Goal: Task Accomplishment & Management: Complete application form

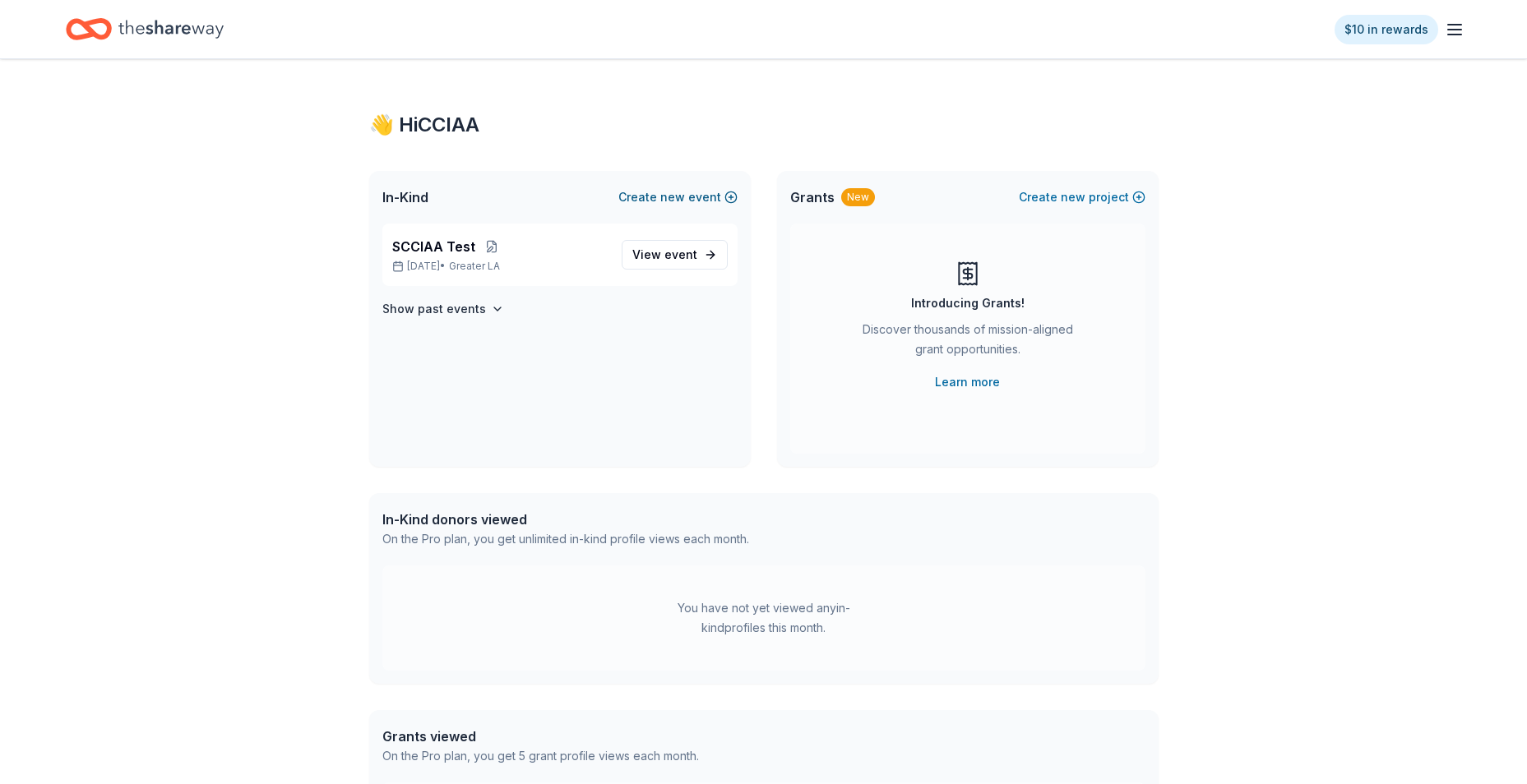
click at [650, 203] on button "Create new event" at bounding box center [678, 197] width 120 height 20
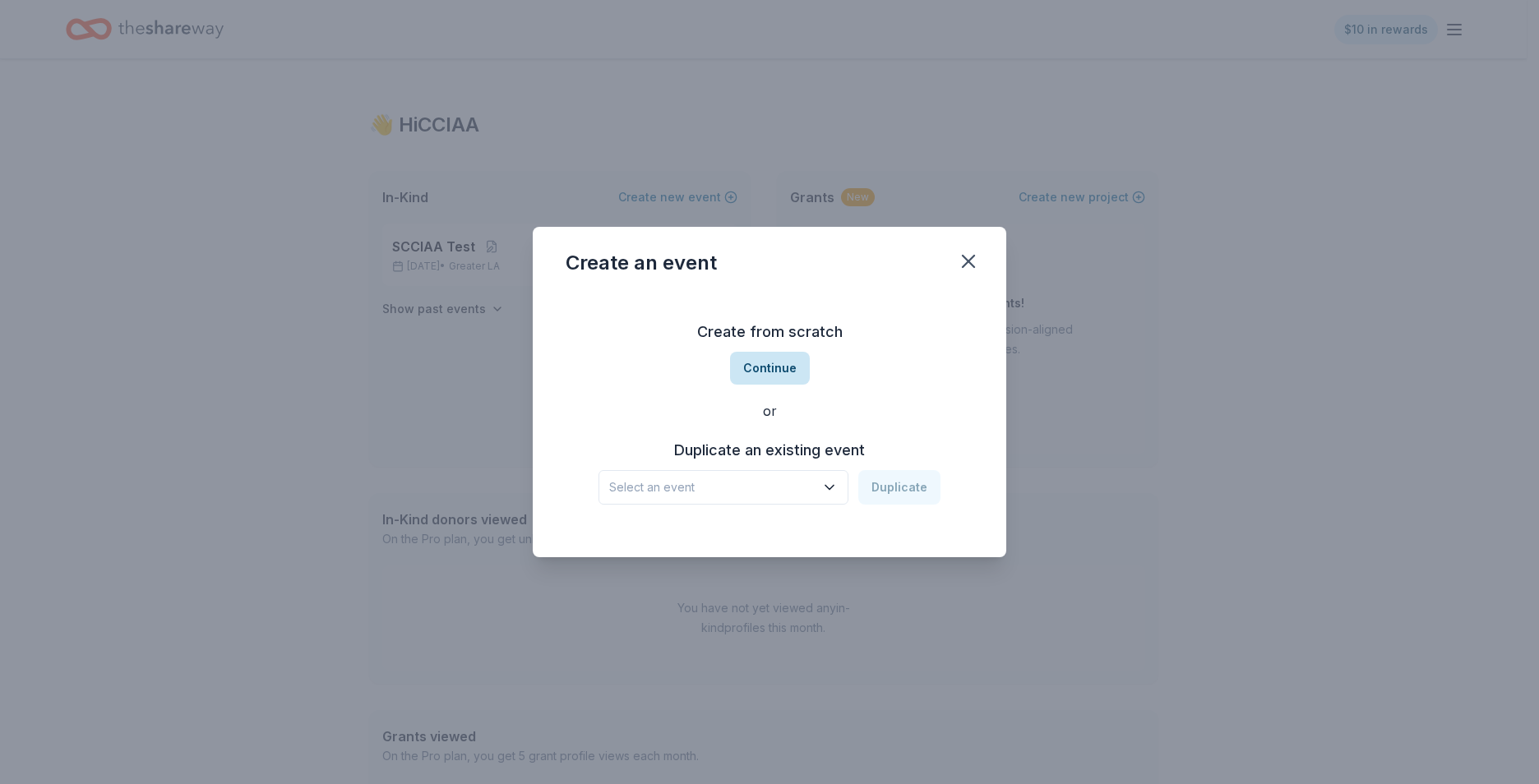
click at [775, 374] on button "Continue" at bounding box center [770, 368] width 80 height 33
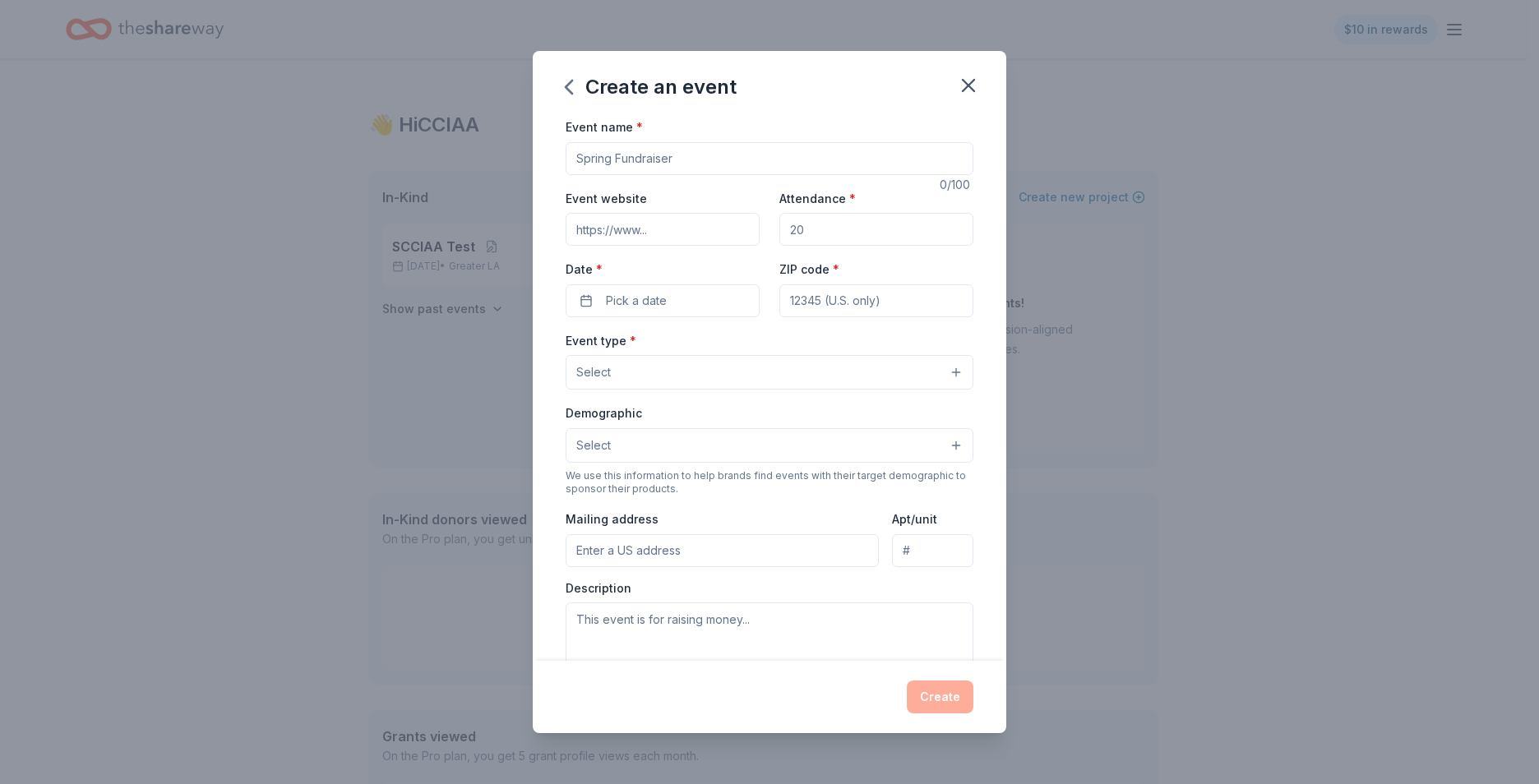
click at [655, 163] on input "Event name *" at bounding box center [769, 158] width 407 height 33
type input "SDCIAA"
click at [684, 229] on input "Event website" at bounding box center [663, 230] width 194 height 33
click at [636, 230] on input "Event website" at bounding box center [663, 230] width 194 height 33
paste input "https://sdciaa.wildapricot.org/"
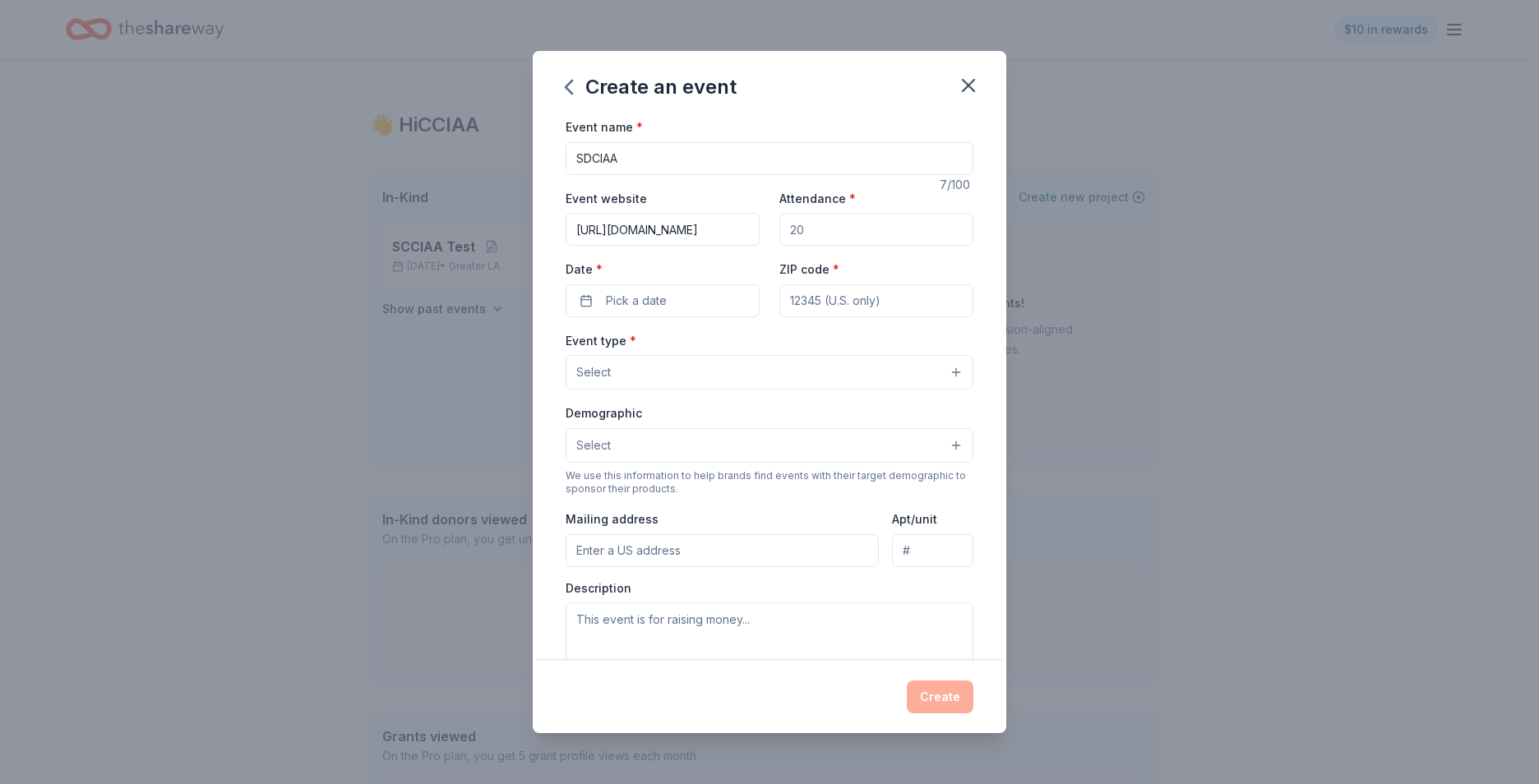
type input "https://sdciaa.wildapricot.org/"
drag, startPoint x: 806, startPoint y: 229, endPoint x: 727, endPoint y: 241, distance: 79.9
click at [741, 228] on div "Event website https://sdciaa.wildapricot.org/ Attendance * Date * Pick a date Z…" at bounding box center [769, 253] width 407 height 129
drag, startPoint x: 806, startPoint y: 234, endPoint x: 783, endPoint y: 231, distance: 23.2
click at [783, 231] on input "Attendance *" at bounding box center [876, 230] width 194 height 33
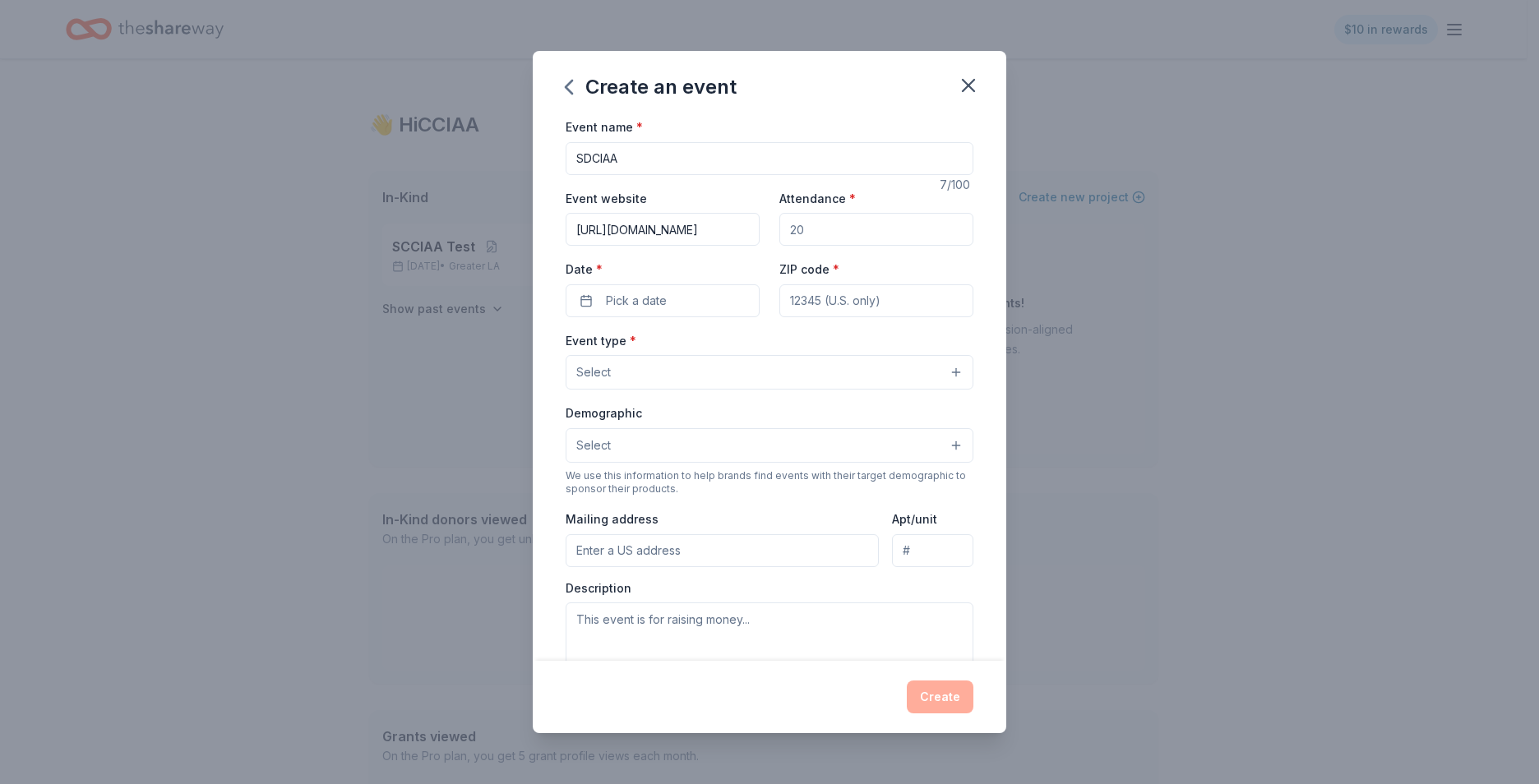
drag, startPoint x: 783, startPoint y: 231, endPoint x: 800, endPoint y: 229, distance: 17.1
click at [800, 229] on input "Attendance *" at bounding box center [876, 230] width 194 height 33
drag, startPoint x: 785, startPoint y: 226, endPoint x: 795, endPoint y: 225, distance: 10.0
click at [795, 225] on input "Attendance *" at bounding box center [876, 230] width 194 height 33
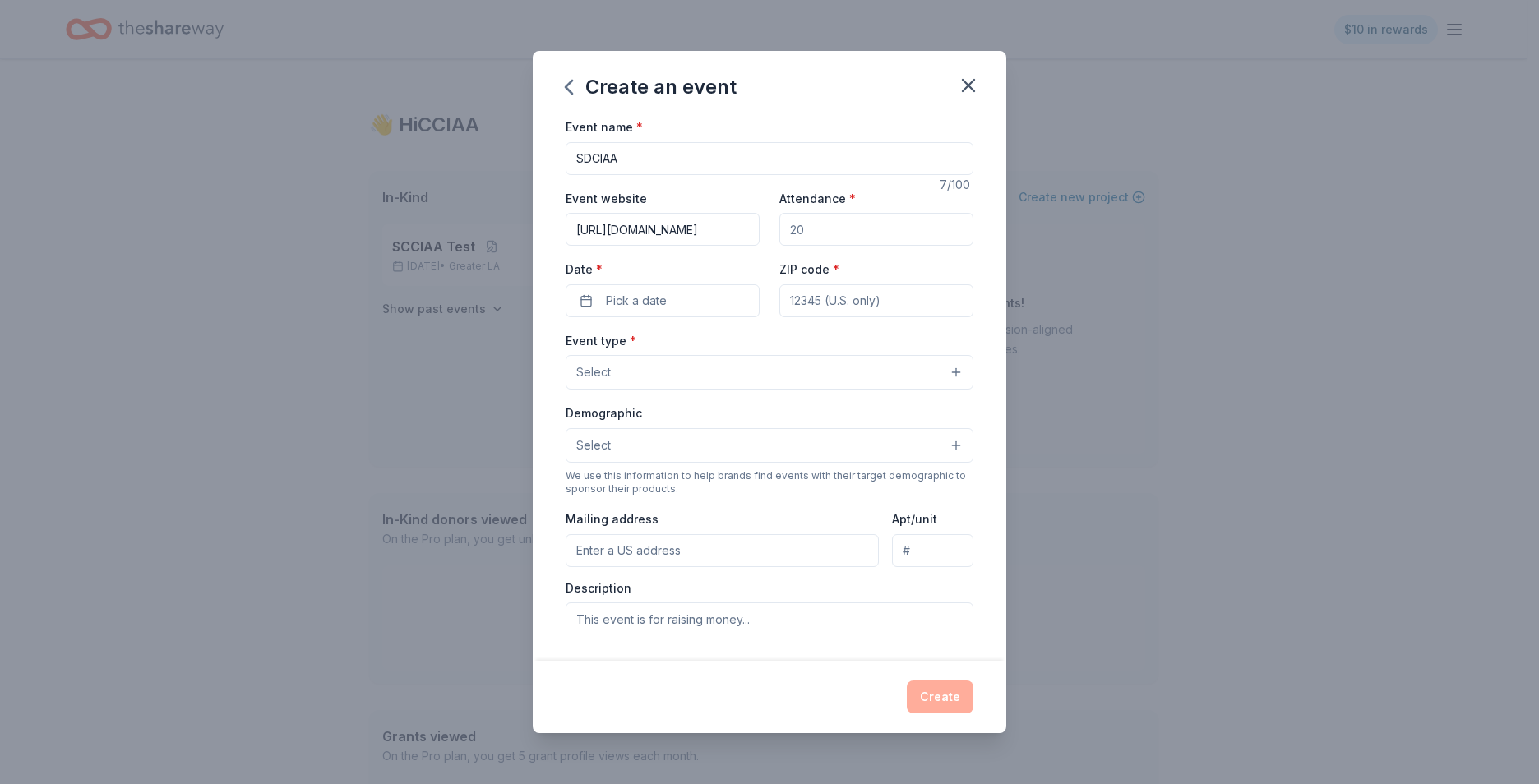
drag, startPoint x: 793, startPoint y: 225, endPoint x: 782, endPoint y: 226, distance: 11.0
click at [782, 226] on input "Attendance *" at bounding box center [876, 230] width 194 height 33
click at [790, 226] on input "Attendance *" at bounding box center [876, 230] width 194 height 33
click at [806, 294] on input "ZIP code *" at bounding box center [876, 301] width 194 height 33
type input "92123"
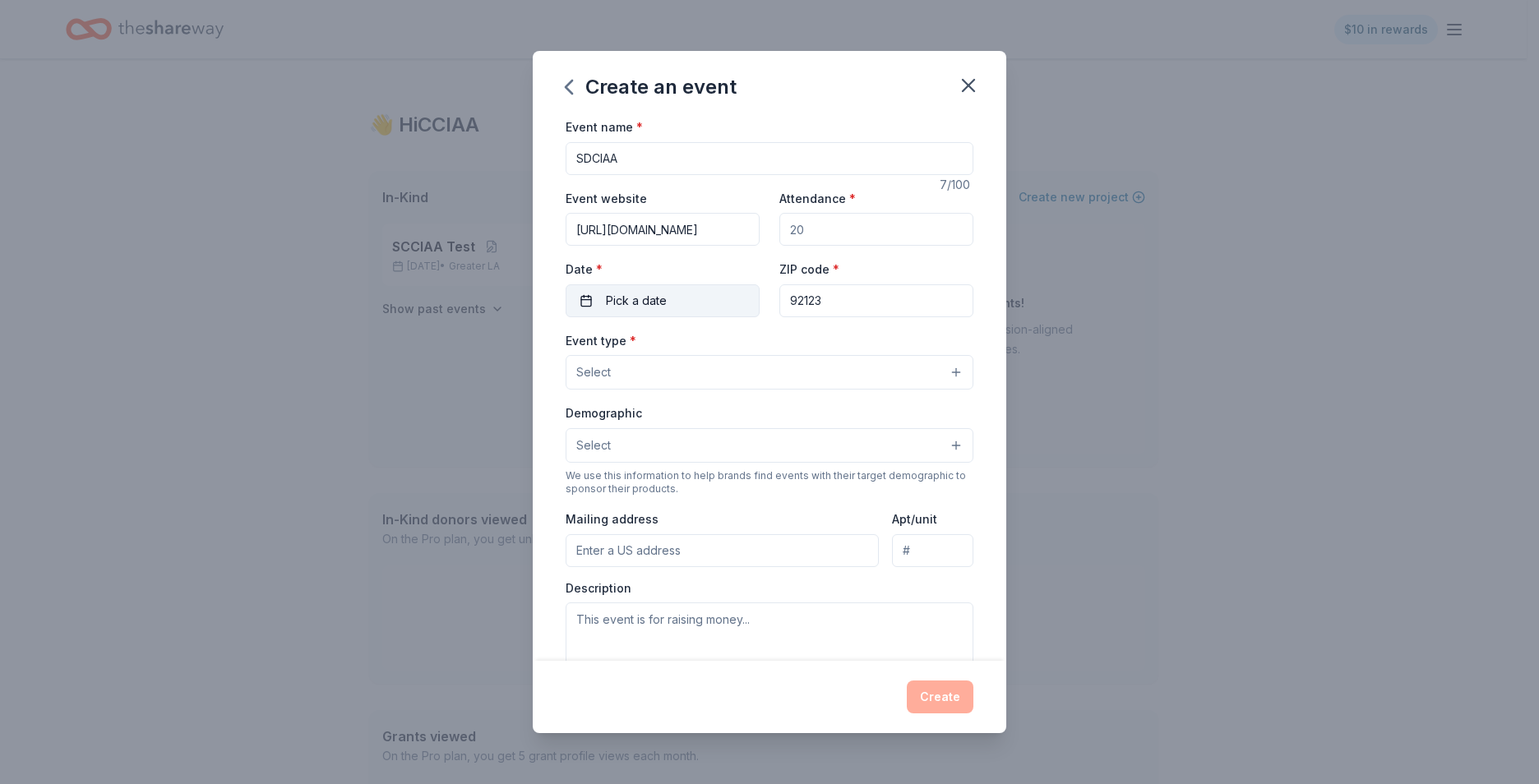
click at [598, 299] on button "Pick a date" at bounding box center [663, 301] width 194 height 33
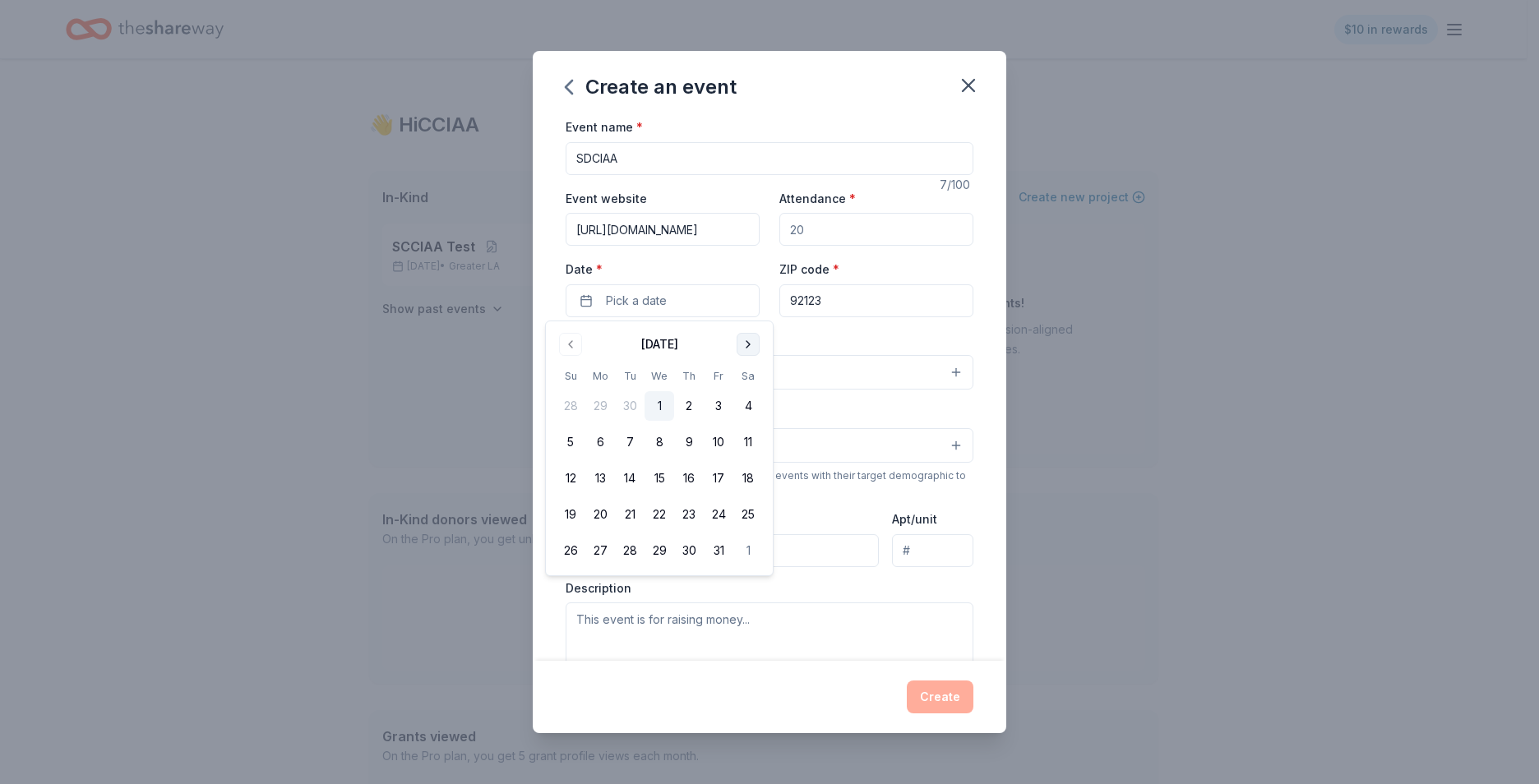
click at [743, 344] on button "Go to next month" at bounding box center [748, 344] width 23 height 23
click at [744, 344] on button "Go to next month" at bounding box center [748, 344] width 23 height 23
click at [694, 404] on button "4" at bounding box center [689, 407] width 30 height 30
click at [551, 290] on div "Event name * SDCIAA 7 /100 Event website https://sdciaa.wildapricot.org/ Attend…" at bounding box center [769, 389] width 474 height 544
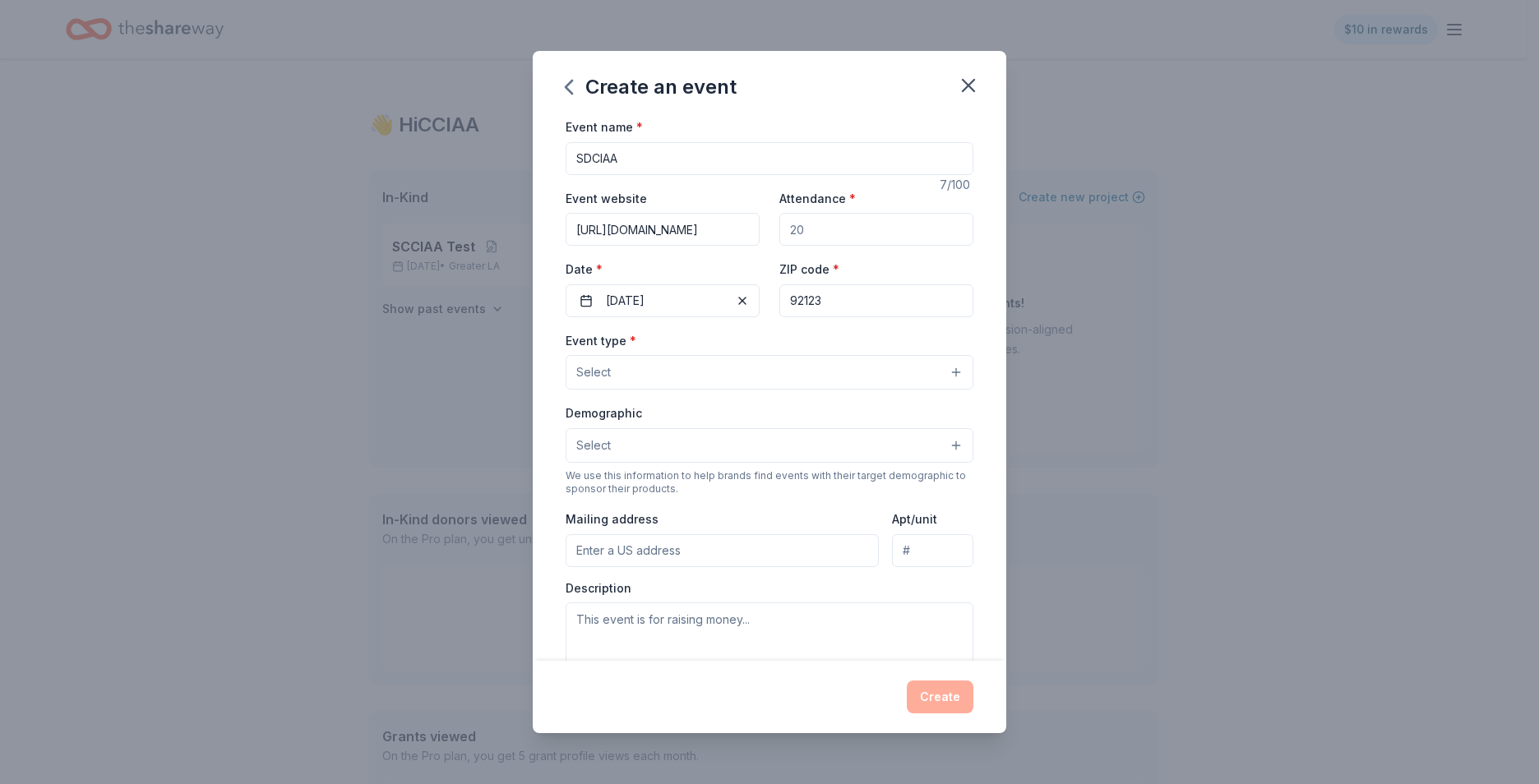
click at [632, 375] on button "Select" at bounding box center [769, 373] width 407 height 35
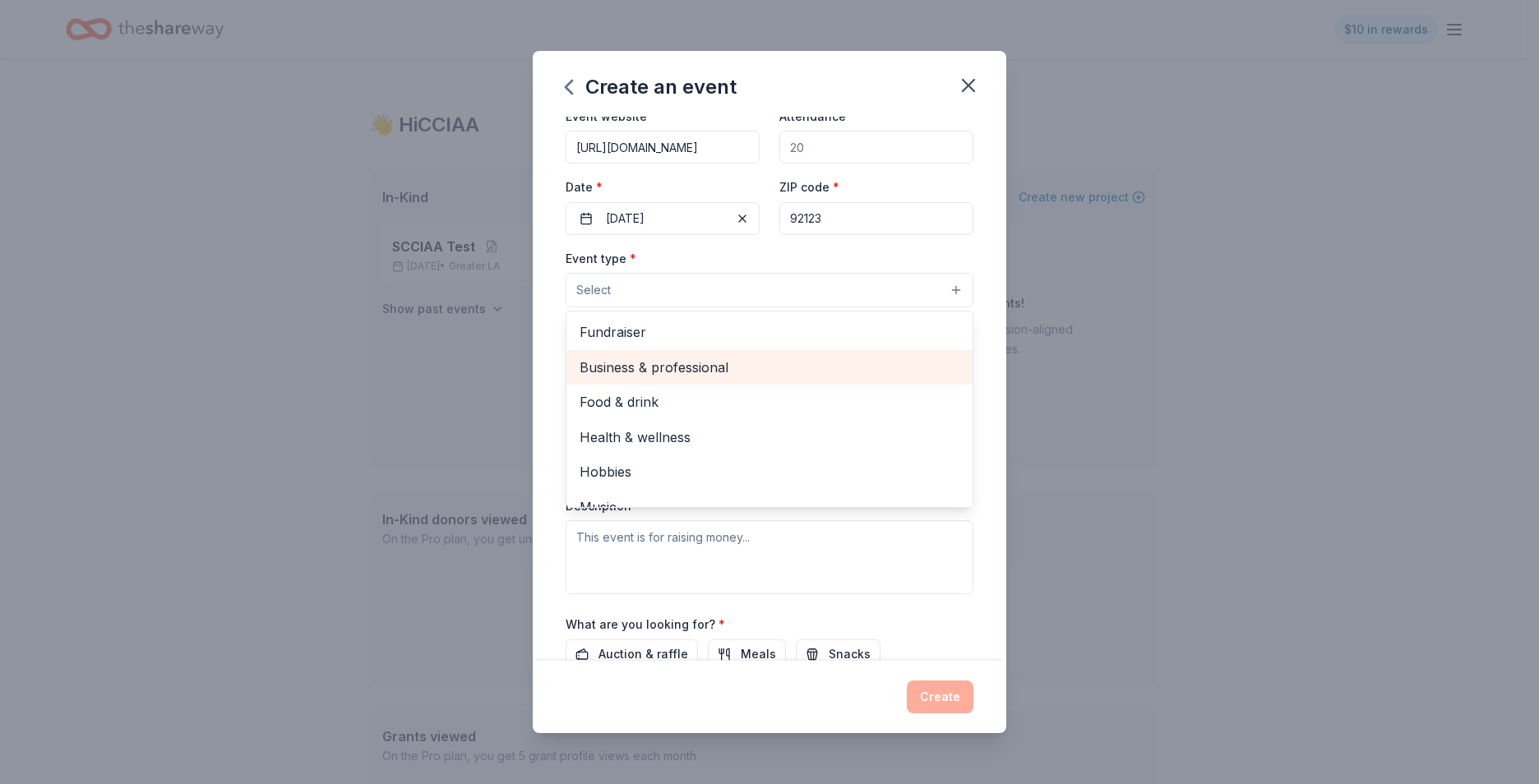
click at [660, 368] on span "Business & professional" at bounding box center [770, 368] width 380 height 22
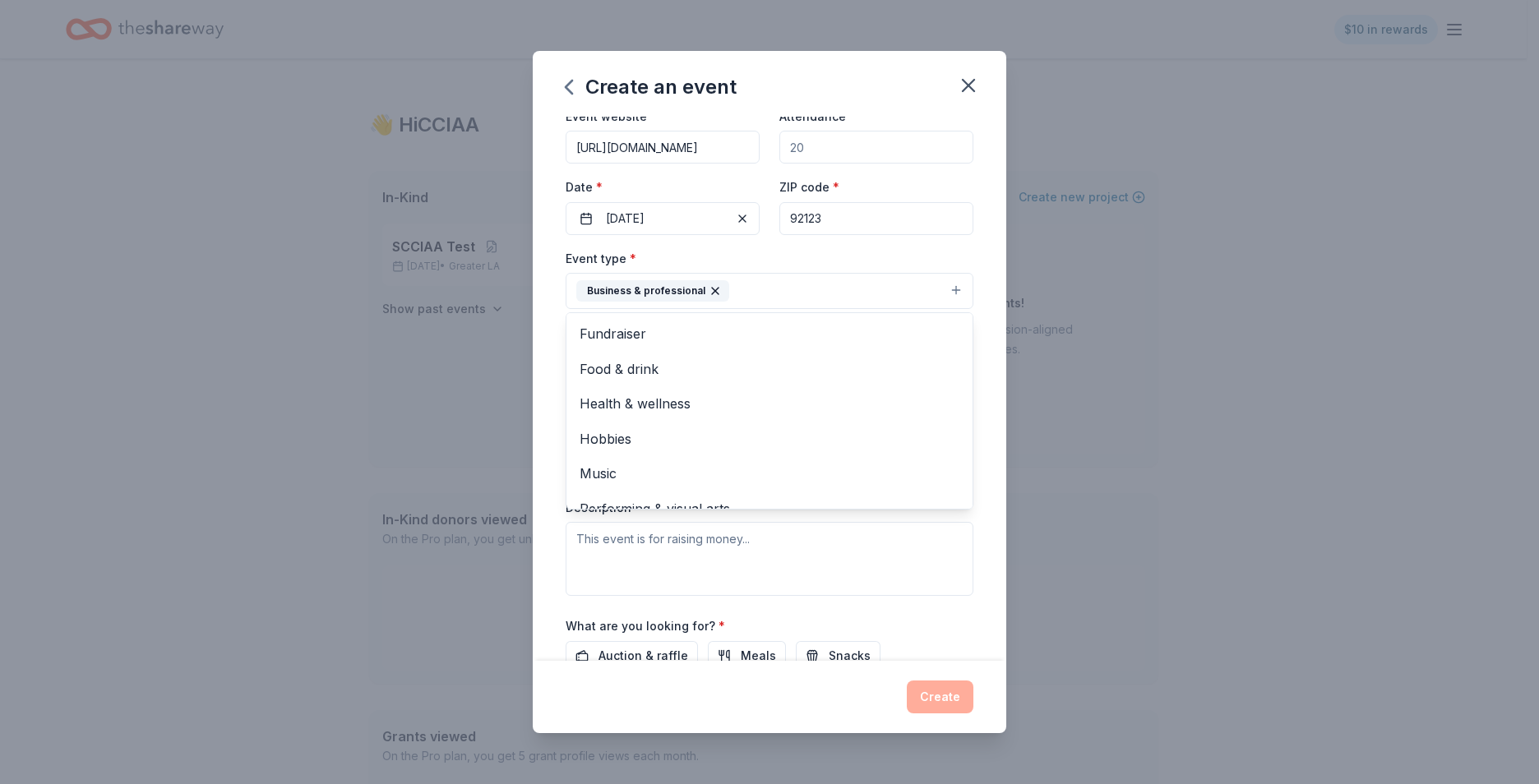
click at [558, 296] on div "Event name * SDCIAA 7 /100 Event website https://sdciaa.wildapricot.org/ Attend…" at bounding box center [769, 389] width 474 height 544
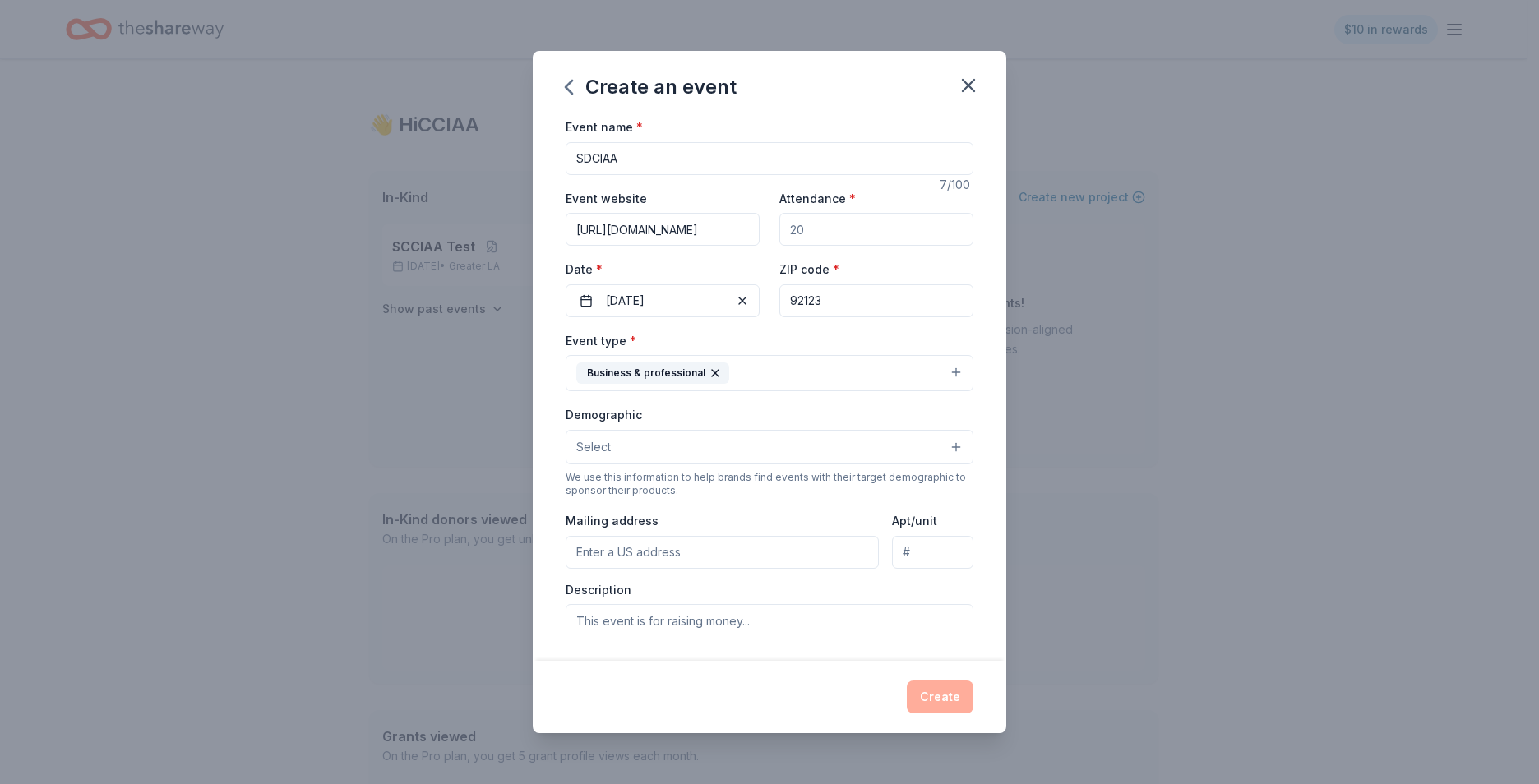
click at [670, 161] on input "SDCIAA" at bounding box center [769, 158] width 407 height 33
type input "SDCIAA Holiday Luncheon"
drag, startPoint x: 787, startPoint y: 222, endPoint x: 796, endPoint y: 225, distance: 9.5
click at [796, 225] on input "Attendance *" at bounding box center [876, 230] width 194 height 33
drag, startPoint x: 787, startPoint y: 225, endPoint x: 802, endPoint y: 227, distance: 15.1
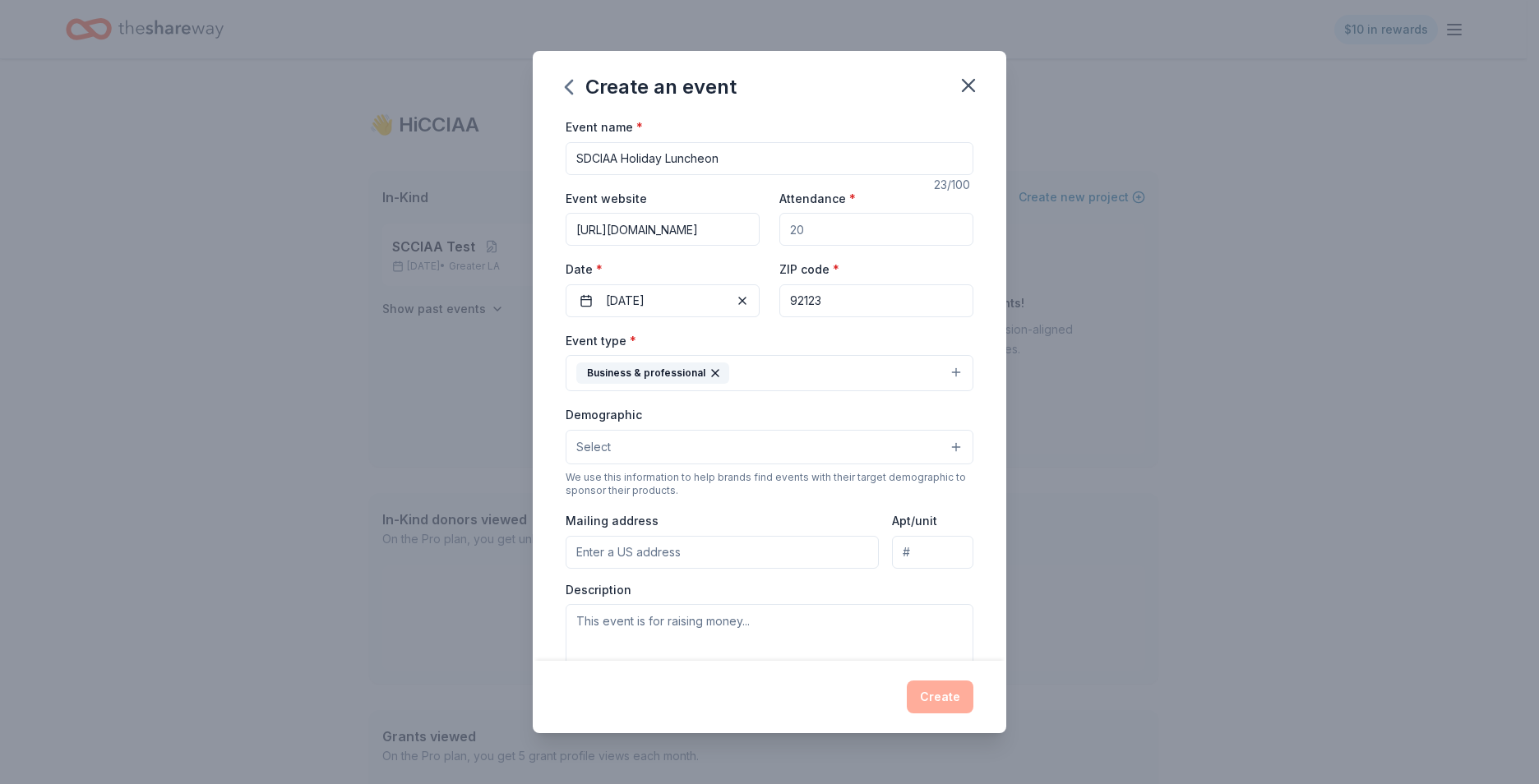
click at [802, 227] on input "Attendance *" at bounding box center [876, 230] width 194 height 33
drag, startPoint x: 795, startPoint y: 226, endPoint x: 776, endPoint y: 226, distance: 19.0
click at [779, 226] on input "Attendance *" at bounding box center [876, 230] width 194 height 33
click at [793, 226] on input "Attendance *" at bounding box center [876, 230] width 194 height 33
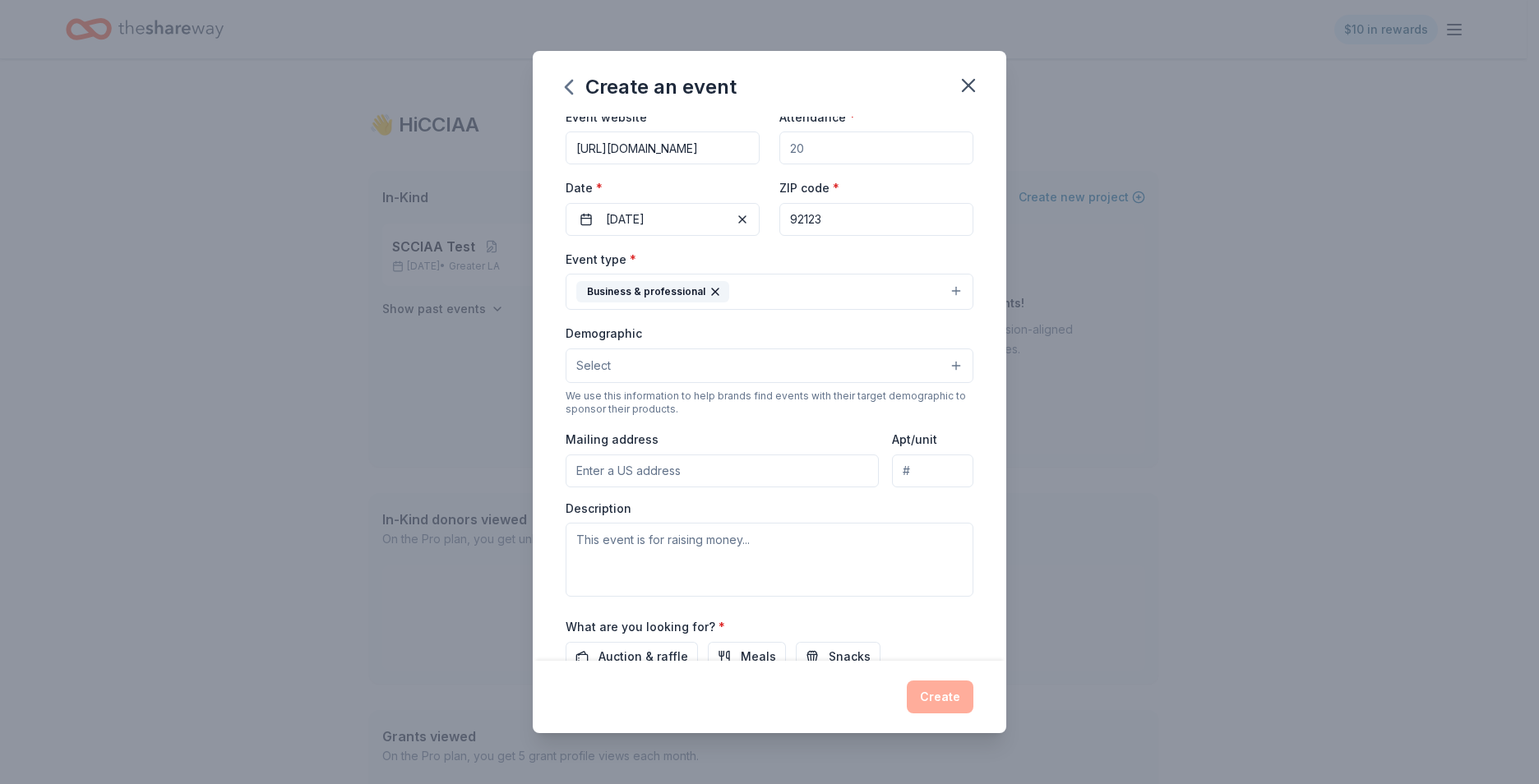
scroll to position [243, 0]
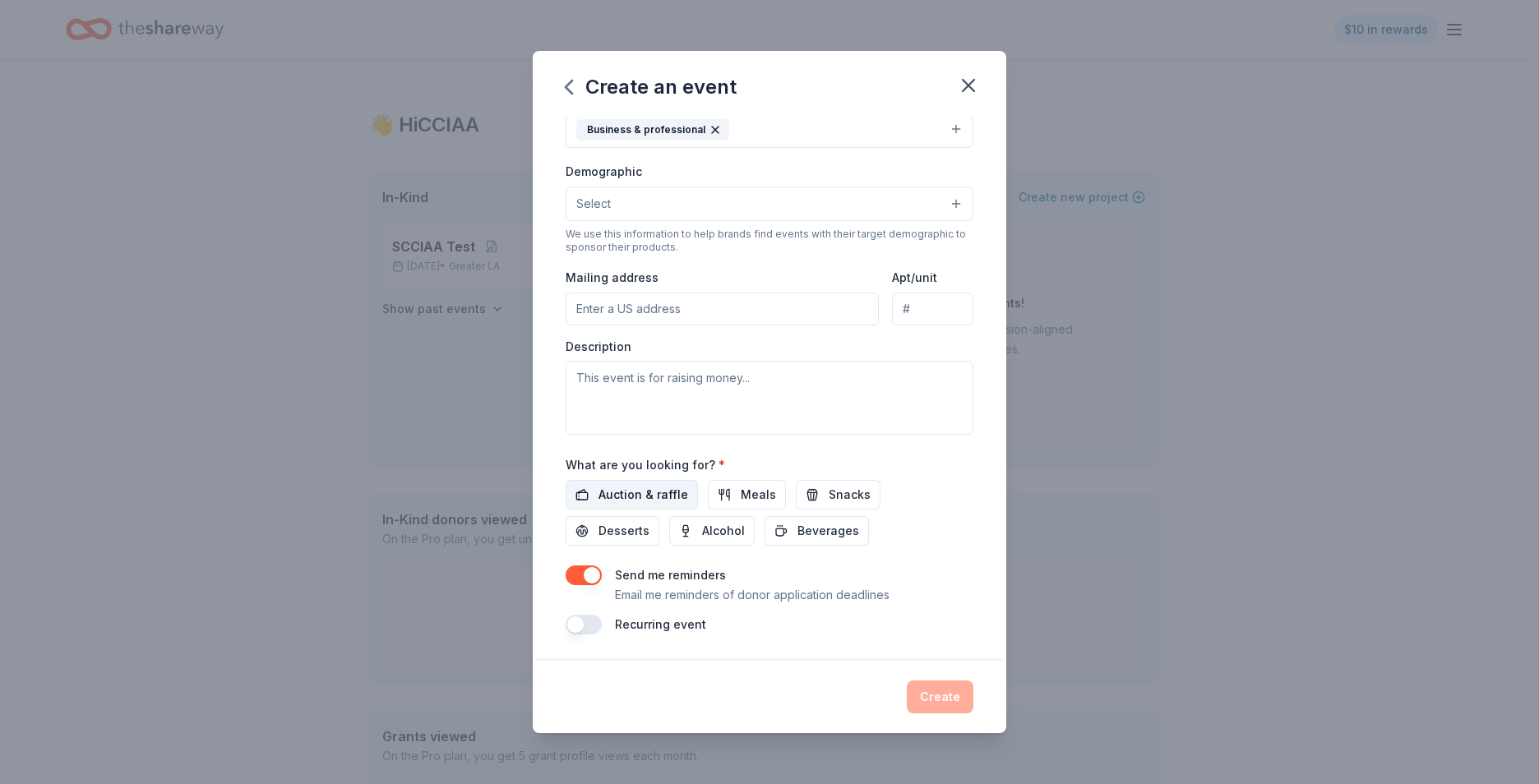
click at [638, 496] on span "Auction & raffle" at bounding box center [643, 495] width 90 height 20
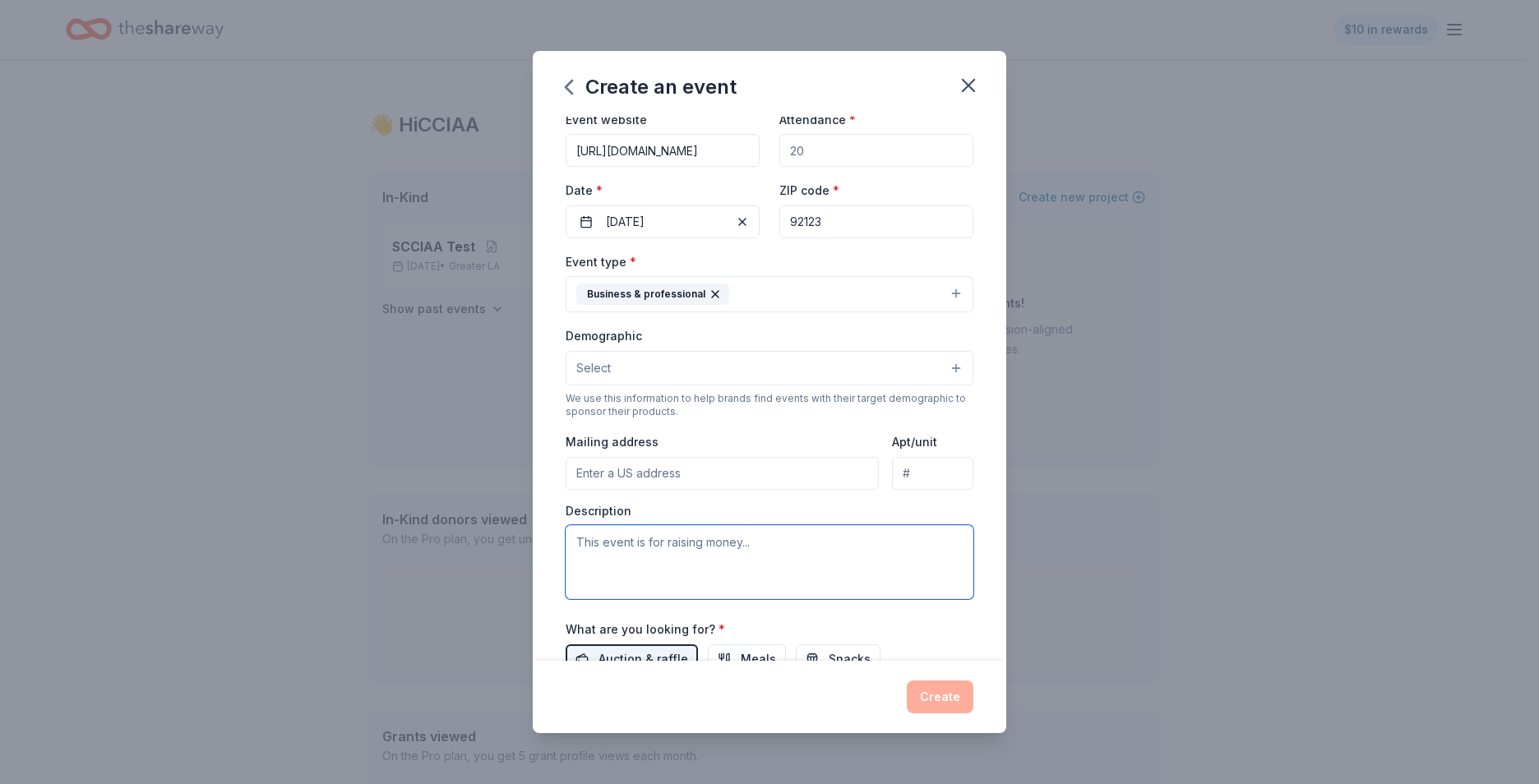
click at [707, 548] on textarea at bounding box center [769, 562] width 407 height 74
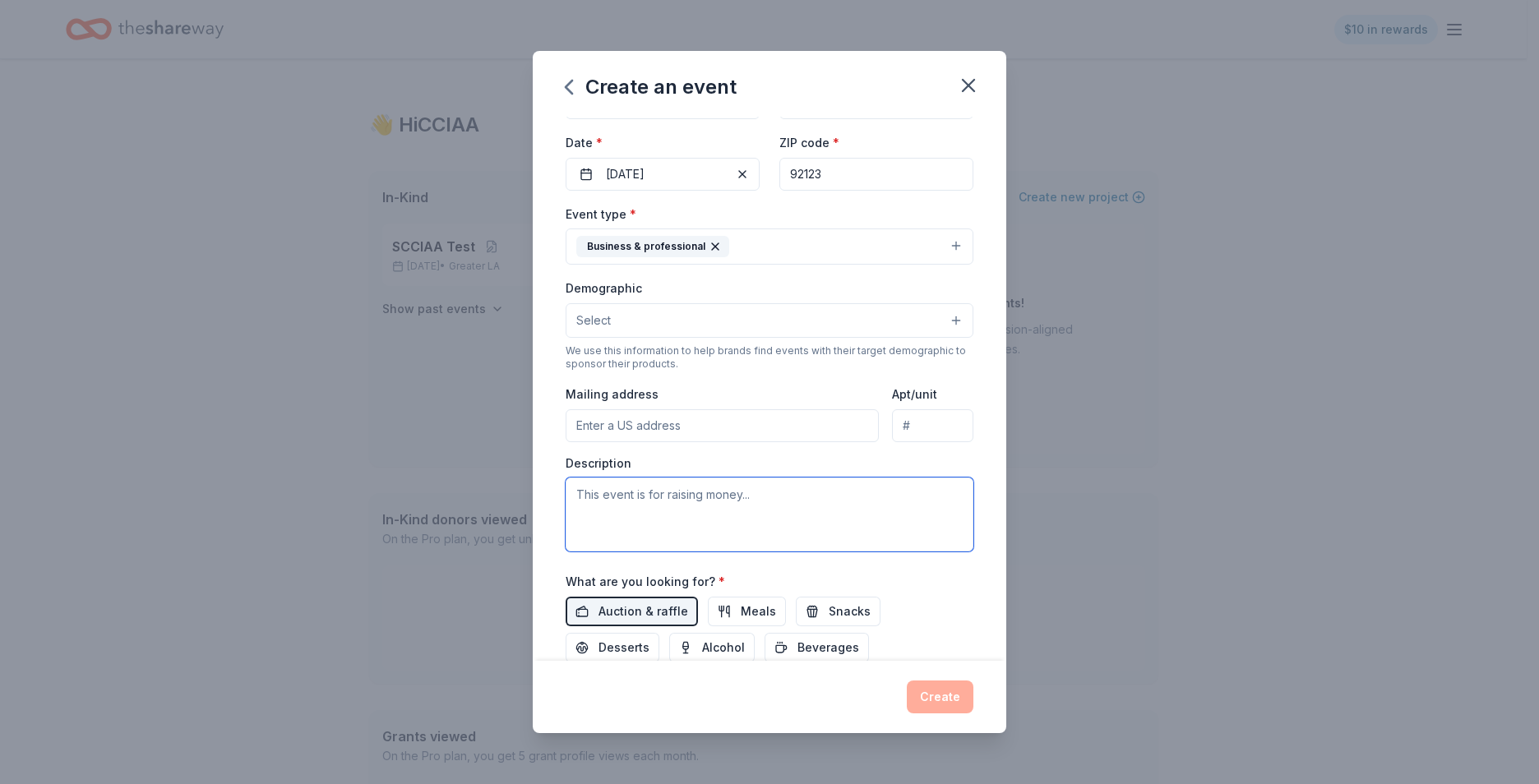
scroll to position [0, 0]
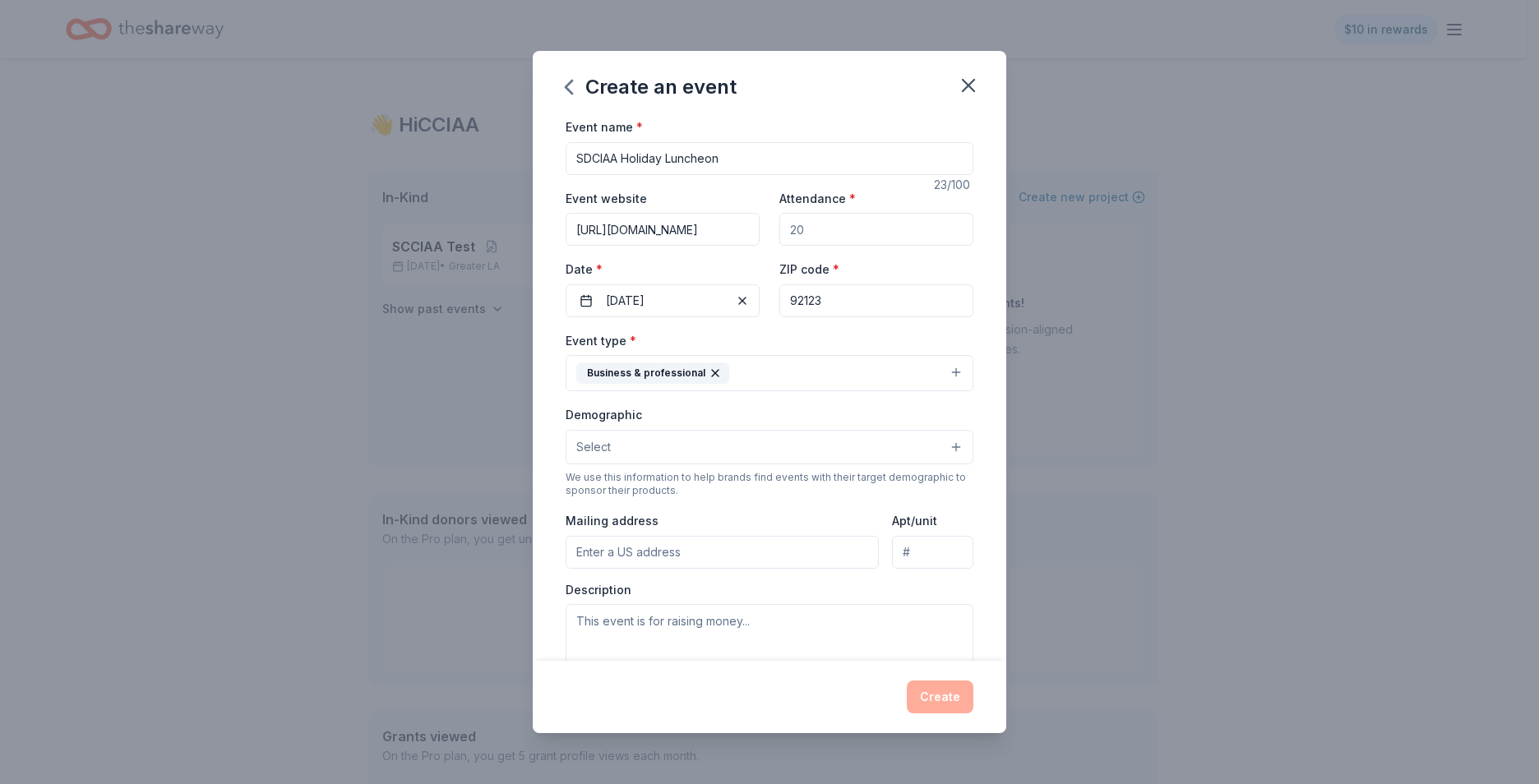
drag, startPoint x: 800, startPoint y: 229, endPoint x: 816, endPoint y: 231, distance: 16.1
click at [784, 229] on input "Attendance *" at bounding box center [876, 230] width 194 height 33
drag, startPoint x: 796, startPoint y: 229, endPoint x: 787, endPoint y: 226, distance: 9.5
click at [787, 226] on input "Attendance *" at bounding box center [876, 230] width 194 height 33
click at [803, 224] on input "Attendance *" at bounding box center [876, 230] width 194 height 33
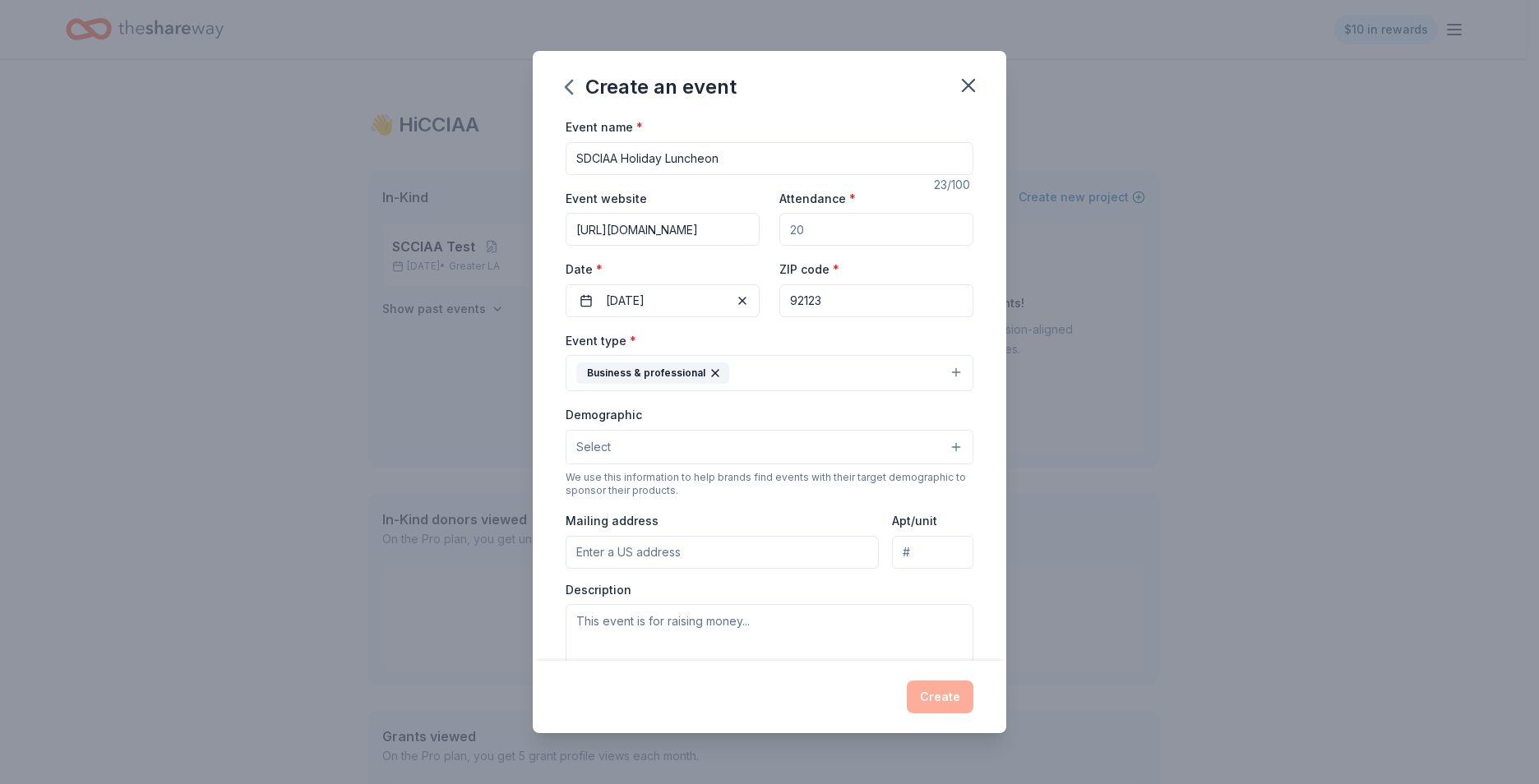
drag, startPoint x: 589, startPoint y: 228, endPoint x: 754, endPoint y: 231, distance: 165.0
click at [754, 231] on div "Event website https://sdciaa.wildapricot.org/ Attendance * Date * 12/04/2025 ZI…" at bounding box center [769, 253] width 407 height 129
click at [735, 203] on div "Event website https://sdciaa.wildapricot.org/" at bounding box center [663, 217] width 194 height 58
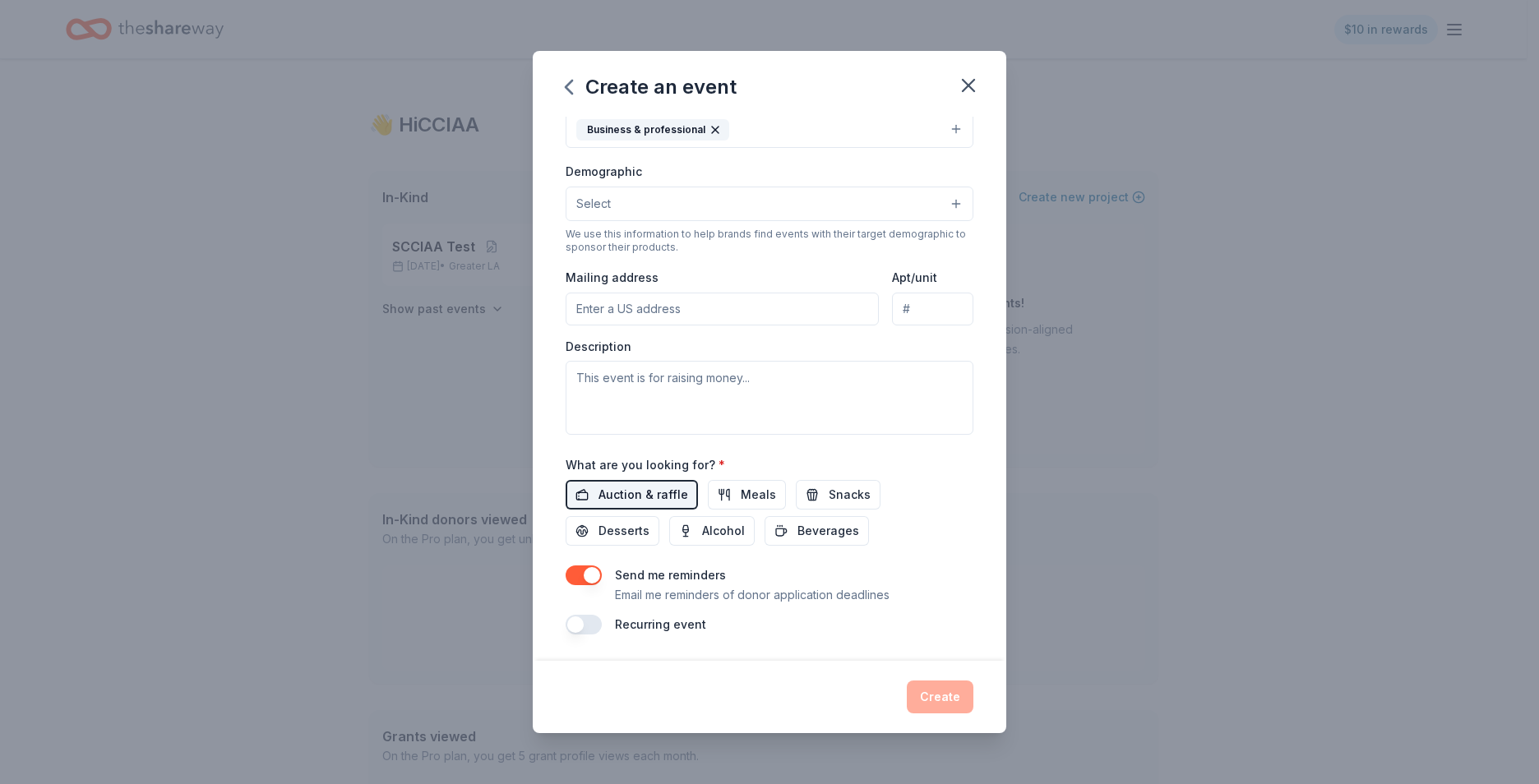
click at [637, 494] on span "Auction & raffle" at bounding box center [643, 495] width 90 height 20
click at [650, 403] on textarea at bounding box center [769, 397] width 407 height 74
type textarea "f"
click at [796, 395] on textarea at bounding box center [769, 397] width 407 height 74
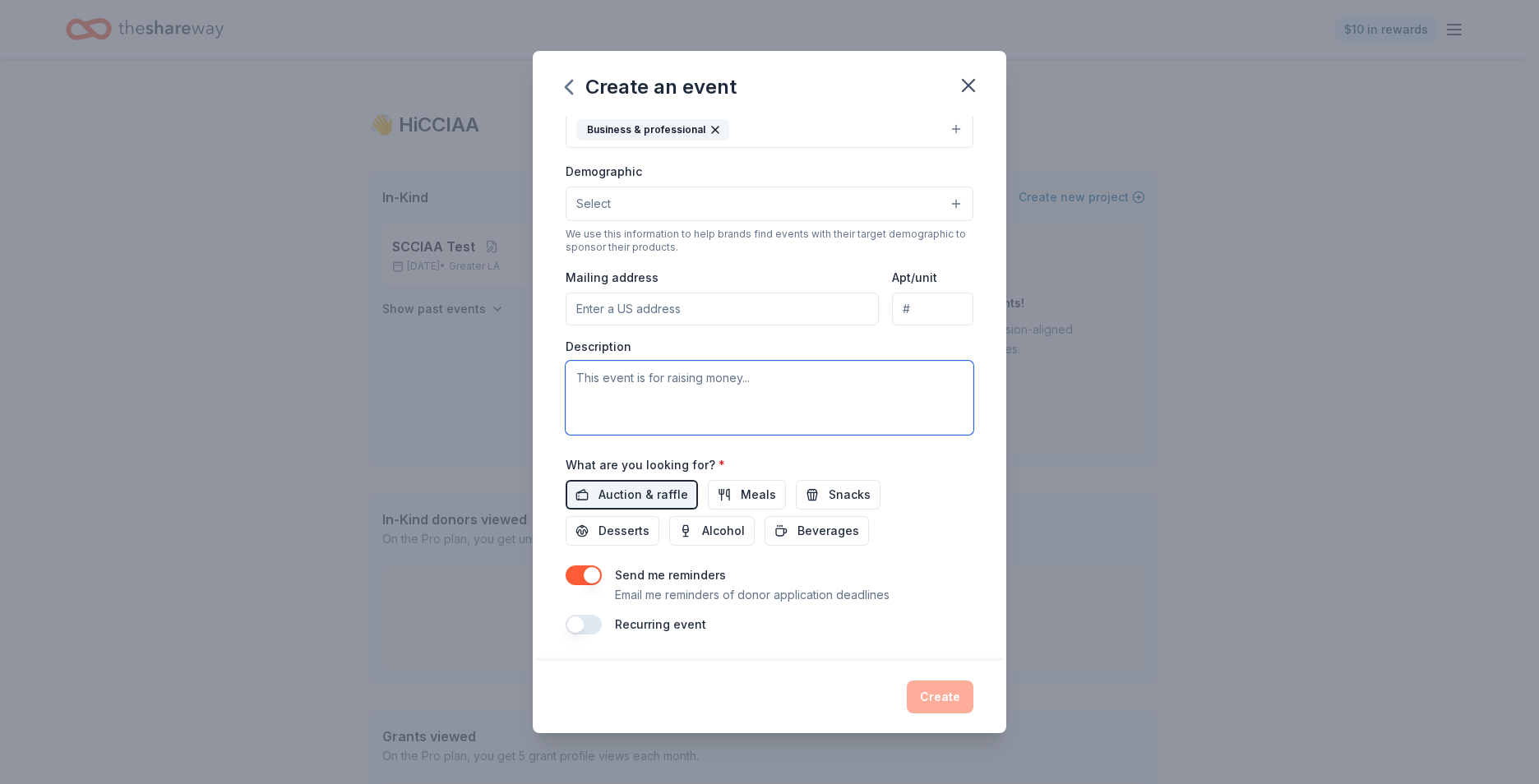
drag, startPoint x: 784, startPoint y: 387, endPoint x: 772, endPoint y: 381, distance: 13.4
click at [782, 387] on textarea at bounding box center [769, 397] width 407 height 74
click at [767, 381] on textarea at bounding box center [769, 397] width 407 height 74
click at [766, 381] on textarea at bounding box center [769, 397] width 407 height 74
click at [766, 381] on textarea "h" at bounding box center [769, 397] width 407 height 74
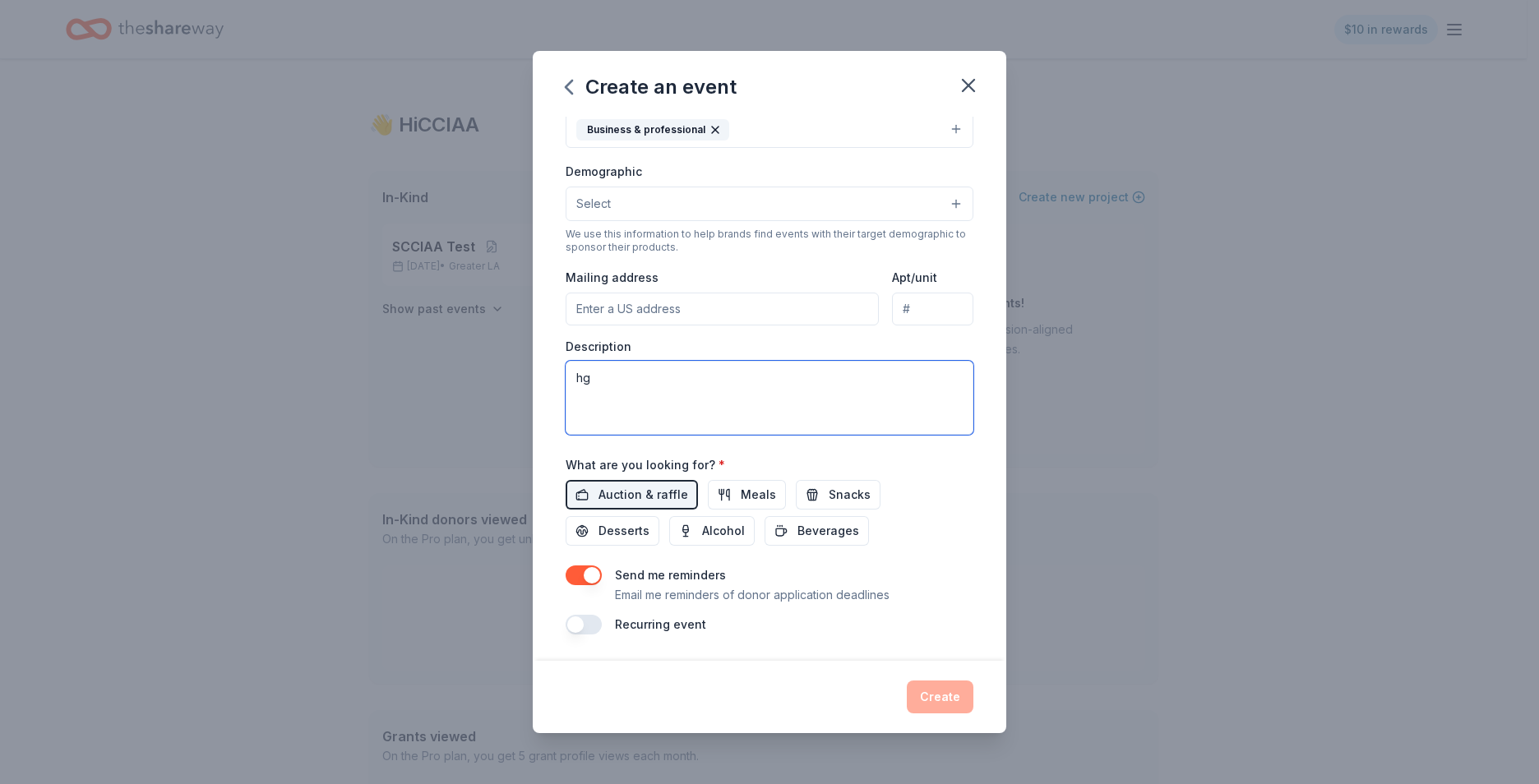
type textarea "h"
click at [585, 568] on button "button" at bounding box center [584, 576] width 37 height 20
click at [582, 573] on button "button" at bounding box center [584, 576] width 37 height 20
click at [654, 489] on span "Auction & raffle" at bounding box center [643, 495] width 90 height 20
click at [597, 497] on button "Auction & raffle" at bounding box center [632, 495] width 133 height 30
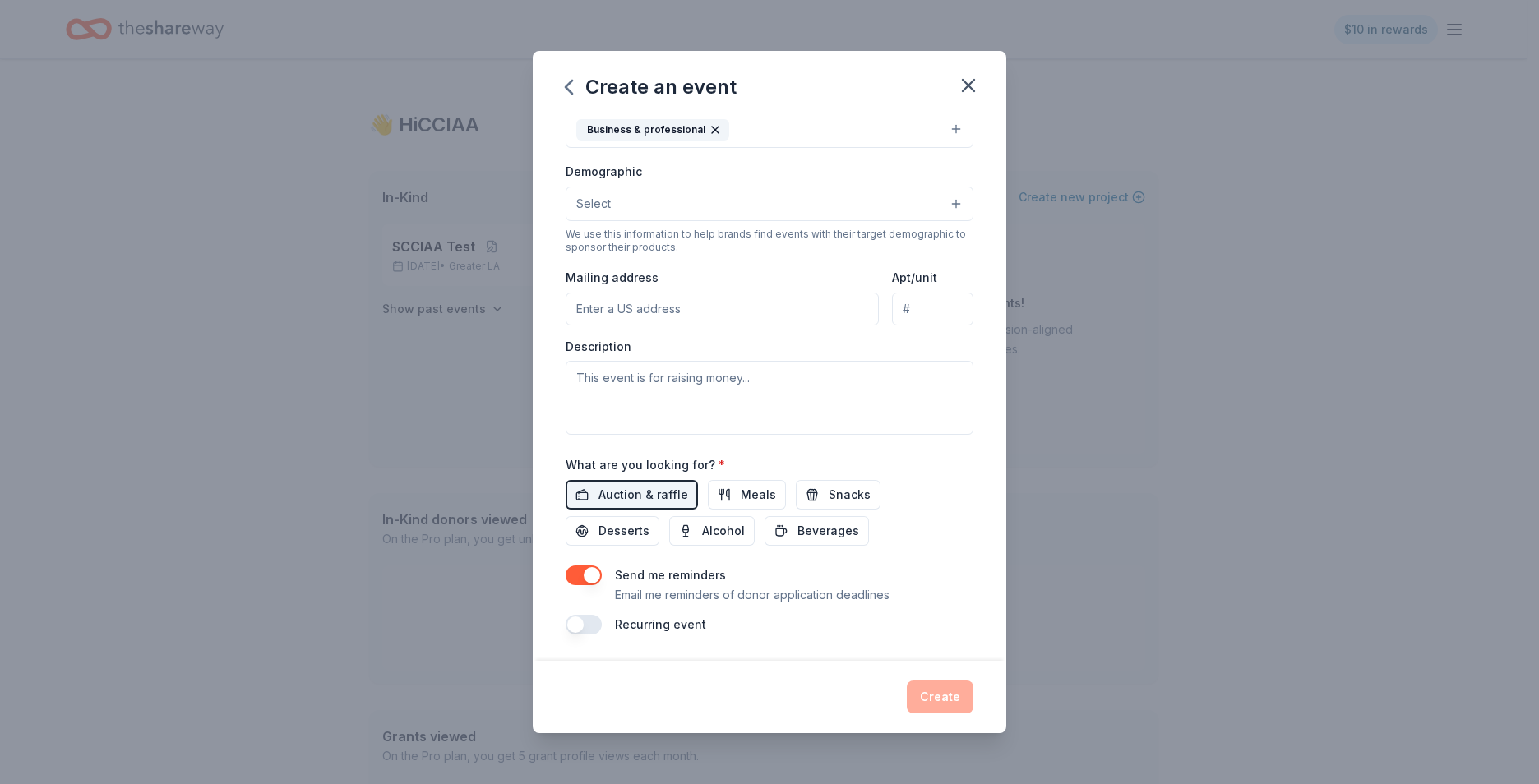
scroll to position [0, 0]
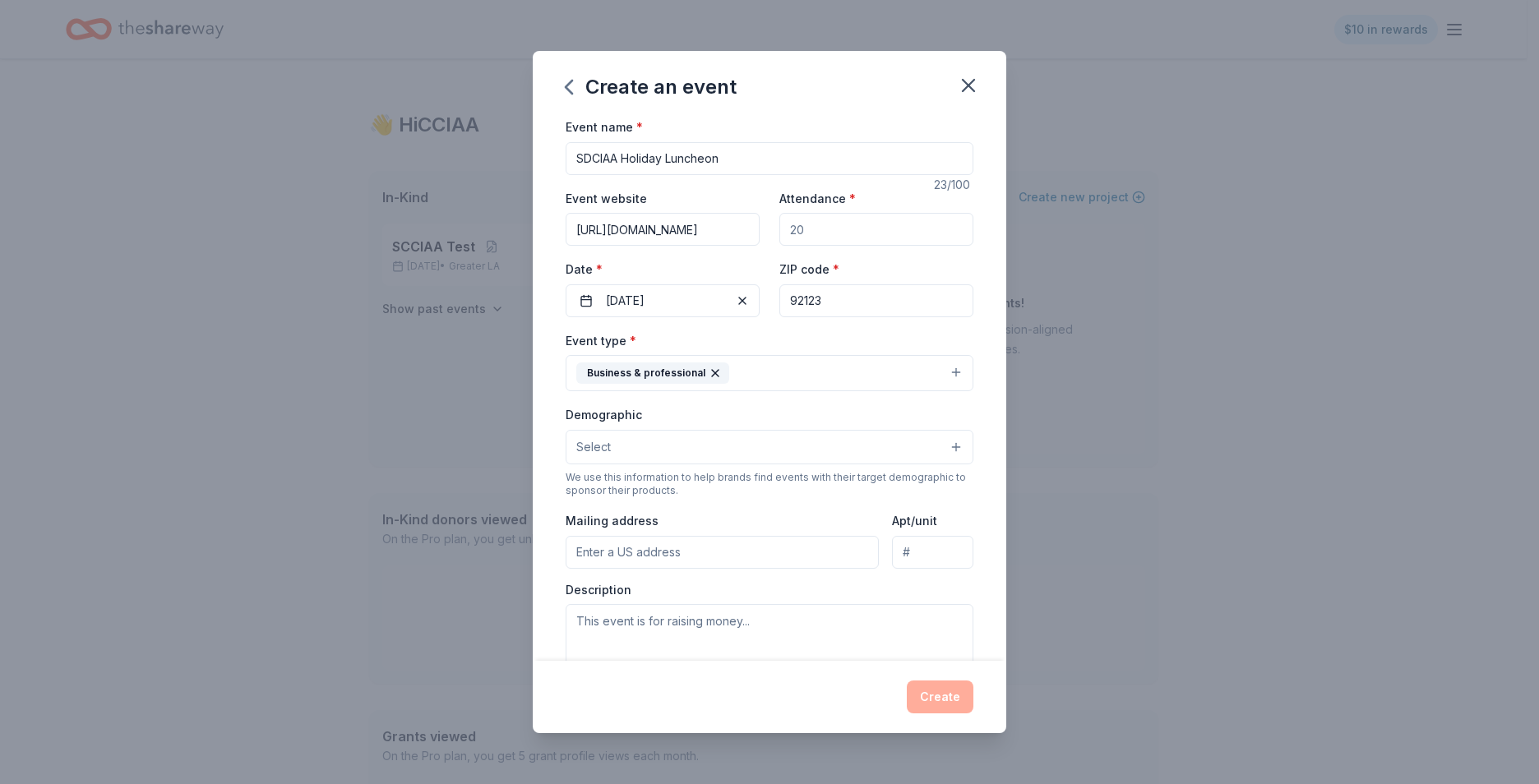
click at [937, 371] on button "Business & professional" at bounding box center [769, 373] width 407 height 37
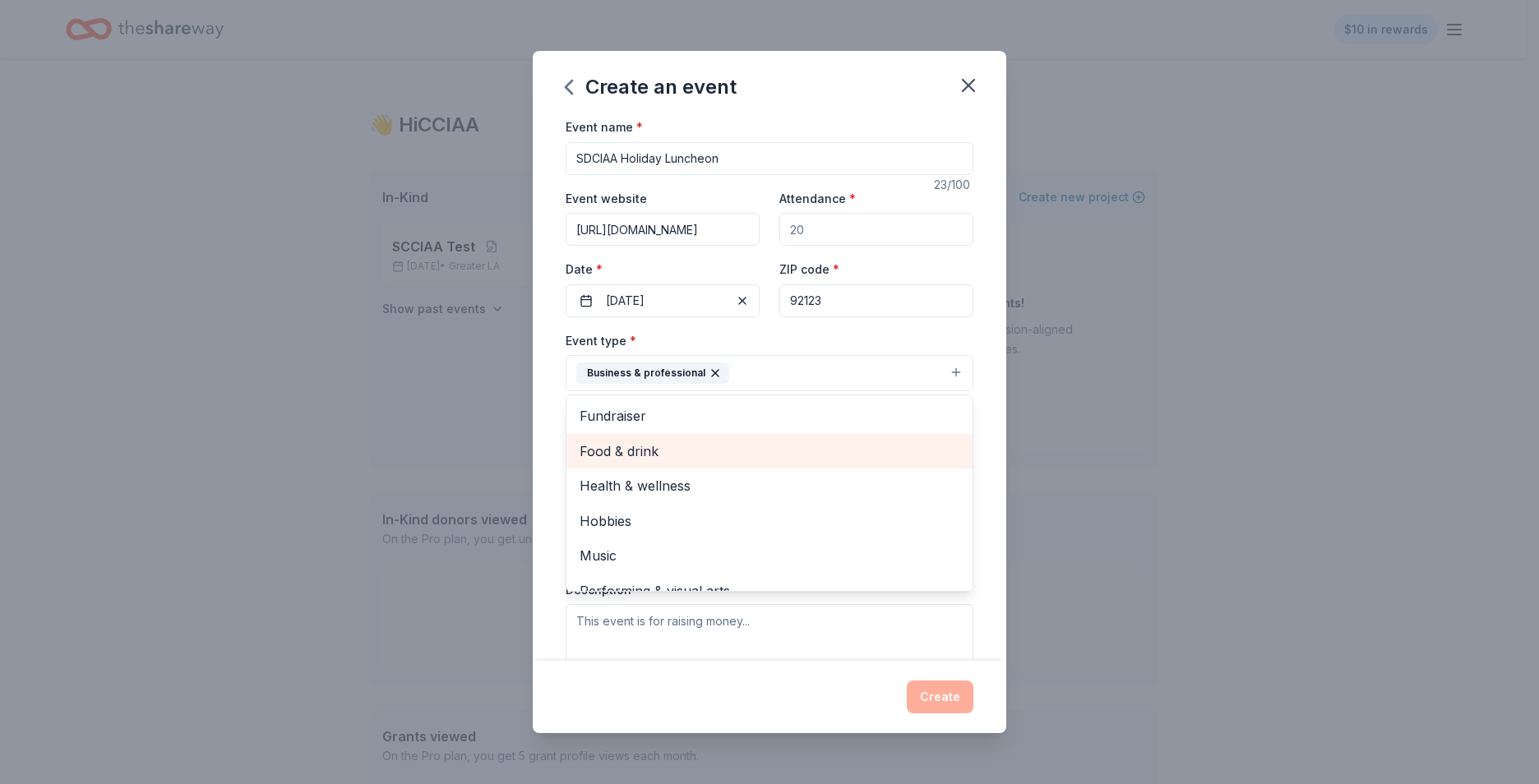
click at [668, 455] on span "Food & drink" at bounding box center [770, 451] width 380 height 22
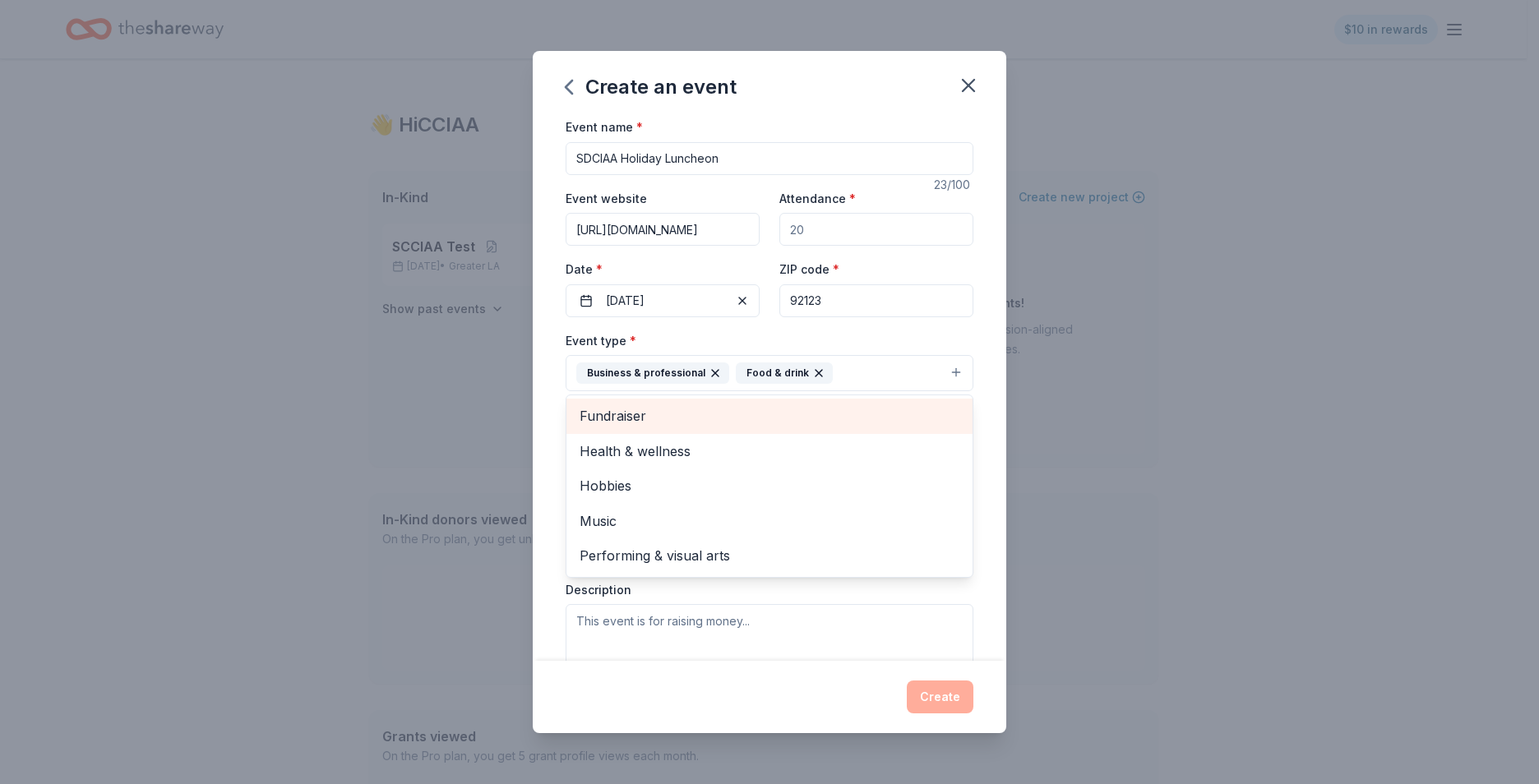
click at [649, 423] on span "Fundraiser" at bounding box center [770, 416] width 380 height 22
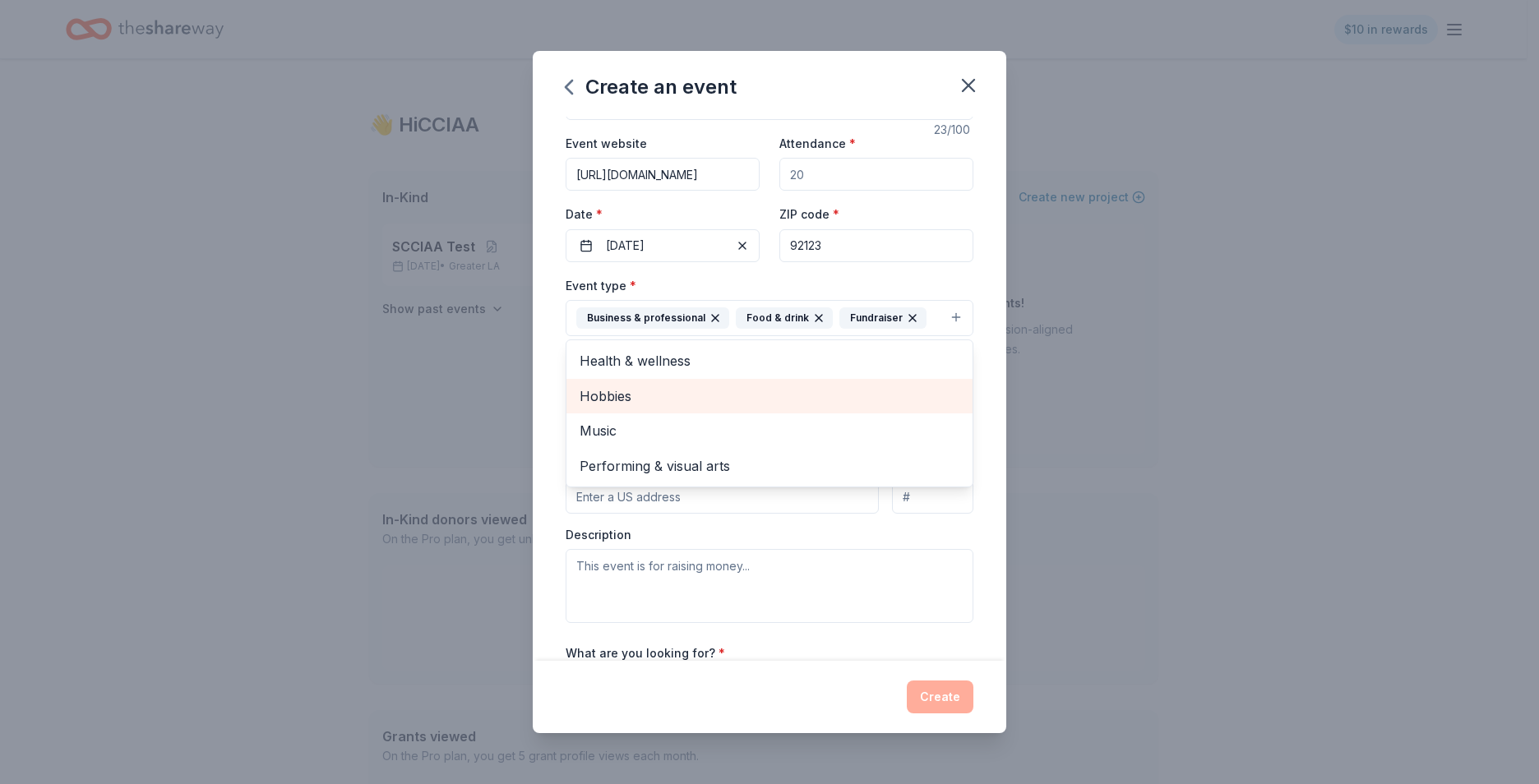
scroll to position [164, 0]
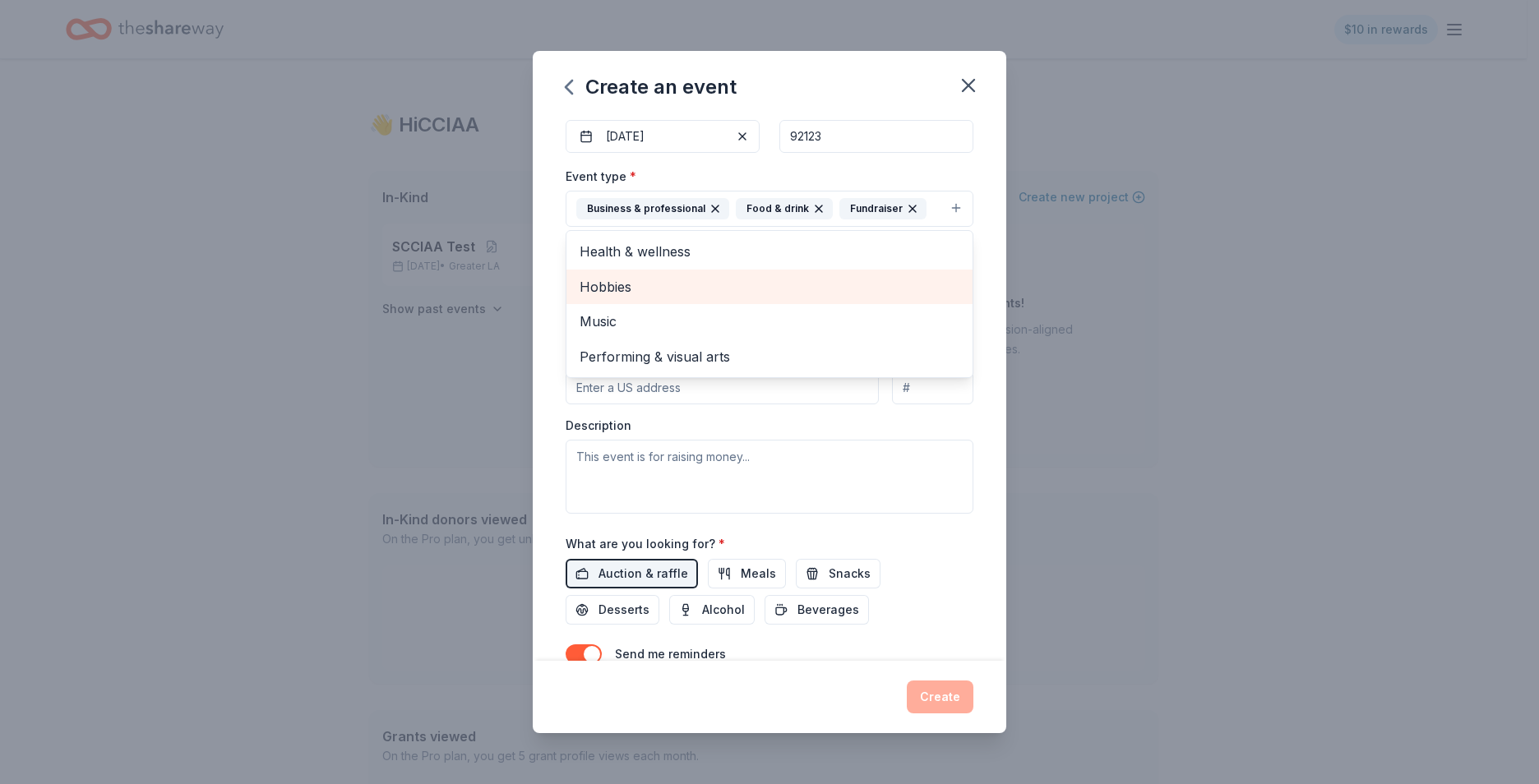
click at [938, 422] on div "Event type * Business & professional Food & drink Fundraiser Health & wellness …" at bounding box center [769, 339] width 407 height 348
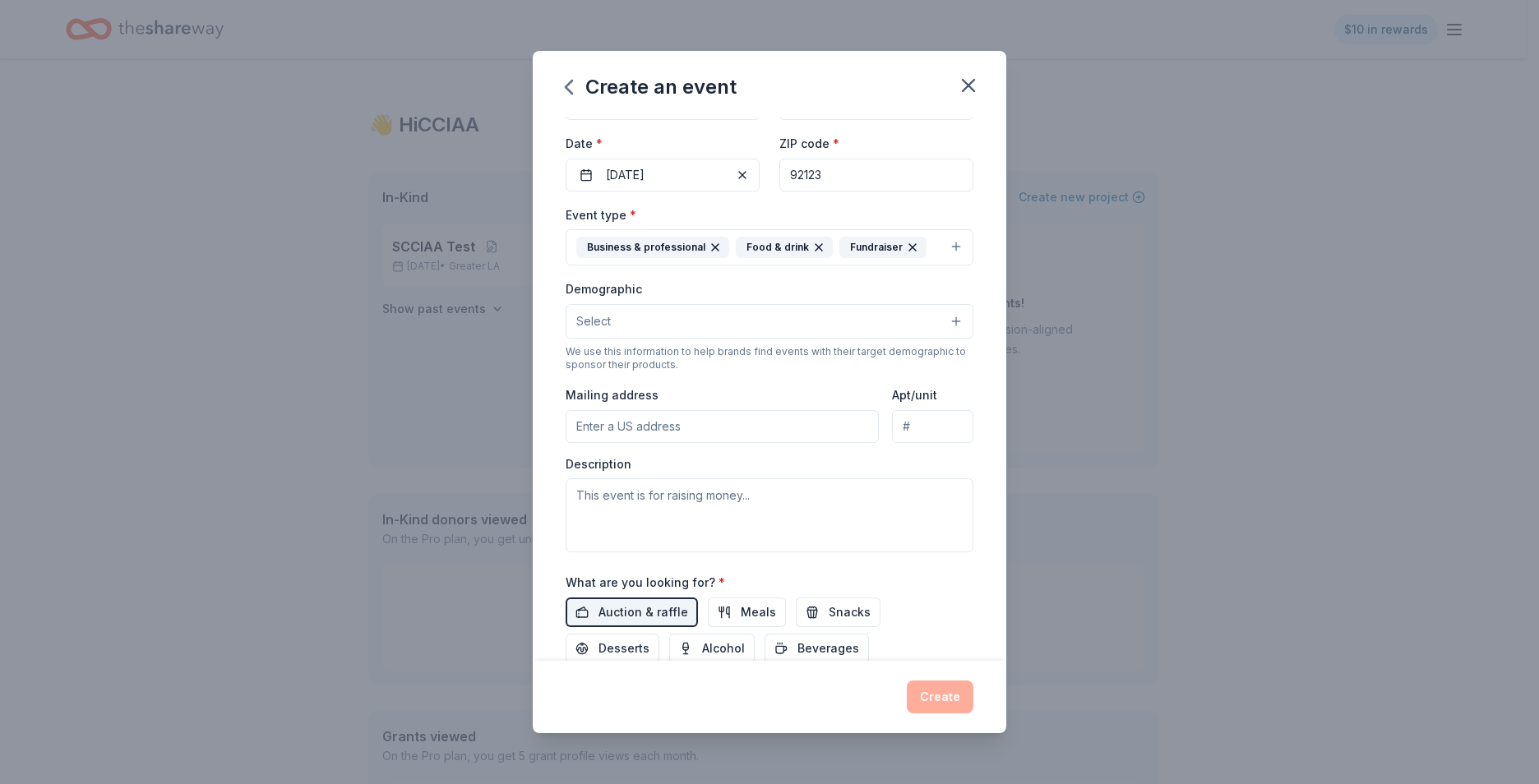
scroll to position [0, 0]
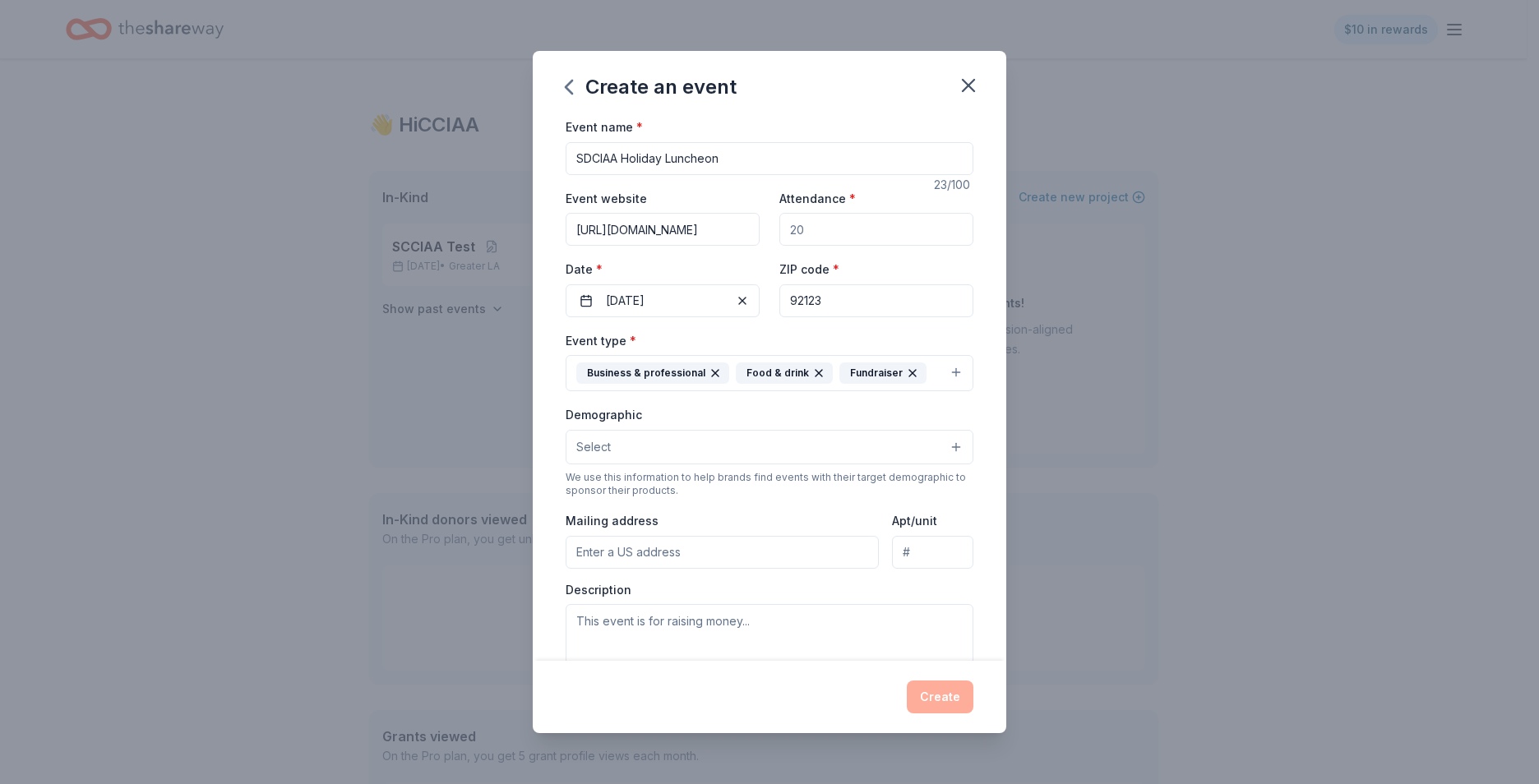
click at [841, 218] on input "Attendance *" at bounding box center [876, 230] width 194 height 33
drag, startPoint x: 792, startPoint y: 225, endPoint x: 777, endPoint y: 226, distance: 15.0
click at [782, 225] on input "Attendance *" at bounding box center [876, 230] width 194 height 33
drag, startPoint x: 794, startPoint y: 229, endPoint x: 827, endPoint y: 230, distance: 33.0
click at [827, 230] on input "Attendance *" at bounding box center [876, 230] width 194 height 33
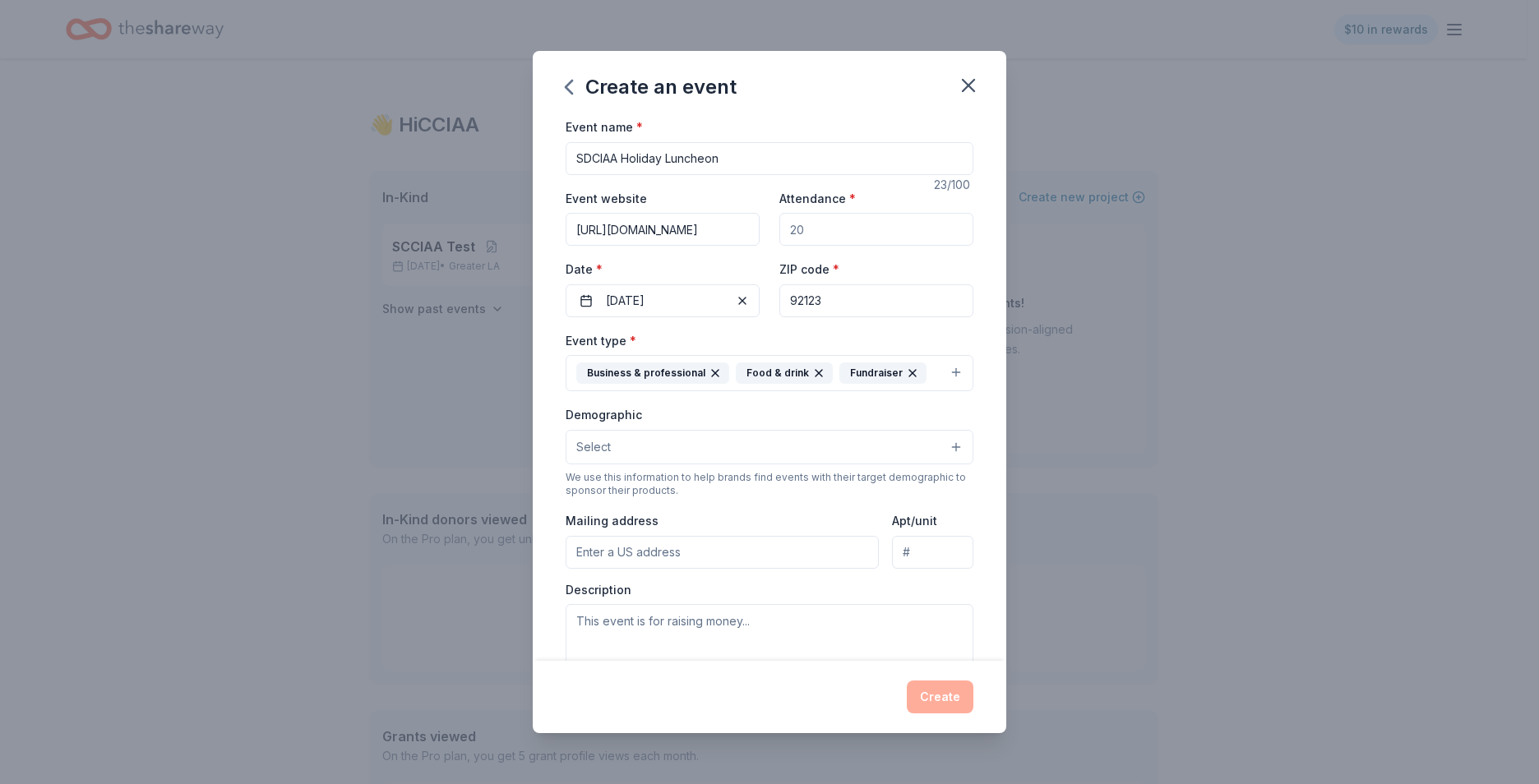
drag, startPoint x: 729, startPoint y: 231, endPoint x: 577, endPoint y: 230, distance: 152.0
click at [577, 230] on input "https://sdciaa.wildapricot.org/" at bounding box center [663, 230] width 194 height 33
click at [761, 201] on div "Event website https://sdciaa.wildapricot.org/ Attendance * Date * 12/04/2025 ZI…" at bounding box center [769, 253] width 407 height 129
click at [816, 543] on input "Mailing address" at bounding box center [723, 553] width 314 height 33
click at [945, 587] on div "Description" at bounding box center [769, 631] width 407 height 97
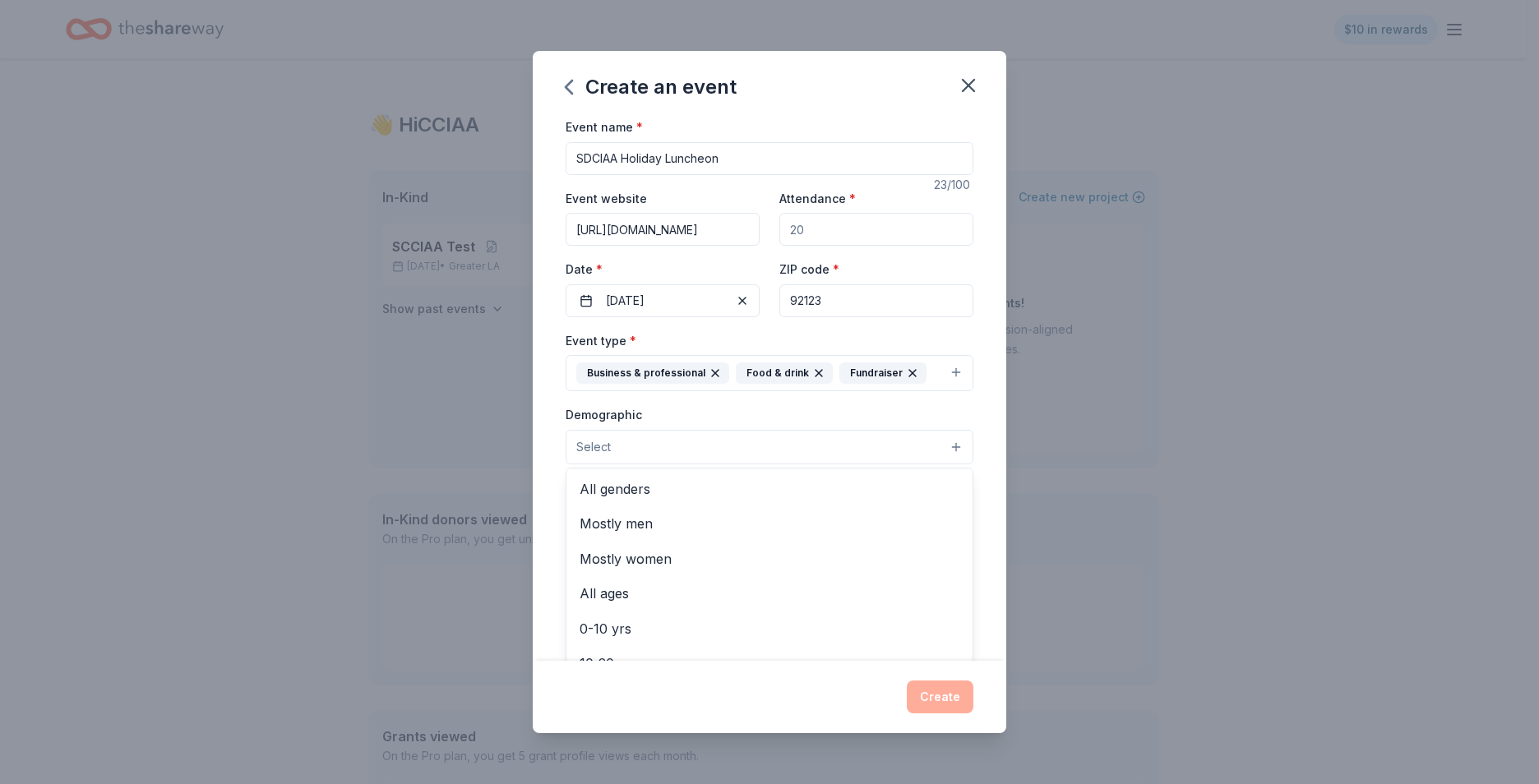
click at [943, 446] on button "Select" at bounding box center [769, 447] width 407 height 35
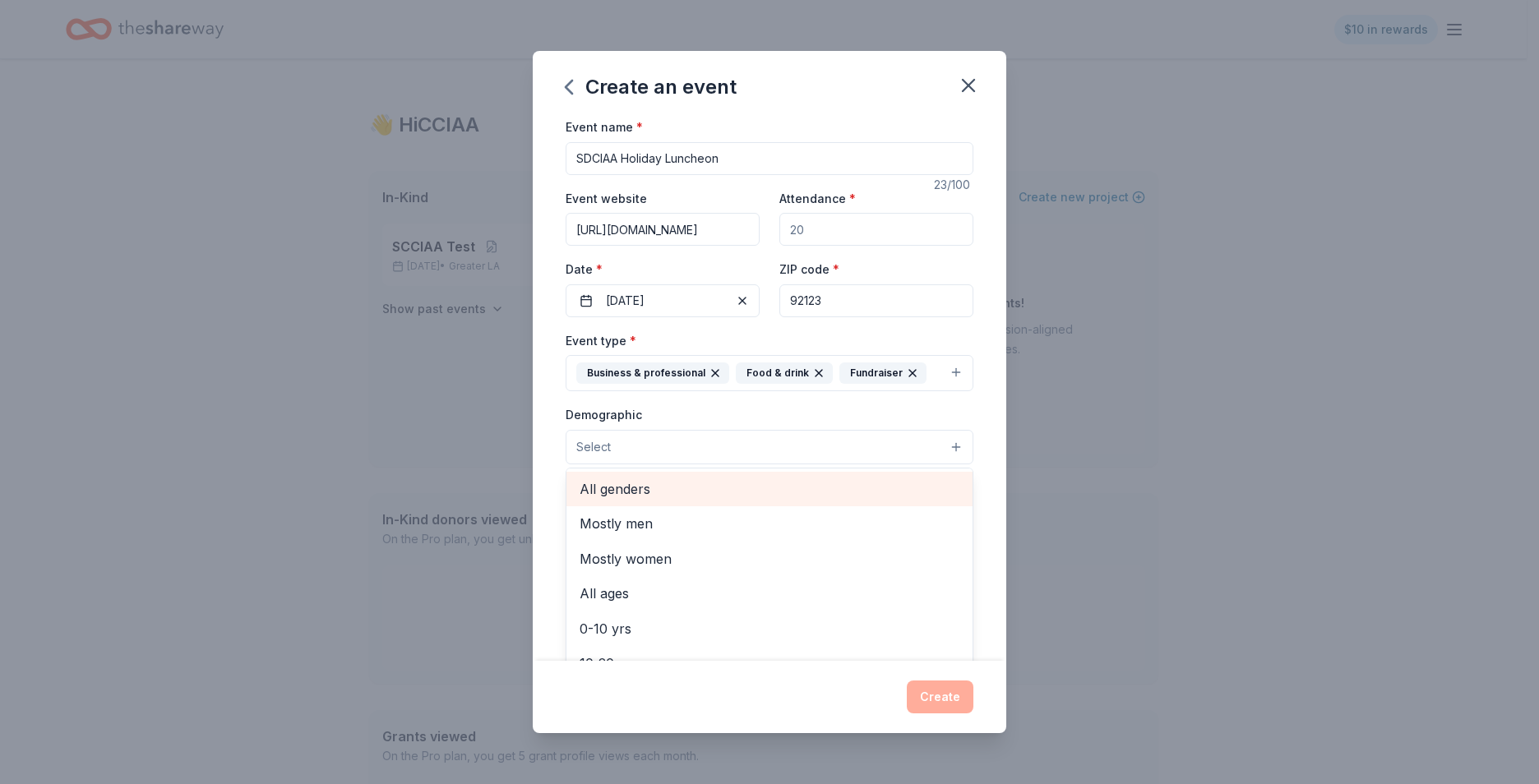
click at [637, 489] on span "All genders" at bounding box center [770, 489] width 380 height 22
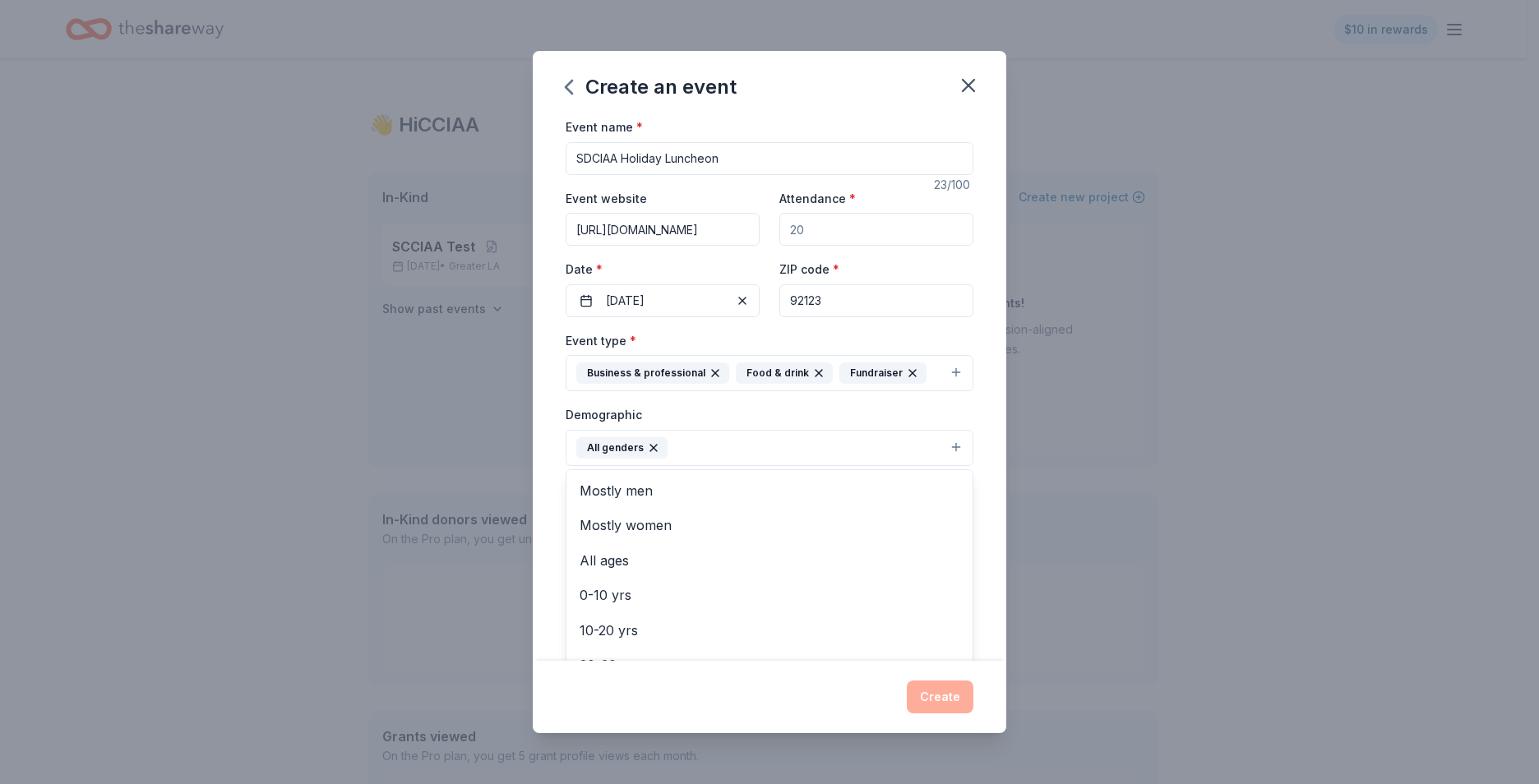
click at [975, 494] on div "Event name * SDCIAA Holiday Luncheon 23 /100 Event website https://sdciaa.wilda…" at bounding box center [769, 389] width 474 height 544
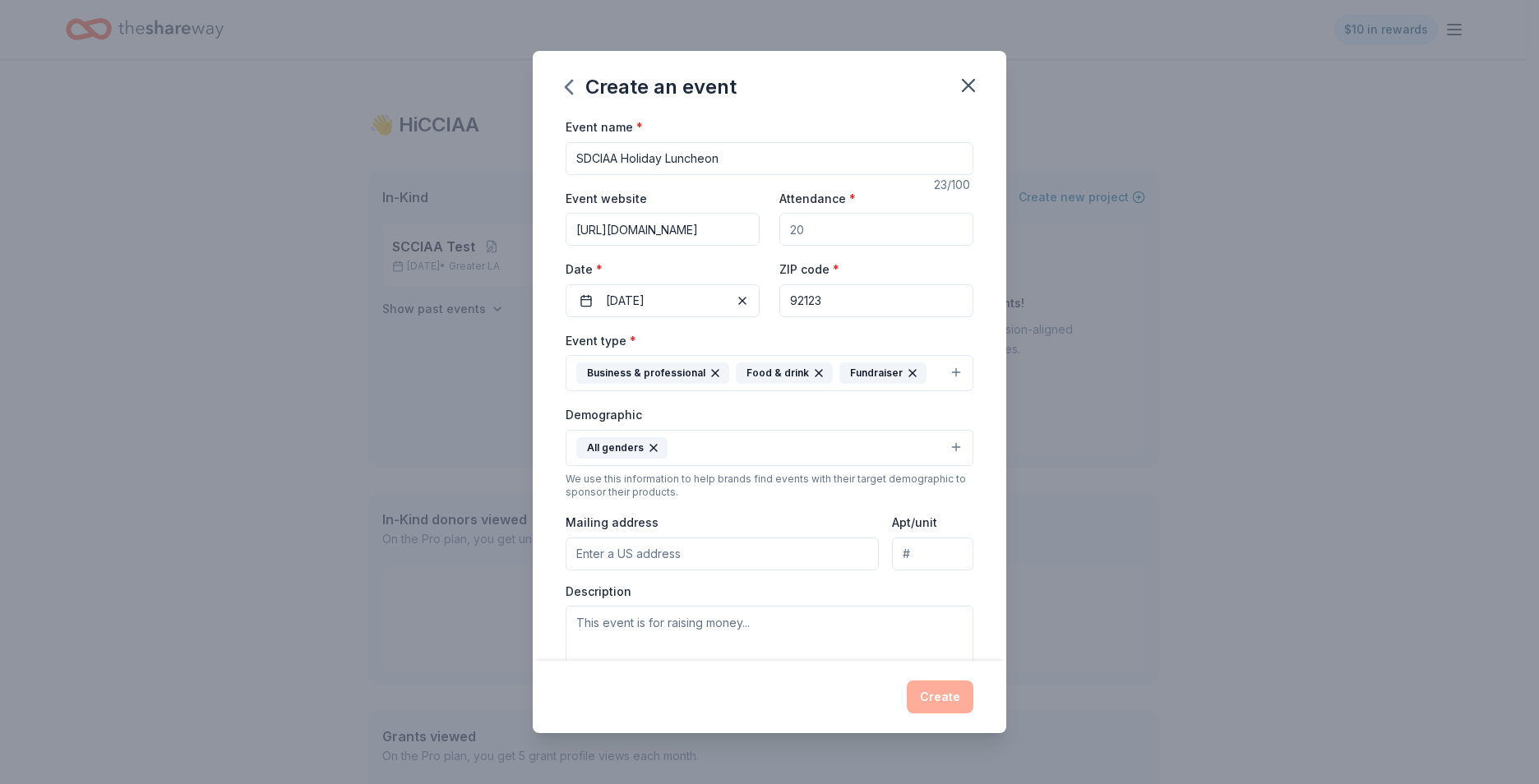
scroll to position [245, 0]
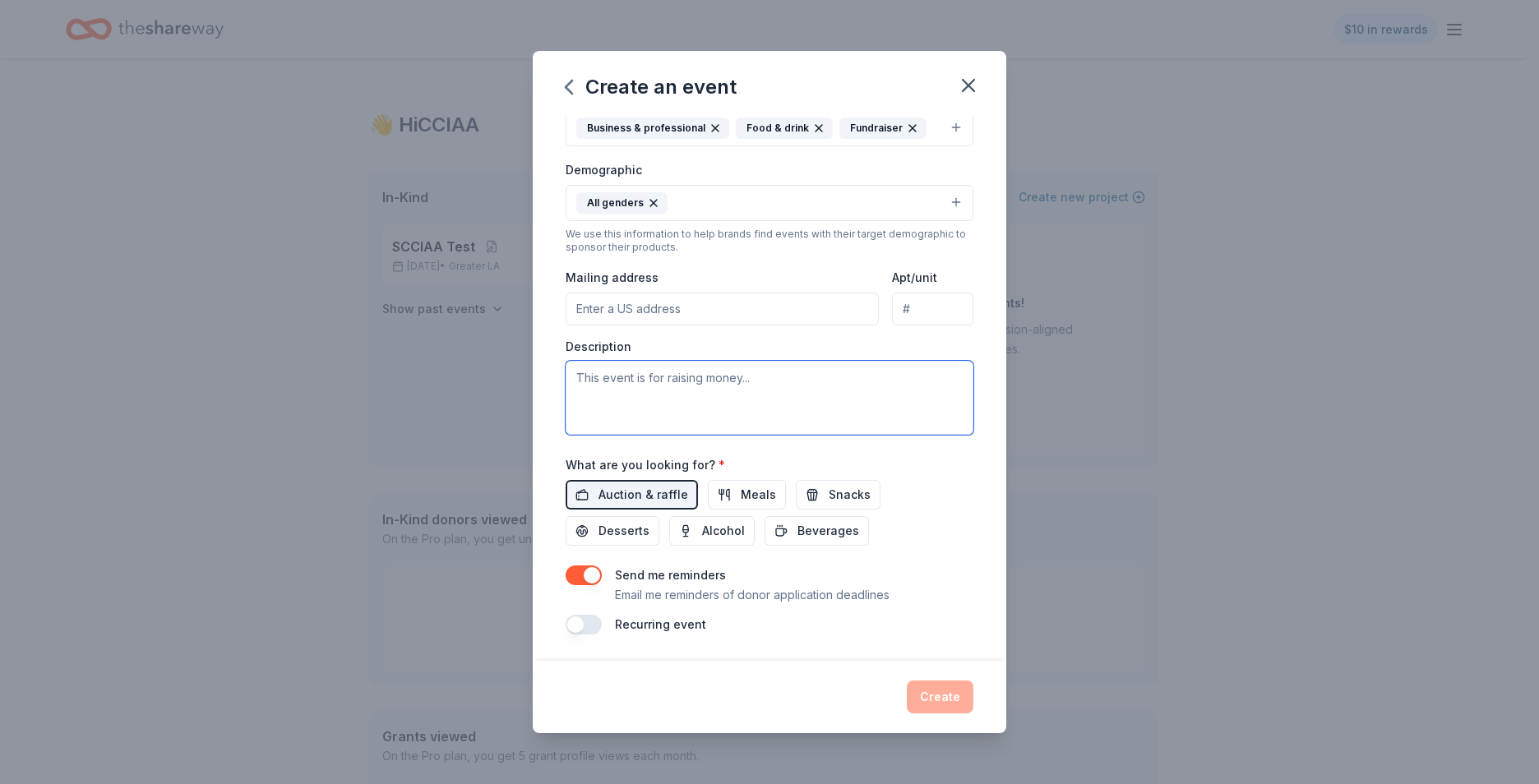
click at [806, 381] on textarea at bounding box center [769, 397] width 407 height 74
click at [808, 315] on input "Mailing address" at bounding box center [723, 309] width 314 height 33
type input "4560 Viewridge Avenue"
click at [913, 454] on div "Event name * SDCIAA Holiday Luncheon 23 /100 Event website https://sdciaa.wilda…" at bounding box center [769, 253] width 407 height 763
click at [647, 399] on textarea at bounding box center [769, 397] width 407 height 74
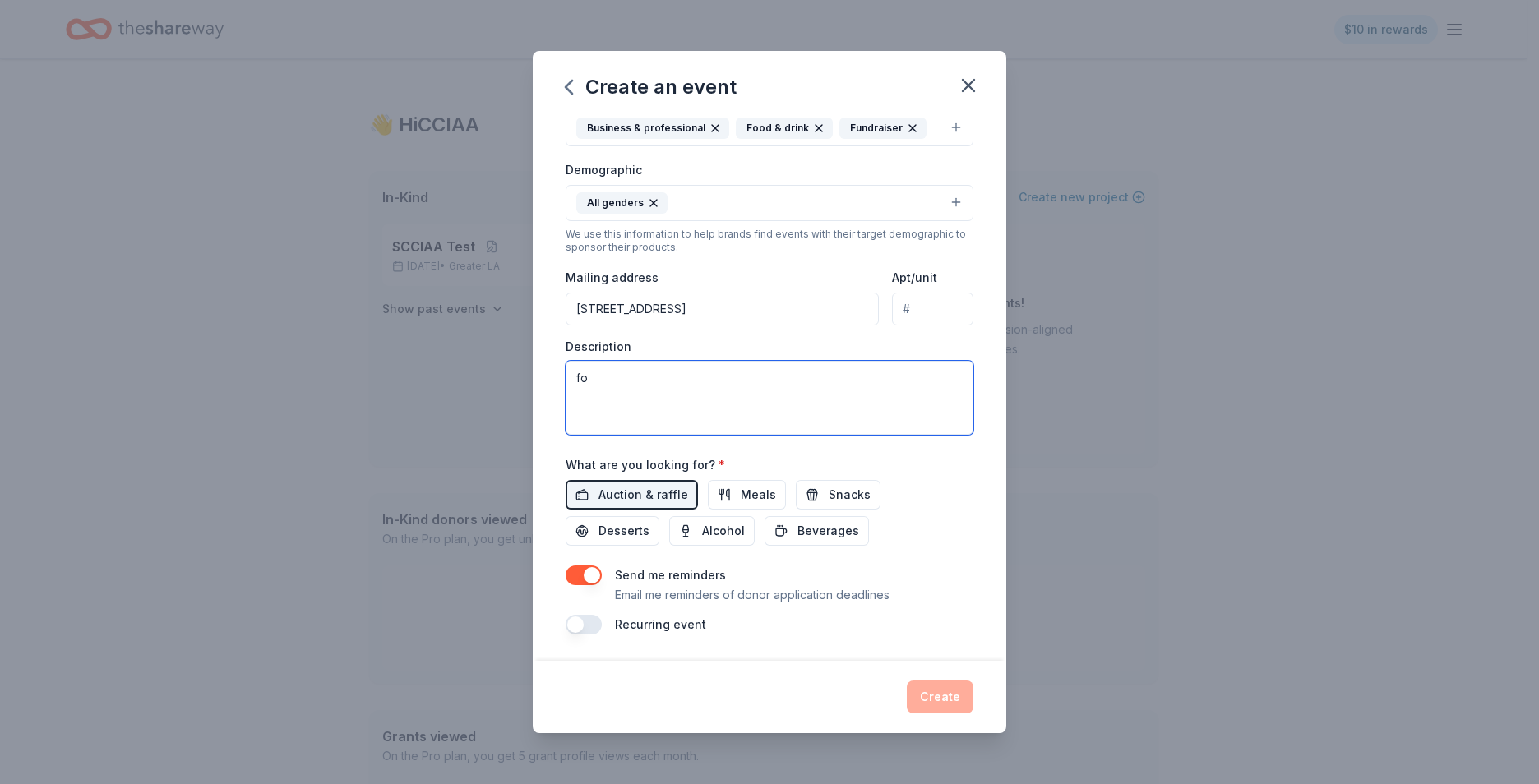
type textarea "f"
click at [769, 376] on textarea "This event is raising money for raffle, auction, and" at bounding box center [769, 397] width 407 height 74
click at [773, 377] on textarea "This event is raising money for raffle, auction, and" at bounding box center [769, 397] width 407 height 74
click at [826, 378] on textarea "This event is raising money for raffles, auction, and" at bounding box center [769, 397] width 407 height 74
click at [895, 374] on textarea "This event is raising money for raffles, auctions, and" at bounding box center [769, 397] width 407 height 74
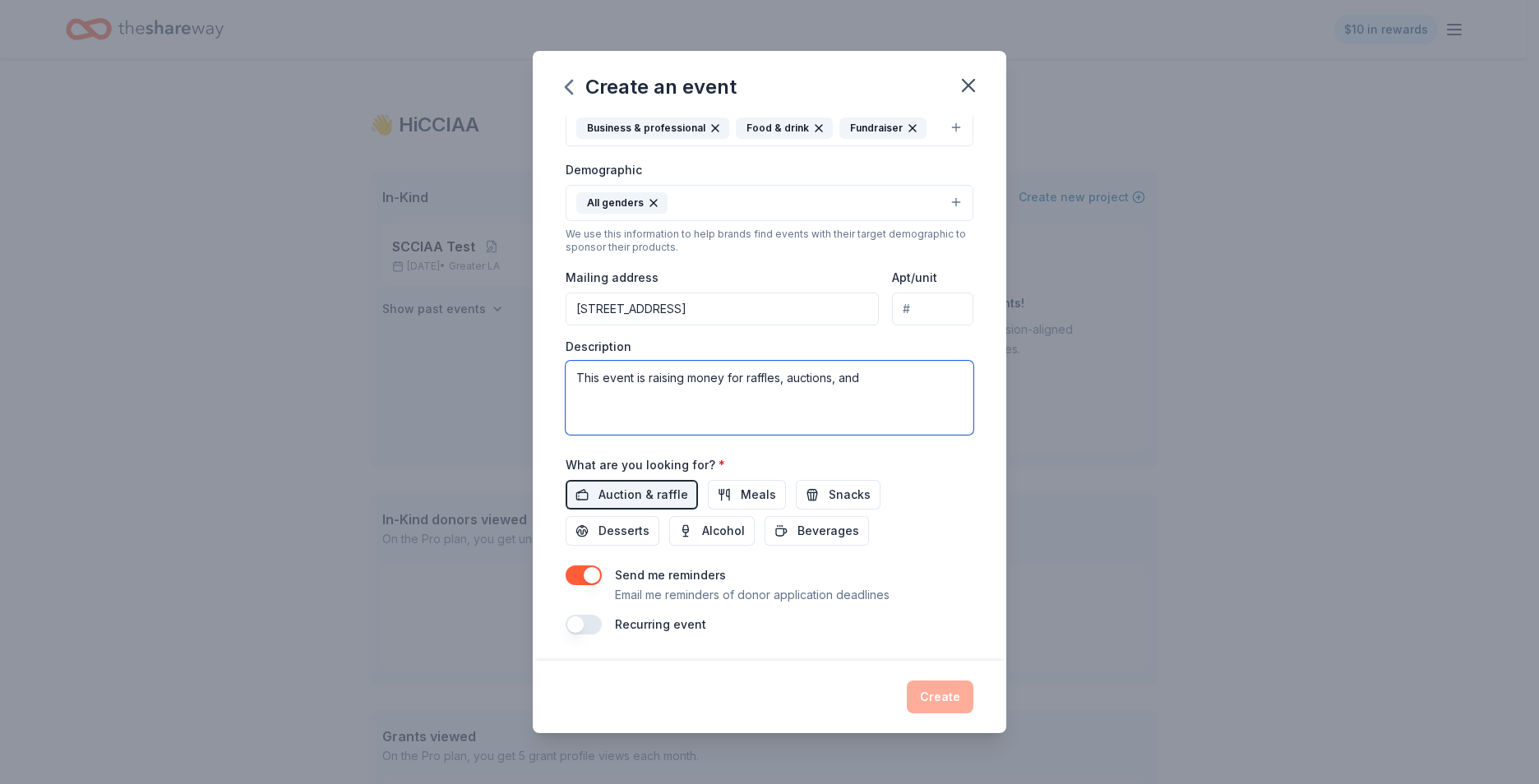
drag, startPoint x: 589, startPoint y: 376, endPoint x: 856, endPoint y: 378, distance: 267.0
click at [856, 378] on textarea "This event is raising money for raffles, auctions, and" at bounding box center [769, 397] width 407 height 74
click at [864, 378] on textarea "This event is raising money for raffles, auctions, and" at bounding box center [769, 397] width 407 height 74
type textarea "This event is raising money for raffles, auctions, and"
drag, startPoint x: 754, startPoint y: 312, endPoint x: 457, endPoint y: 320, distance: 297.1
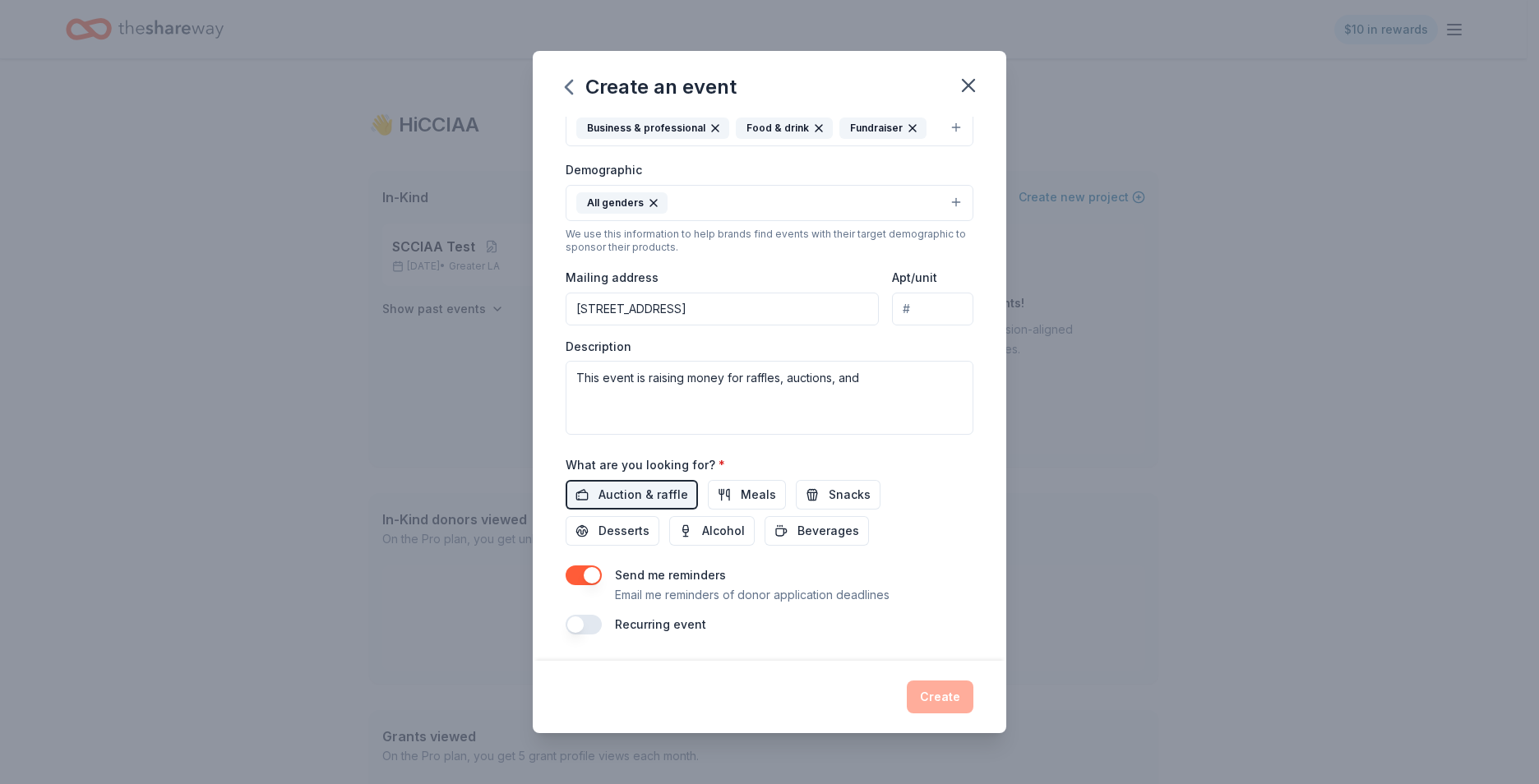
click at [463, 314] on div "Create an event Event name * SDCIAA Holiday Luncheon 23 /100 Event website http…" at bounding box center [769, 392] width 1539 height 784
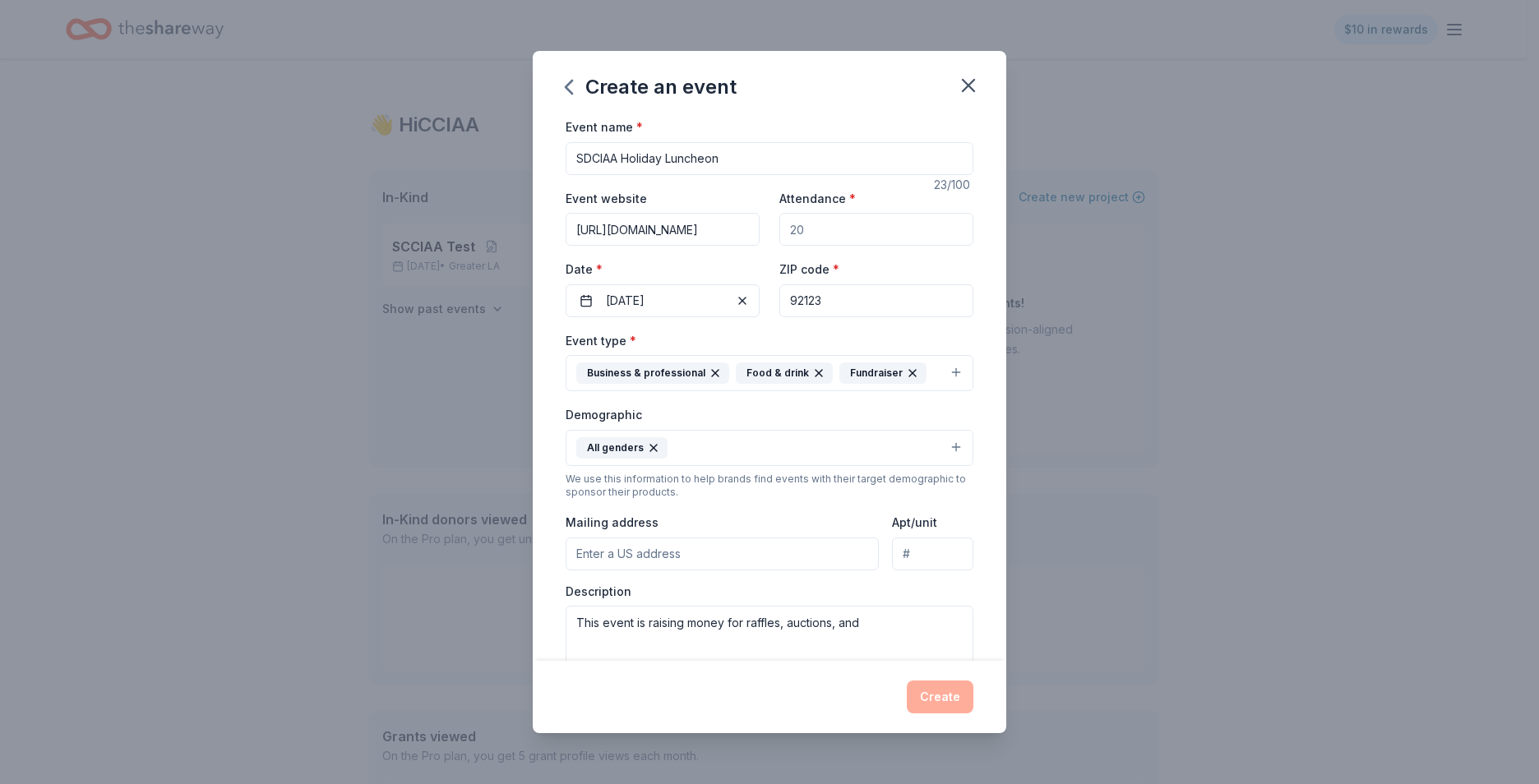
drag, startPoint x: 804, startPoint y: 226, endPoint x: 776, endPoint y: 228, distance: 28.1
click at [779, 228] on input "Attendance *" at bounding box center [876, 230] width 194 height 33
drag, startPoint x: 797, startPoint y: 297, endPoint x: 780, endPoint y: 298, distance: 17.0
click at [780, 297] on input "92123" at bounding box center [876, 301] width 194 height 33
click at [884, 254] on div "Event website https://sdciaa.wildapricot.org/ Attendance * Date * 12/04/2025 ZI…" at bounding box center [769, 253] width 407 height 129
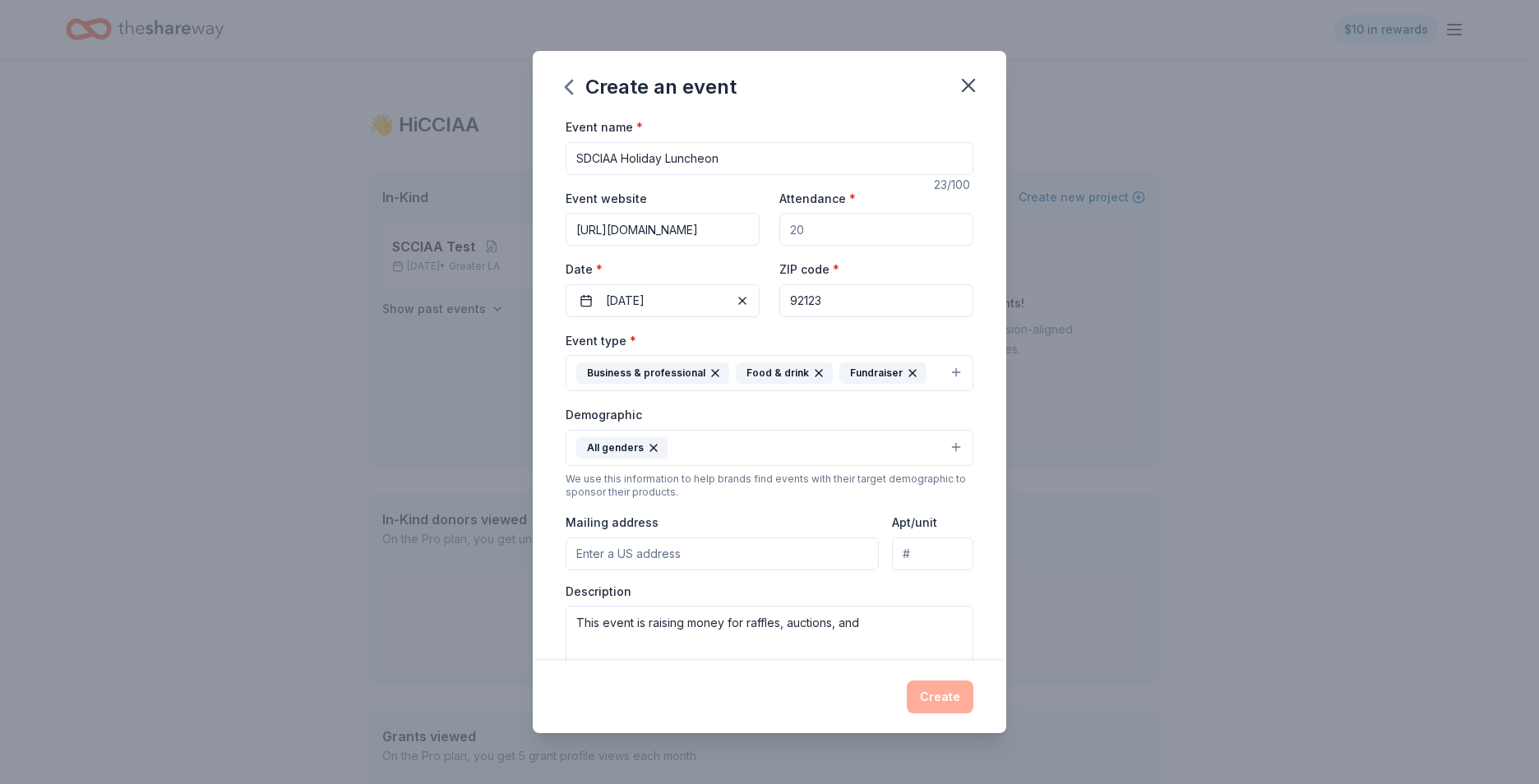
drag, startPoint x: 826, startPoint y: 231, endPoint x: 773, endPoint y: 225, distance: 53.3
click at [779, 225] on input "Attendance *" at bounding box center [876, 230] width 194 height 33
drag, startPoint x: 787, startPoint y: 228, endPoint x: 802, endPoint y: 228, distance: 15.0
click at [802, 228] on input "Attendance *" at bounding box center [876, 230] width 194 height 33
click at [791, 229] on input "Attendance *" at bounding box center [876, 230] width 194 height 33
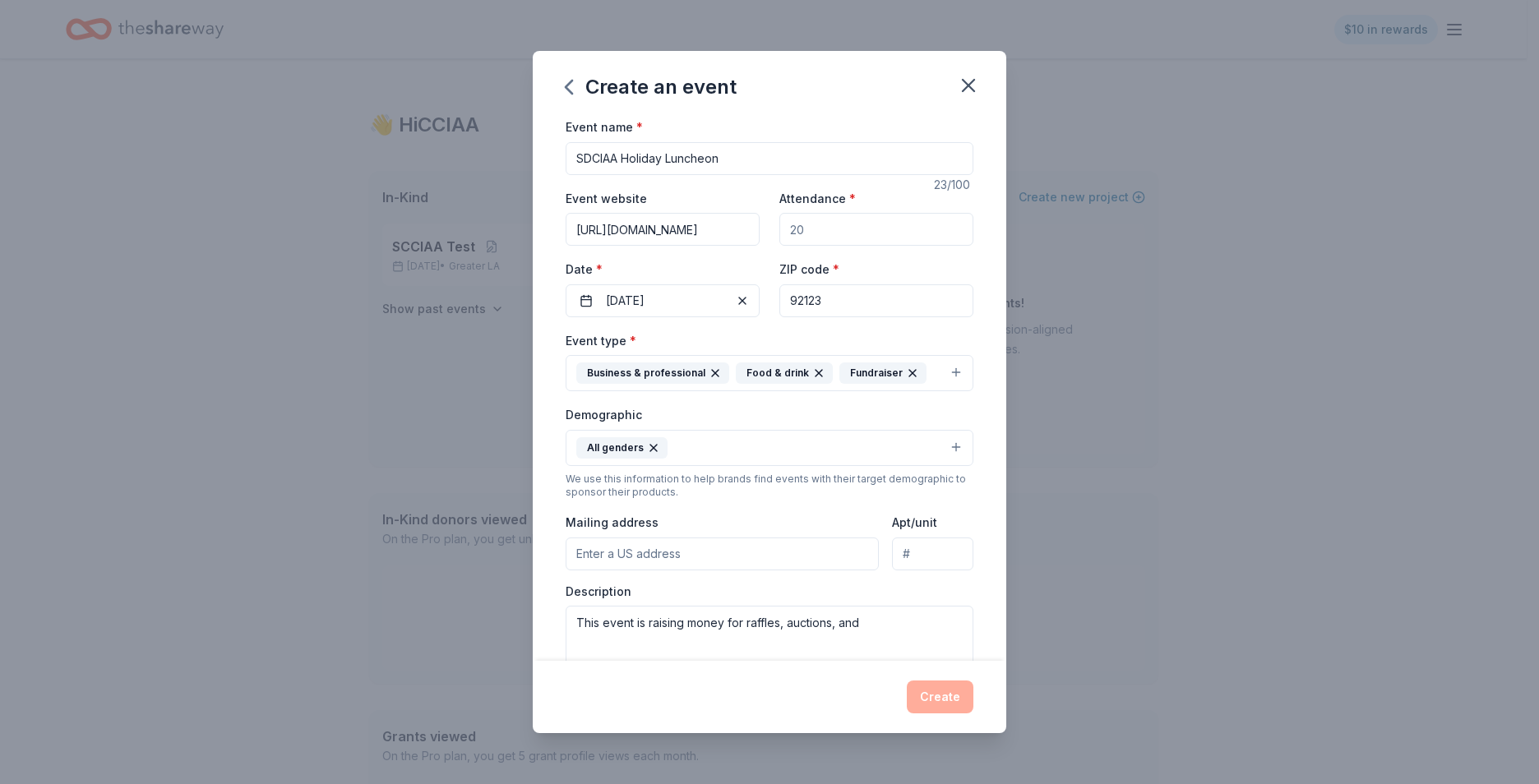
drag, startPoint x: 798, startPoint y: 230, endPoint x: 786, endPoint y: 228, distance: 12.2
click at [786, 228] on input "Attendance *" at bounding box center [876, 230] width 194 height 33
drag, startPoint x: 832, startPoint y: 231, endPoint x: 778, endPoint y: 230, distance: 54.0
click at [779, 230] on input "Attendance *" at bounding box center [876, 230] width 194 height 33
click at [753, 255] on div "Event website https://sdciaa.wildapricot.org/ Attendance * Date * 12/04/2025 ZI…" at bounding box center [769, 253] width 407 height 129
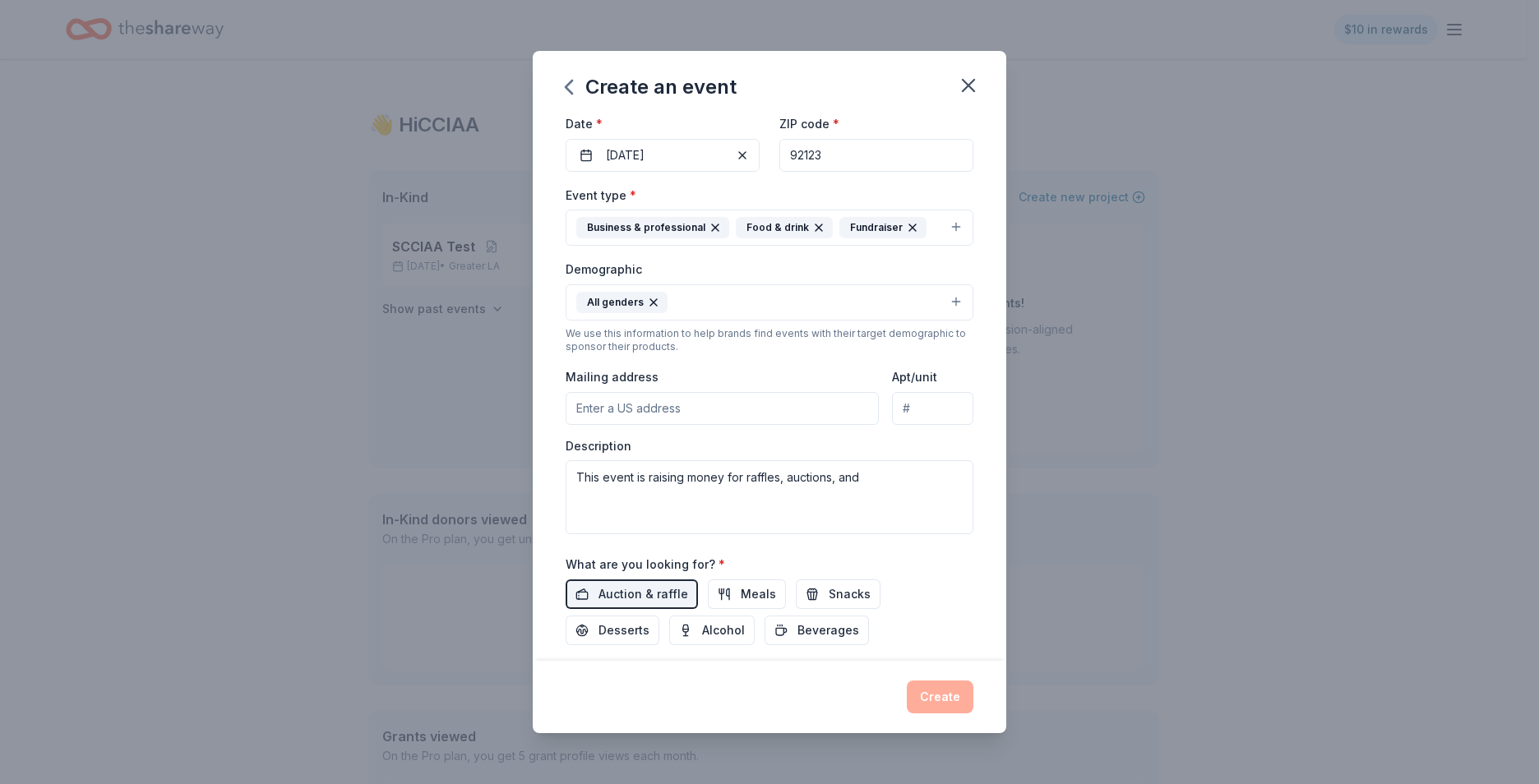
scroll to position [245, 0]
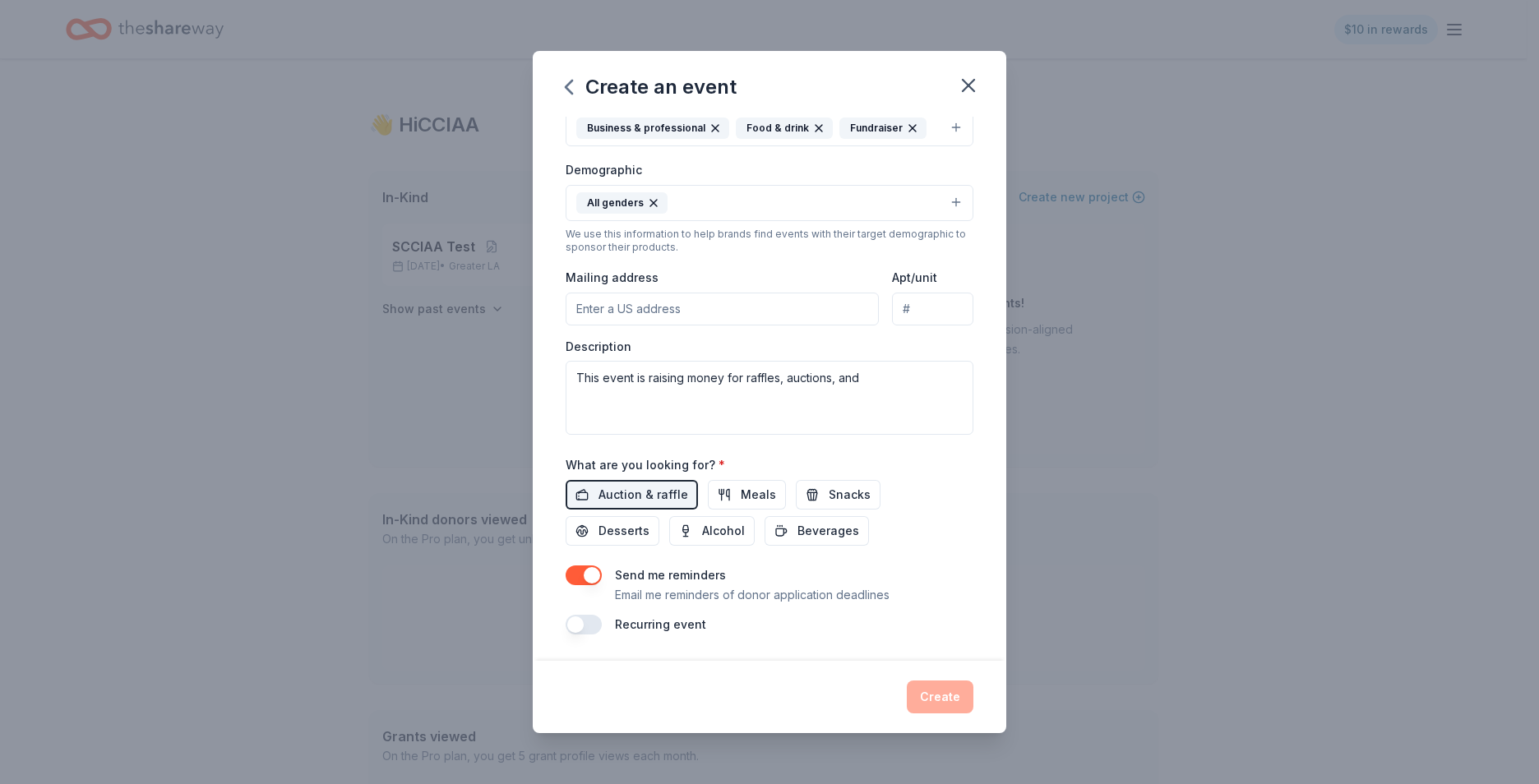
click at [589, 631] on button "button" at bounding box center [584, 625] width 37 height 20
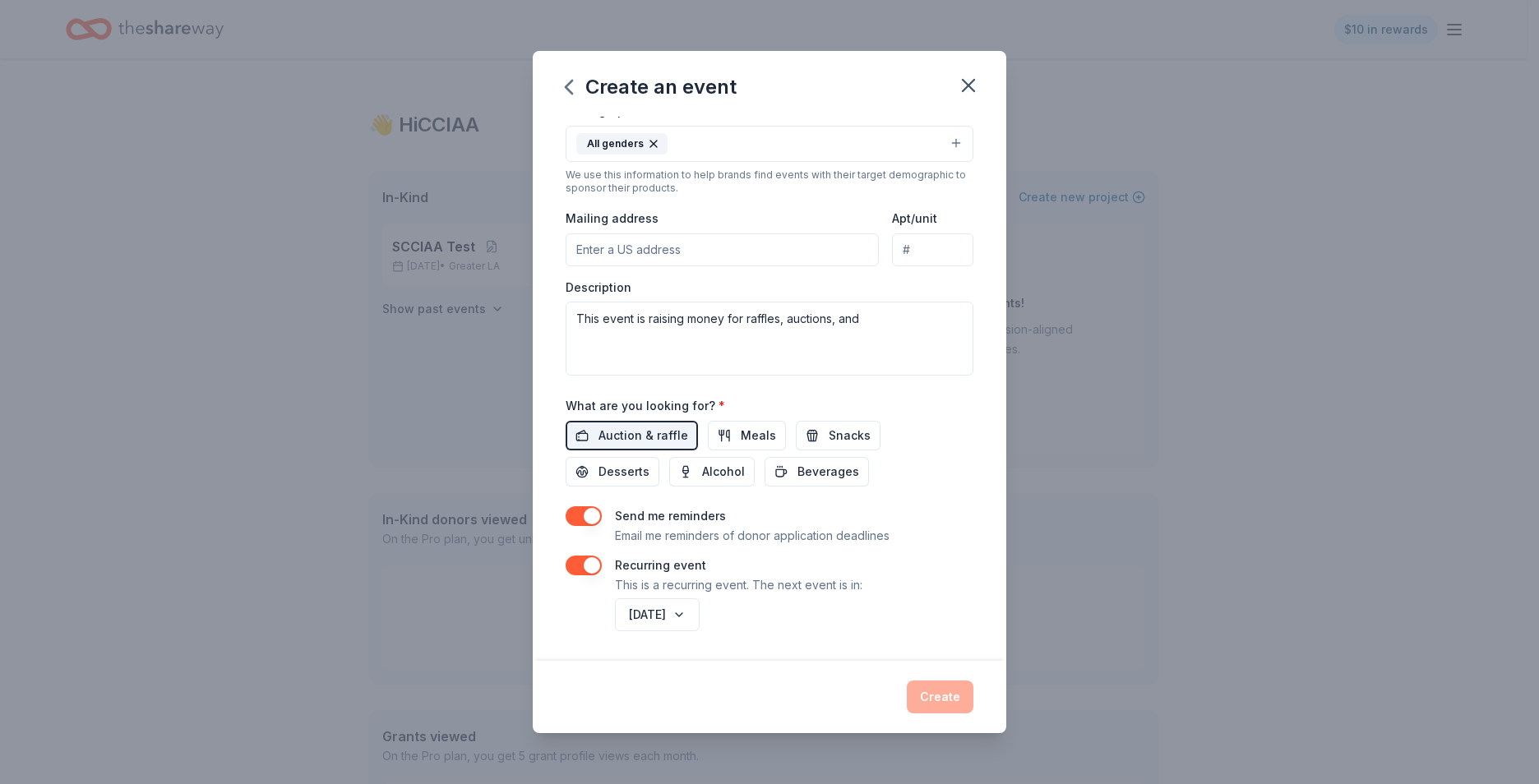
click at [942, 689] on div "Create" at bounding box center [769, 697] width 407 height 33
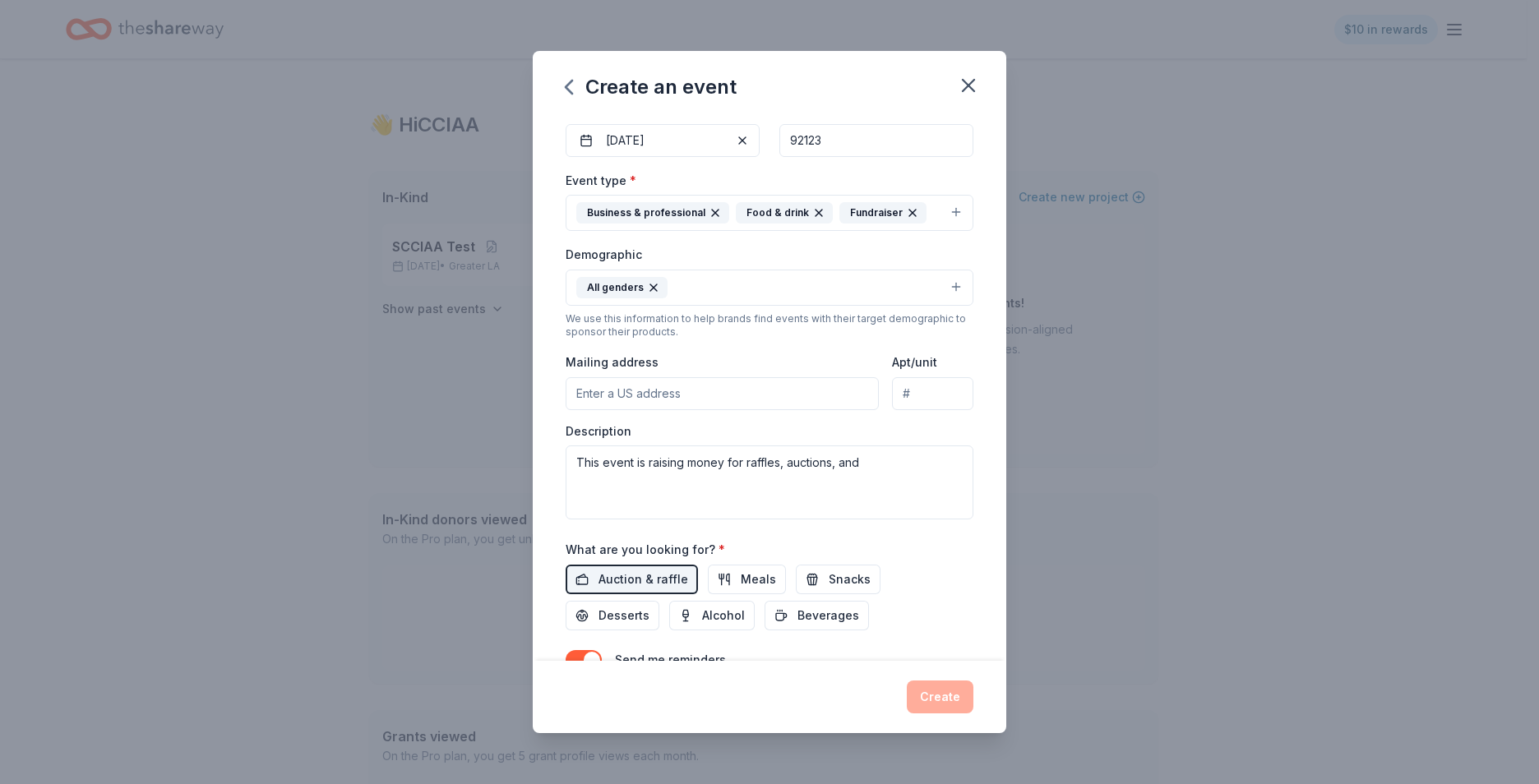
scroll to position [0, 0]
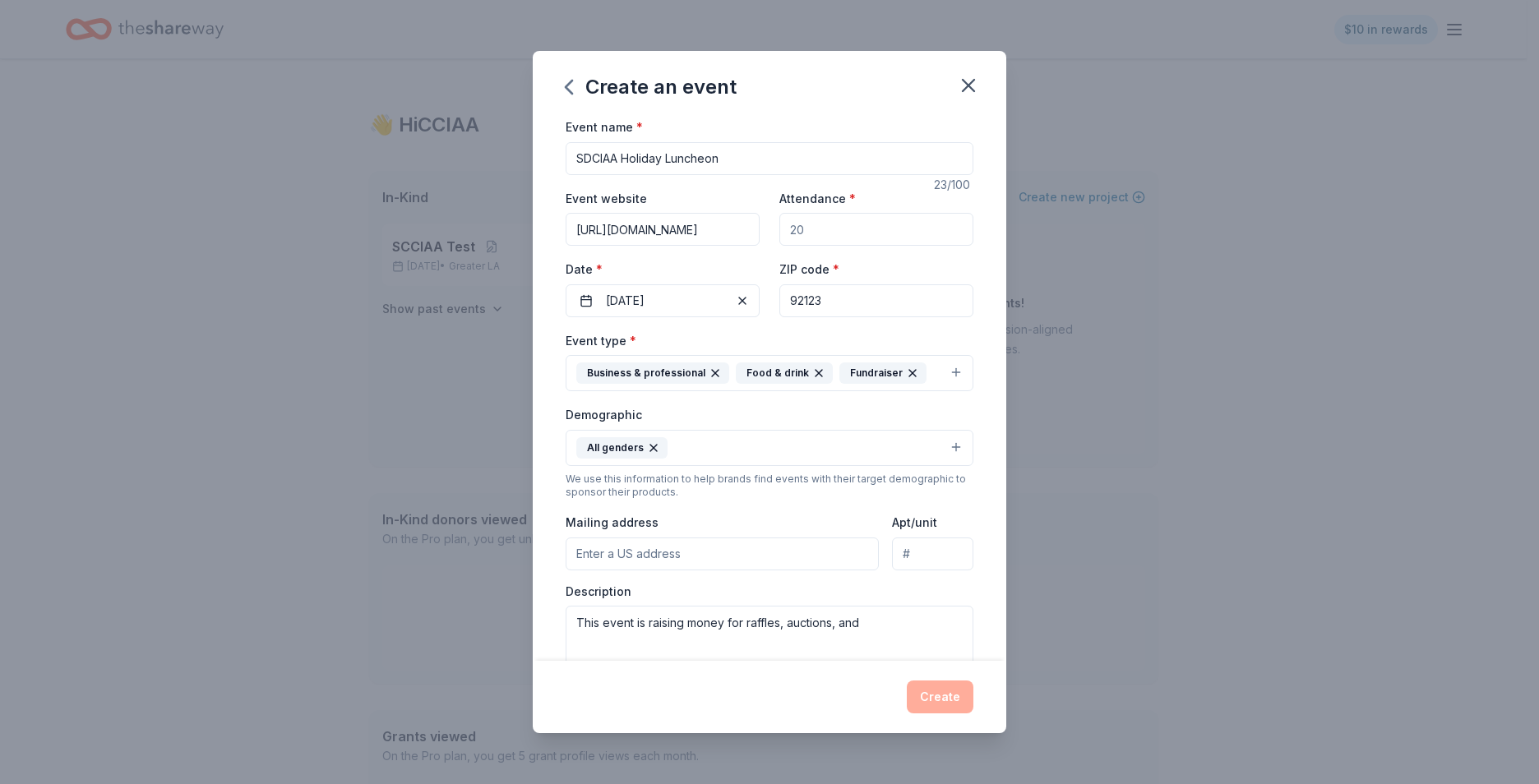
click at [800, 160] on input "SDCIAA Holiday Luncheon" at bounding box center [769, 158] width 407 height 33
click at [743, 224] on input "https://sdciaa.wildapricot.org/" at bounding box center [663, 230] width 194 height 33
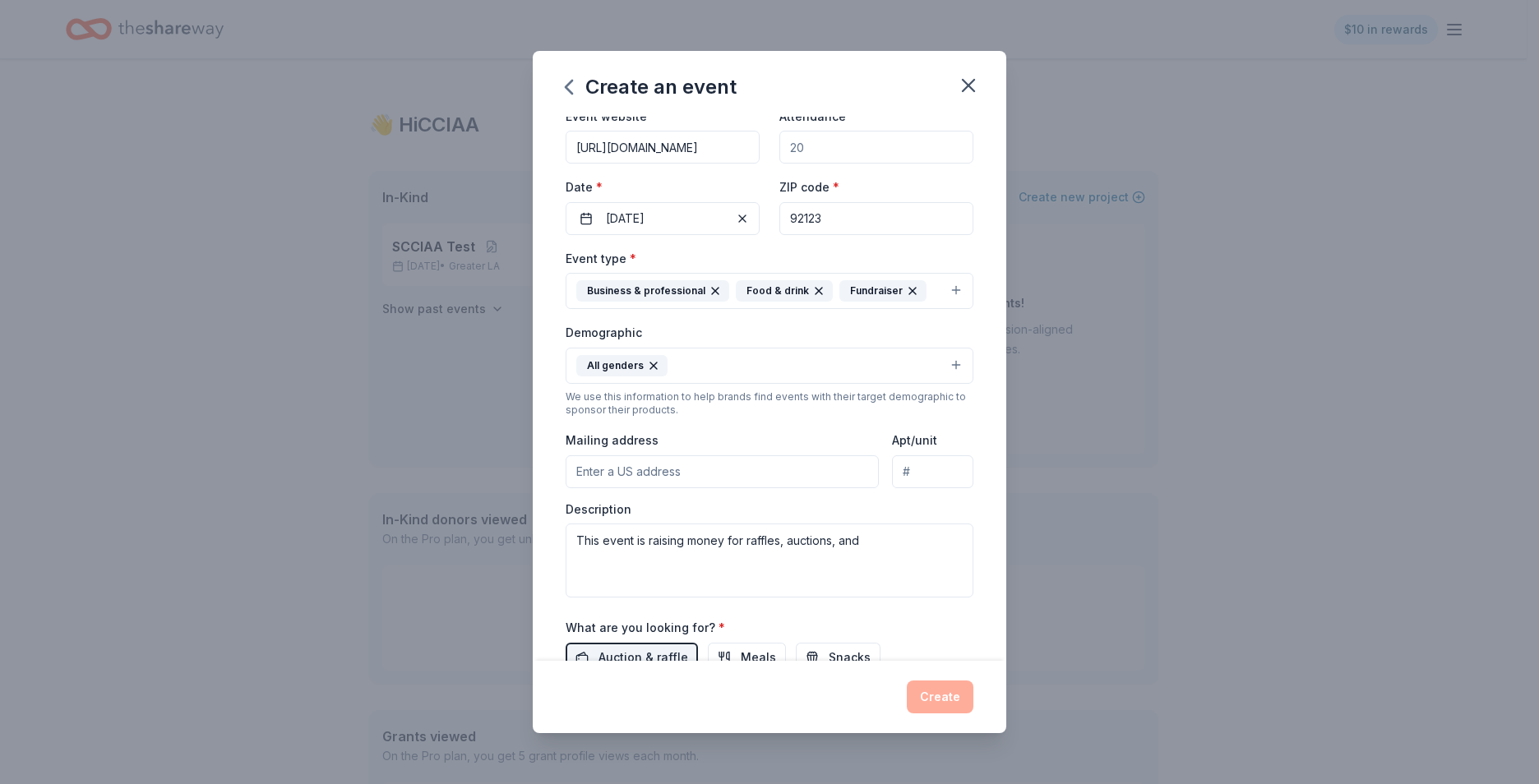
click at [767, 428] on div "Event type * Business & professional Food & drink Fundraiser Demographic All ge…" at bounding box center [769, 422] width 407 height 349
click at [694, 483] on input "Mailing address" at bounding box center [723, 472] width 314 height 33
click at [753, 402] on div "We use this information to help brands find events with their target demographi…" at bounding box center [769, 404] width 407 height 27
click at [903, 464] on input "Apt/unit" at bounding box center [933, 472] width 81 height 33
click at [814, 439] on div "Mailing address" at bounding box center [723, 459] width 314 height 58
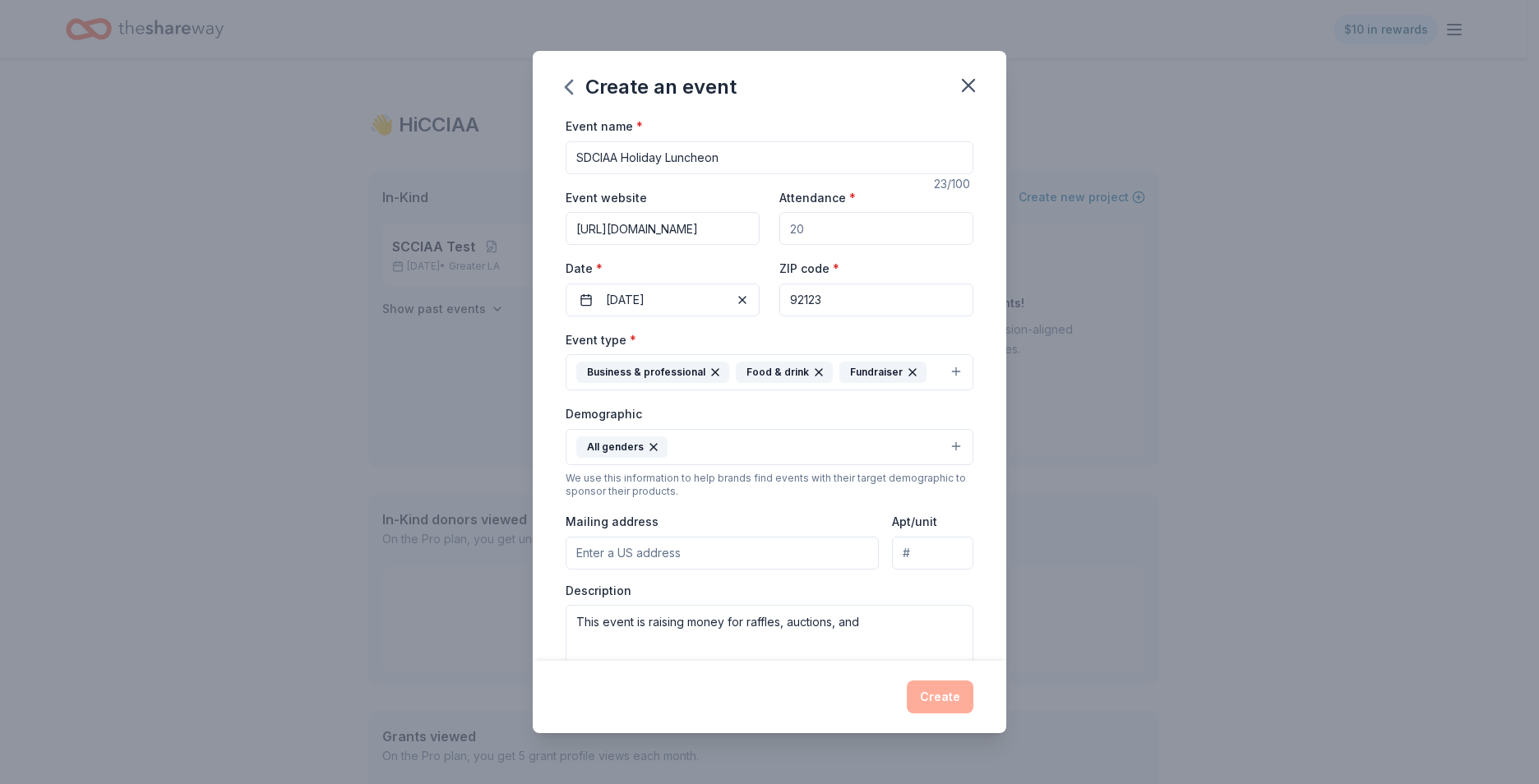
scroll to position [0, 0]
click at [739, 153] on input "SDCIAA Holiday Luncheon" at bounding box center [769, 158] width 407 height 33
click at [747, 160] on input "SDCIAA Holiday Luncheon" at bounding box center [769, 158] width 407 height 33
type input "SDCIAA Holiday Luncheon"
drag, startPoint x: 680, startPoint y: 233, endPoint x: 743, endPoint y: 232, distance: 63.0
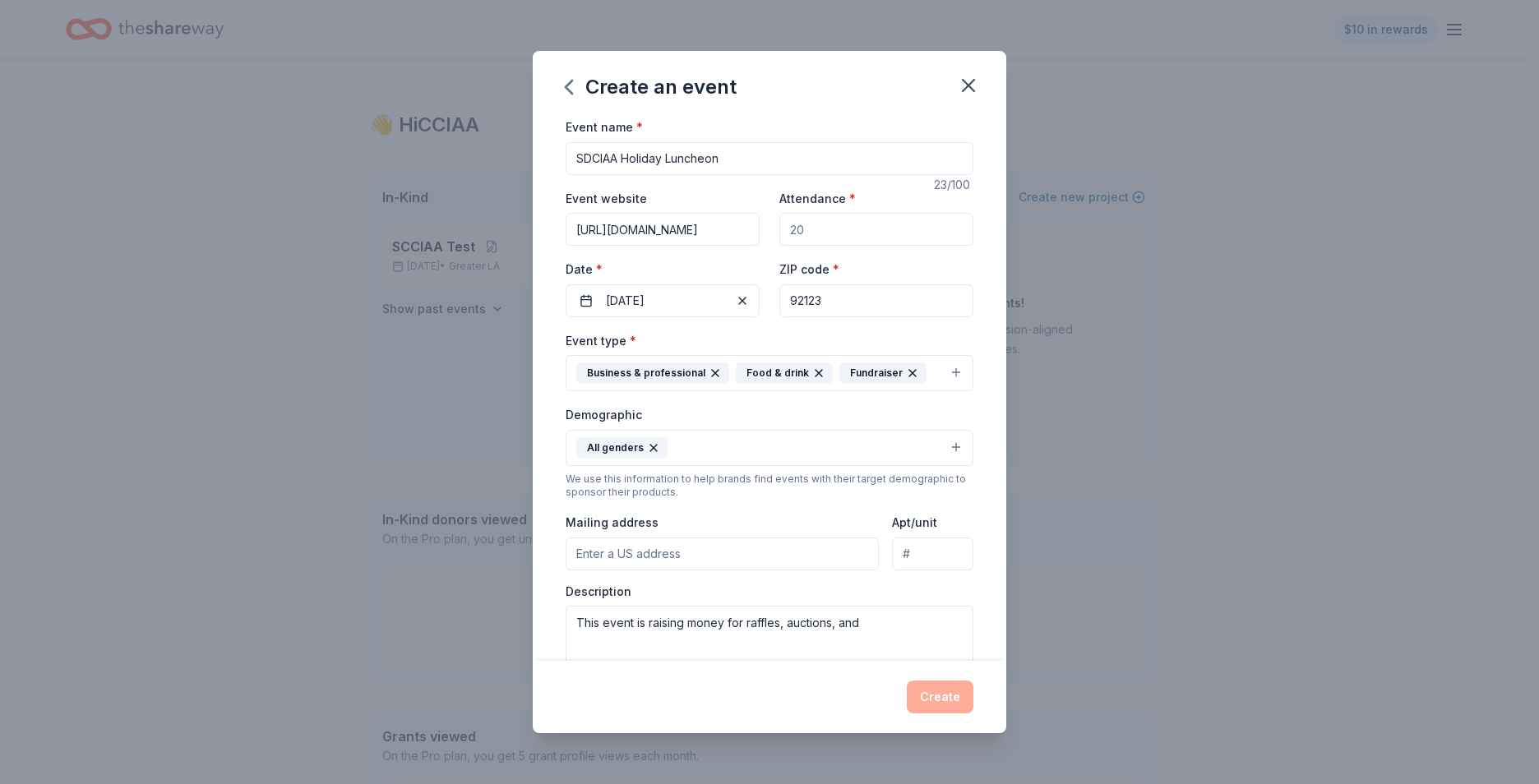
click at [743, 232] on input "https://sdciaa.wildapricot.org/" at bounding box center [663, 230] width 194 height 33
click at [748, 230] on input "https://sdciaa.wildapricot.org/" at bounding box center [663, 230] width 194 height 33
type input "https://sdciaa.wildapricot.org"
click at [729, 189] on div "Event website https://sdciaa.wildapricot.org" at bounding box center [663, 217] width 194 height 58
click at [784, 233] on input "Attendance *" at bounding box center [876, 230] width 194 height 33
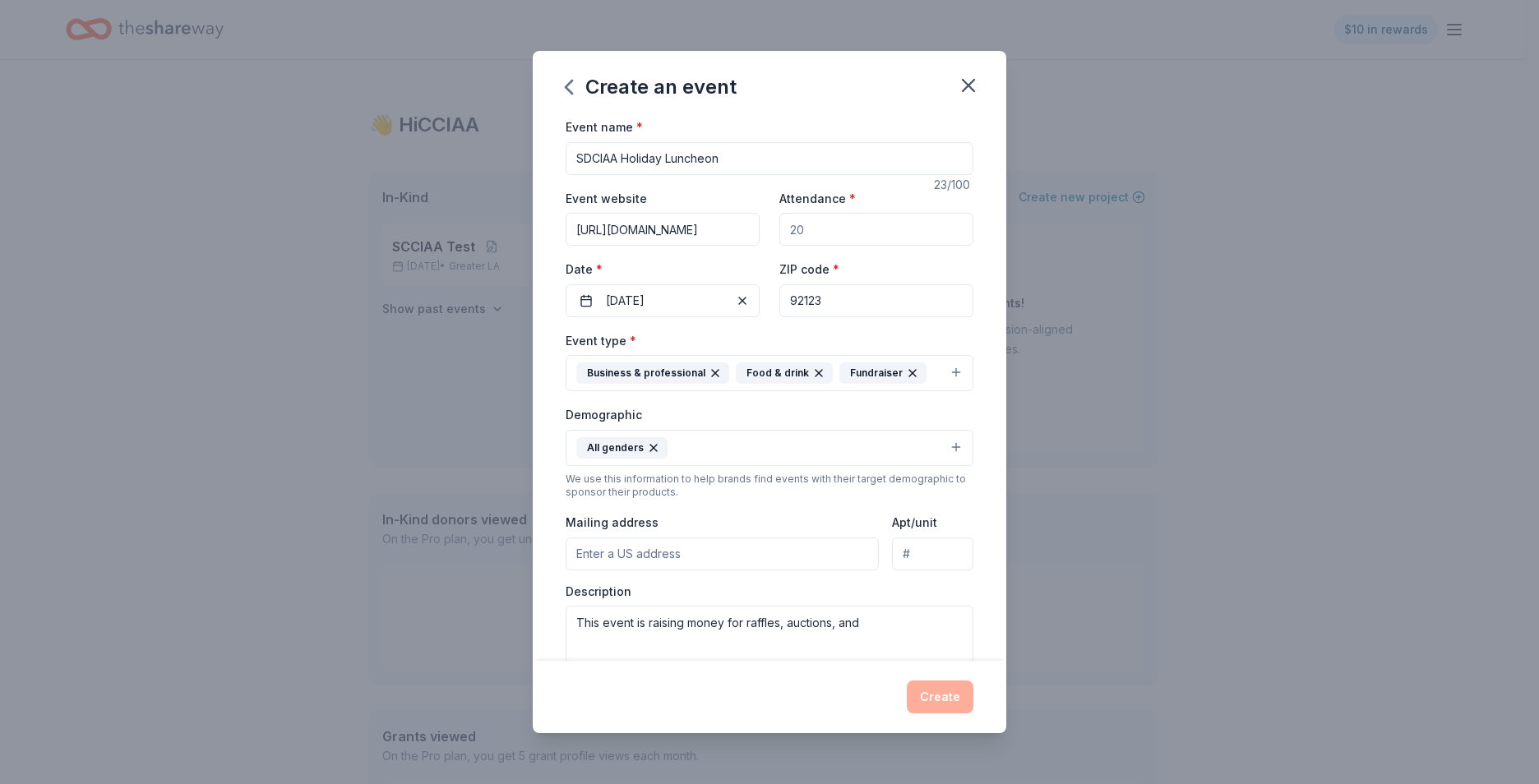
drag, startPoint x: 808, startPoint y: 228, endPoint x: 784, endPoint y: 229, distance: 24.0
click at [784, 229] on input "Attendance *" at bounding box center [876, 230] width 194 height 33
click at [791, 229] on input "Attendance *" at bounding box center [876, 230] width 194 height 33
click at [744, 256] on div "Event website https://sdciaa.wildapricot.org Attendance * Date * 12/04/2025 ZIP…" at bounding box center [769, 253] width 407 height 129
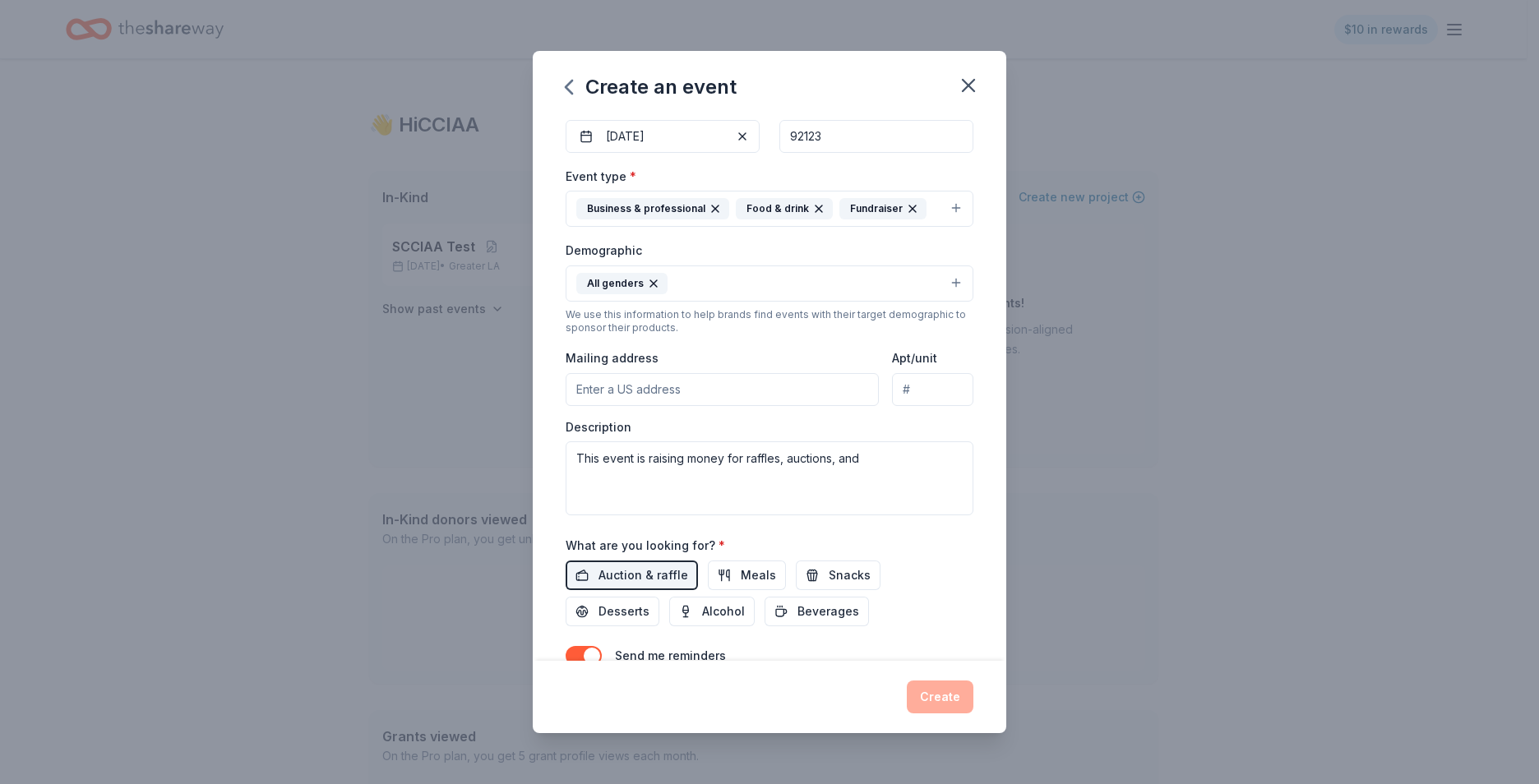
scroll to position [304, 0]
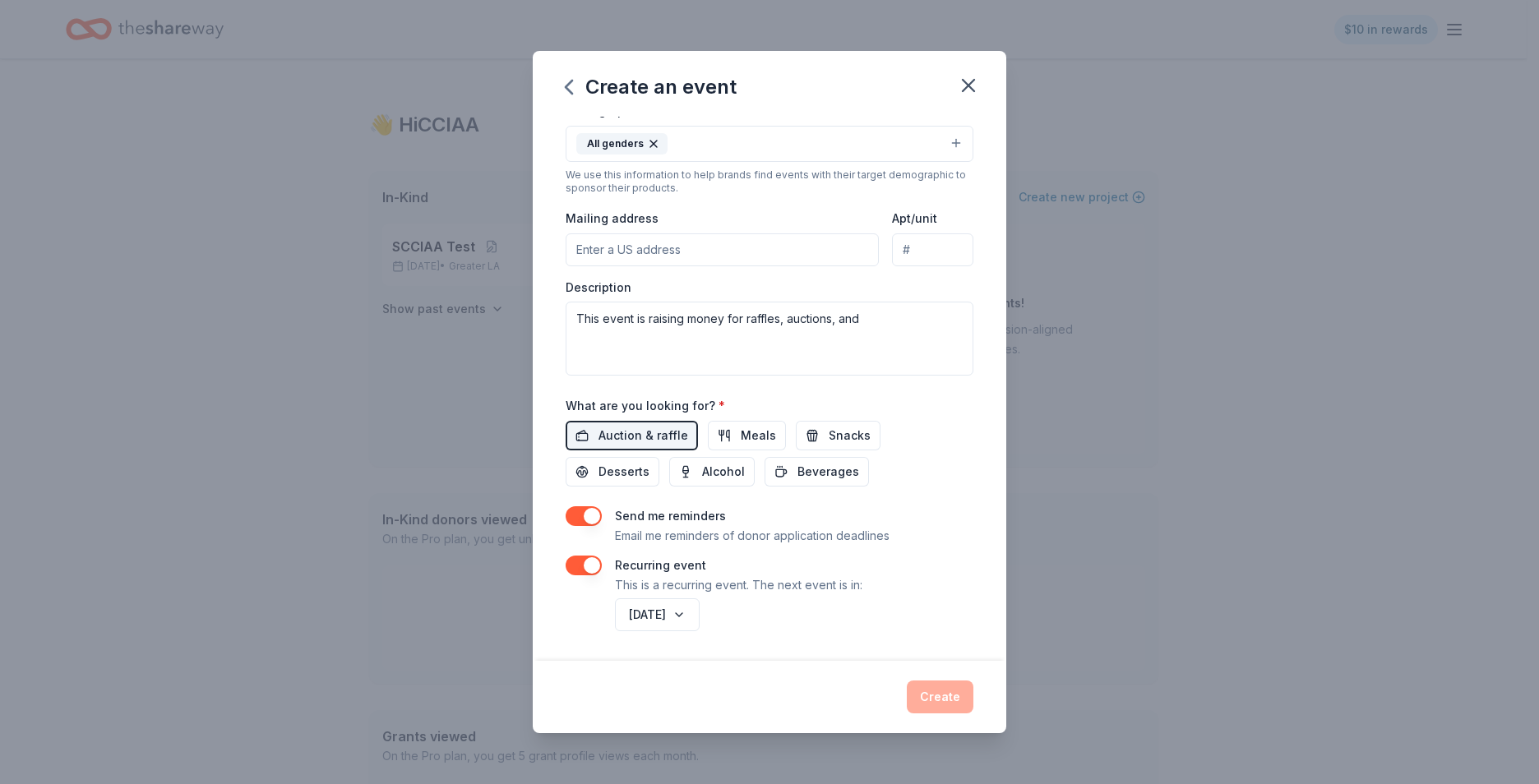
click at [583, 560] on button "button" at bounding box center [584, 566] width 37 height 20
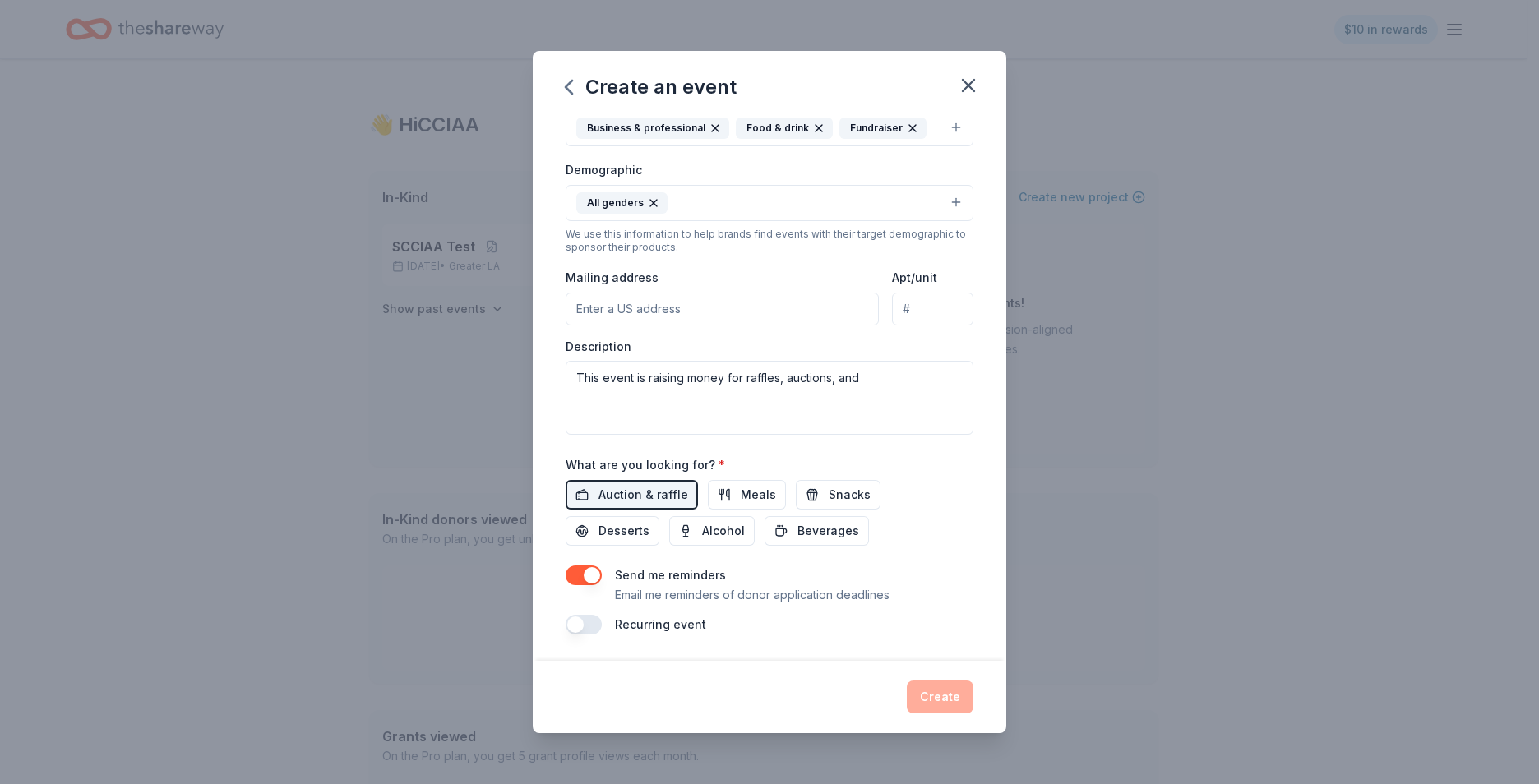
scroll to position [245, 0]
click at [606, 593] on div "Send me reminders Email me reminders of donor application deadlines" at bounding box center [769, 586] width 407 height 40
click at [641, 494] on span "Auction & raffle" at bounding box center [643, 495] width 90 height 20
click at [758, 497] on span "Meals" at bounding box center [758, 495] width 36 height 20
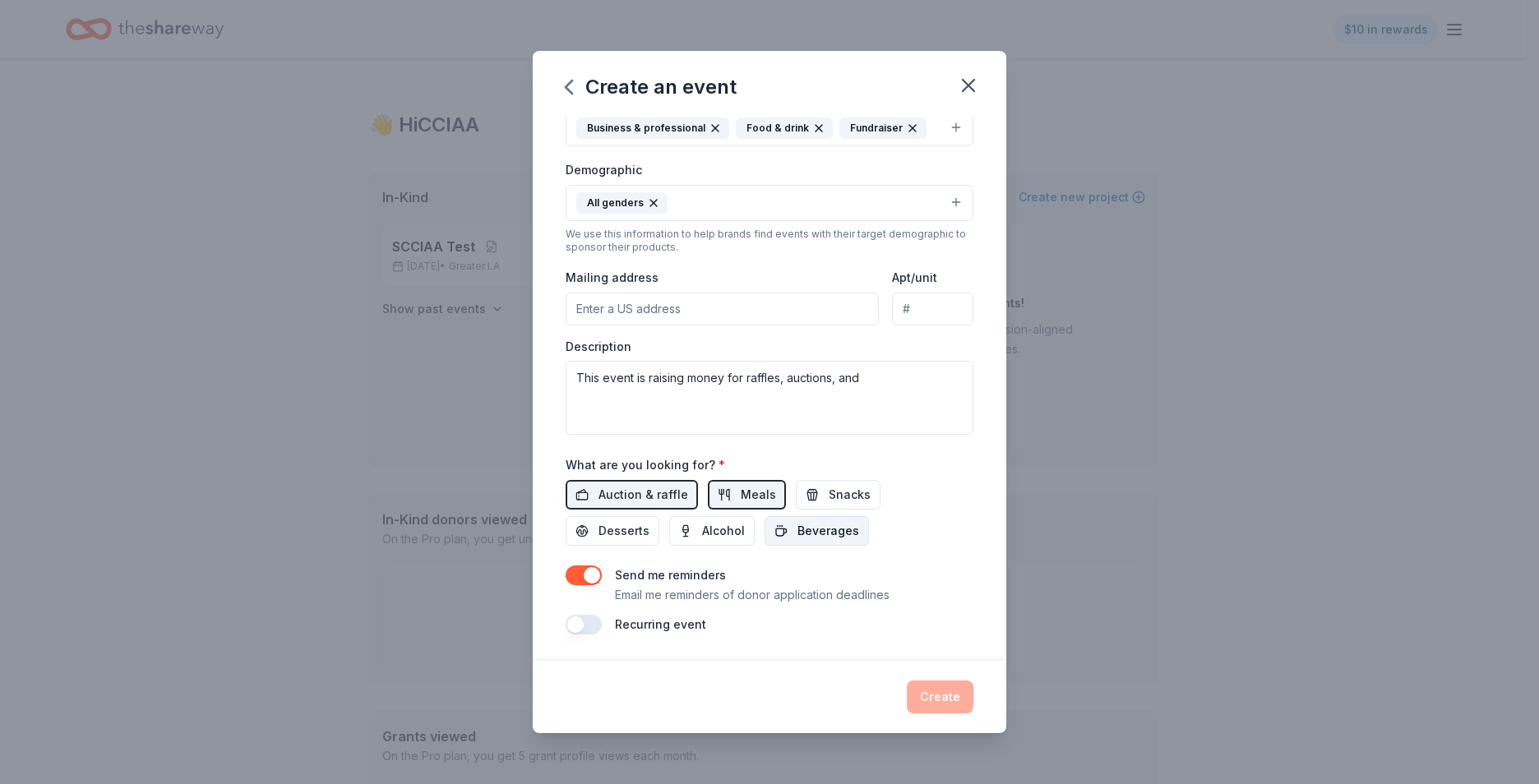
click at [790, 535] on button "Beverages" at bounding box center [816, 531] width 105 height 30
click at [799, 494] on button "Snacks" at bounding box center [838, 495] width 85 height 30
click at [631, 534] on span "Desserts" at bounding box center [623, 531] width 51 height 20
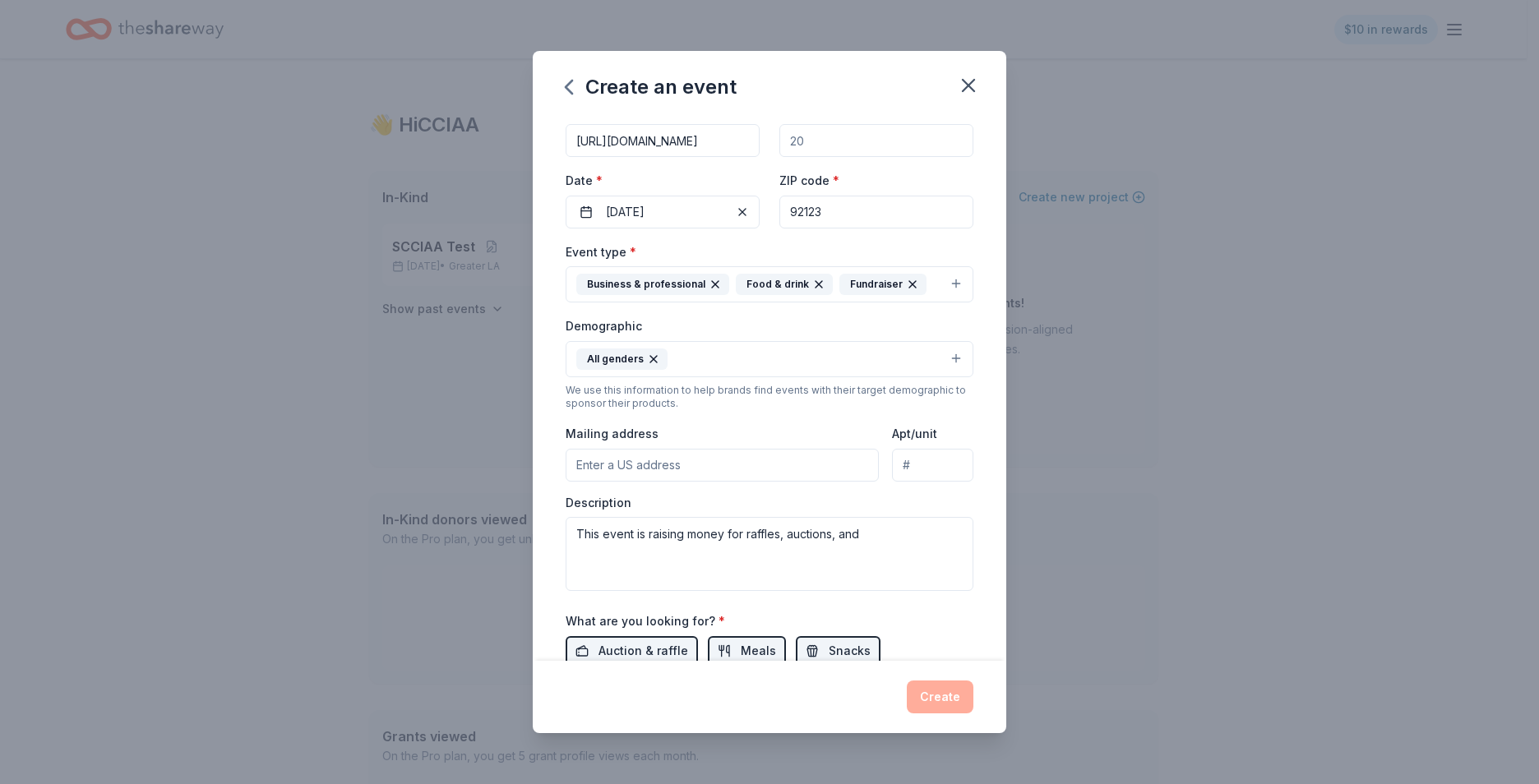
scroll to position [0, 0]
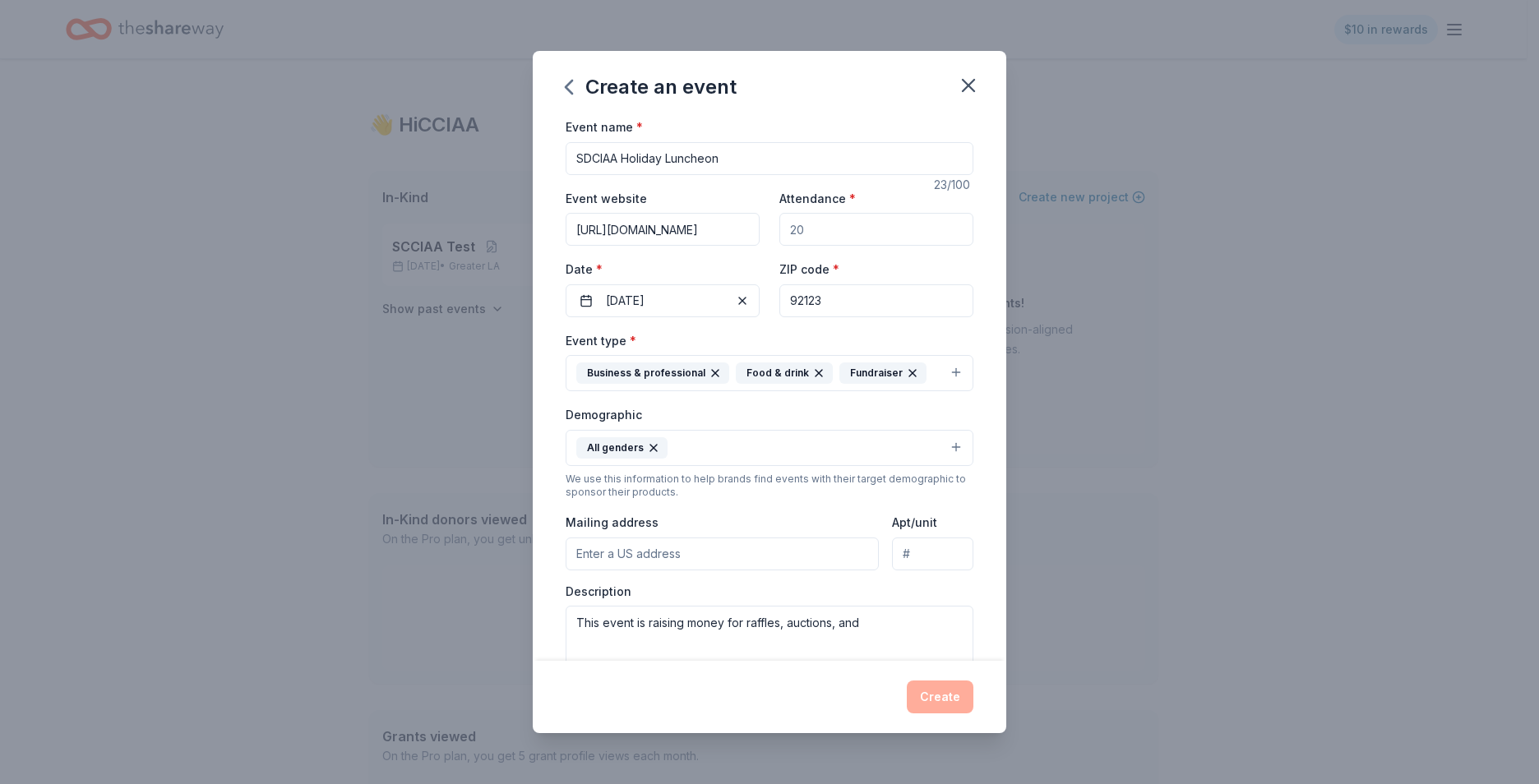
click at [767, 159] on input "SDCIAA Holiday Luncheon" at bounding box center [769, 158] width 407 height 33
click at [351, 322] on div "Create an event Event name * SDCIAA Holiday Luncheon 23 /100 Event website http…" at bounding box center [769, 392] width 1539 height 784
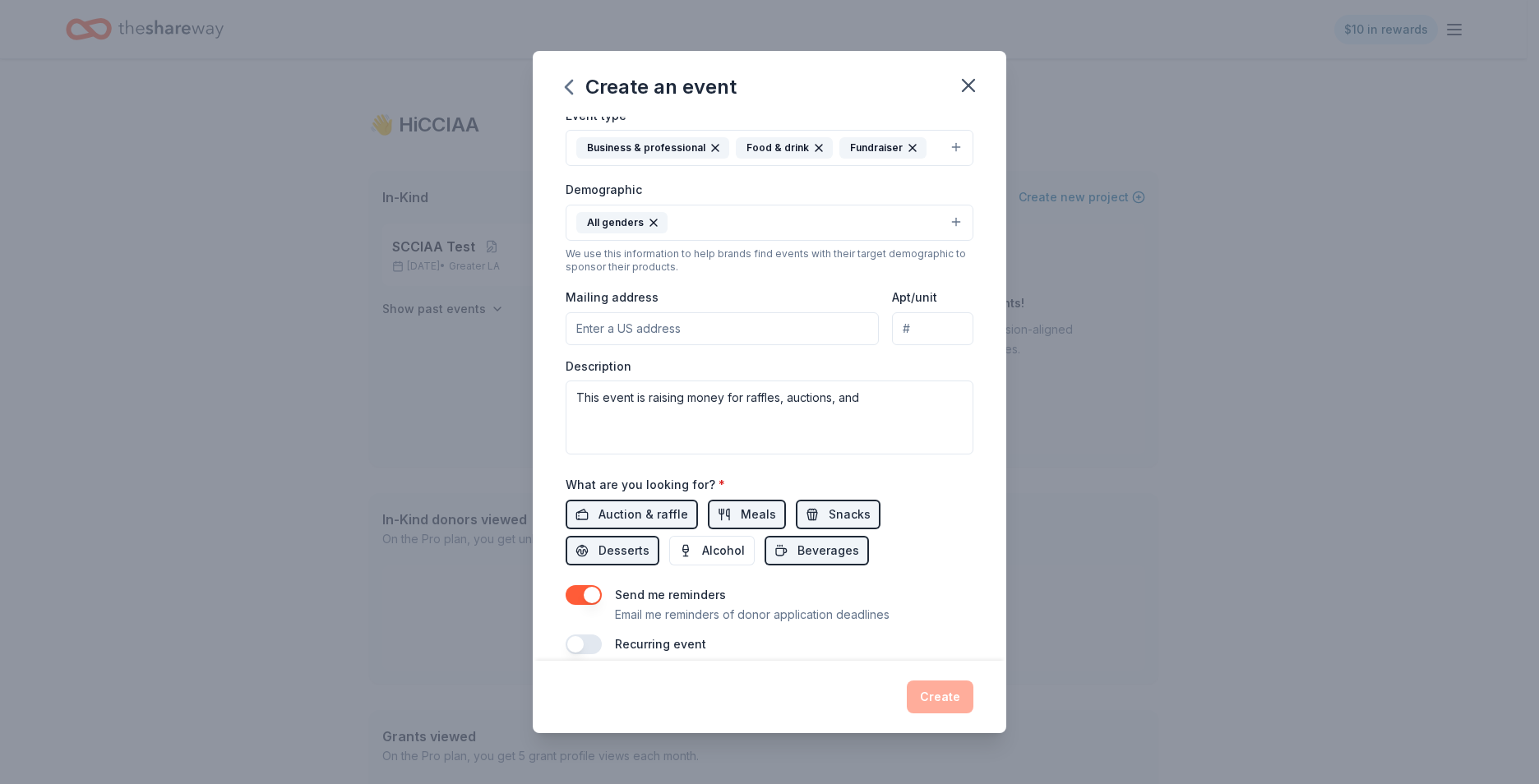
scroll to position [245, 0]
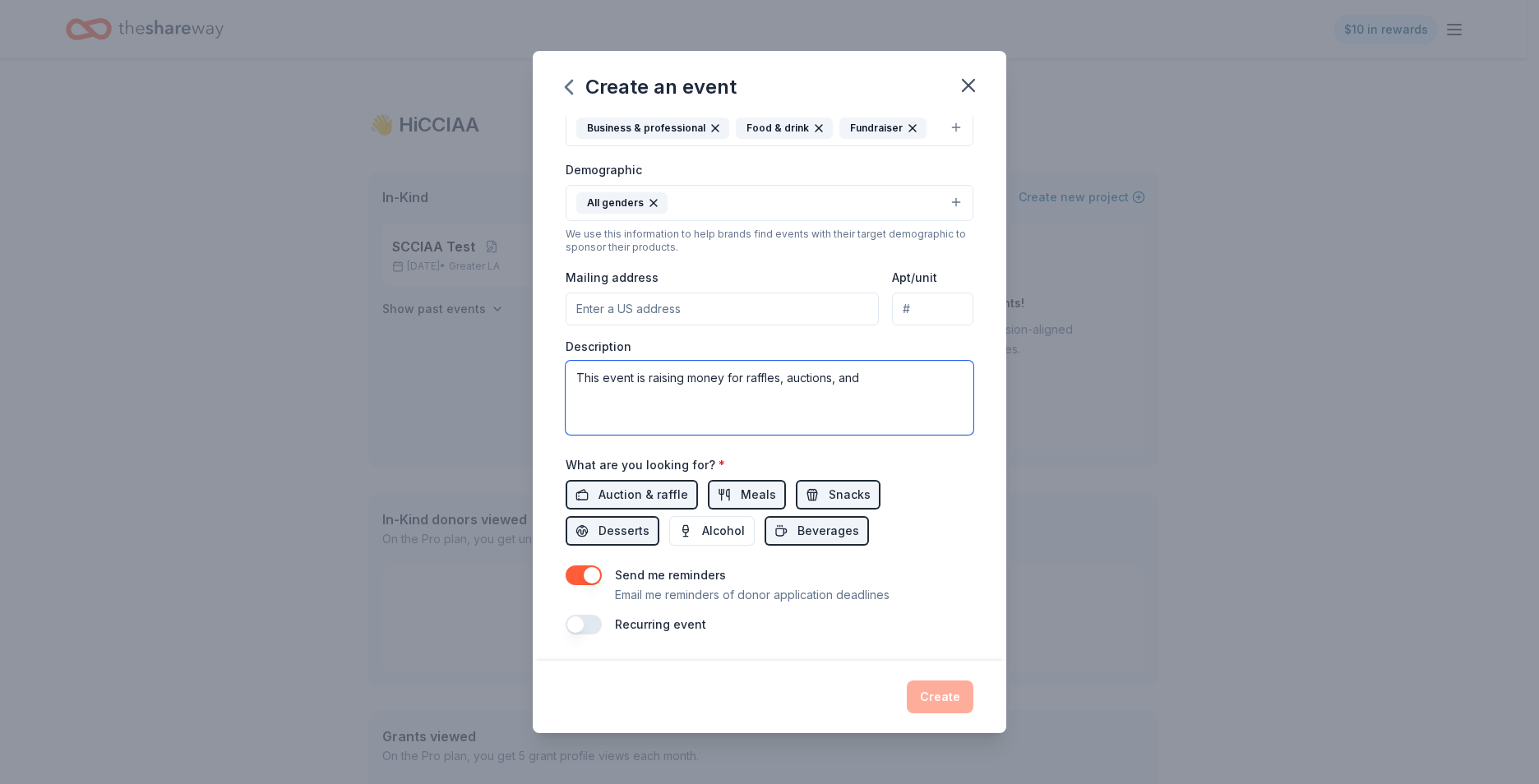
click at [884, 380] on textarea "This event is raising money for raffles, auctions, and" at bounding box center [769, 397] width 407 height 74
type textarea "This event is raising money for raffles, auctions, and donations for upcoming a…"
click at [930, 592] on div "Send me reminders Email me reminders of donor application deadlines" at bounding box center [769, 586] width 407 height 40
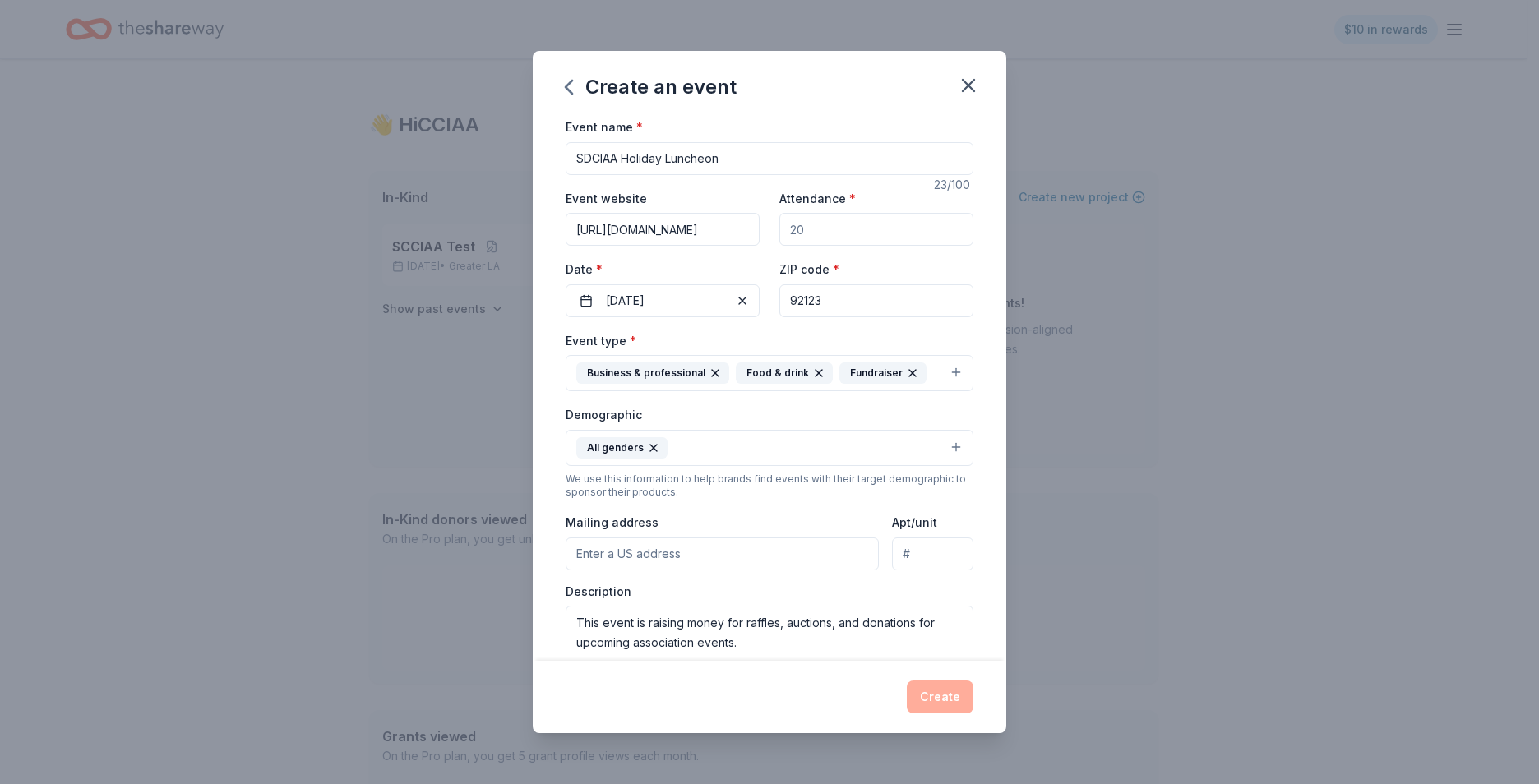
click at [938, 699] on div "Create" at bounding box center [769, 697] width 407 height 33
click at [713, 163] on input "SDCIAA Holiday Luncheon" at bounding box center [769, 158] width 407 height 33
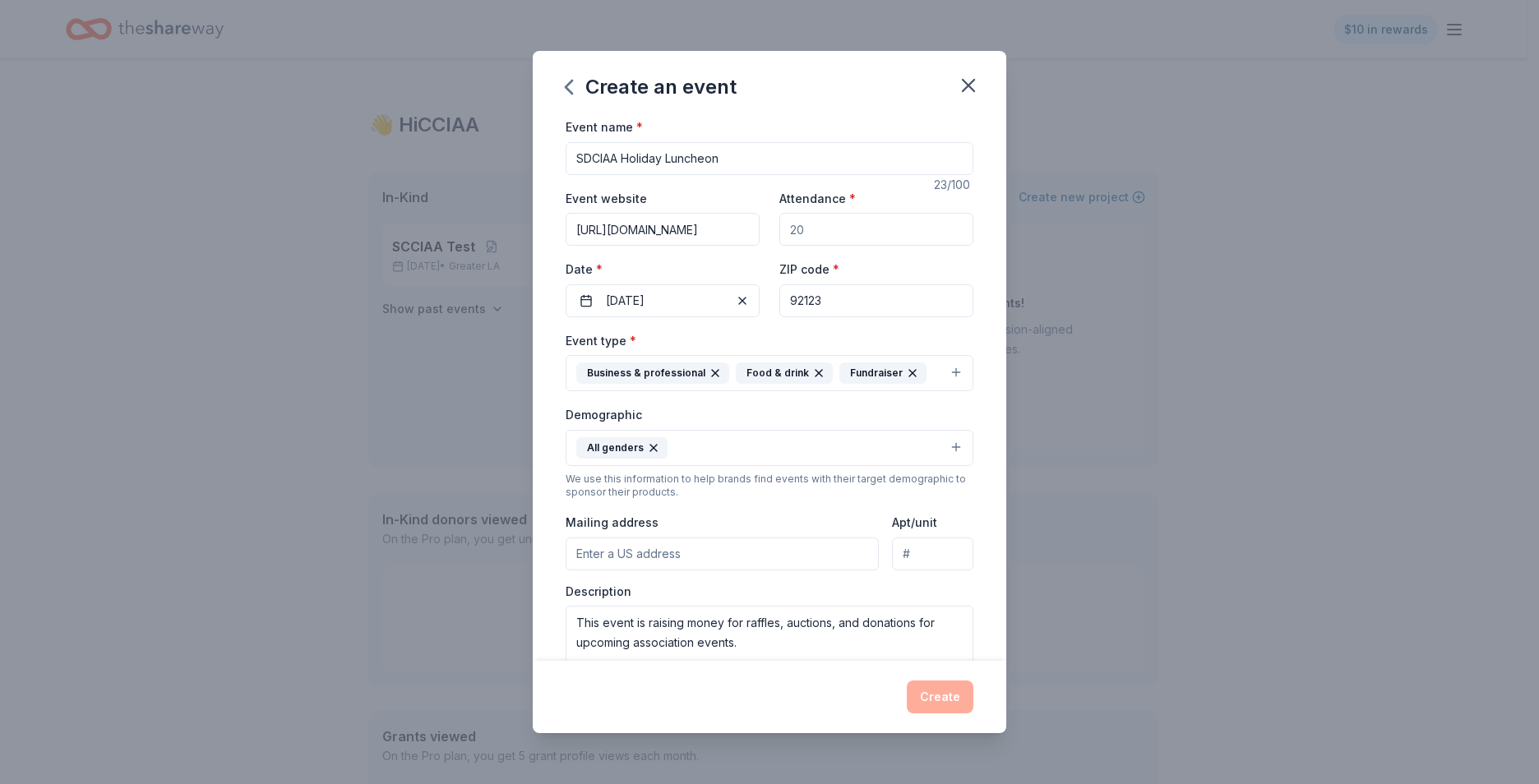
click at [744, 162] on input "SDCIAA Holiday Luncheon" at bounding box center [769, 158] width 407 height 33
drag, startPoint x: 811, startPoint y: 222, endPoint x: 787, endPoint y: 227, distance: 24.5
click at [787, 227] on input "Attendance *" at bounding box center [876, 230] width 194 height 33
drag, startPoint x: 793, startPoint y: 228, endPoint x: 839, endPoint y: 219, distance: 46.9
click at [818, 227] on input "Attendance *" at bounding box center [876, 230] width 194 height 33
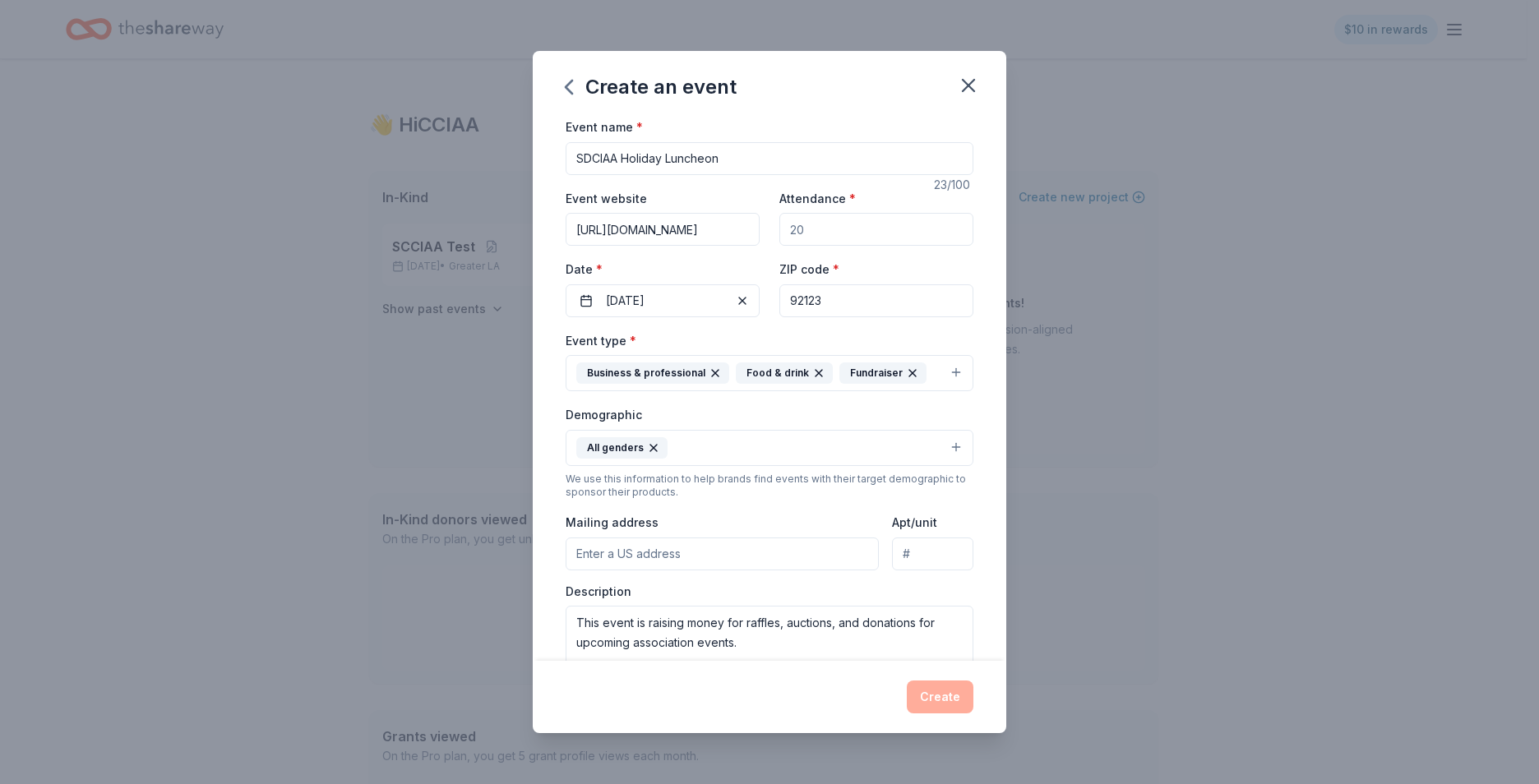
drag, startPoint x: 797, startPoint y: 232, endPoint x: 812, endPoint y: 231, distance: 15.0
click at [812, 231] on input "Attendance *" at bounding box center [876, 230] width 194 height 33
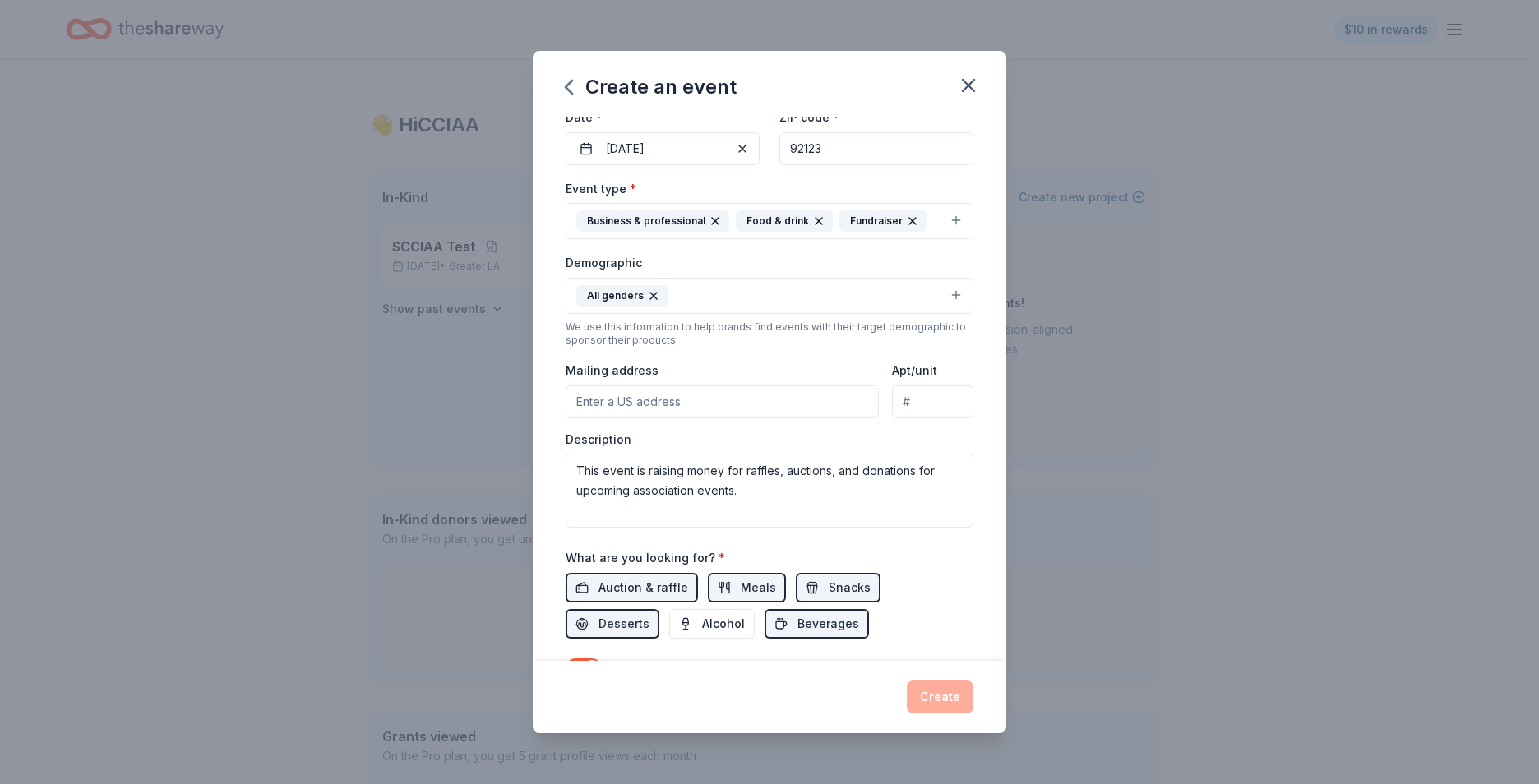
scroll to position [245, 0]
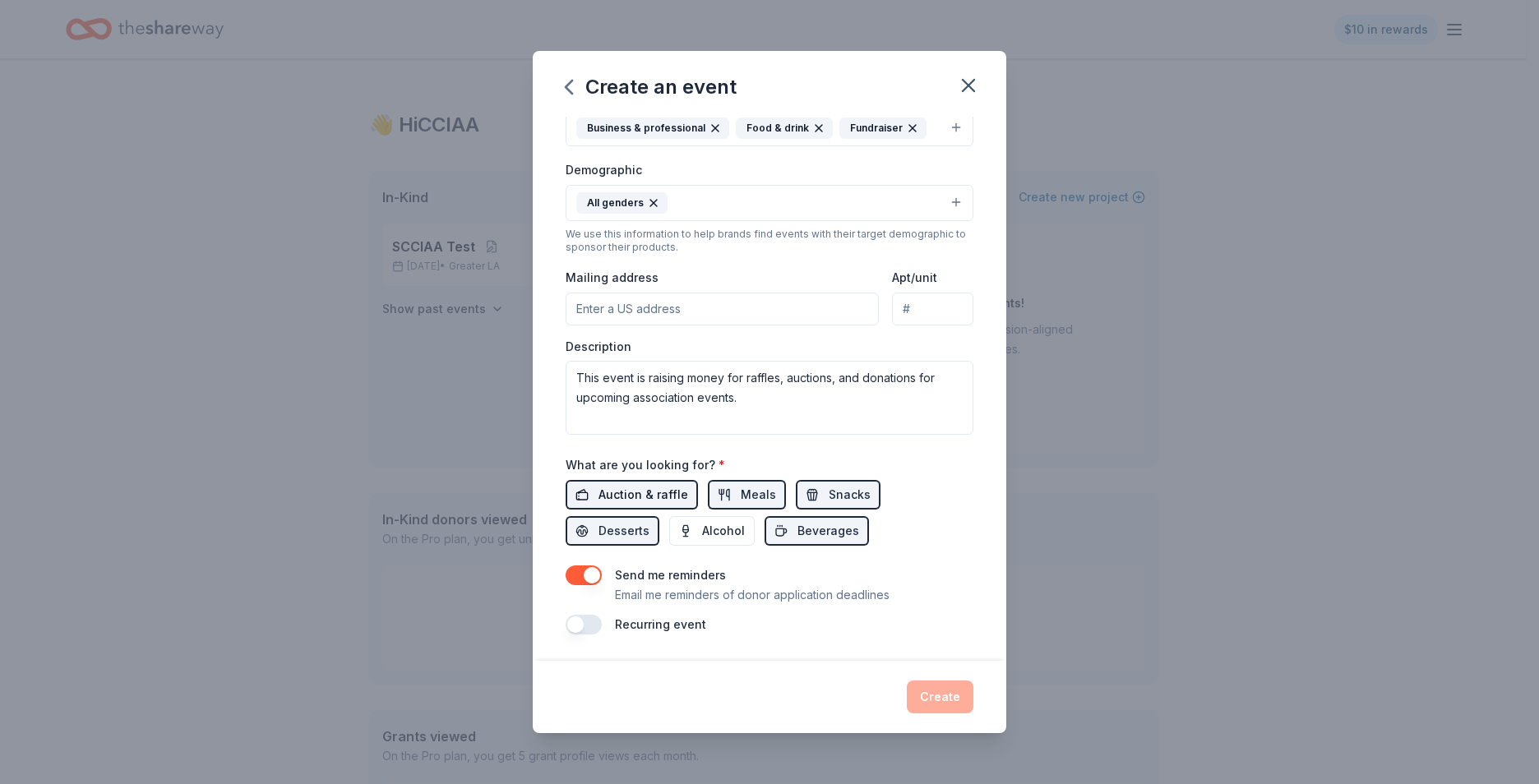
click at [642, 499] on span "Auction & raffle" at bounding box center [643, 495] width 90 height 20
click at [592, 571] on button "button" at bounding box center [584, 576] width 37 height 20
click at [587, 574] on button "button" at bounding box center [584, 576] width 37 height 20
click at [924, 700] on div "Create" at bounding box center [769, 697] width 407 height 33
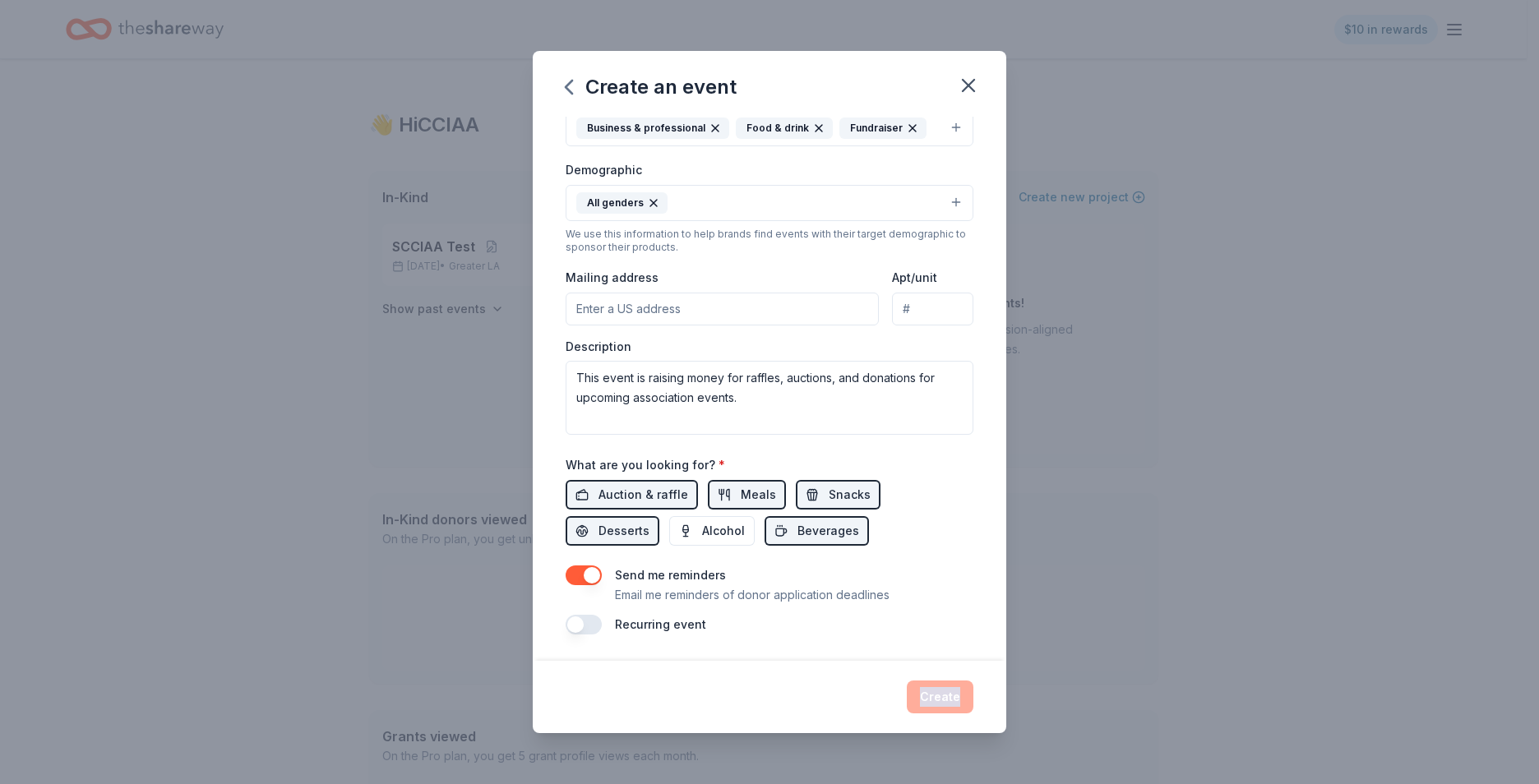
click at [924, 699] on div "Create" at bounding box center [769, 697] width 407 height 33
click at [926, 699] on div "Create" at bounding box center [769, 697] width 407 height 33
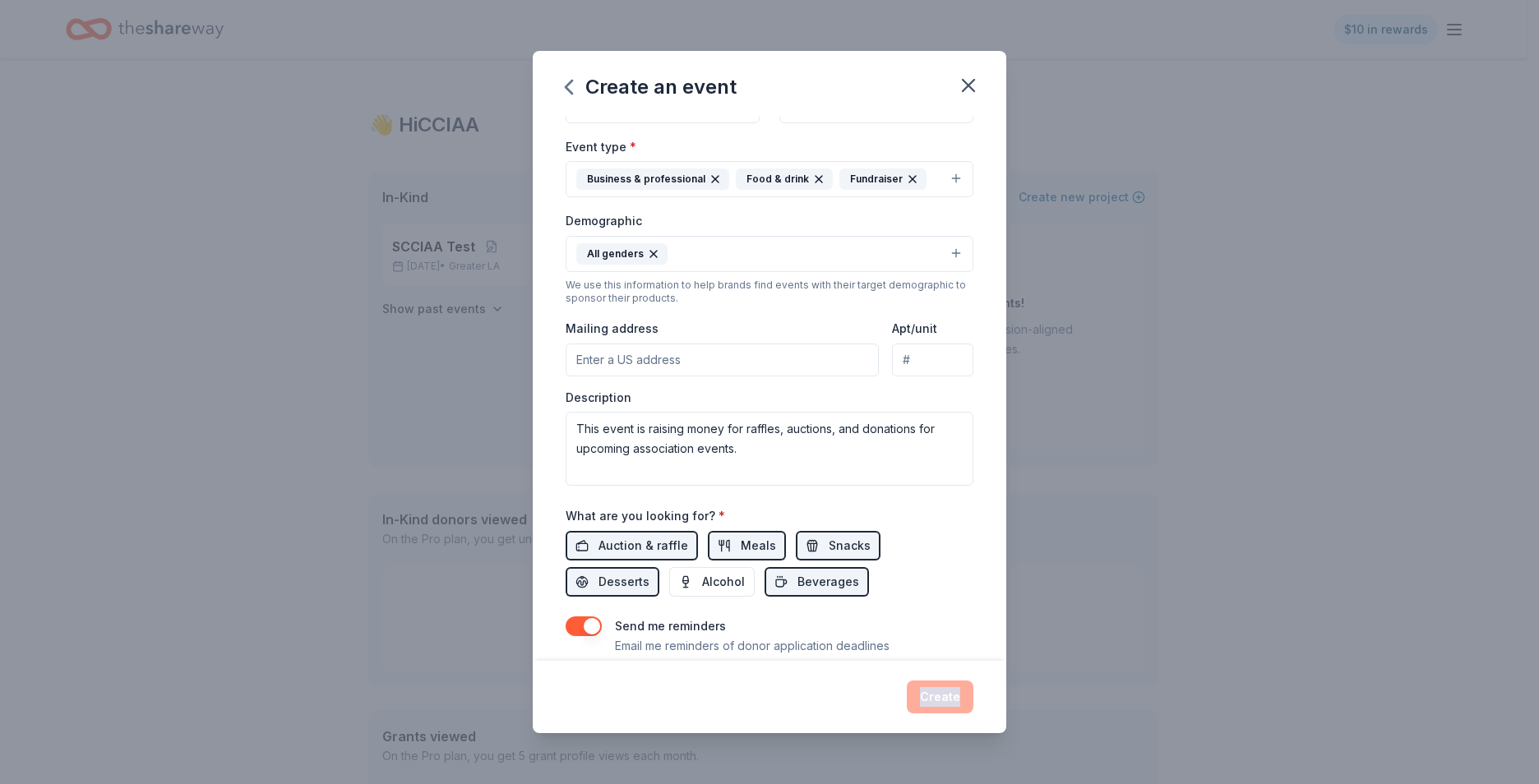
scroll to position [0, 0]
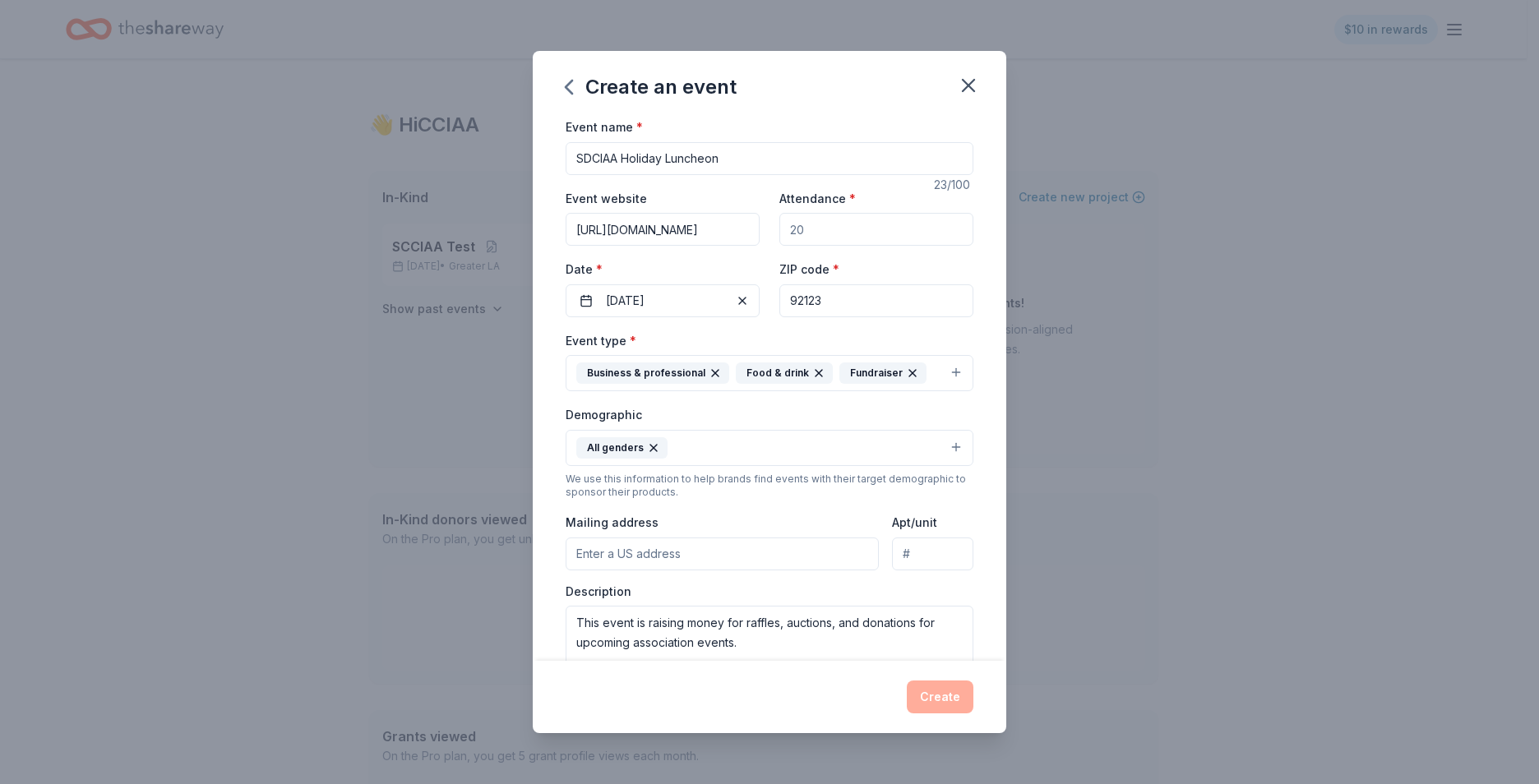
click at [652, 237] on input "https://sdciaa.wildapricot.org" at bounding box center [663, 230] width 194 height 33
click at [661, 236] on input "https://sdciaa.wildapricot.org" at bounding box center [663, 230] width 194 height 33
click at [709, 235] on input "https://sdciaa.wildapricot.org" at bounding box center [663, 230] width 194 height 33
click at [699, 235] on input "https://sdciaa.wildapricot.org" at bounding box center [663, 230] width 194 height 33
click at [735, 196] on div "Event website https://sdciaa.wildapricot.org" at bounding box center [663, 217] width 194 height 58
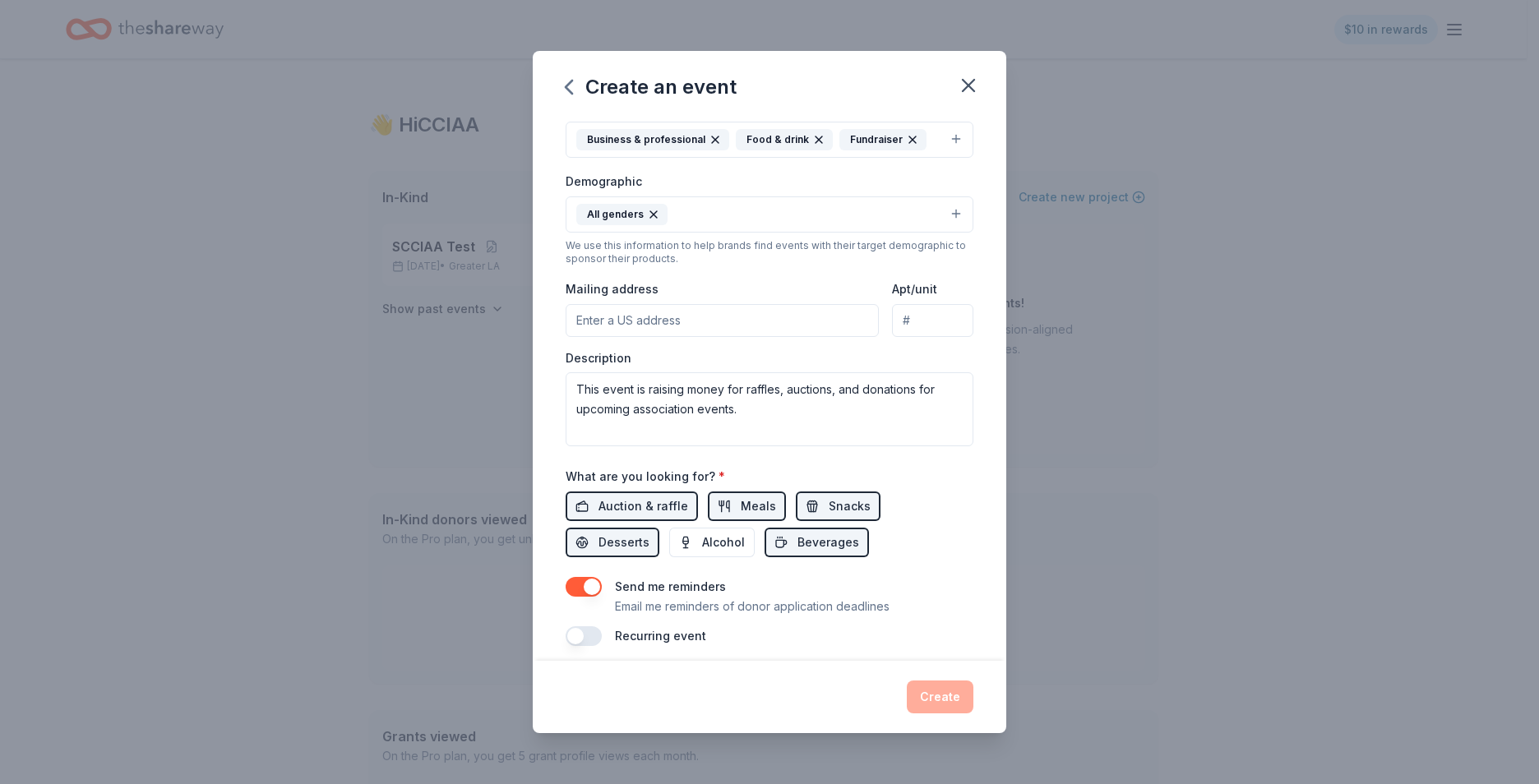
scroll to position [245, 0]
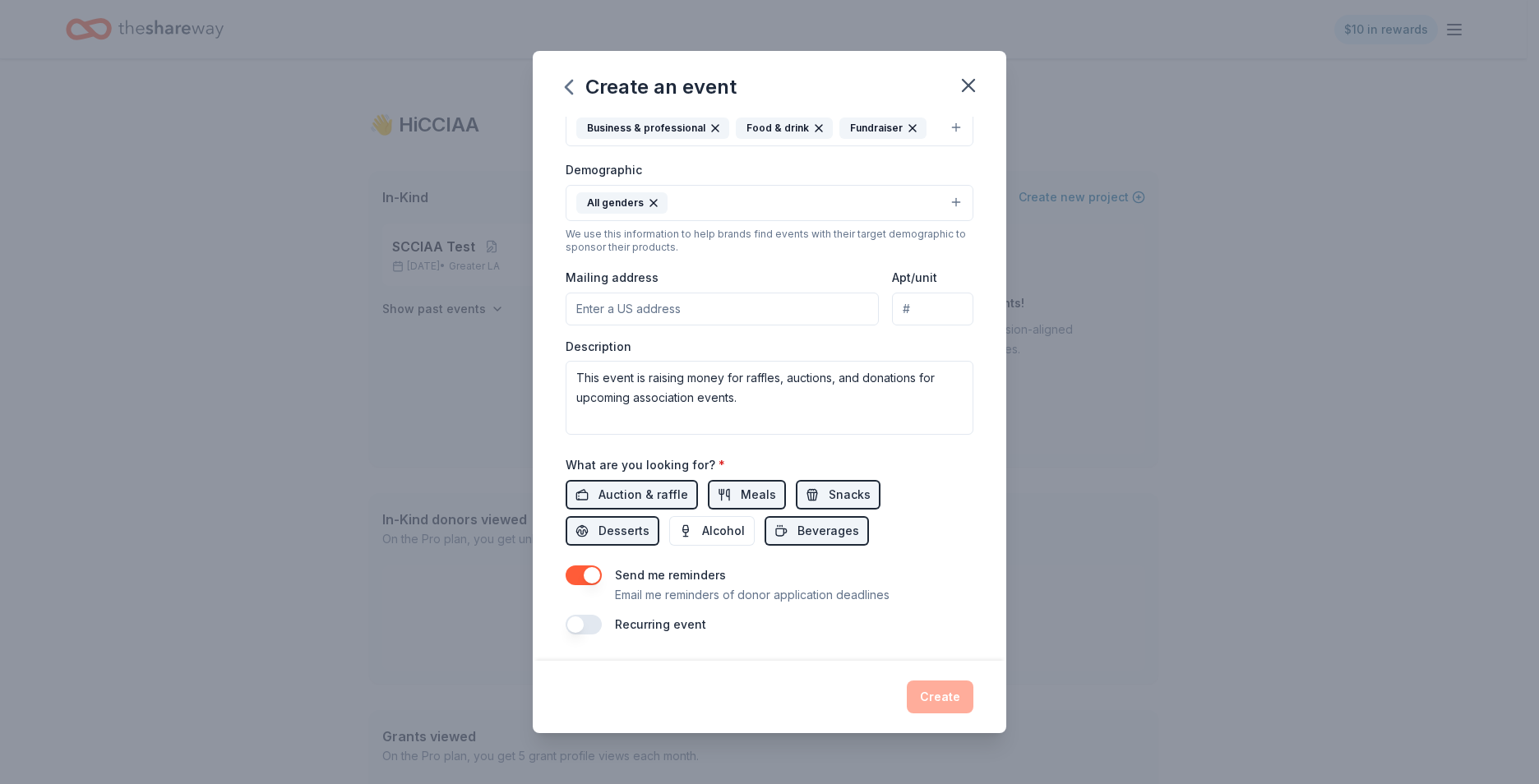
click at [643, 321] on input "Mailing address" at bounding box center [723, 309] width 314 height 33
type input "4560 Viewridge Avenue"
drag, startPoint x: 733, startPoint y: 314, endPoint x: 488, endPoint y: 315, distance: 245.0
click at [488, 315] on div "Create an event Event name * SDCIAA Holiday Luncheon 23 /100 Event website http…" at bounding box center [769, 392] width 1539 height 784
click at [572, 89] on icon "button" at bounding box center [569, 87] width 27 height 27
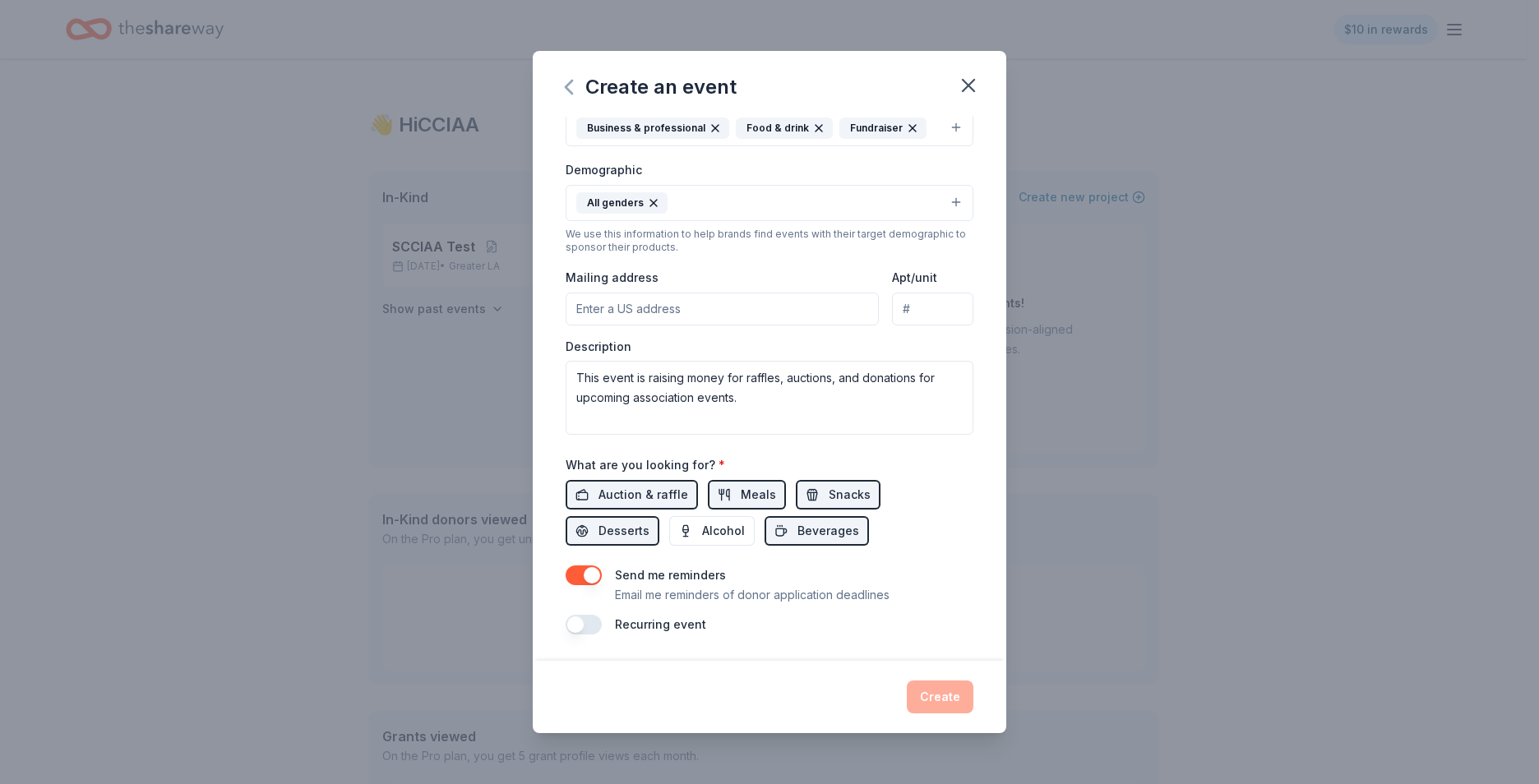
scroll to position [0, 0]
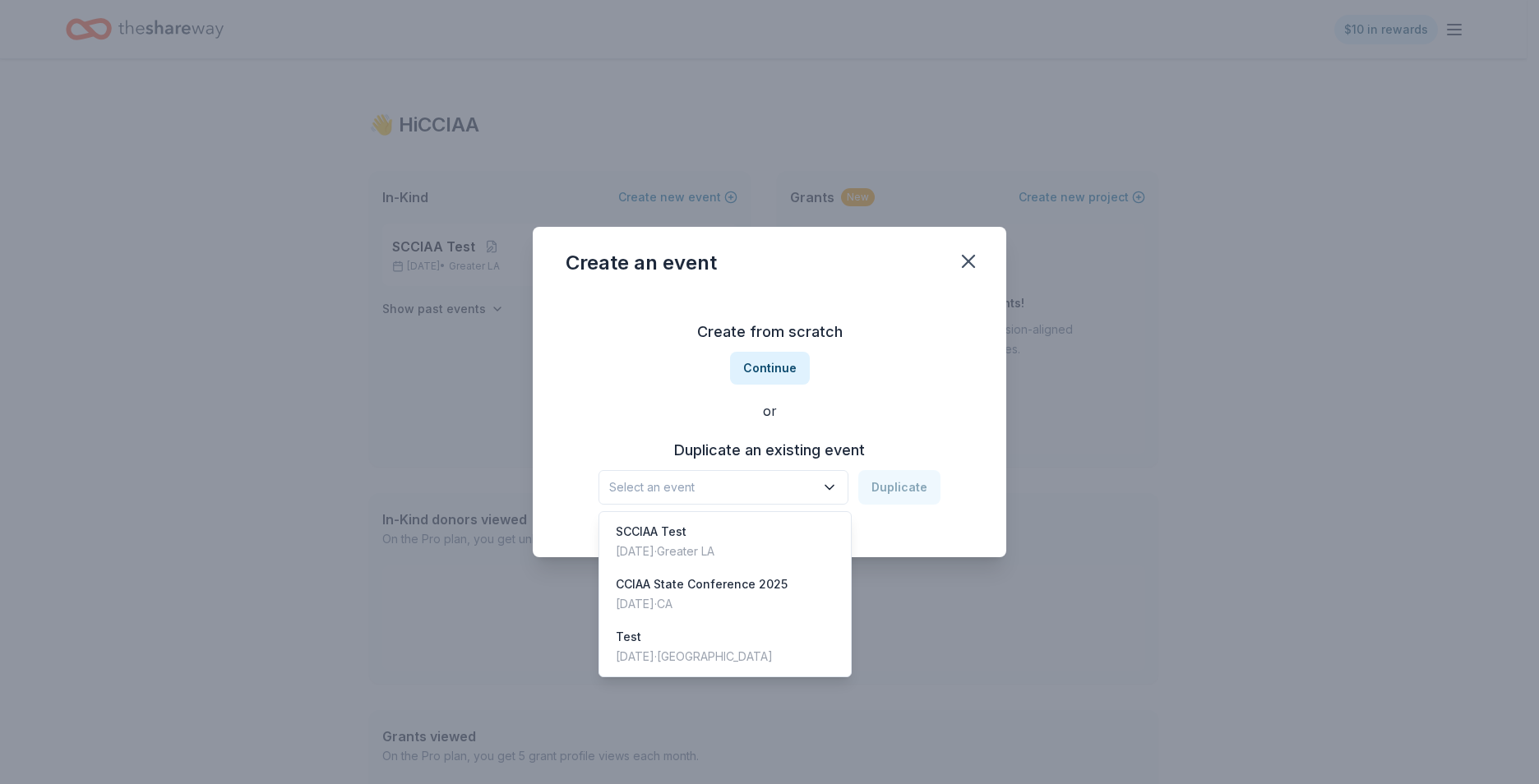
click at [826, 493] on icon "button" at bounding box center [830, 488] width 17 height 17
click at [917, 289] on div "Create an event Create from scratch Continue or Duplicate an existing event Sel…" at bounding box center [769, 392] width 474 height 330
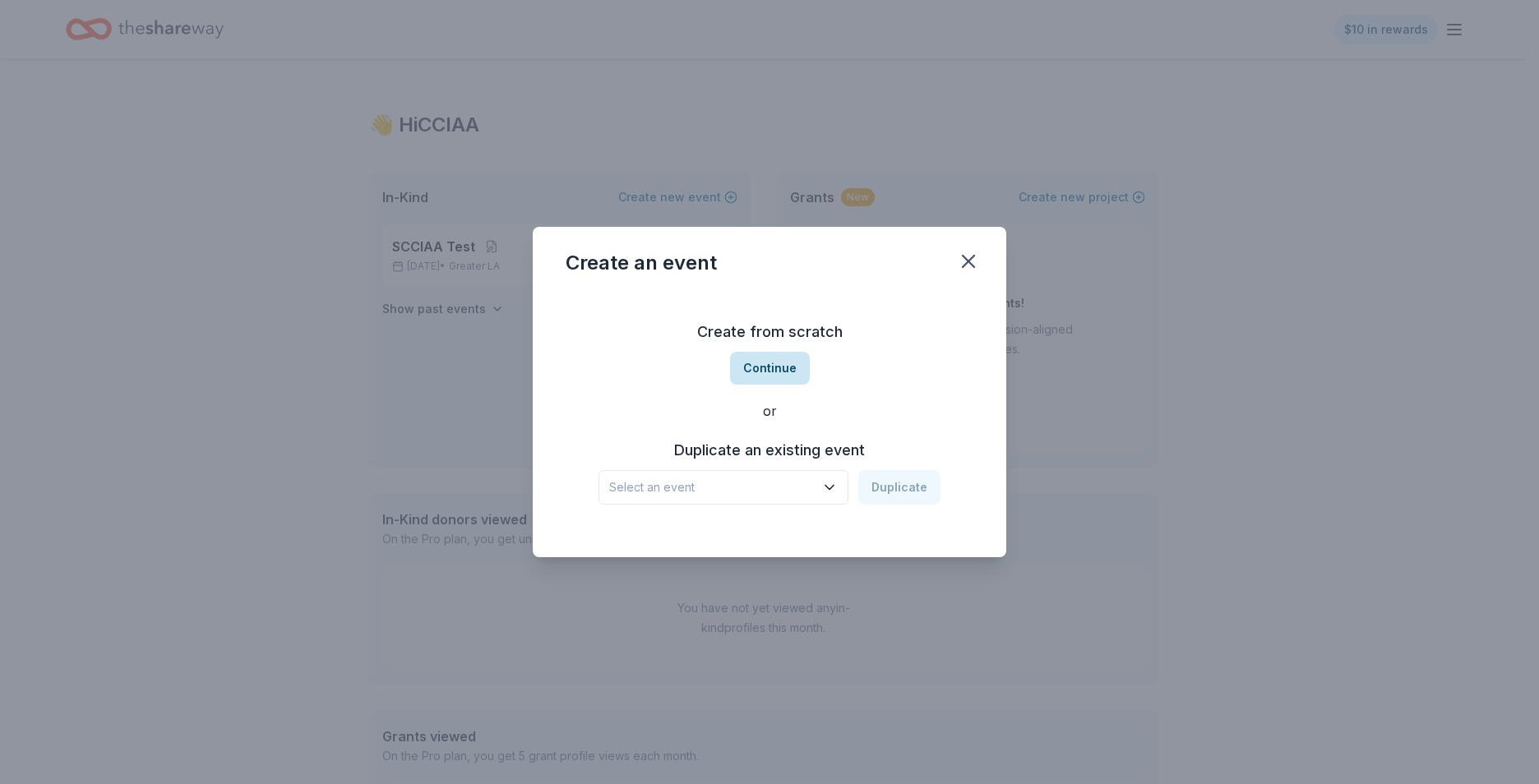
click at [771, 365] on button "Continue" at bounding box center [770, 368] width 80 height 33
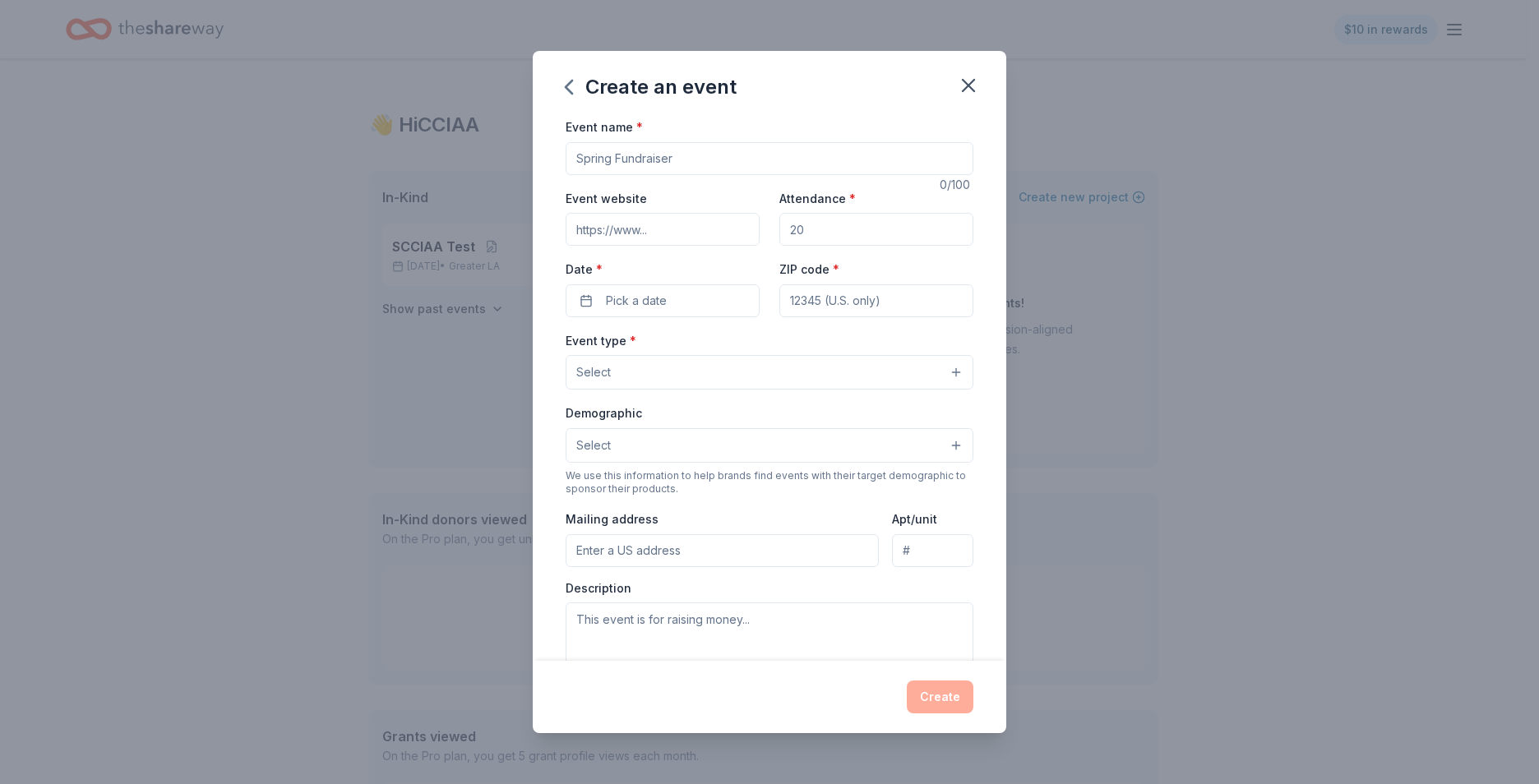
click at [689, 168] on input "Event name *" at bounding box center [769, 158] width 407 height 33
click at [644, 157] on input "SD" at bounding box center [769, 158] width 407 height 33
type input "SDCIAA test"
click at [629, 311] on button "Pick a date" at bounding box center [663, 301] width 194 height 33
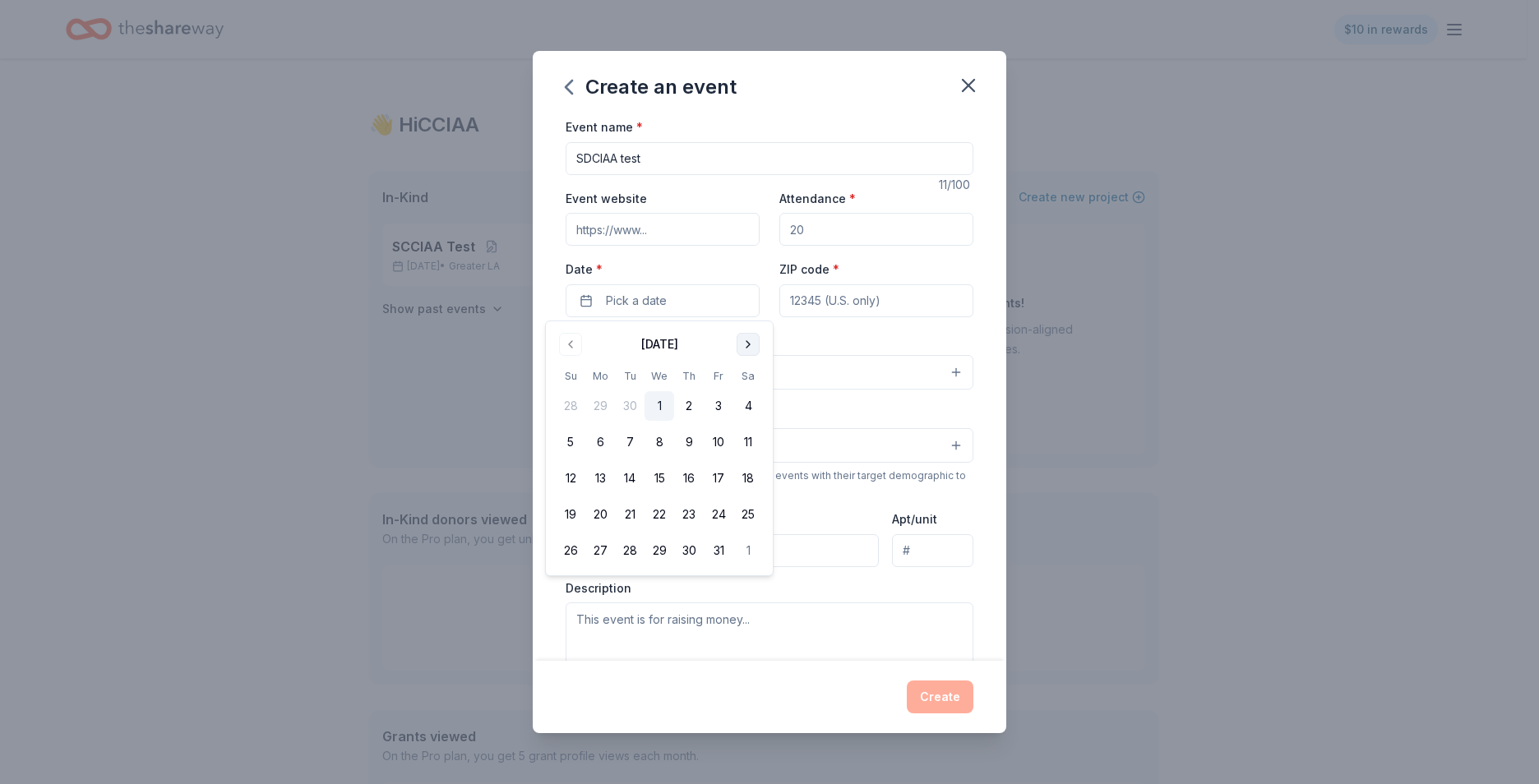
click at [738, 352] on button "Go to next month" at bounding box center [748, 344] width 23 height 23
click at [714, 411] on button "5" at bounding box center [718, 407] width 30 height 30
click at [796, 304] on input "ZIP code *" at bounding box center [876, 301] width 194 height 33
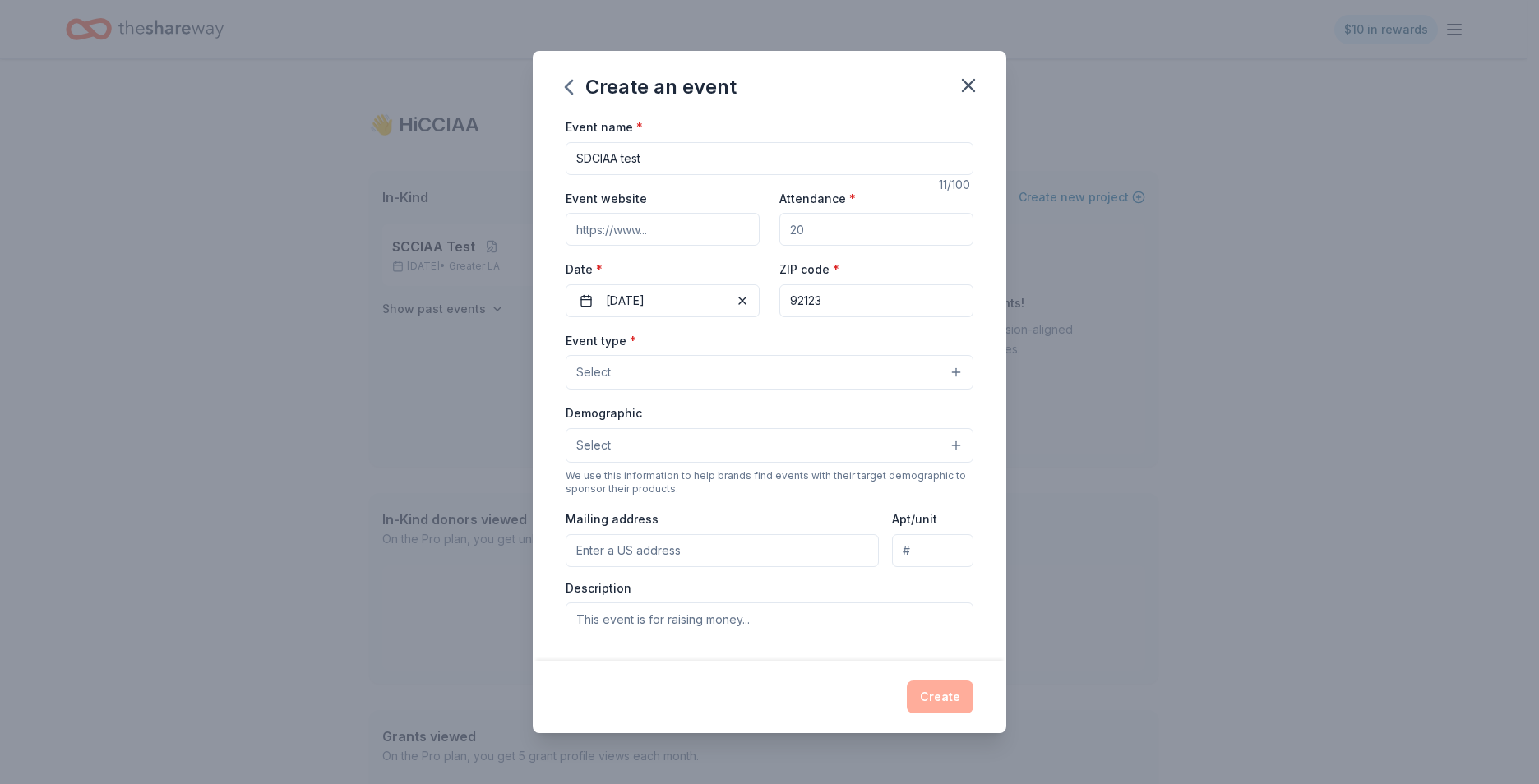
type input "92123"
click at [775, 387] on button "Select" at bounding box center [769, 373] width 407 height 35
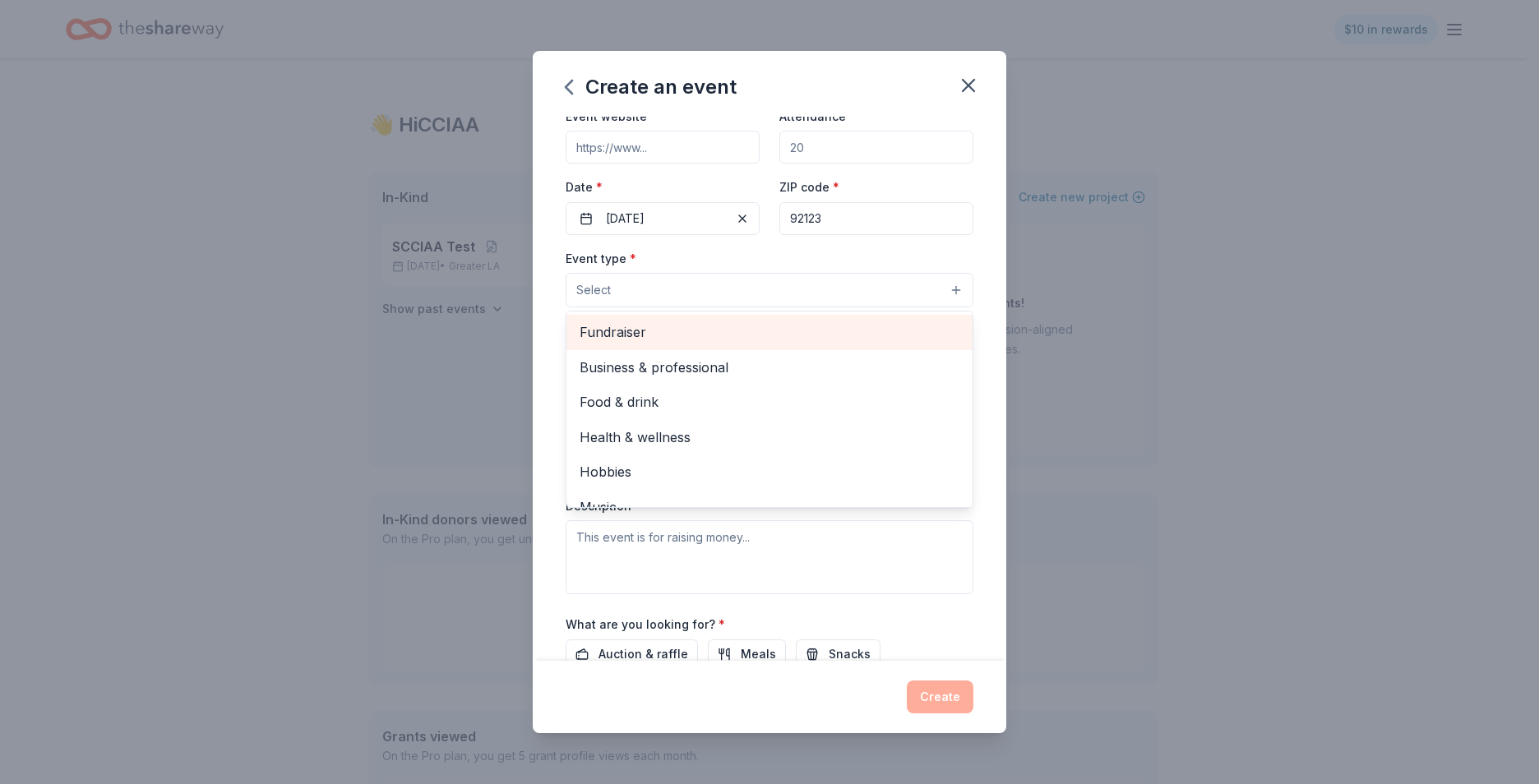
click at [601, 331] on span "Fundraiser" at bounding box center [770, 332] width 380 height 22
click at [719, 338] on span "Business & professional" at bounding box center [770, 334] width 380 height 22
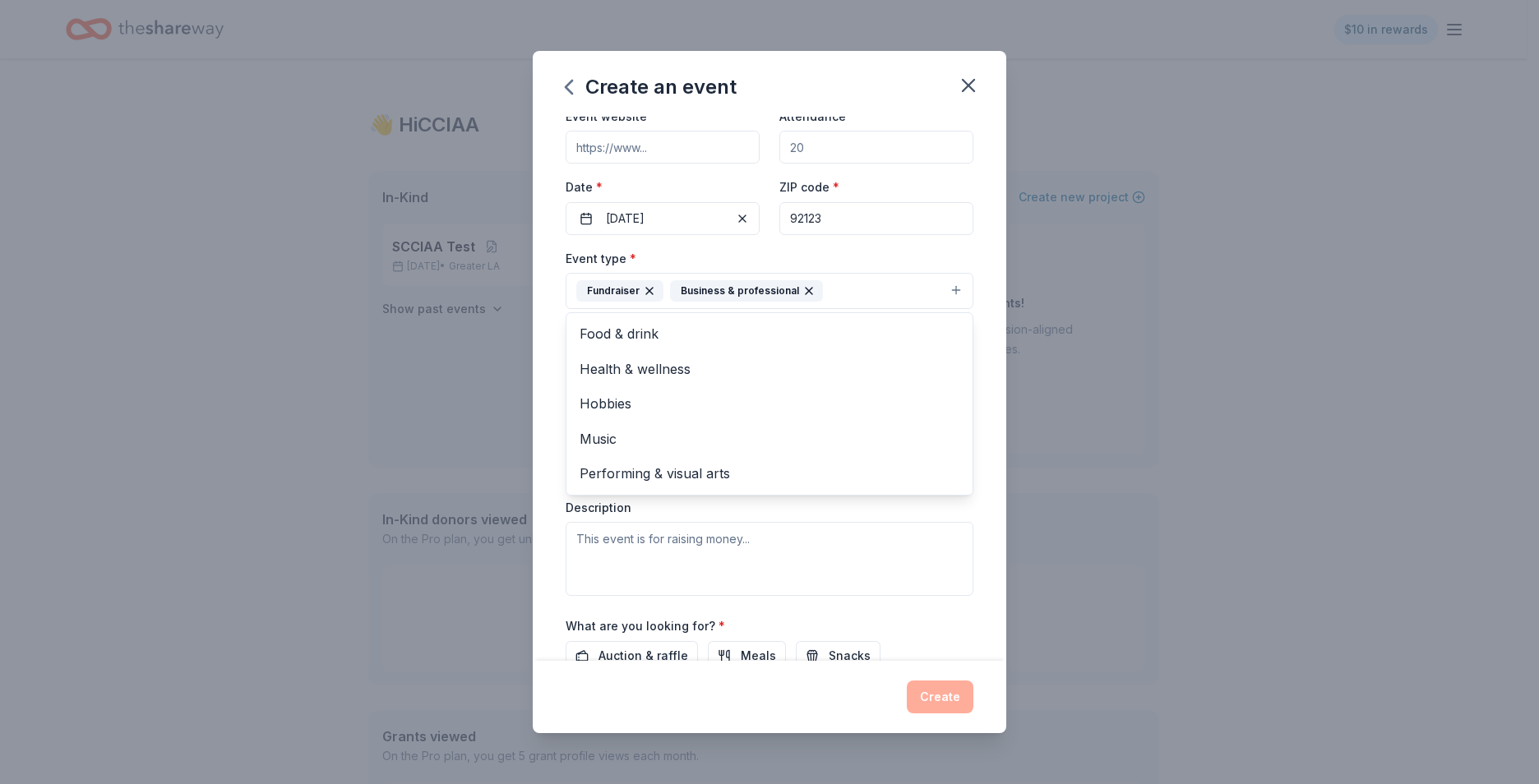
click at [543, 308] on div "Event name * SDCIAA test 11 /100 Event website Attendance * Date * 12/05/2025 Z…" at bounding box center [769, 389] width 474 height 544
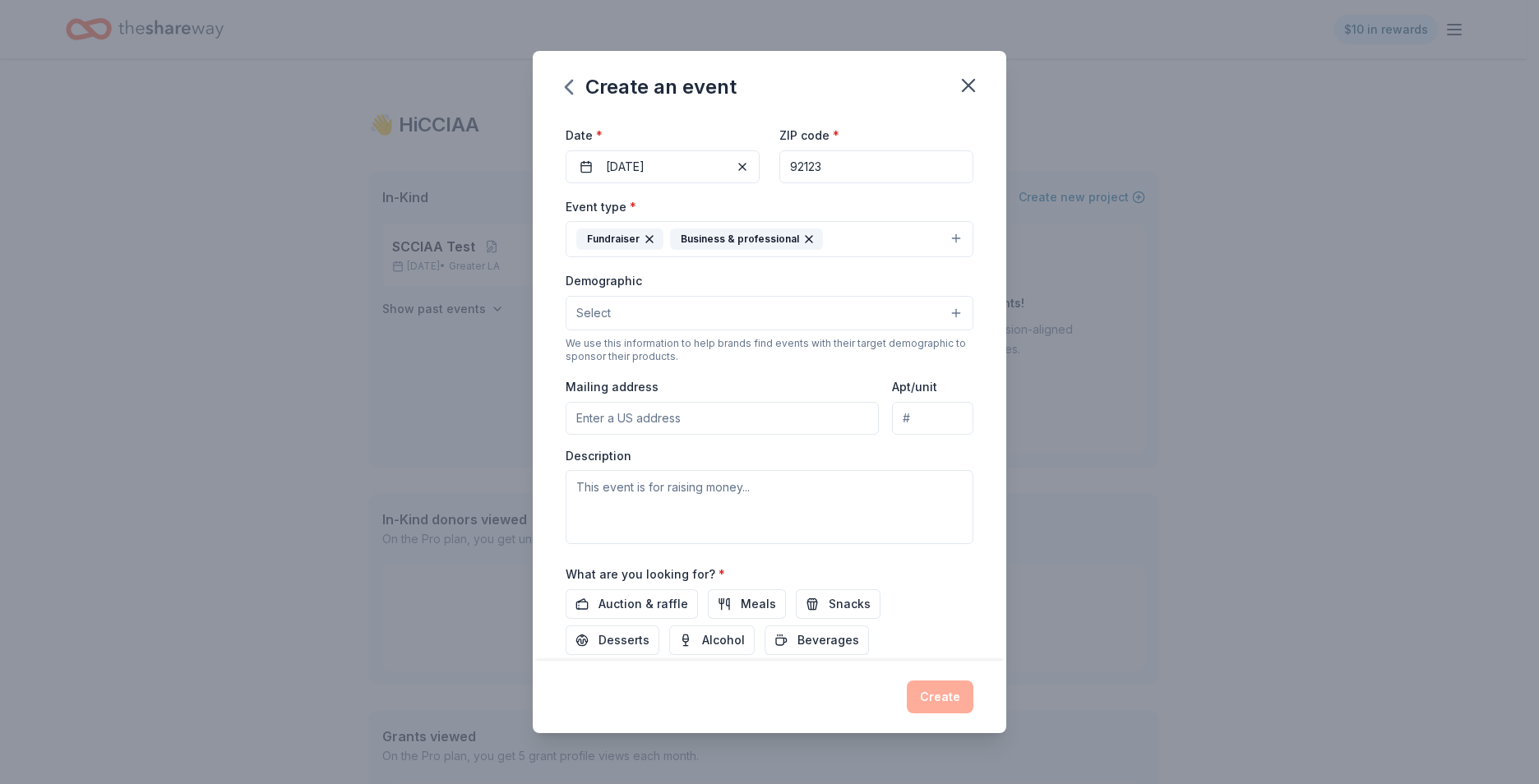
scroll to position [243, 0]
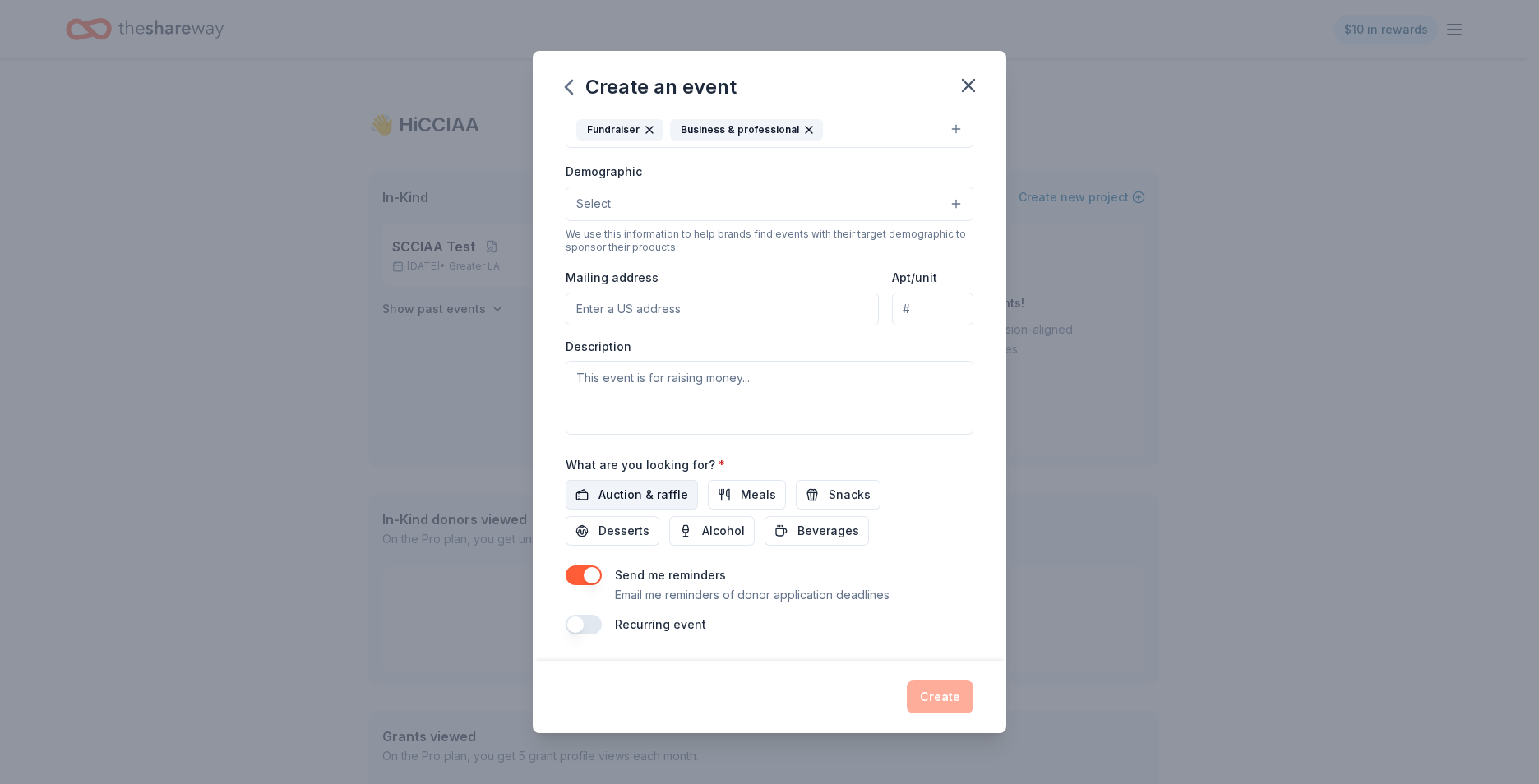
click at [654, 482] on button "Auction & raffle" at bounding box center [632, 495] width 133 height 30
click at [741, 489] on span "Meals" at bounding box center [758, 495] width 36 height 20
click at [829, 494] on span "Snacks" at bounding box center [850, 495] width 42 height 20
drag, startPoint x: 807, startPoint y: 519, endPoint x: 787, endPoint y: 532, distance: 23.9
click at [807, 520] on button "Beverages" at bounding box center [816, 531] width 105 height 30
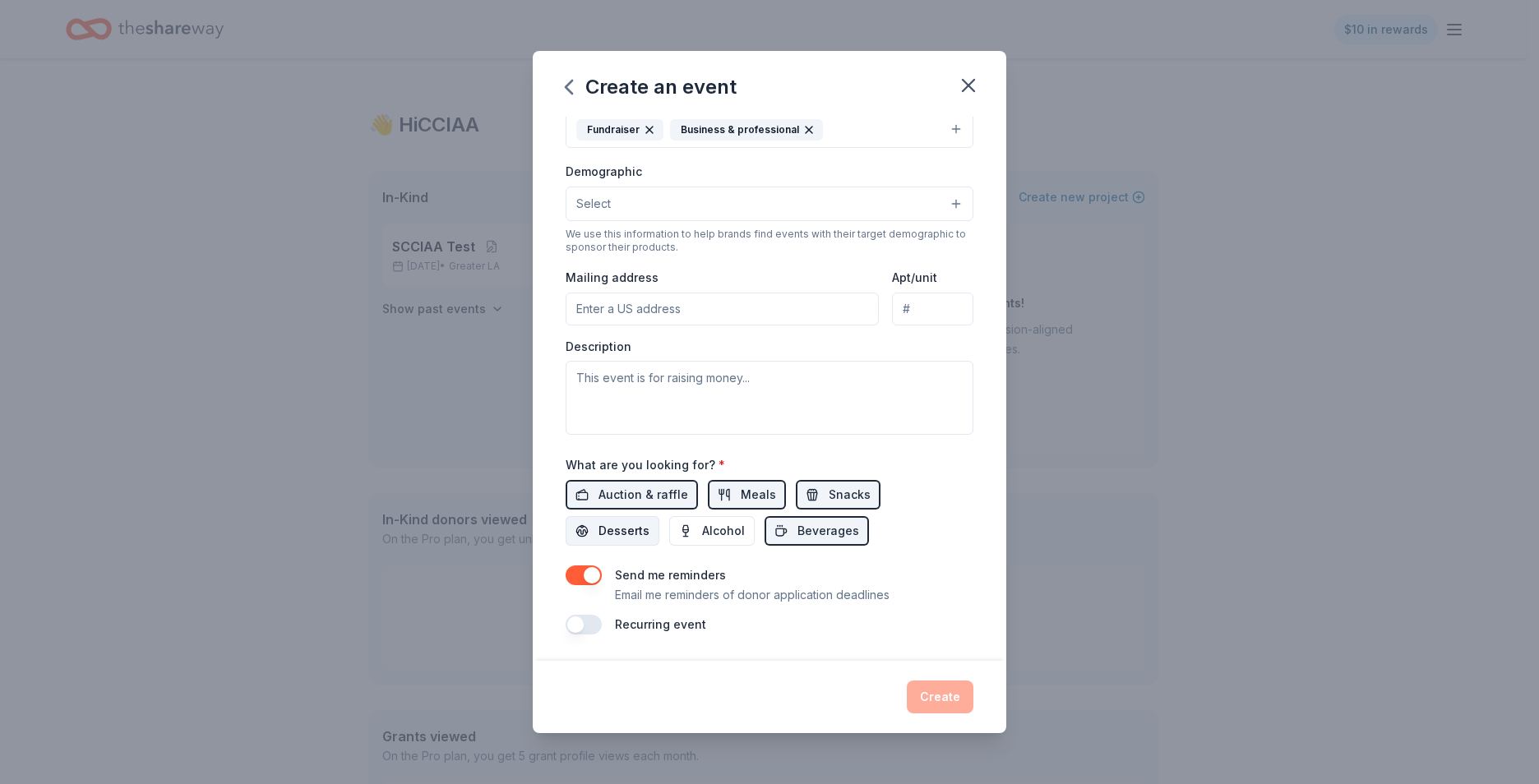
click at [621, 533] on span "Desserts" at bounding box center [623, 531] width 51 height 20
click at [966, 95] on icon "button" at bounding box center [968, 85] width 23 height 23
click at [969, 90] on icon "button" at bounding box center [968, 85] width 23 height 23
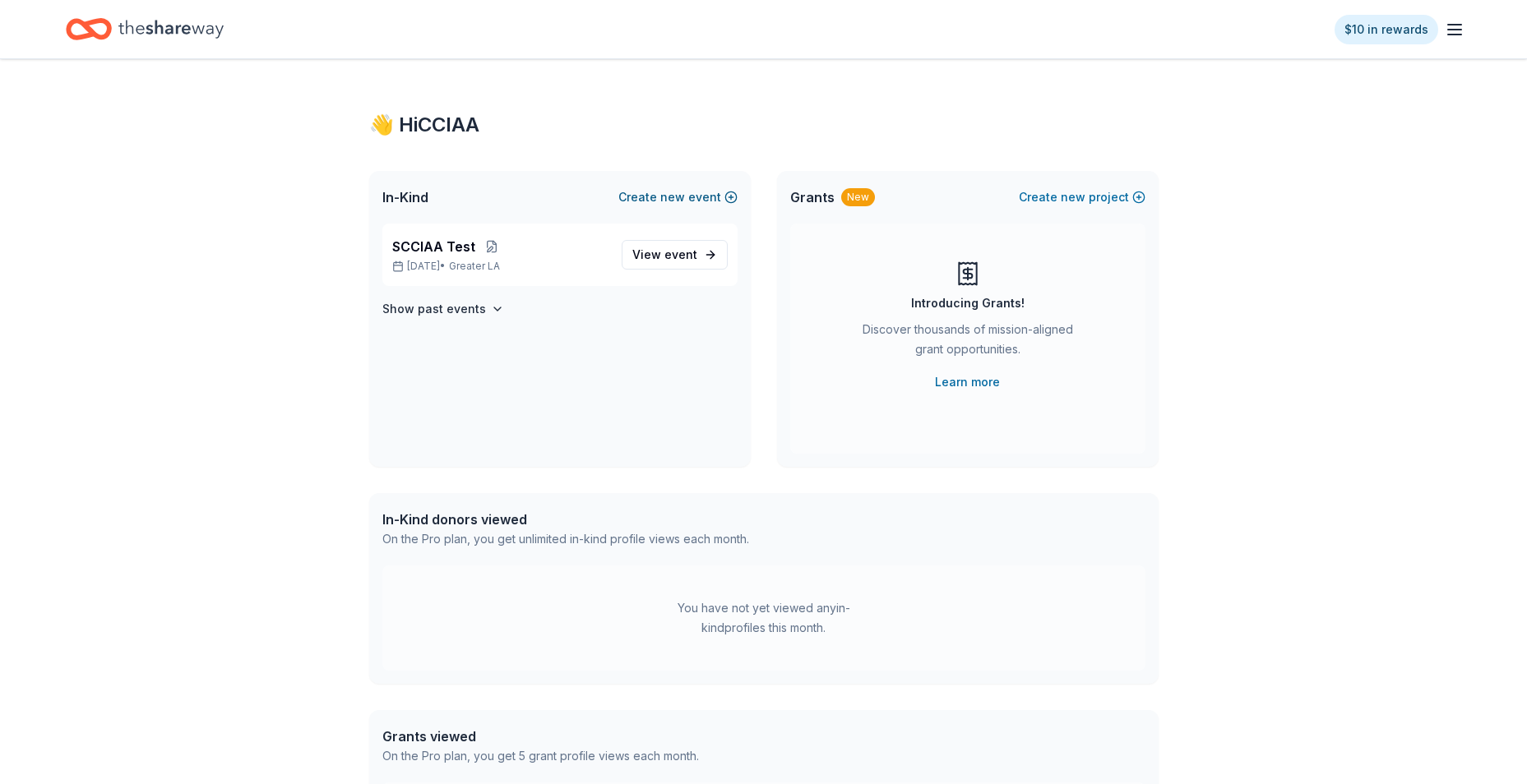
click at [660, 196] on button "Create new event" at bounding box center [678, 197] width 120 height 20
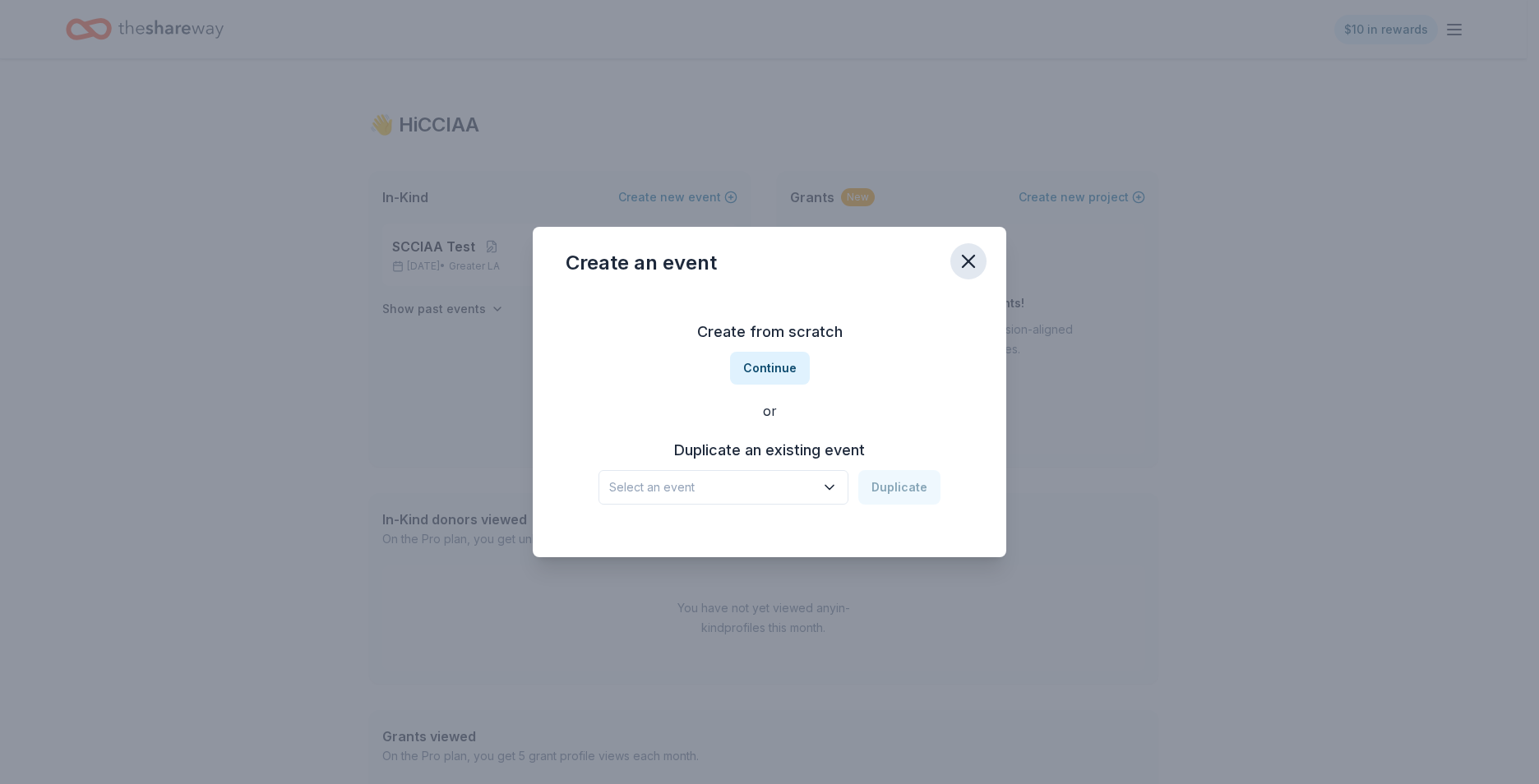
click at [977, 260] on icon "button" at bounding box center [968, 261] width 23 height 23
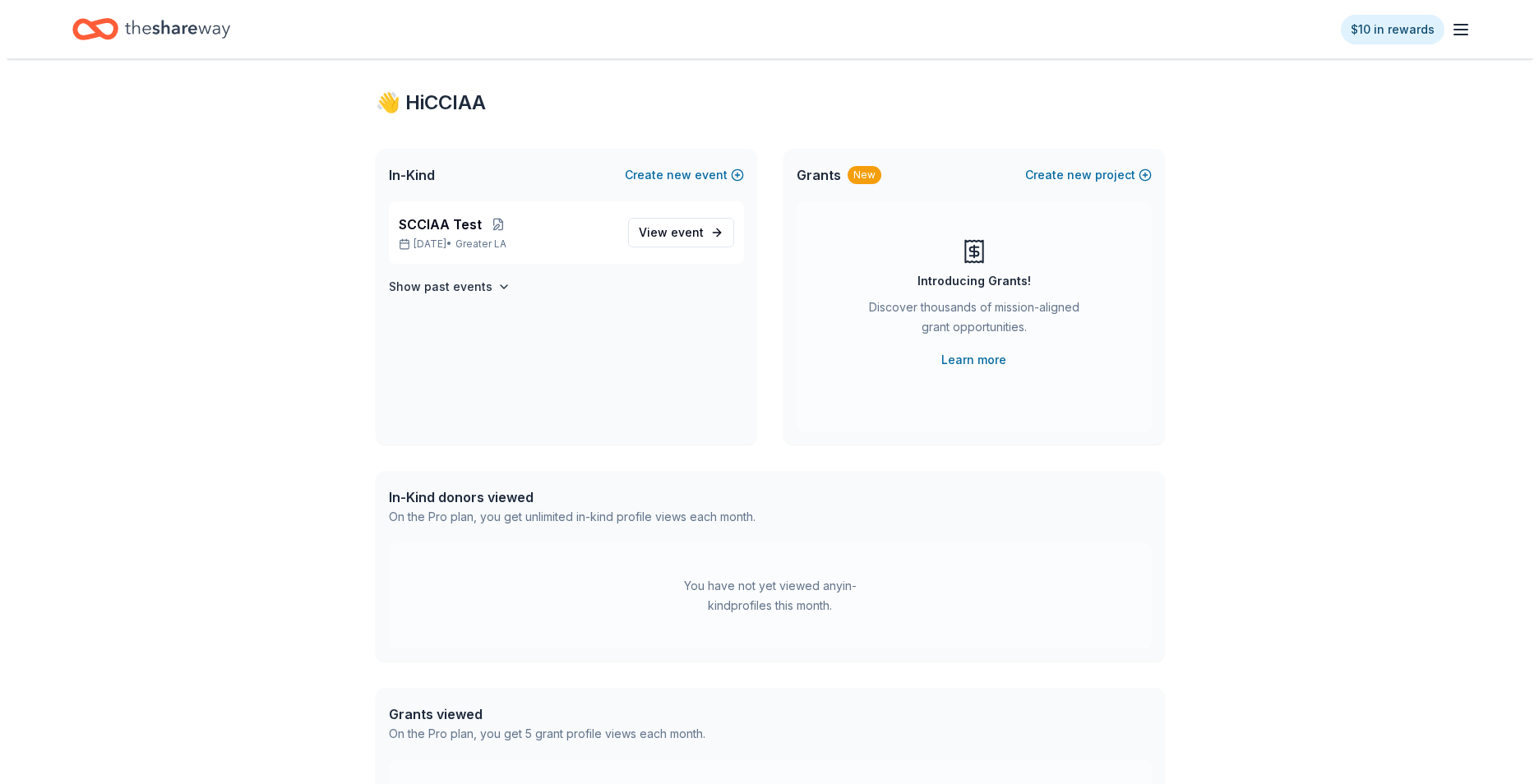
scroll to position [0, 0]
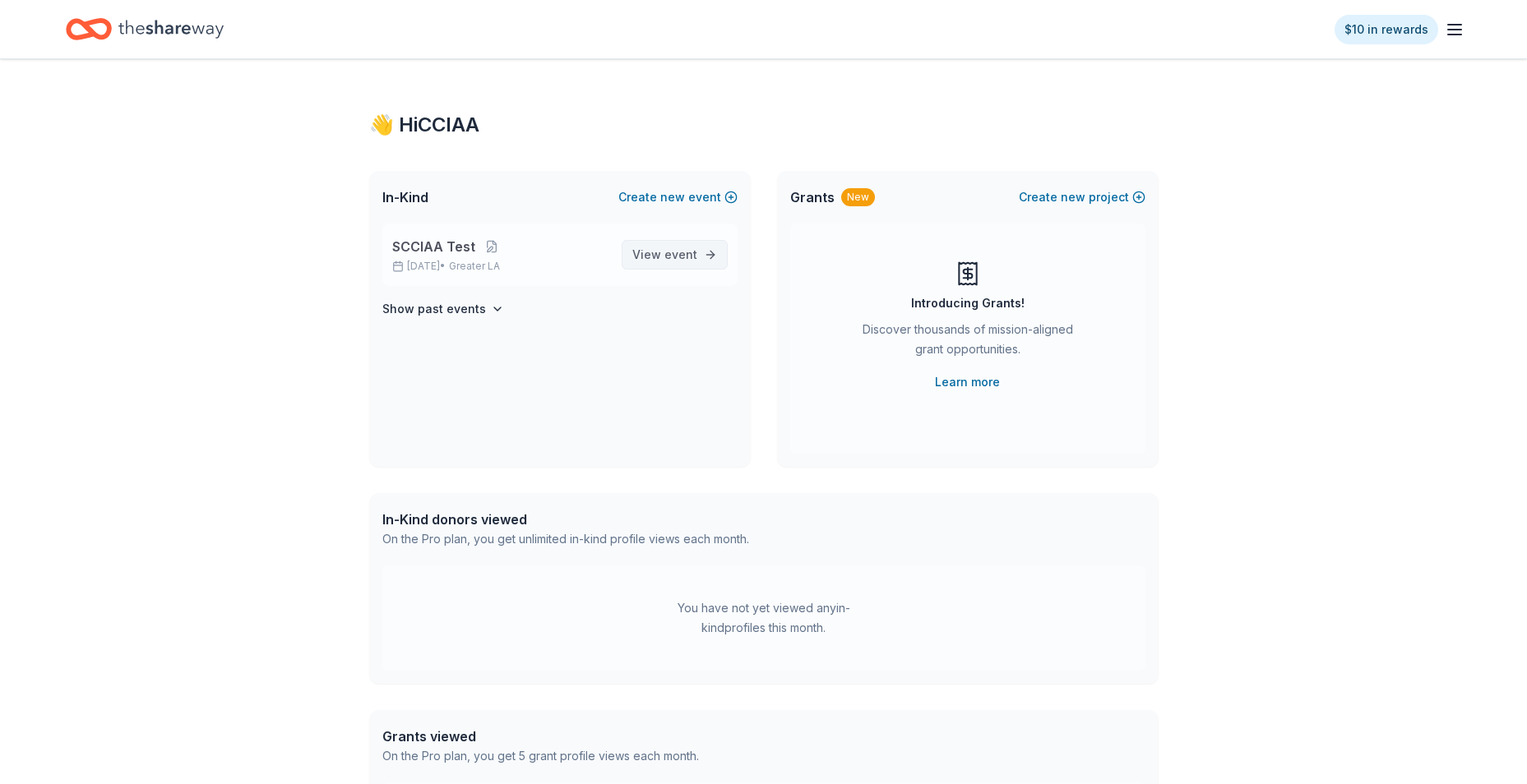
click at [662, 256] on span "View event" at bounding box center [665, 255] width 65 height 20
click at [670, 187] on div "In-Kind Create new event" at bounding box center [560, 197] width 382 height 52
click at [667, 200] on span "new" at bounding box center [673, 197] width 25 height 20
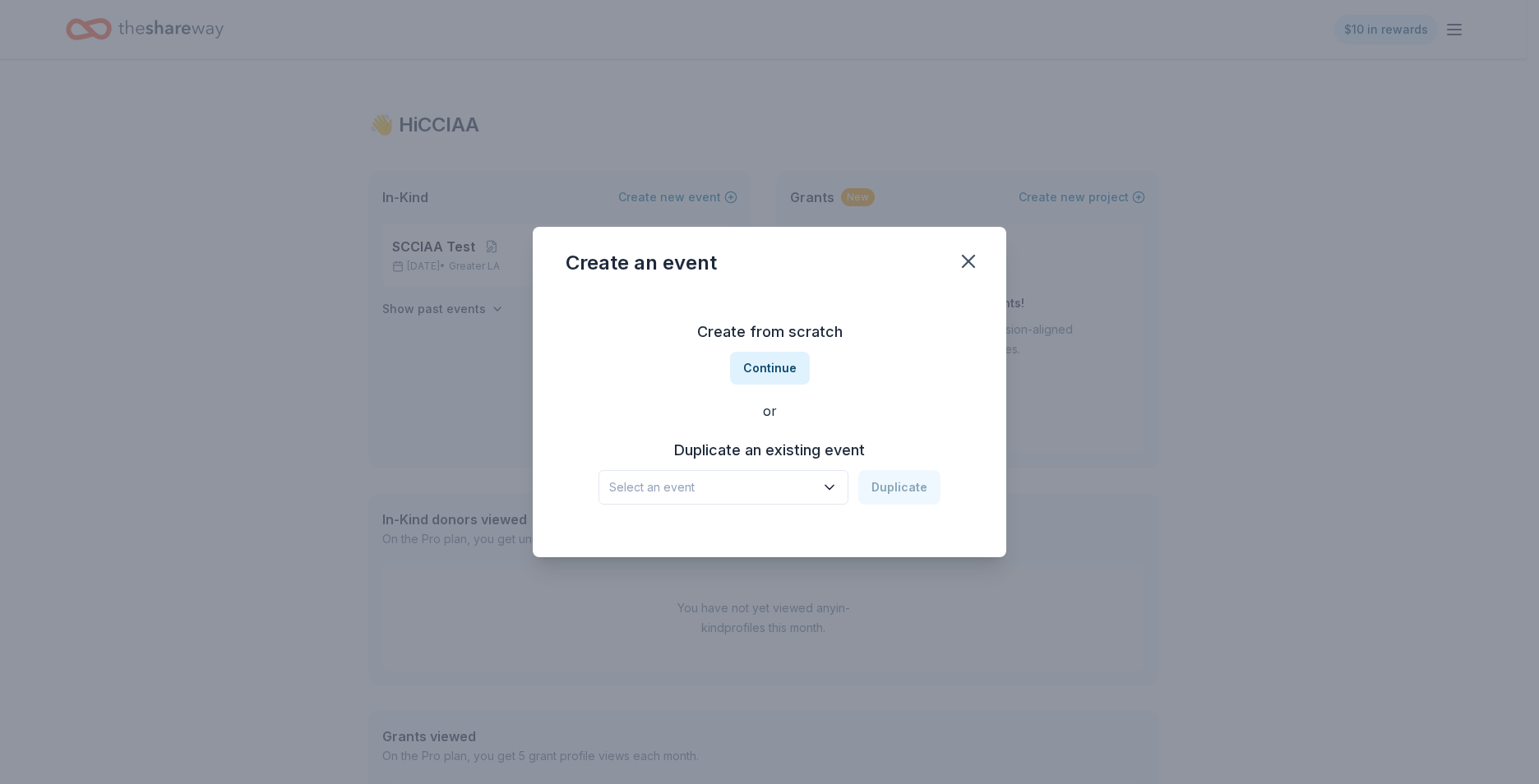
click at [833, 484] on icon "button" at bounding box center [830, 488] width 17 height 17
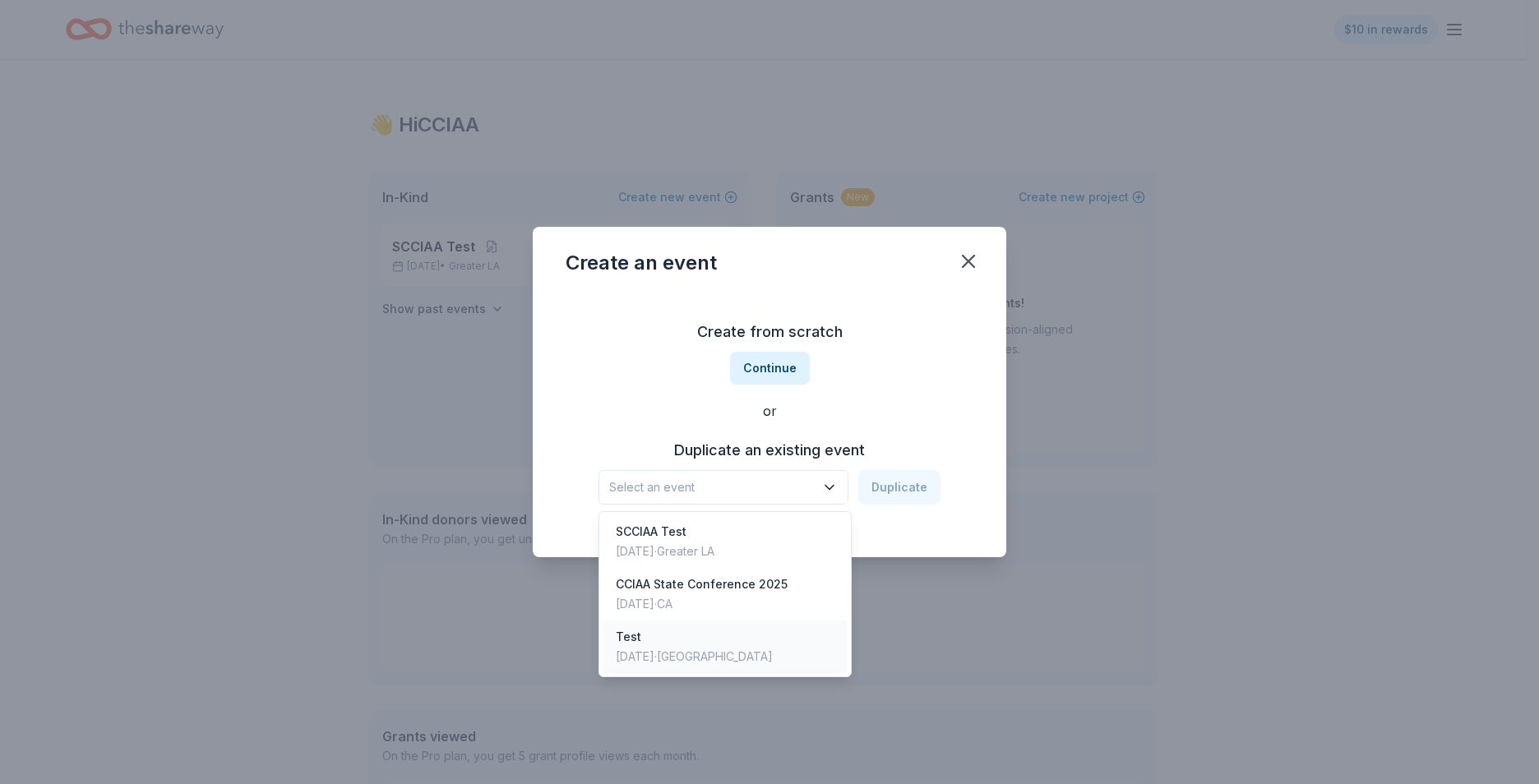
click at [671, 655] on div "Mar 22, 2025 · SF Bay Area" at bounding box center [694, 657] width 157 height 20
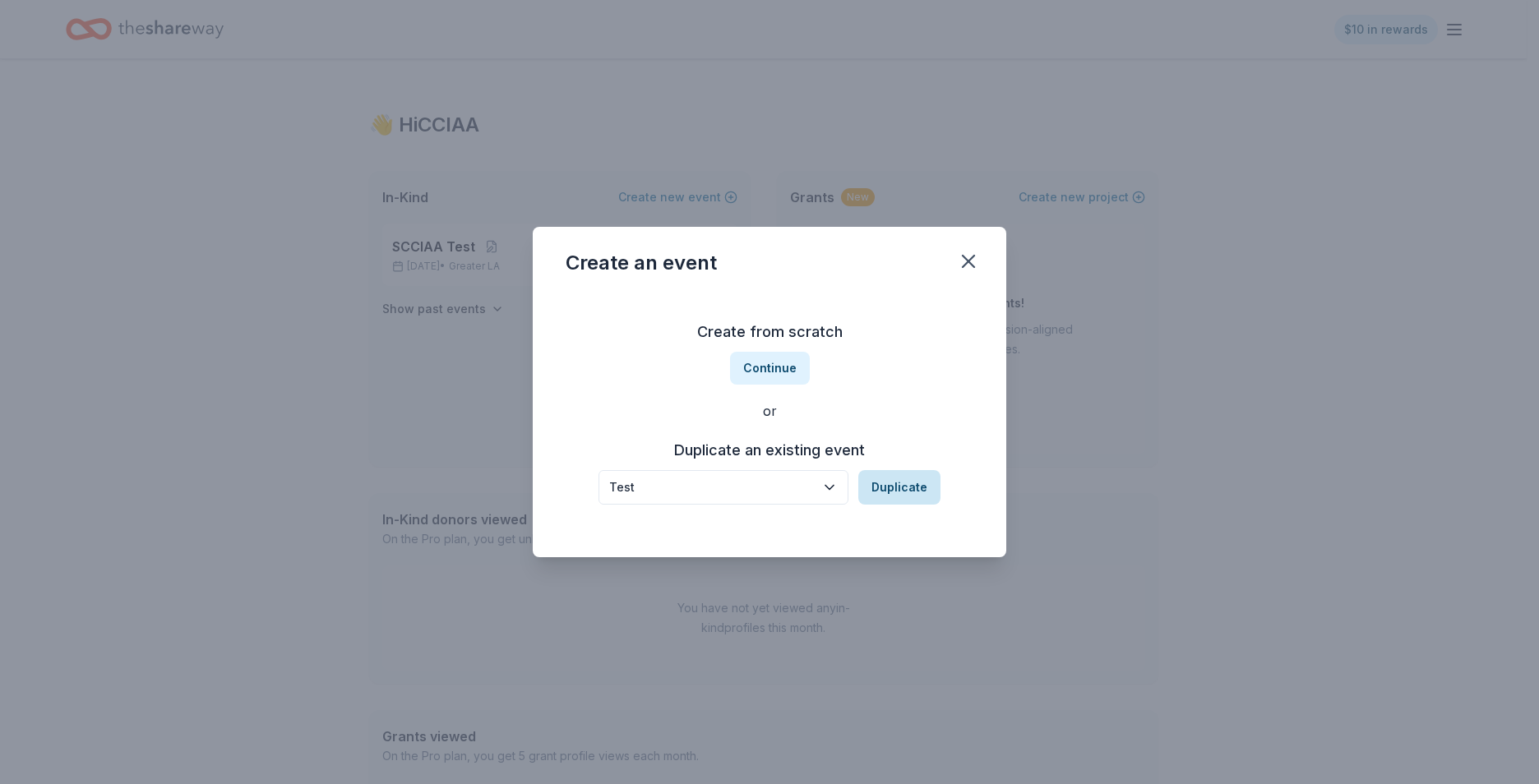
click at [905, 485] on button "Duplicate" at bounding box center [899, 488] width 82 height 35
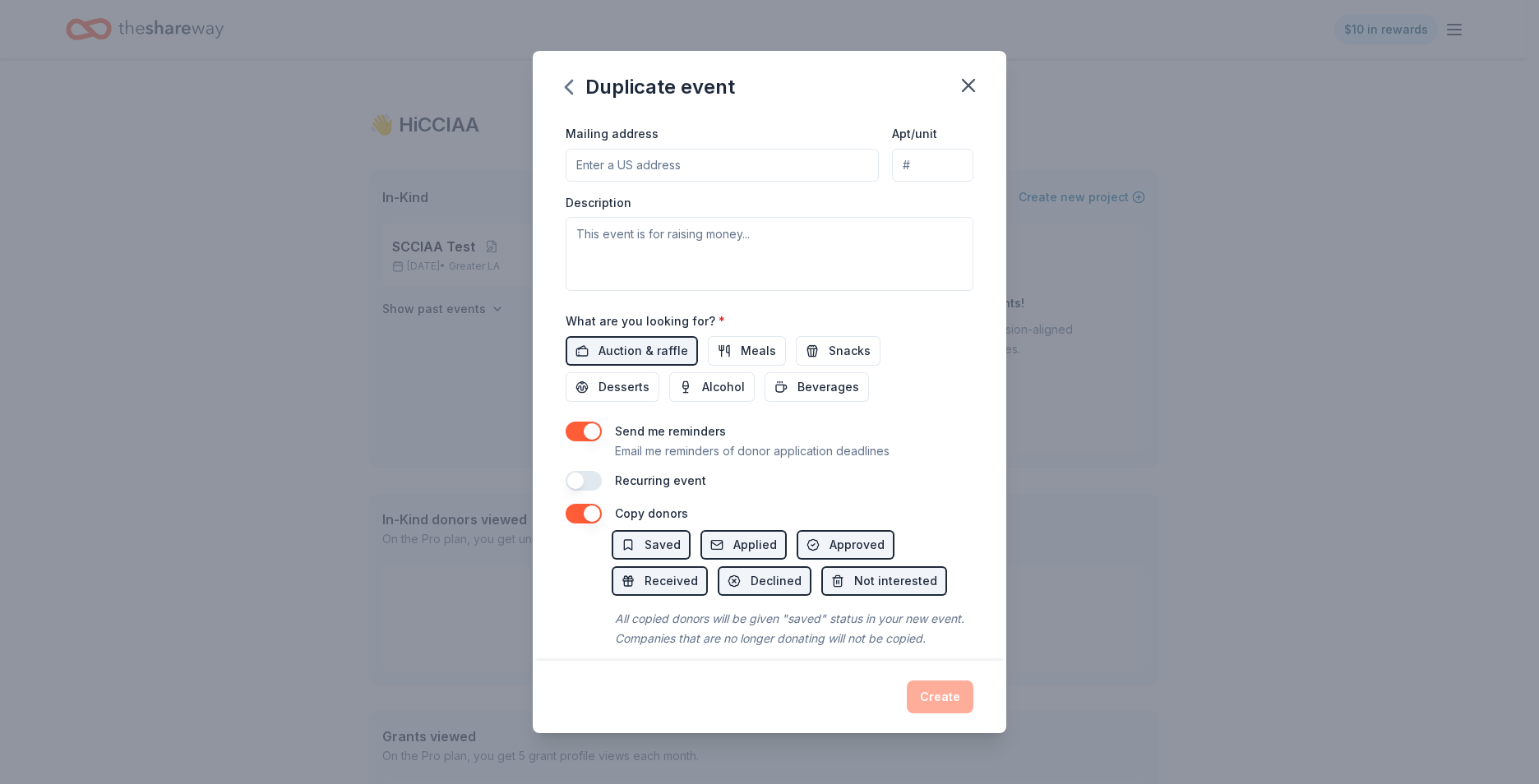
scroll to position [411, 0]
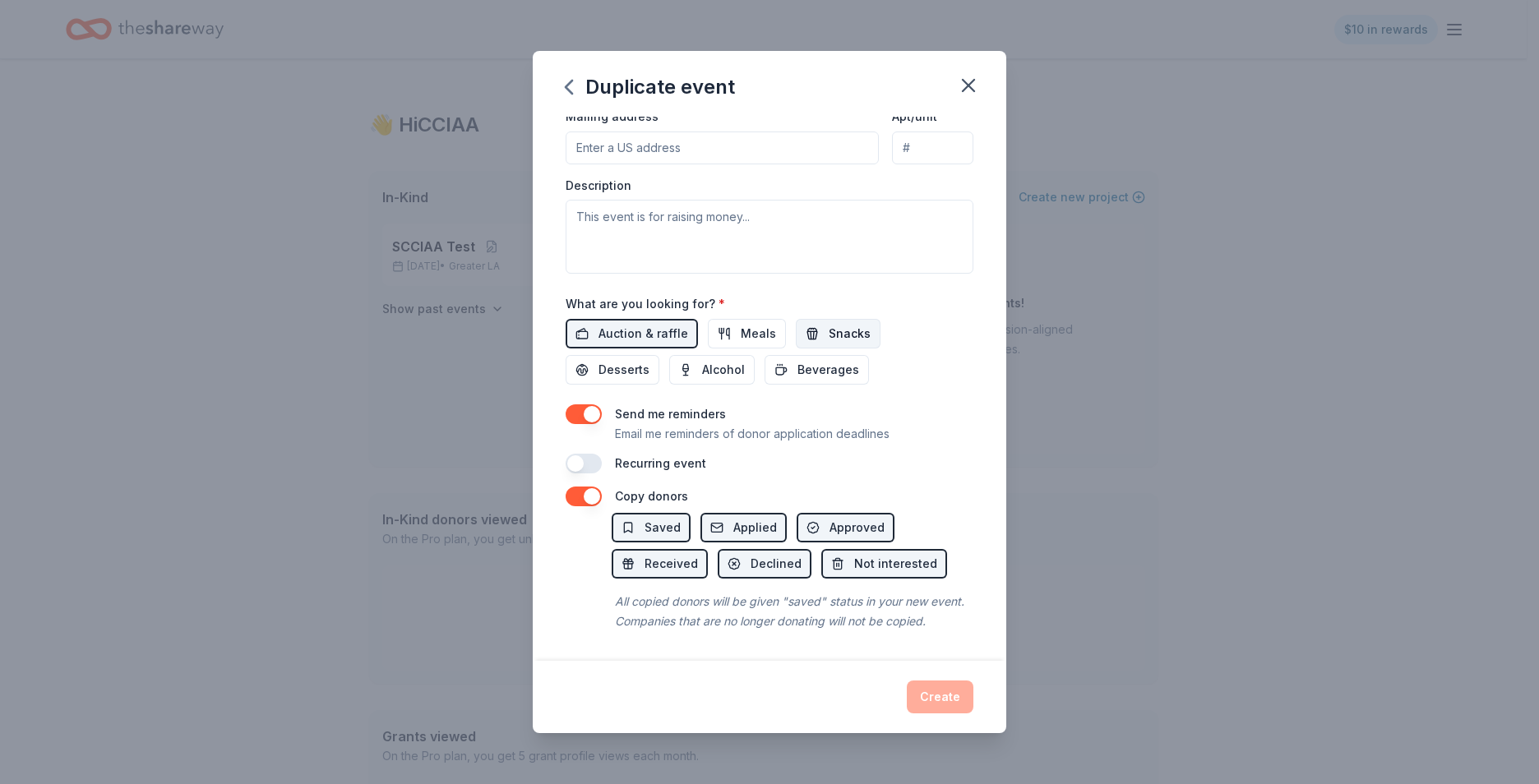
click at [832, 331] on span "Snacks" at bounding box center [850, 334] width 42 height 20
click at [752, 327] on span "Meals" at bounding box center [758, 334] width 36 height 20
click at [812, 366] on span "Beverages" at bounding box center [828, 370] width 61 height 20
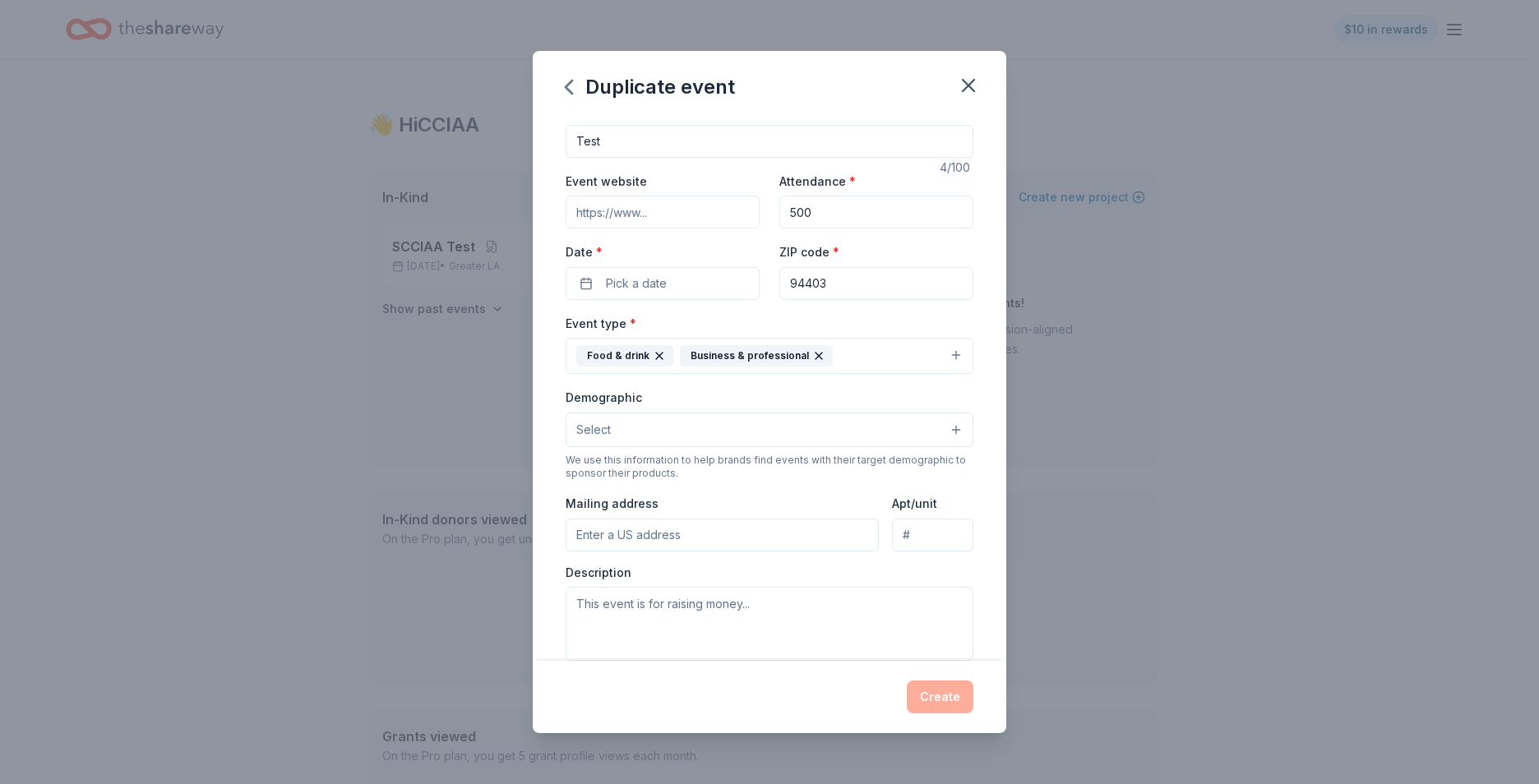
scroll to position [0, 0]
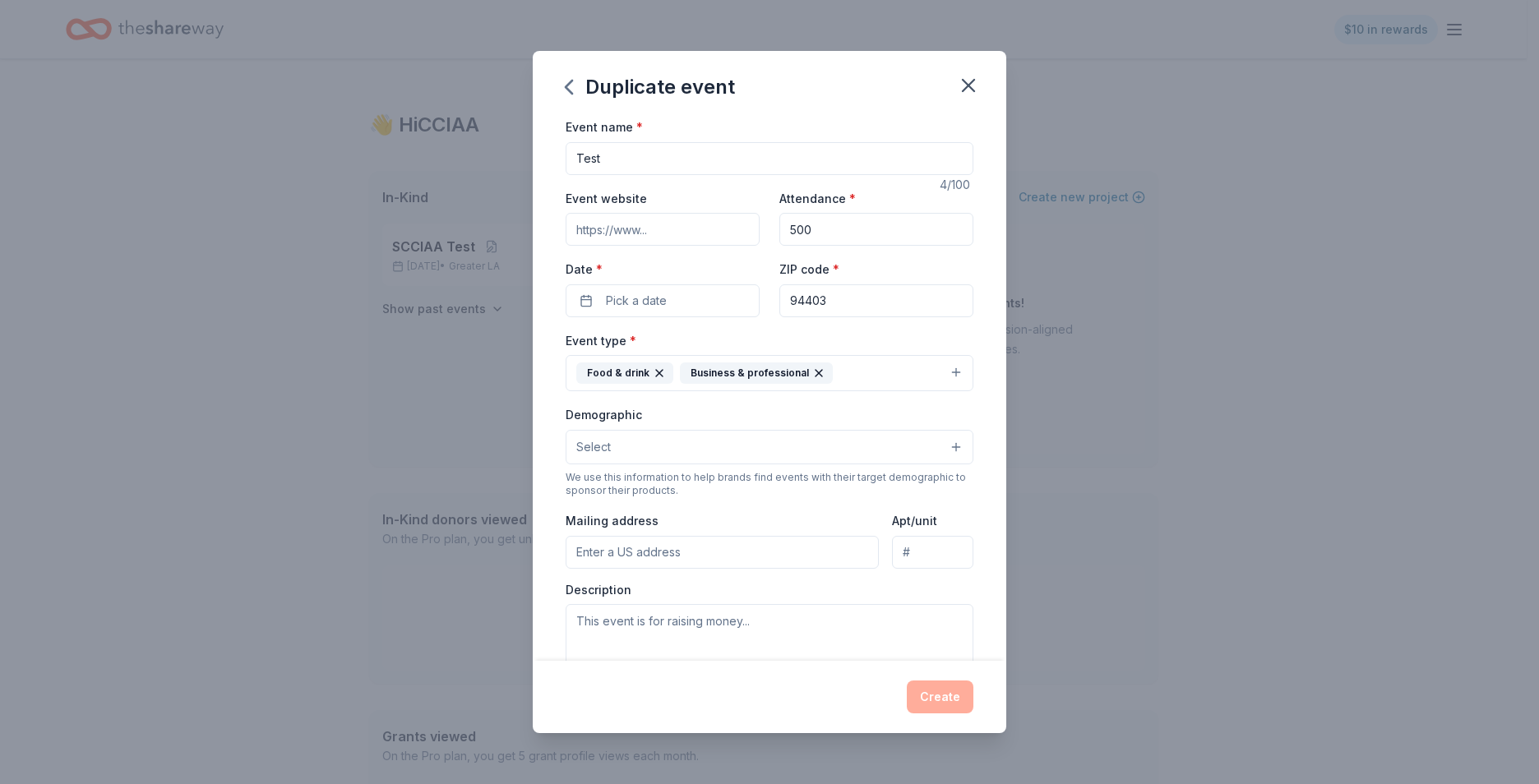
drag, startPoint x: 643, startPoint y: 162, endPoint x: 581, endPoint y: 167, distance: 62.2
click at [581, 167] on input "Test" at bounding box center [769, 158] width 407 height 33
click at [580, 168] on input "Test" at bounding box center [769, 158] width 407 height 33
type input "T"
type input "SDCIAA"
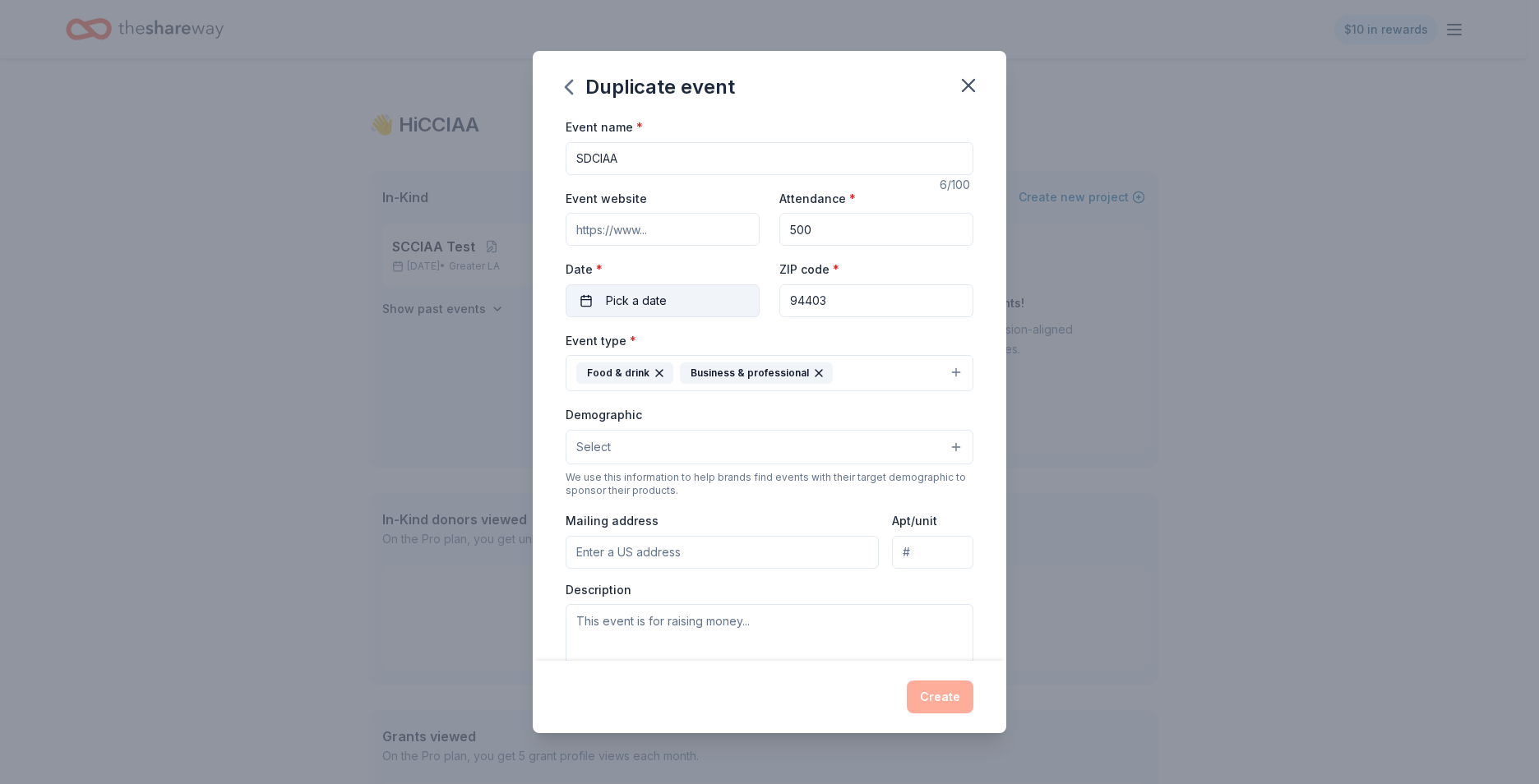
click at [619, 299] on span "Pick a date" at bounding box center [636, 301] width 61 height 20
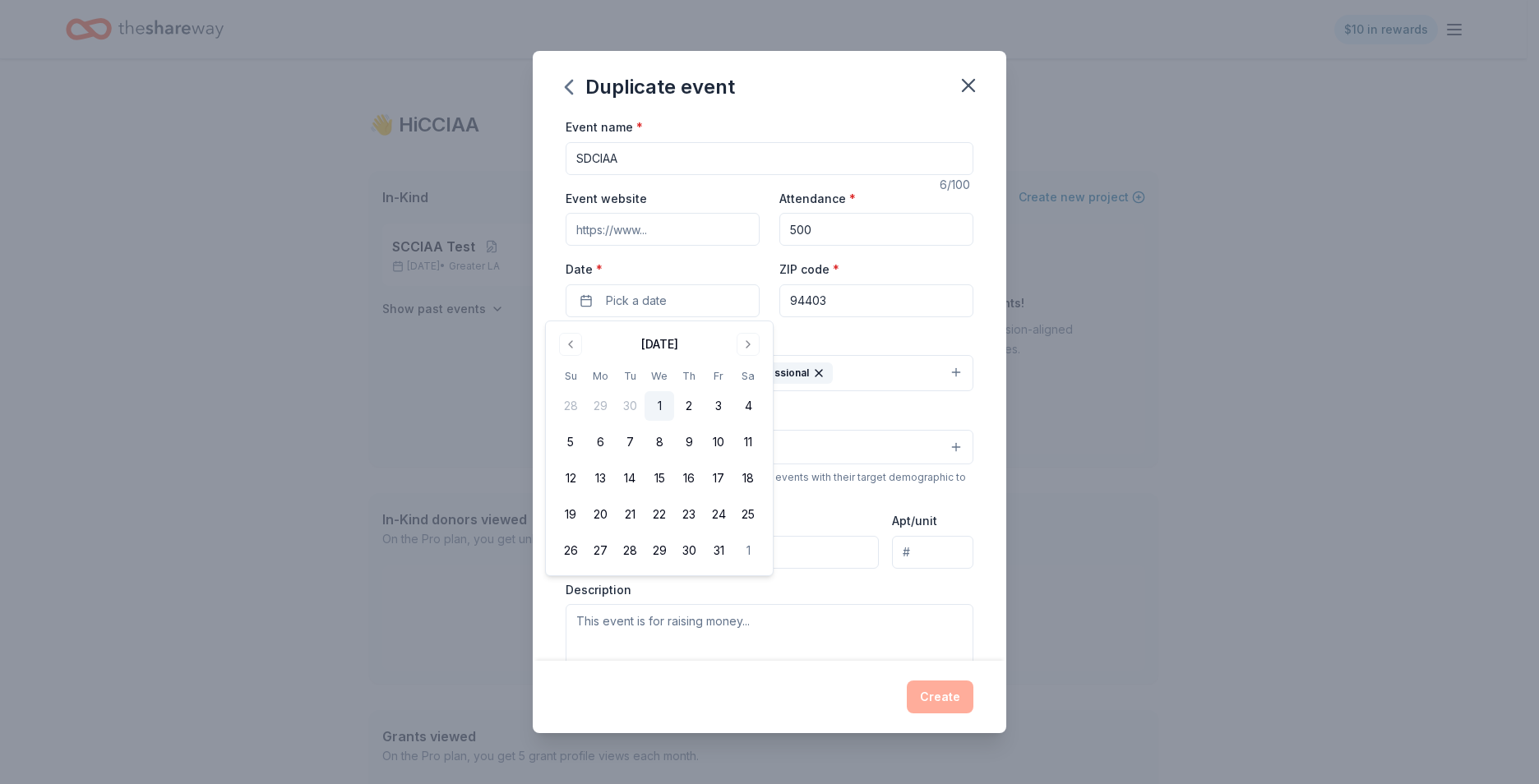
click at [754, 331] on div "October 2025" at bounding box center [660, 343] width 207 height 23
click at [754, 338] on button "Go to next month" at bounding box center [748, 344] width 23 height 23
click at [716, 417] on button "5" at bounding box center [718, 407] width 30 height 30
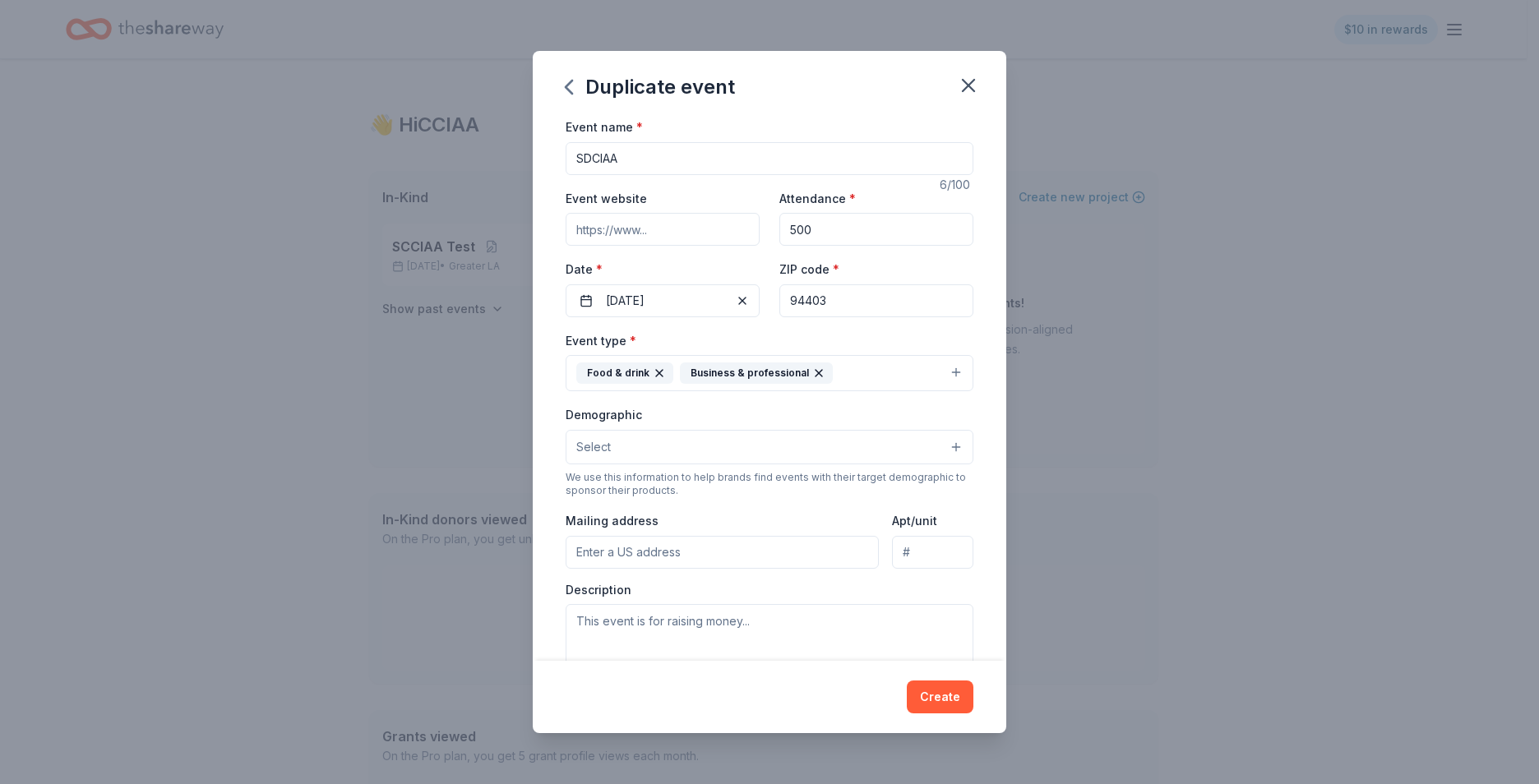
drag, startPoint x: 830, startPoint y: 307, endPoint x: 788, endPoint y: 307, distance: 42.0
click at [788, 307] on input "94403" at bounding box center [876, 301] width 194 height 33
type input "92123"
click at [865, 235] on input "500" at bounding box center [876, 230] width 194 height 33
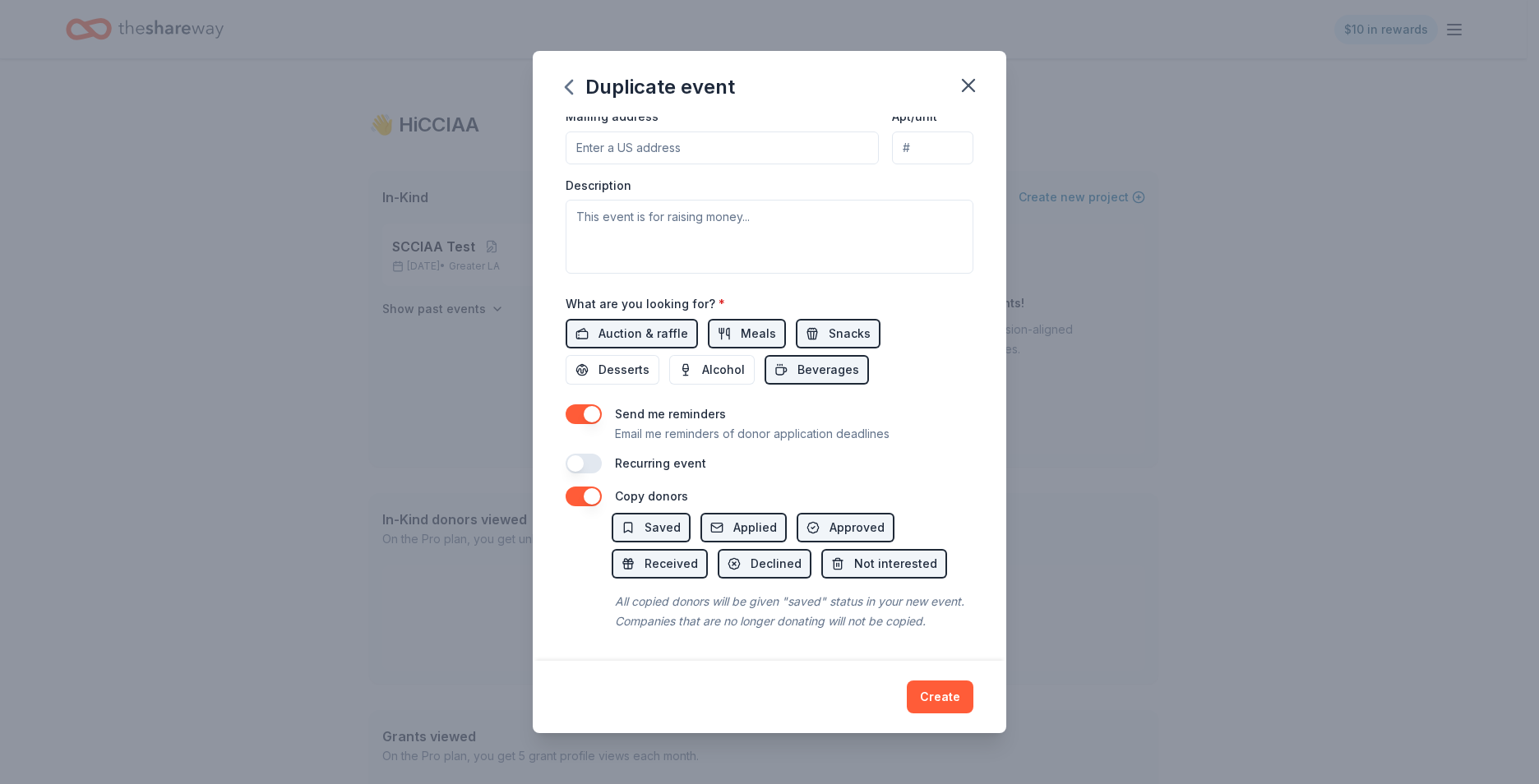
scroll to position [411, 0]
type input "50"
click at [606, 360] on span "Desserts" at bounding box center [623, 370] width 51 height 20
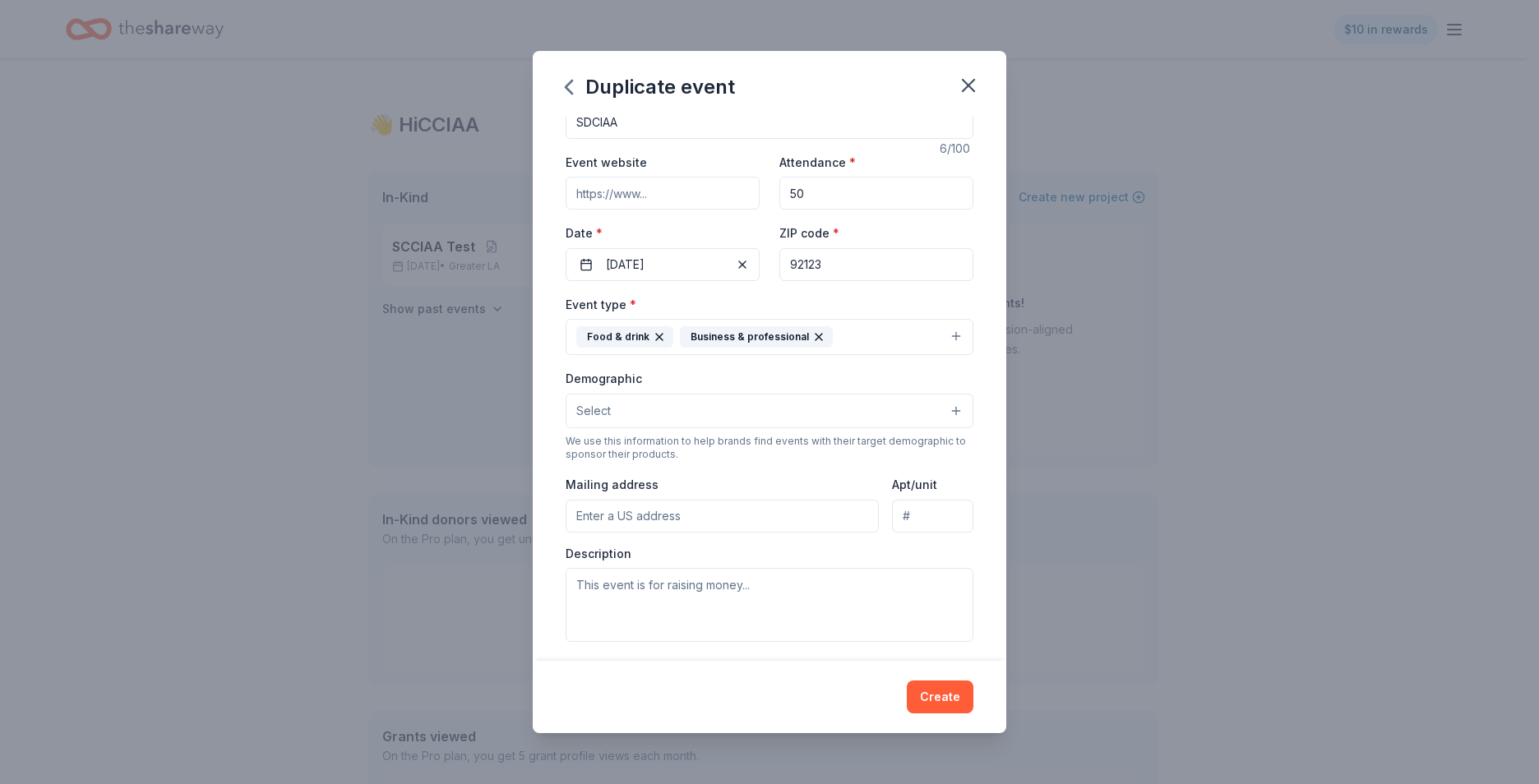
scroll to position [0, 0]
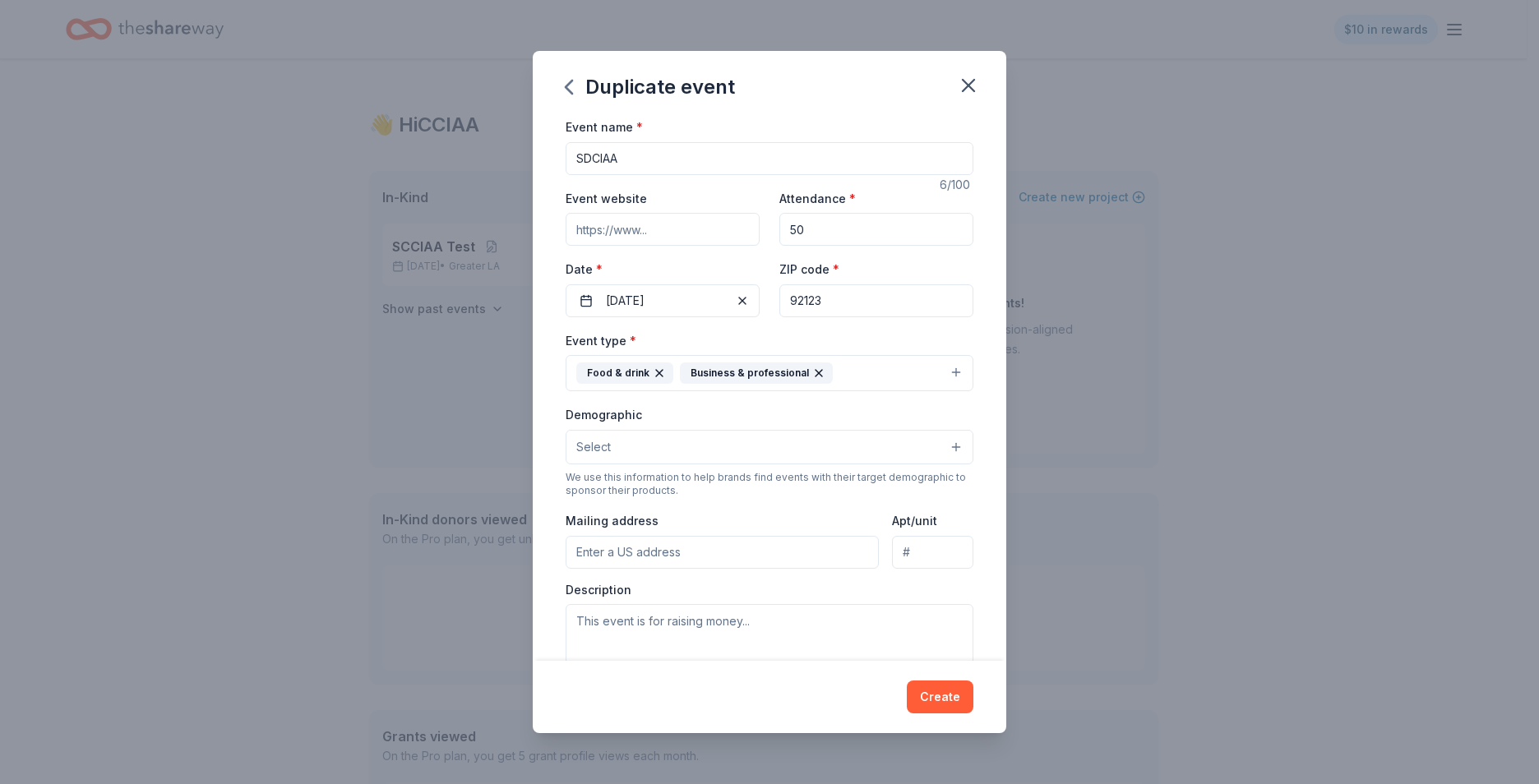
click at [933, 378] on button "Food & drink Business & professional" at bounding box center [769, 373] width 407 height 37
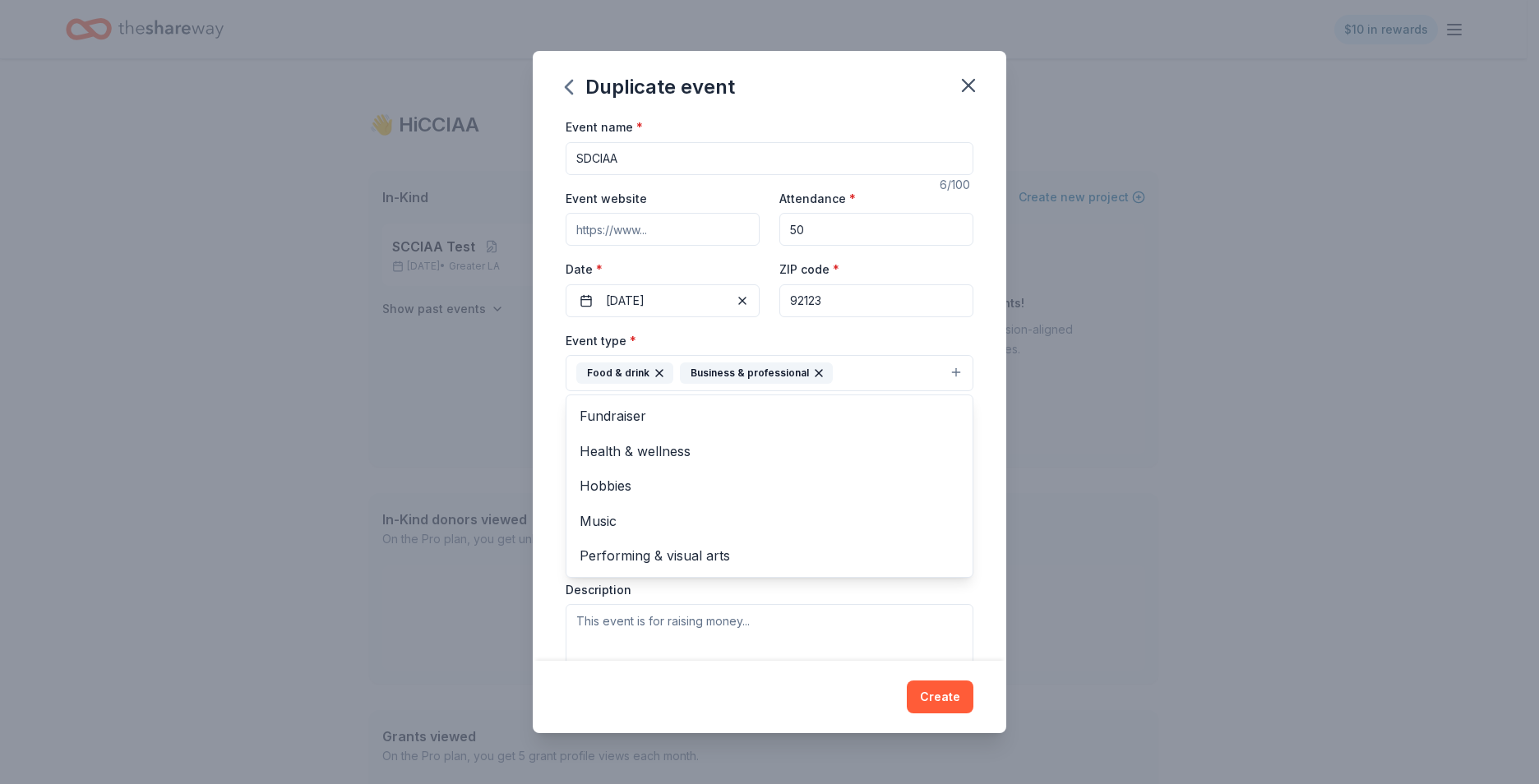
click at [903, 332] on div "Event type * Food & drink Business & professional Fundraiser Health & wellness …" at bounding box center [769, 361] width 407 height 61
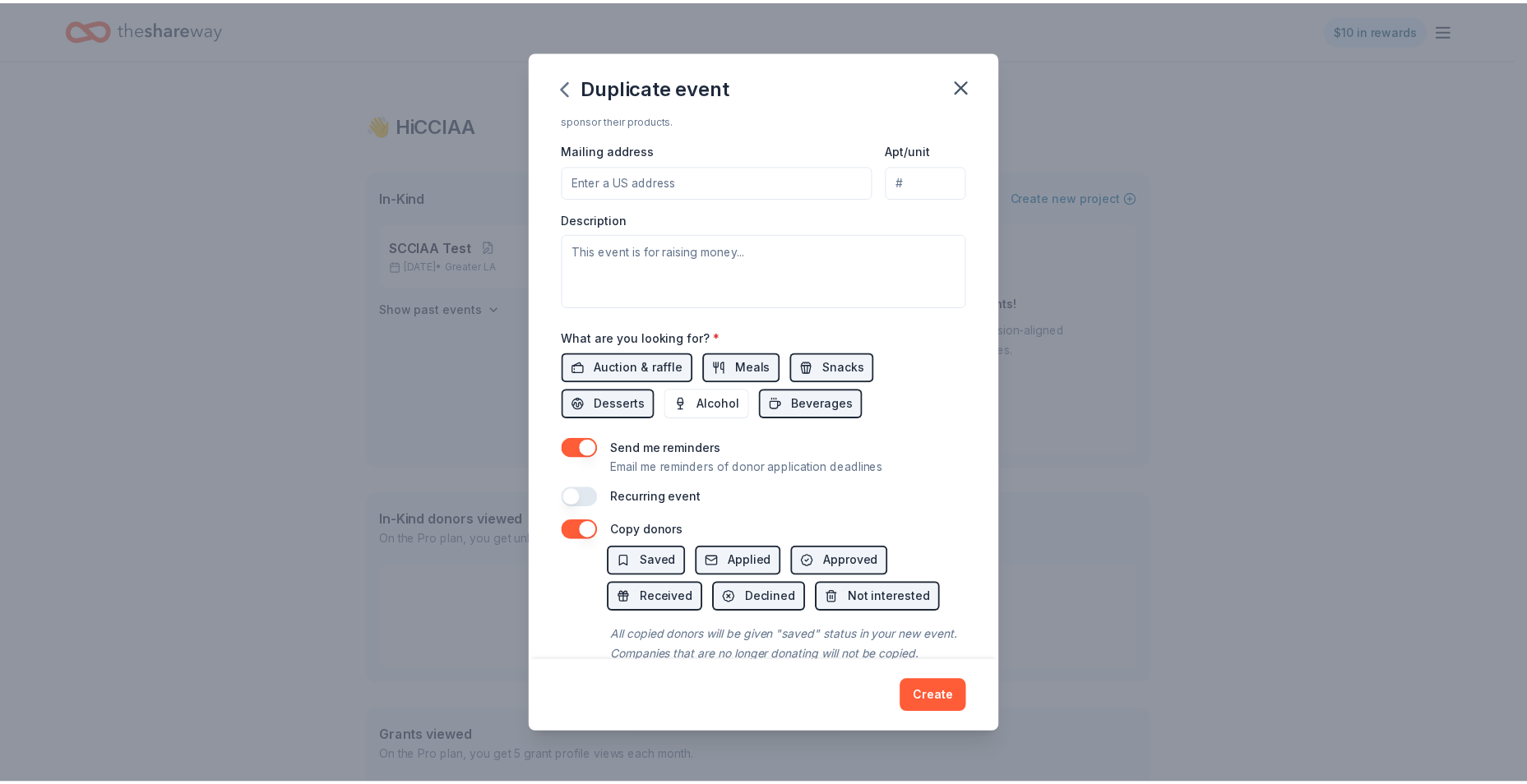
scroll to position [411, 0]
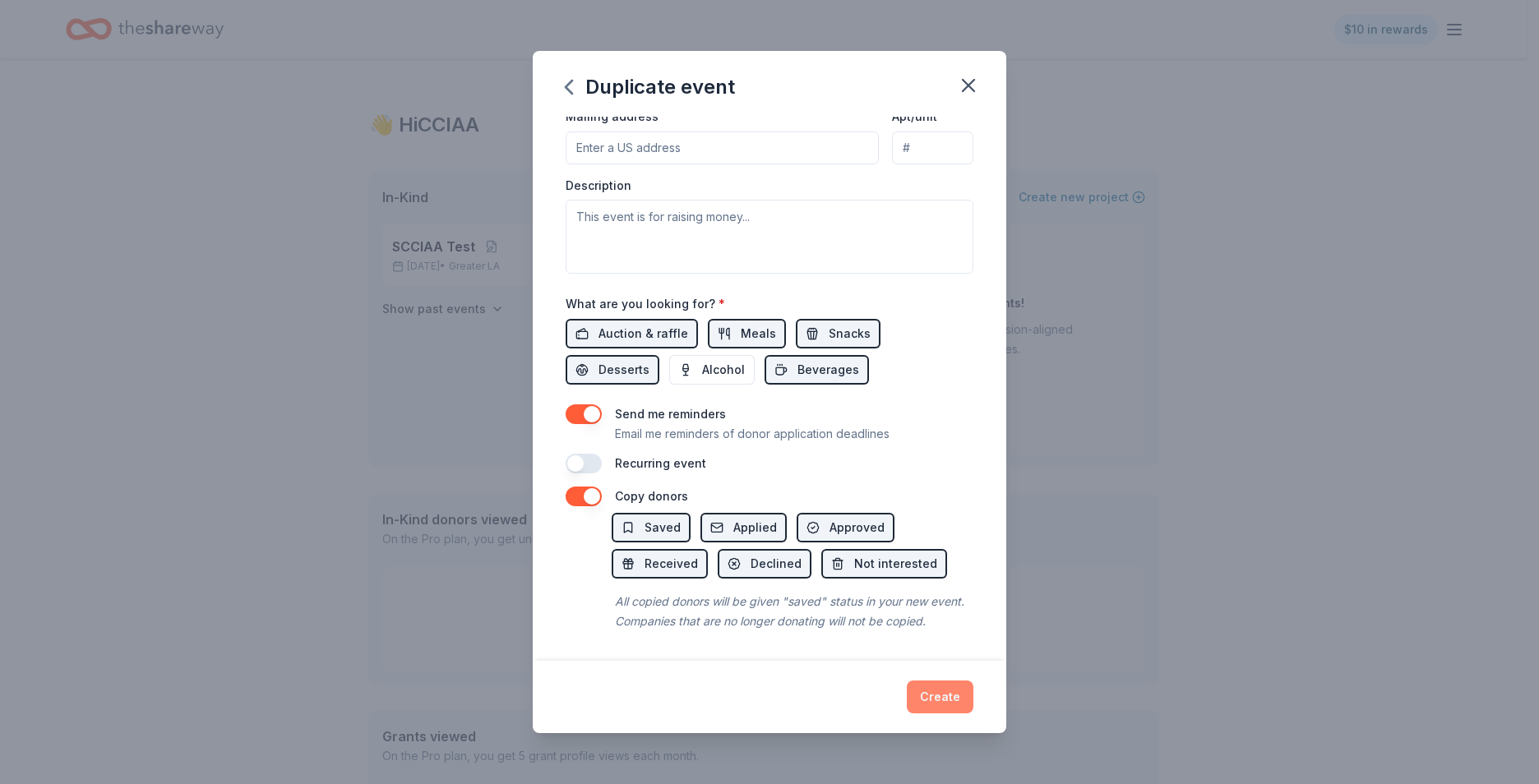
click at [925, 688] on button "Create" at bounding box center [940, 697] width 66 height 33
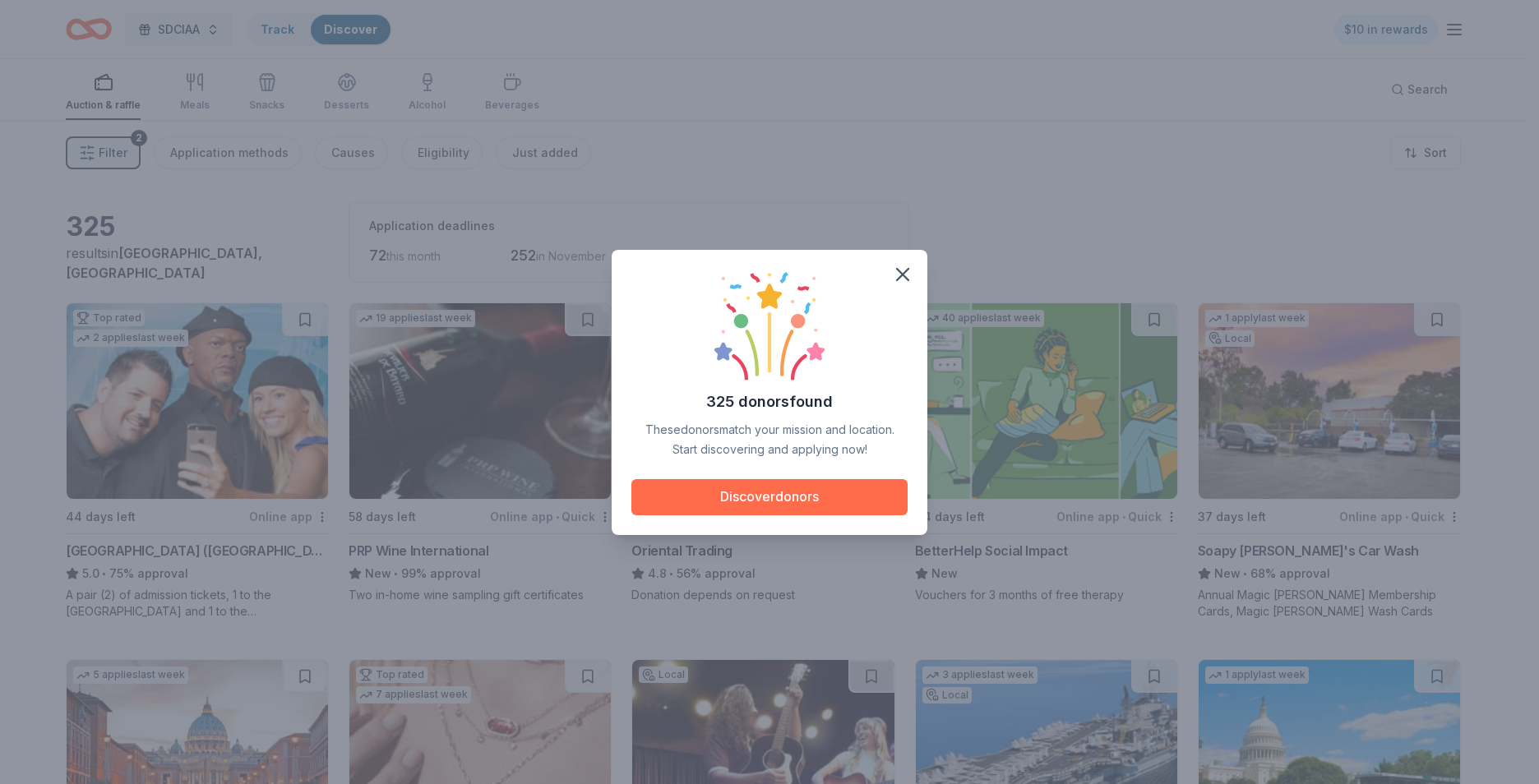
click at [792, 502] on button "Discover donors" at bounding box center [769, 498] width 276 height 37
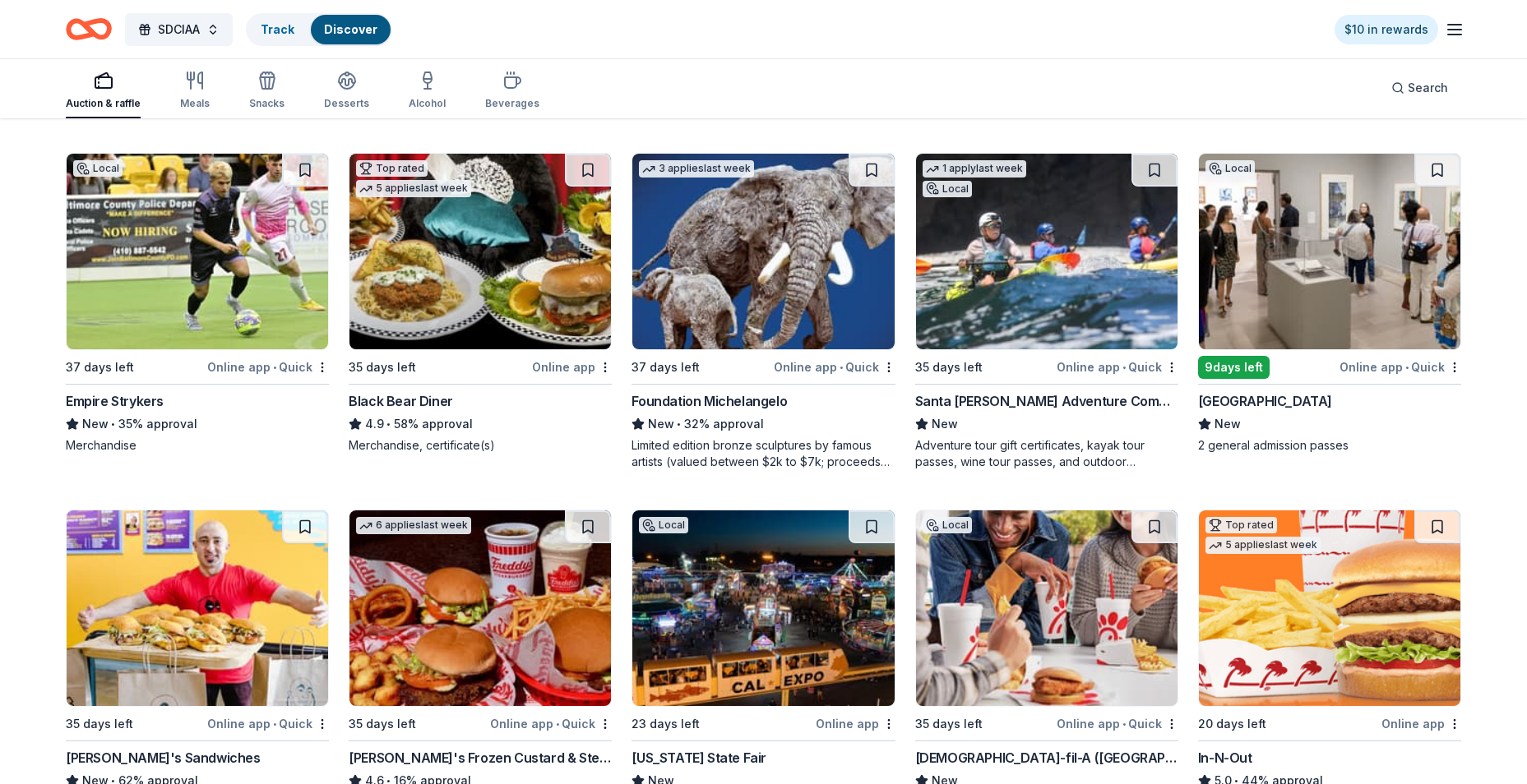
scroll to position [1644, 0]
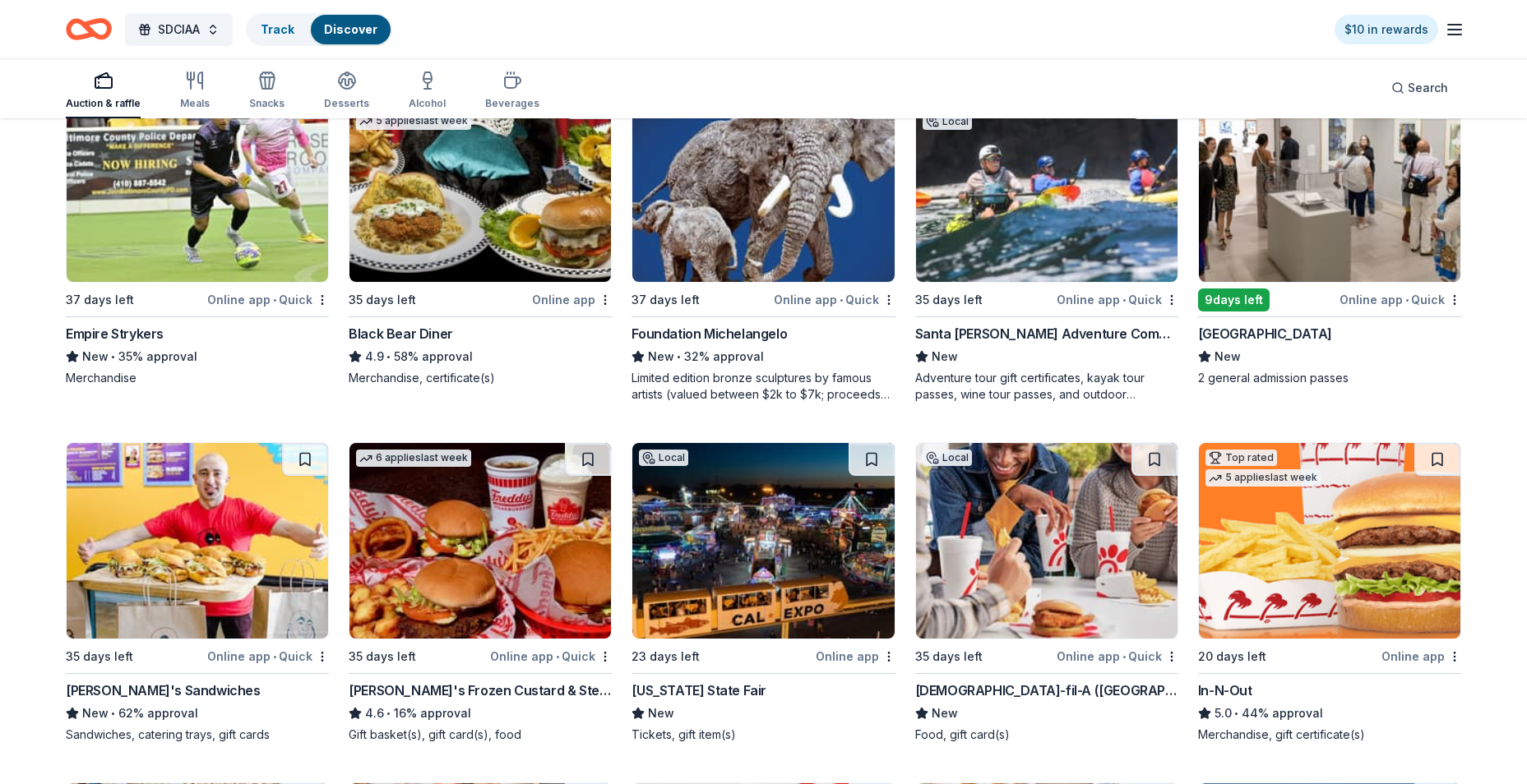
click at [1326, 553] on img at bounding box center [1329, 541] width 261 height 196
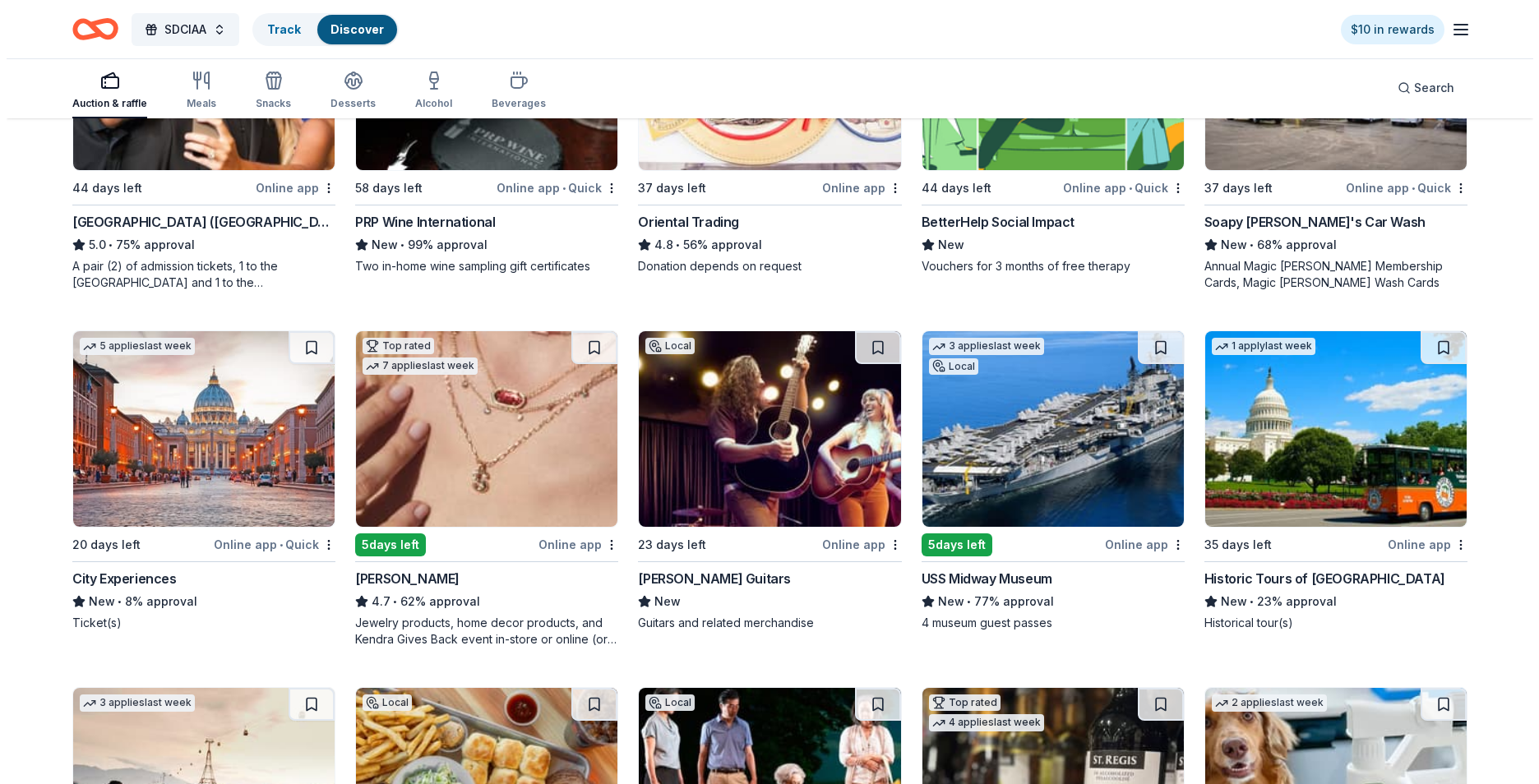
scroll to position [0, 0]
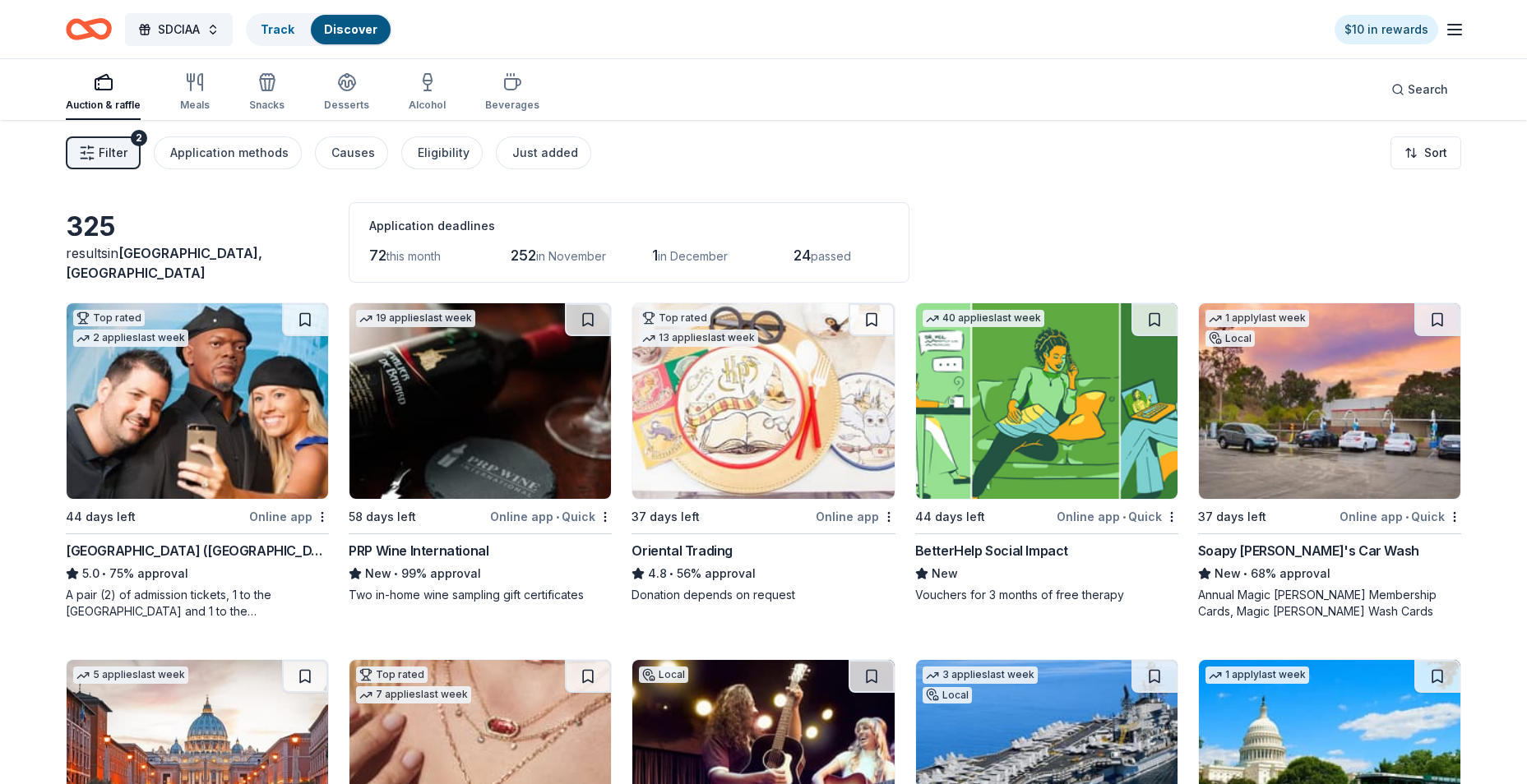
click at [1455, 35] on line "button" at bounding box center [1455, 35] width 13 height 0
click at [171, 38] on span "SDCIAA" at bounding box center [178, 30] width 42 height 20
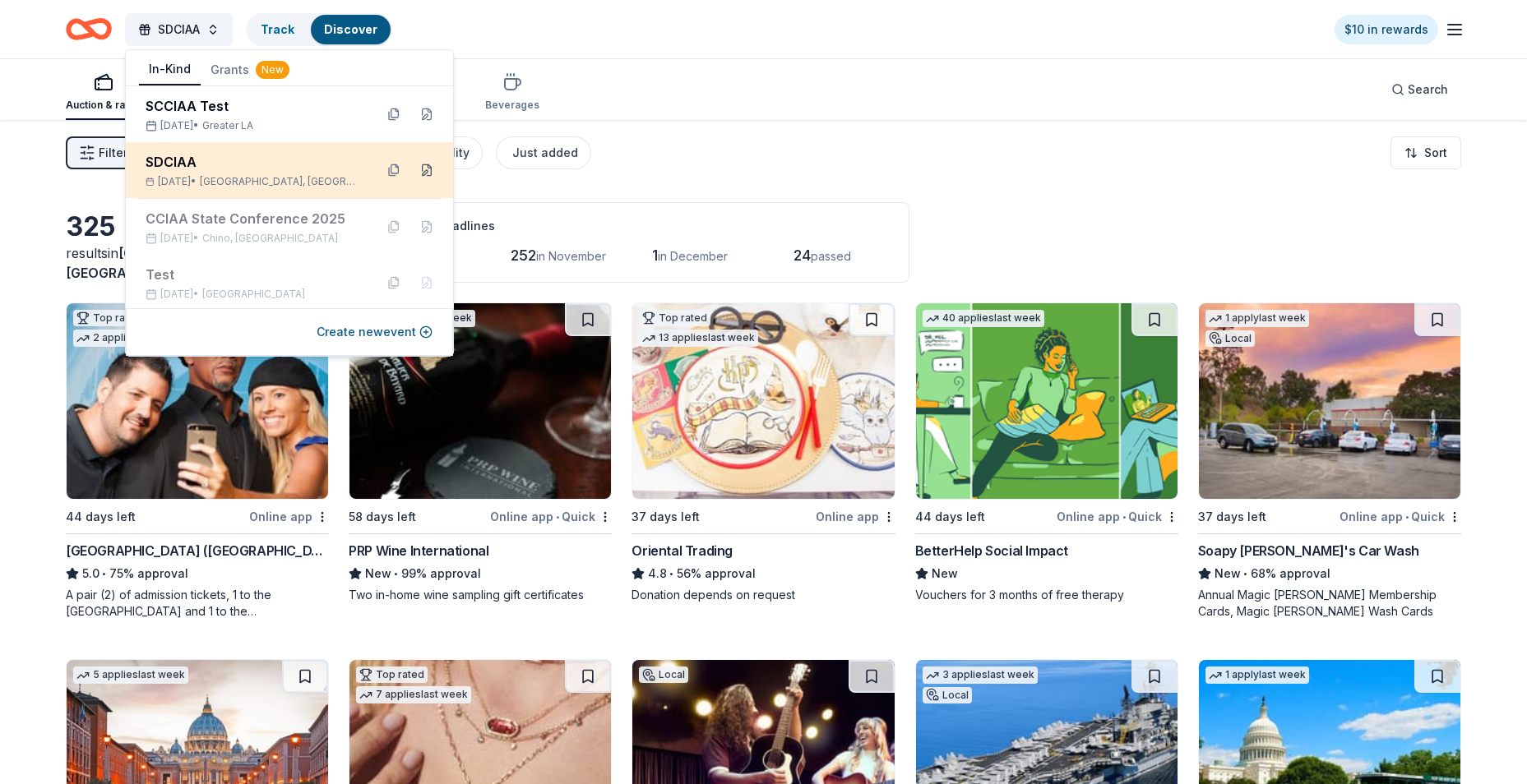
click at [416, 172] on button at bounding box center [427, 170] width 27 height 27
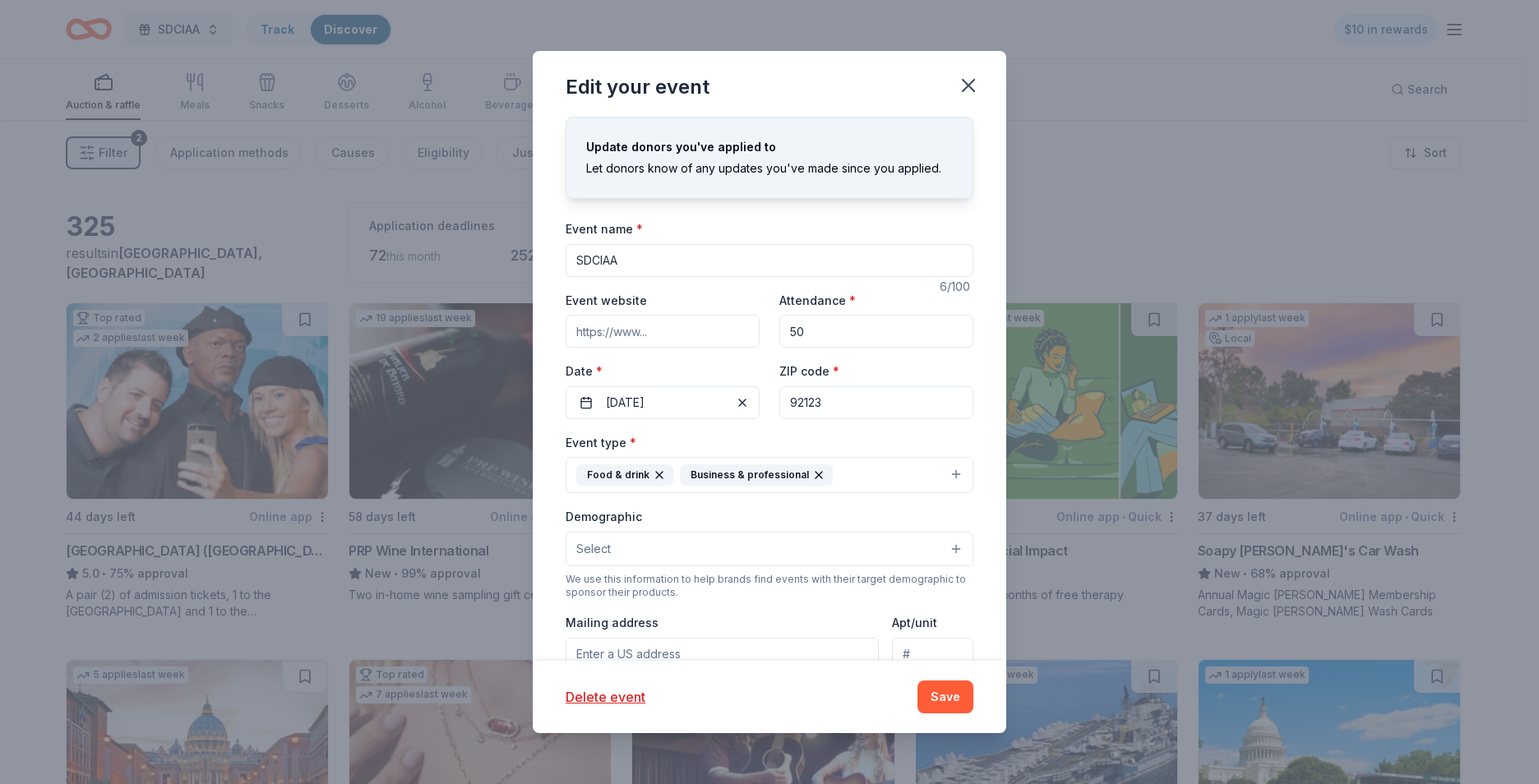
click at [655, 324] on input "Event website" at bounding box center [663, 331] width 194 height 33
type input "https://sdciaa.wildapricot.org/"
click at [933, 702] on button "Save" at bounding box center [945, 697] width 56 height 33
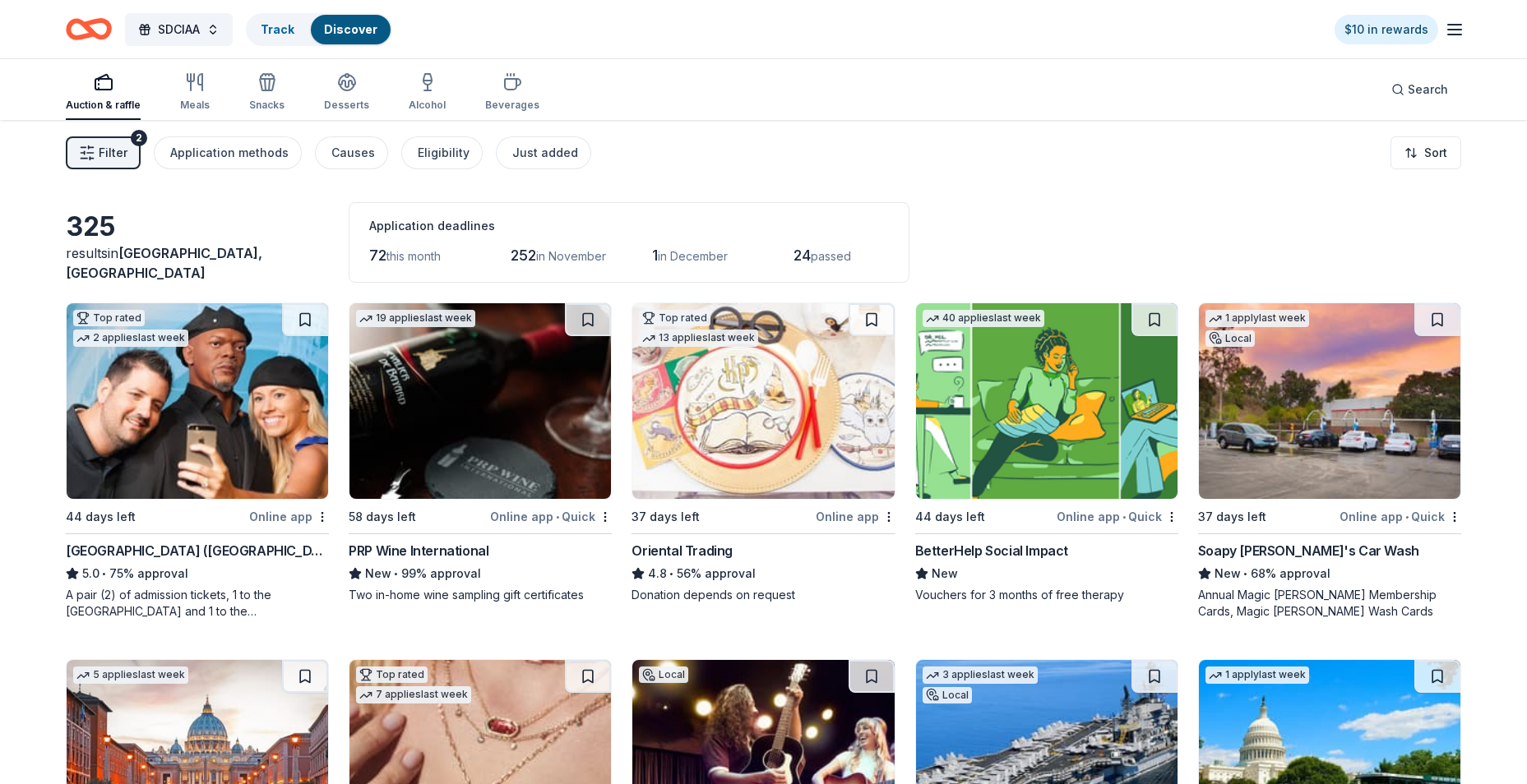
click at [95, 154] on icon "button" at bounding box center [87, 153] width 17 height 17
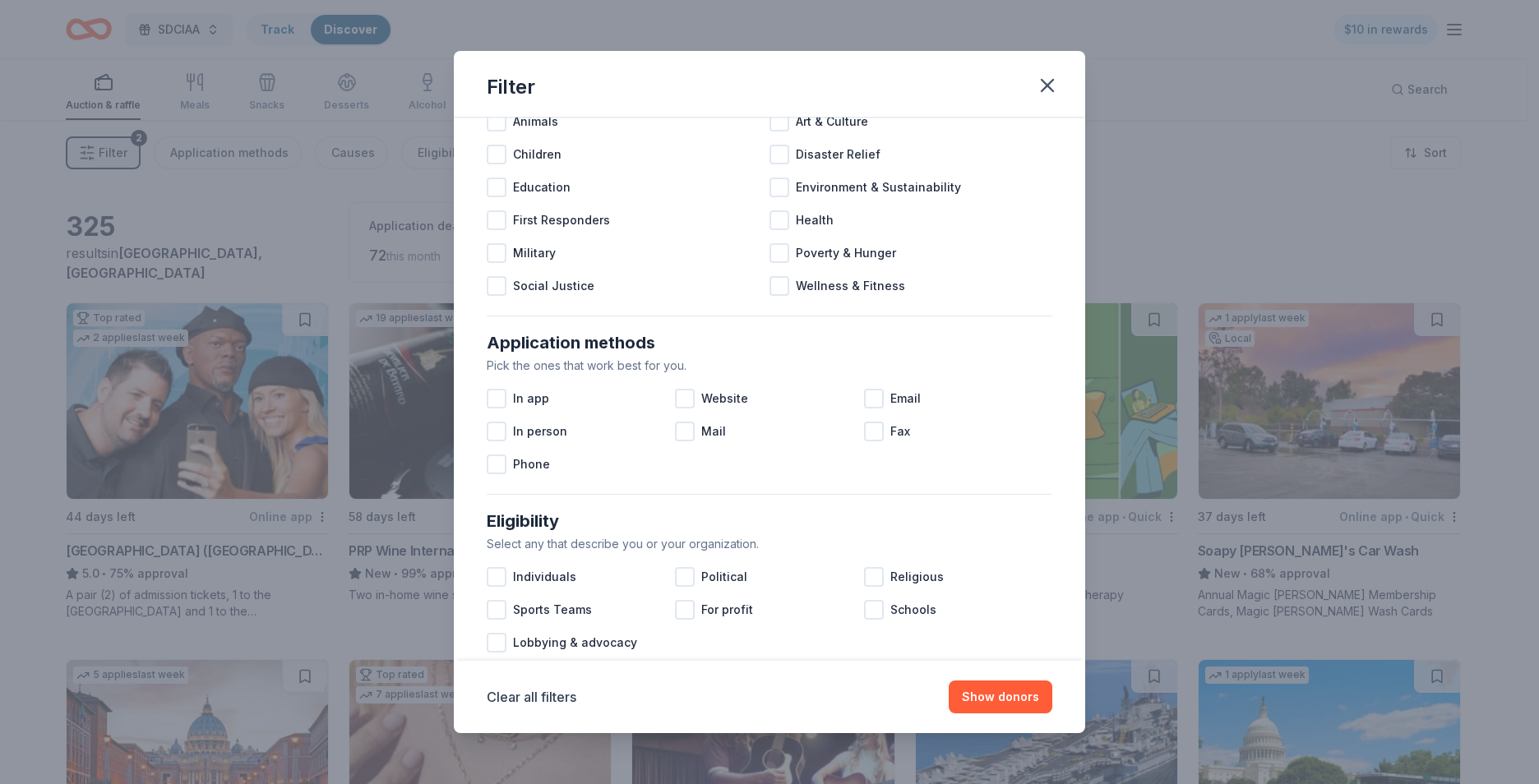
scroll to position [164, 0]
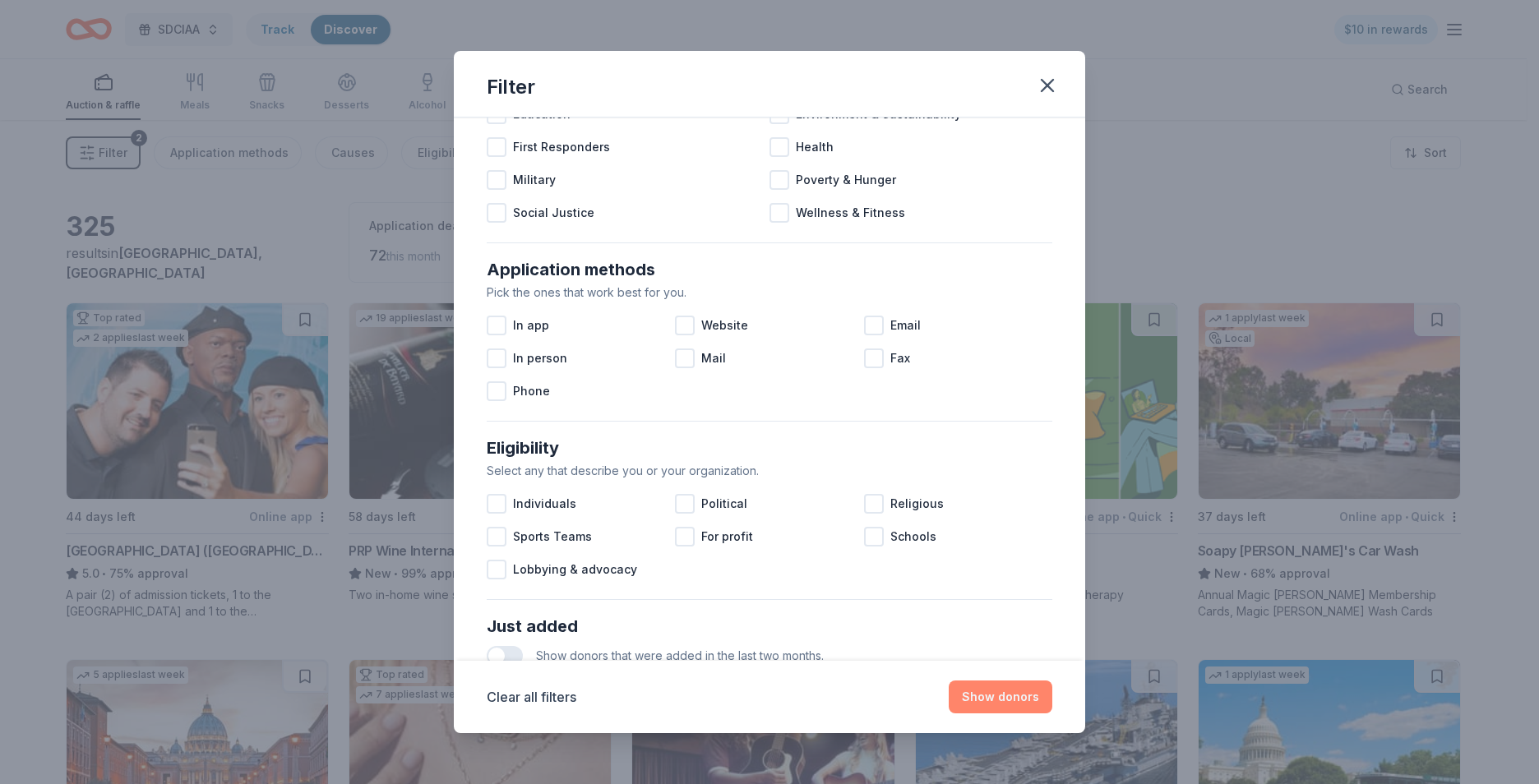
click at [997, 694] on button "Show donors" at bounding box center [1000, 697] width 104 height 33
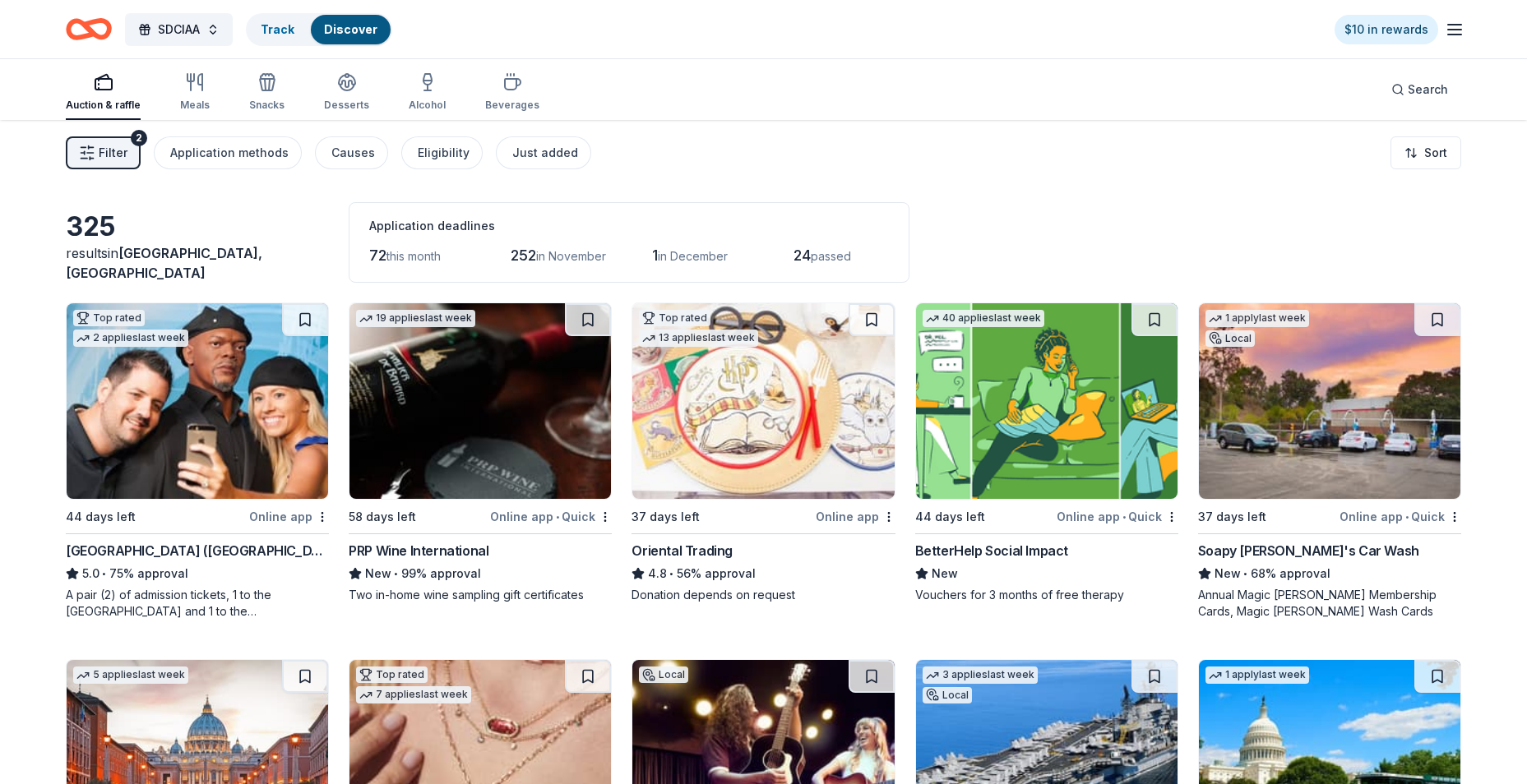
click at [1346, 427] on img at bounding box center [1329, 402] width 261 height 196
click at [186, 27] on span "SDCIAA" at bounding box center [178, 30] width 42 height 20
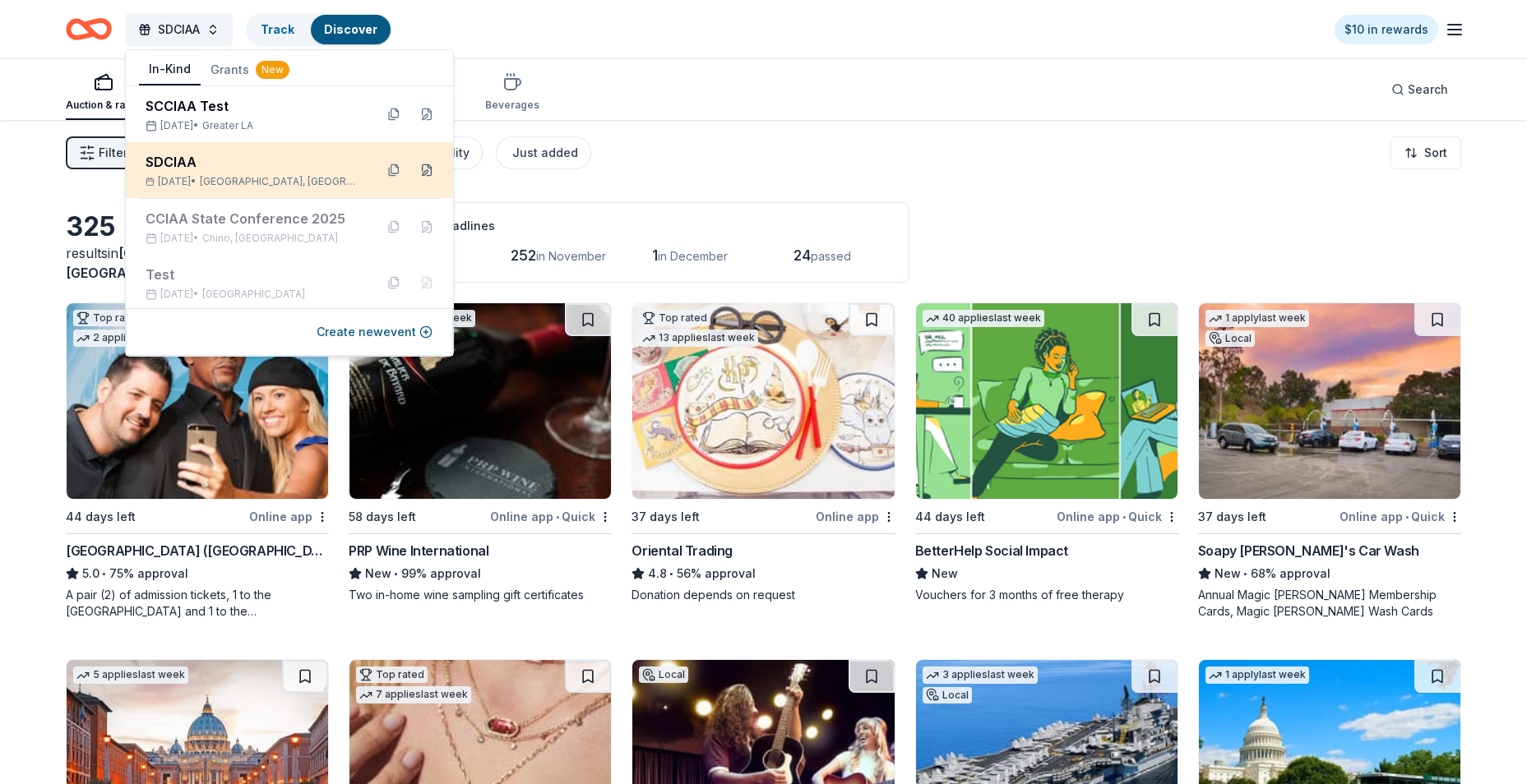
click at [418, 168] on button at bounding box center [427, 170] width 27 height 27
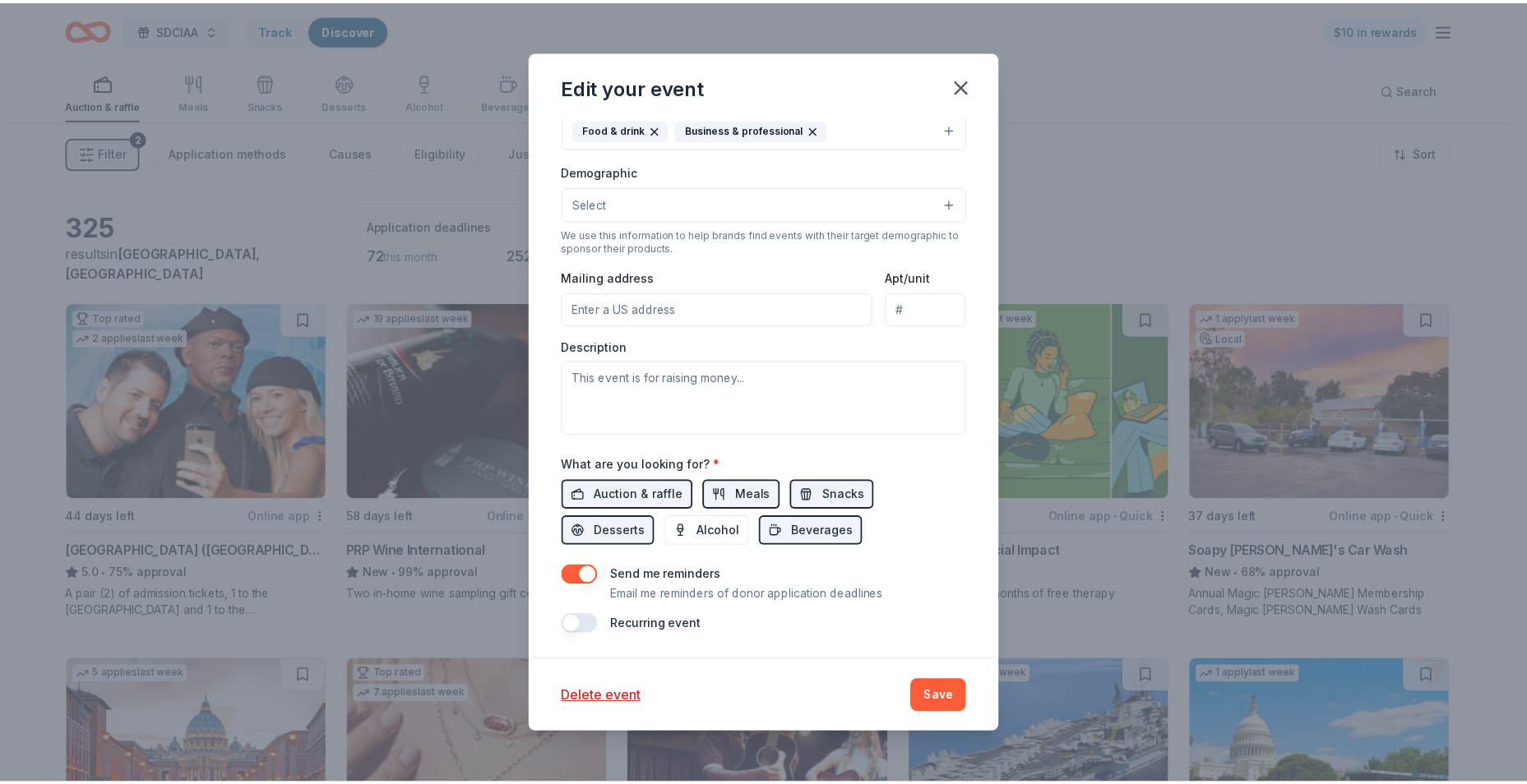
scroll to position [0, 0]
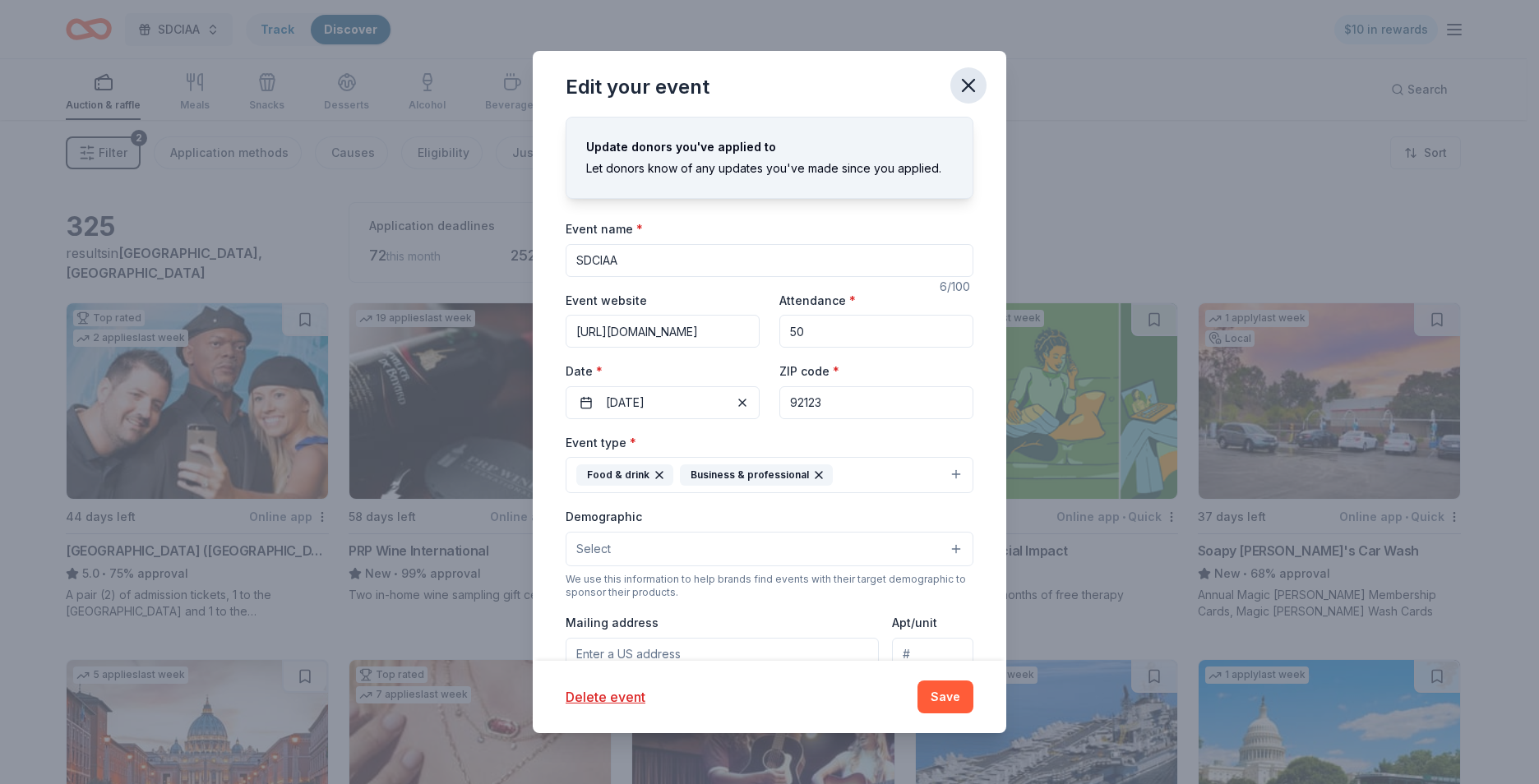
click at [973, 80] on icon "button" at bounding box center [968, 85] width 12 height 12
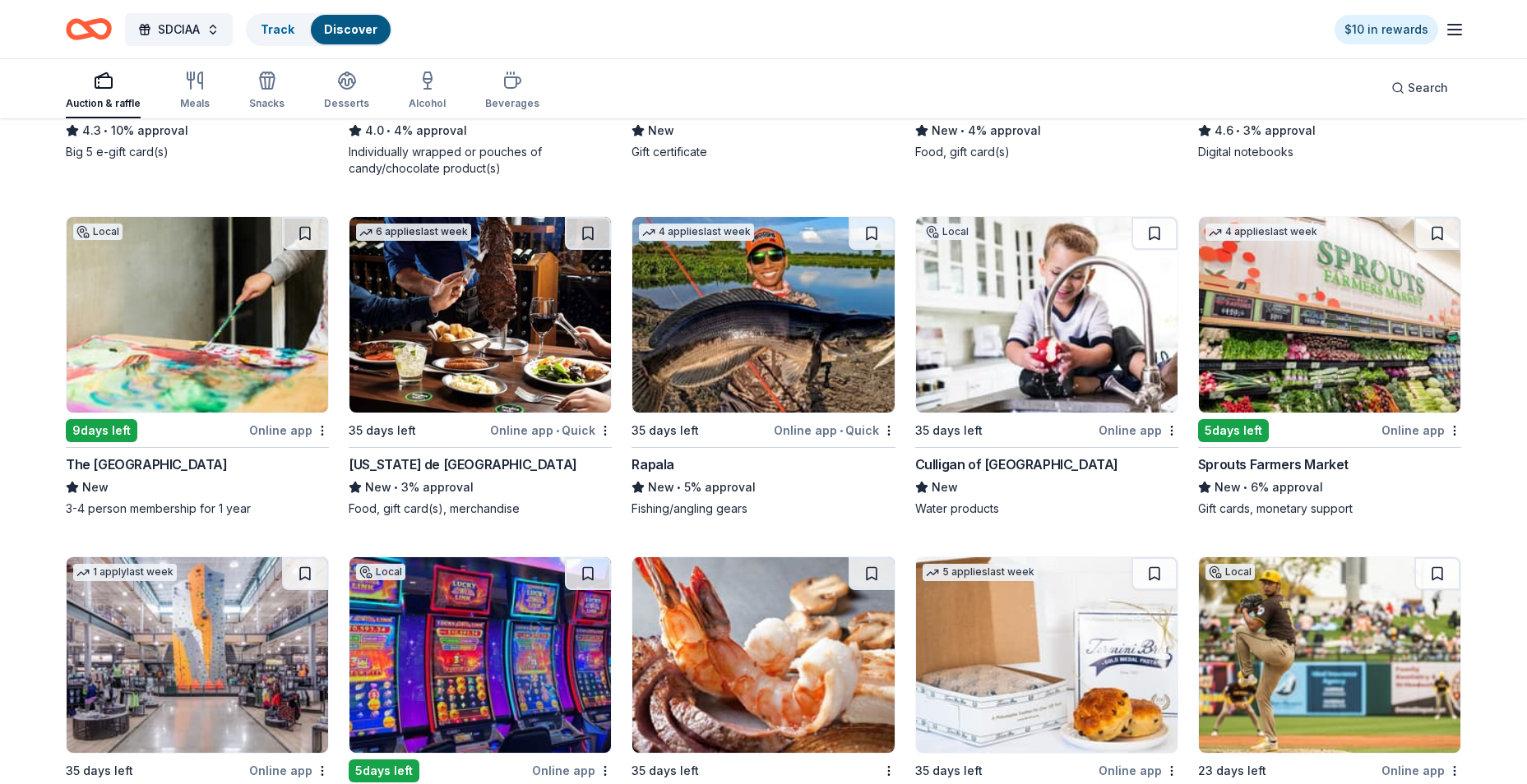
scroll to position [7265, 0]
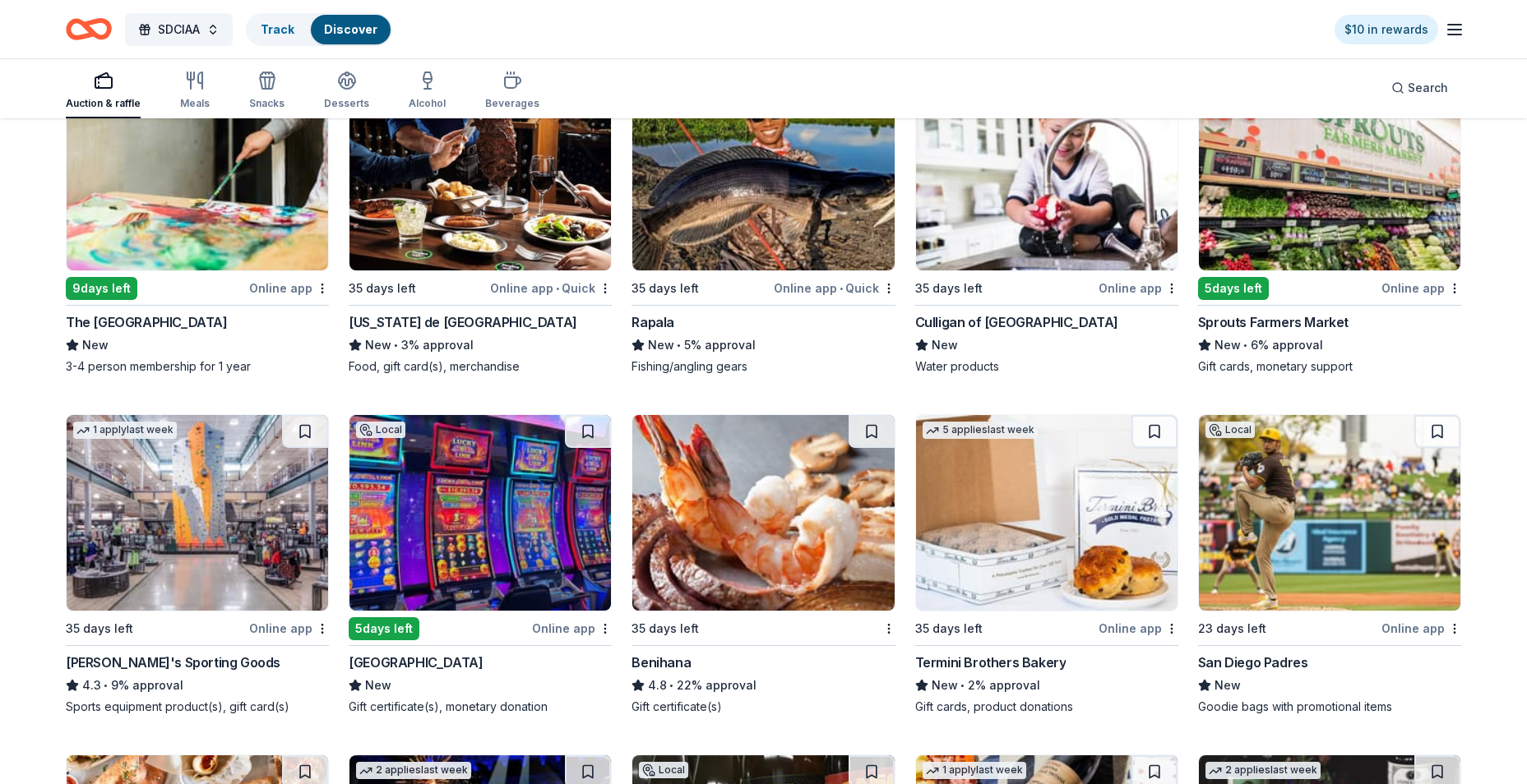
click at [1315, 483] on img at bounding box center [1329, 513] width 261 height 196
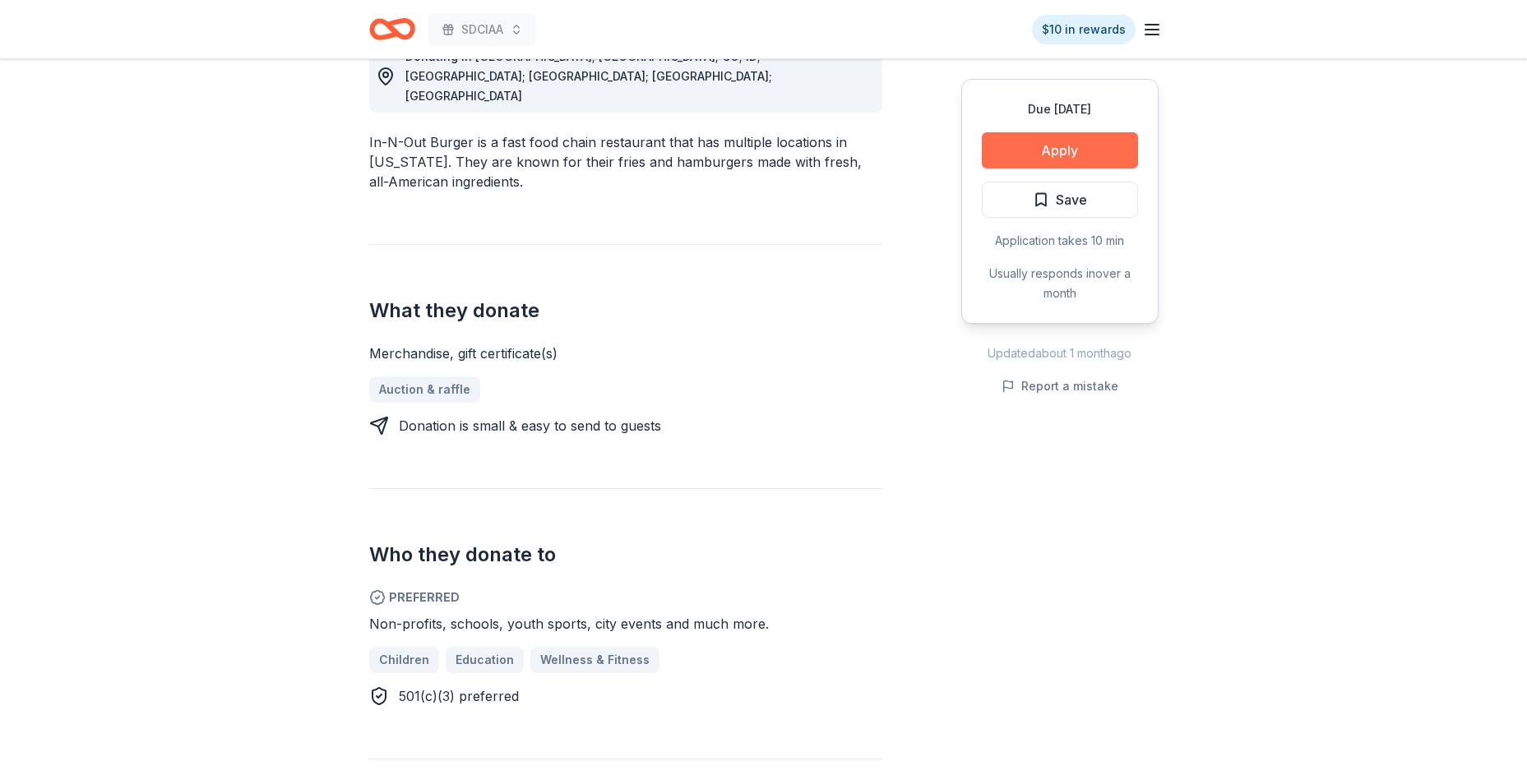
scroll to position [329, 0]
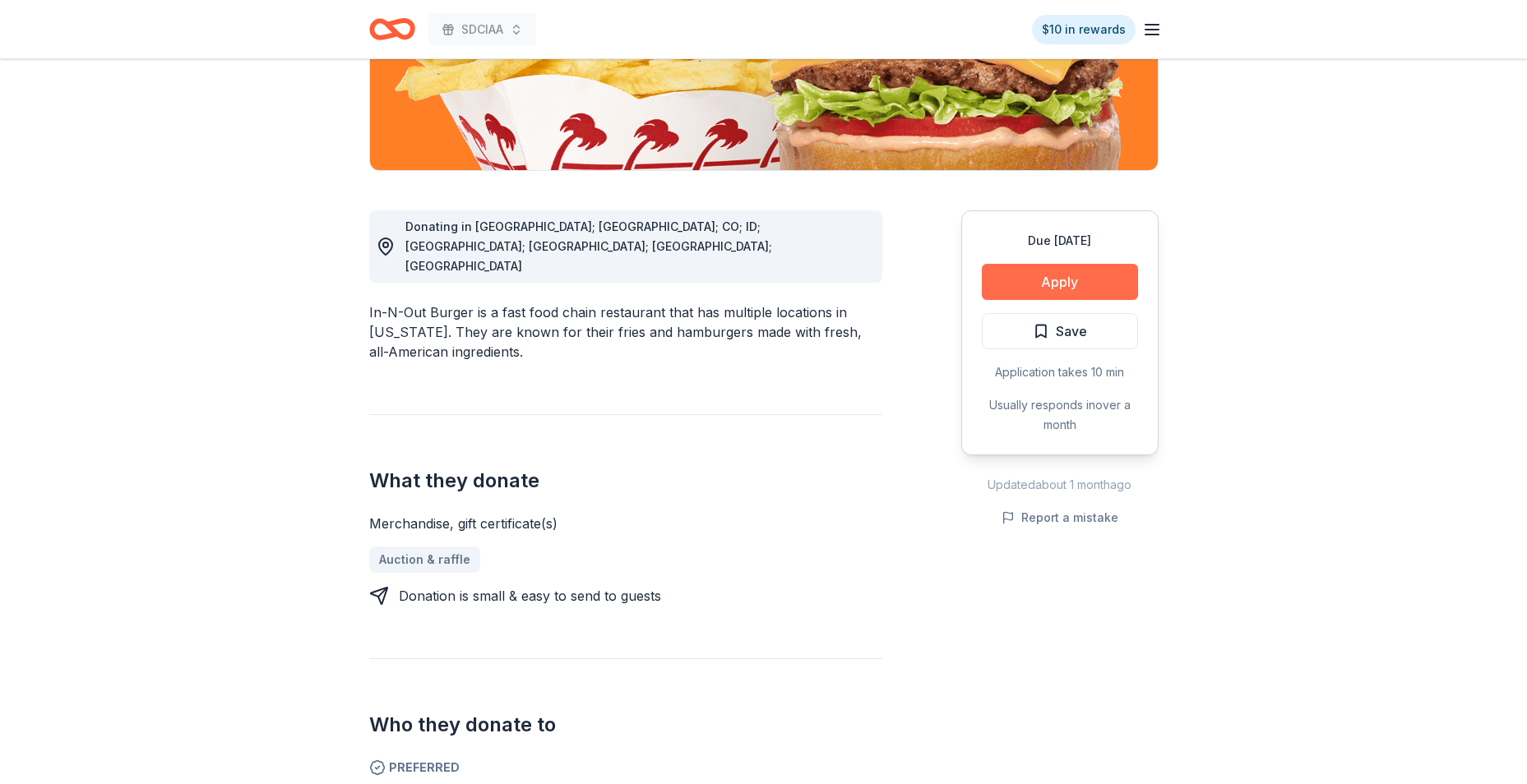
click at [1081, 284] on button "Apply" at bounding box center [1060, 282] width 156 height 37
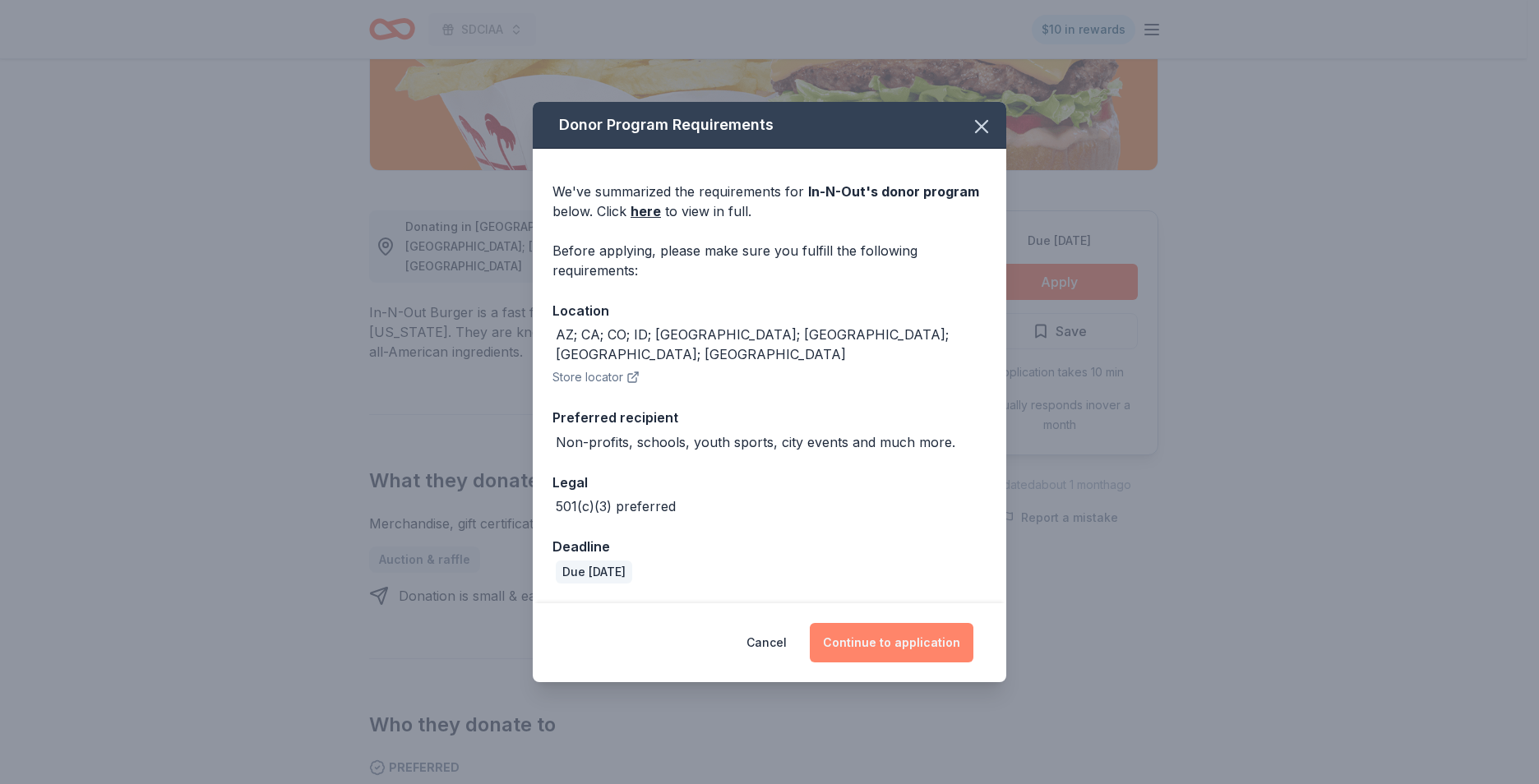
click at [927, 631] on button "Continue to application" at bounding box center [891, 643] width 163 height 40
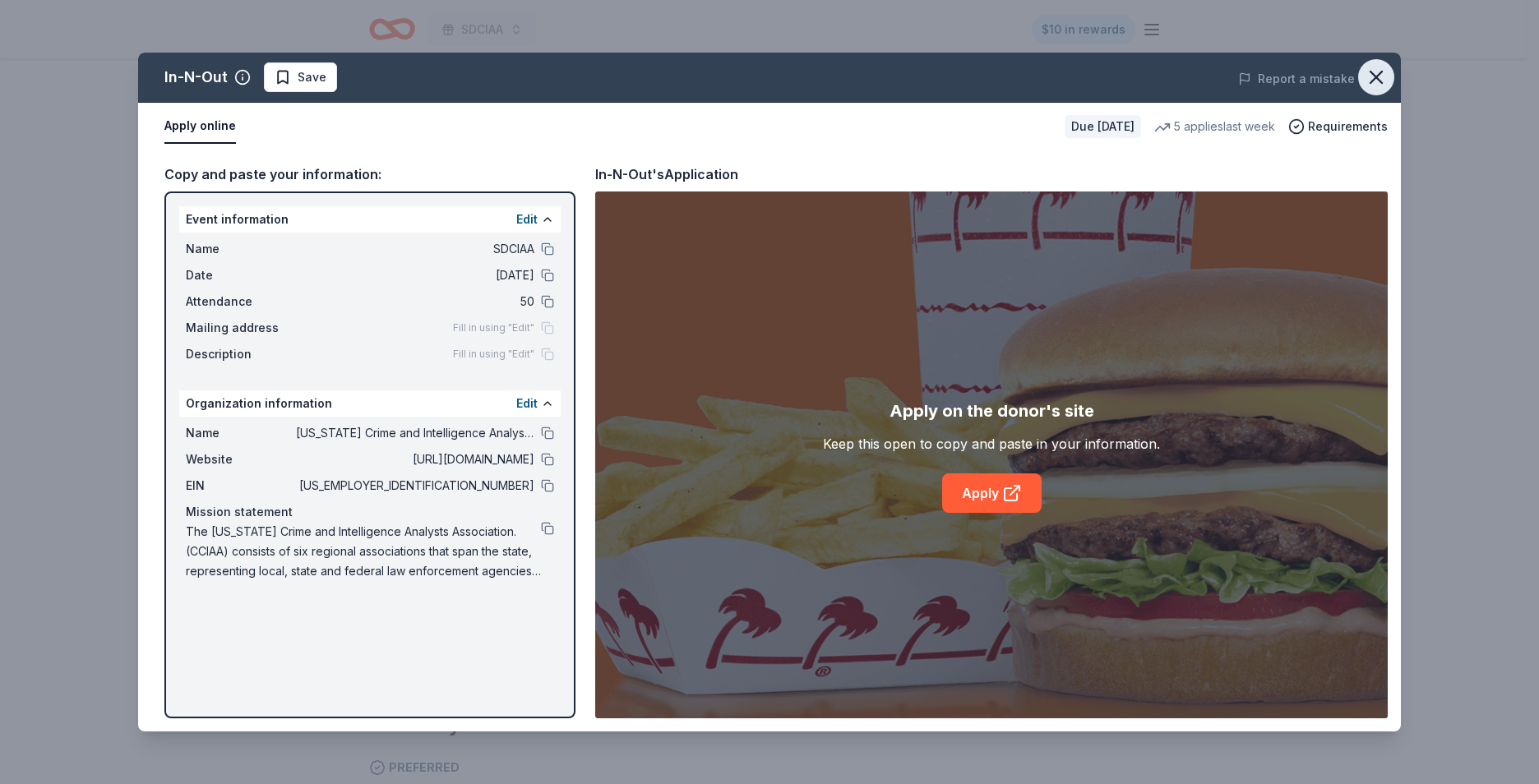
click at [1375, 79] on icon "button" at bounding box center [1376, 77] width 12 height 12
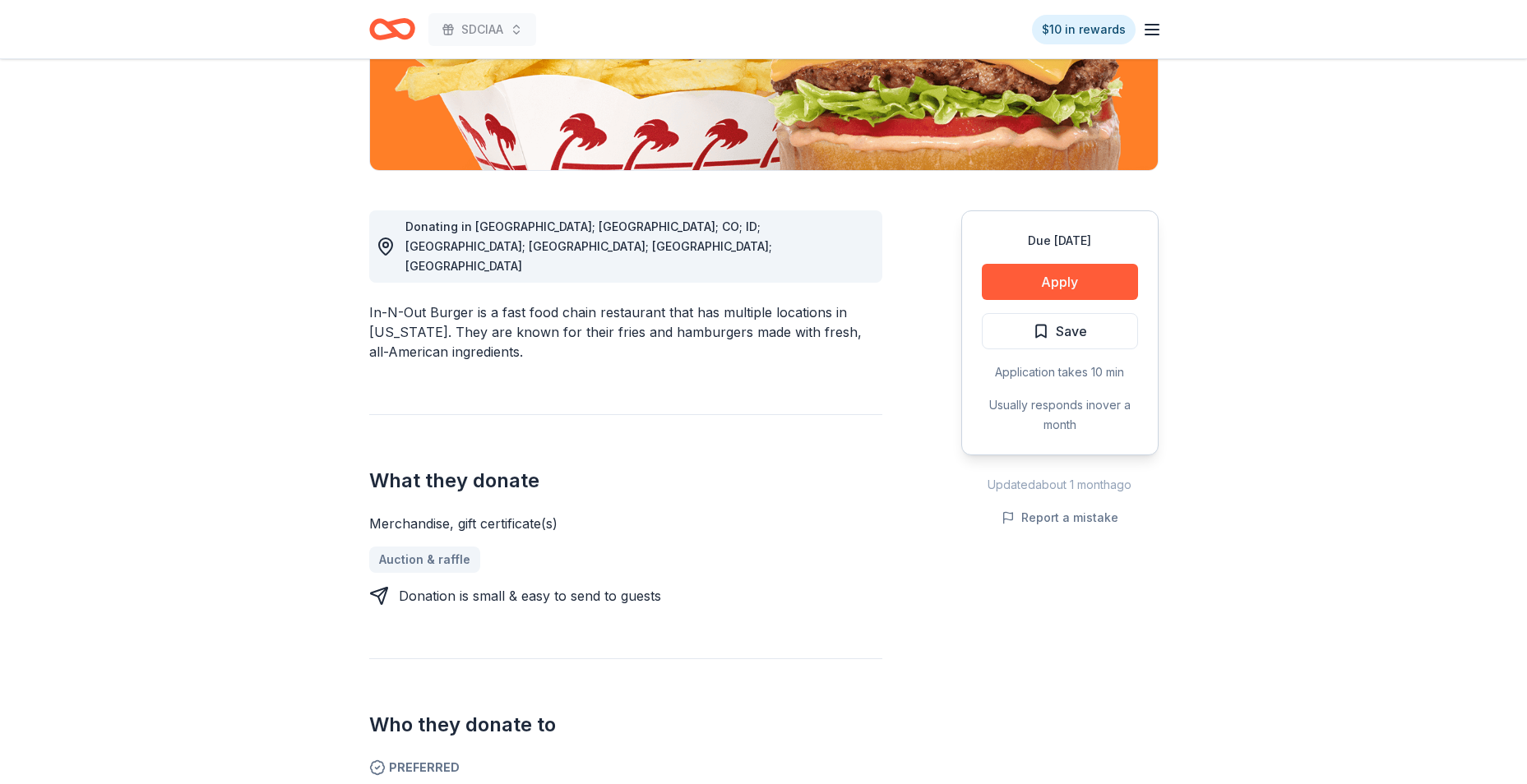
scroll to position [0, 0]
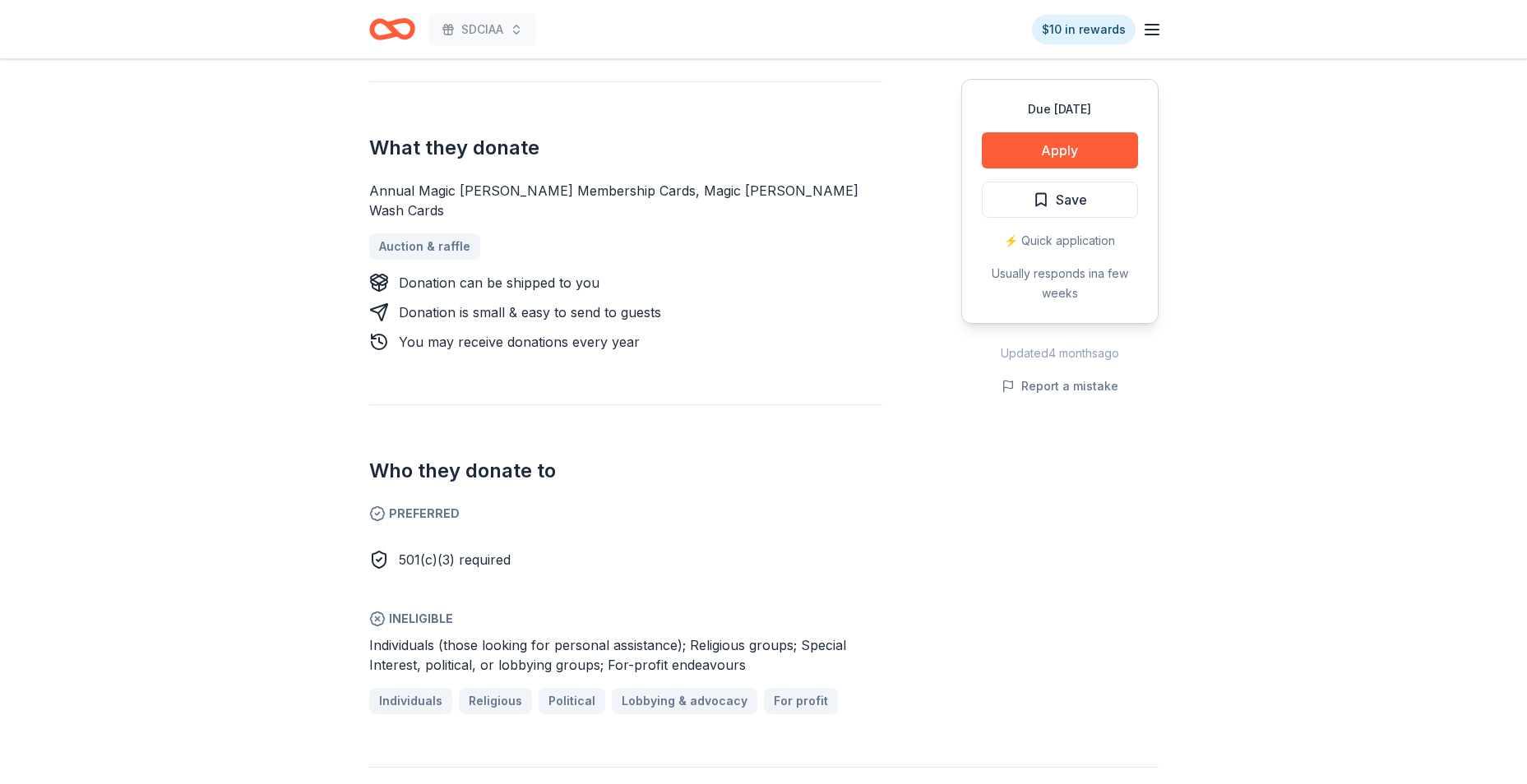
scroll to position [411, 0]
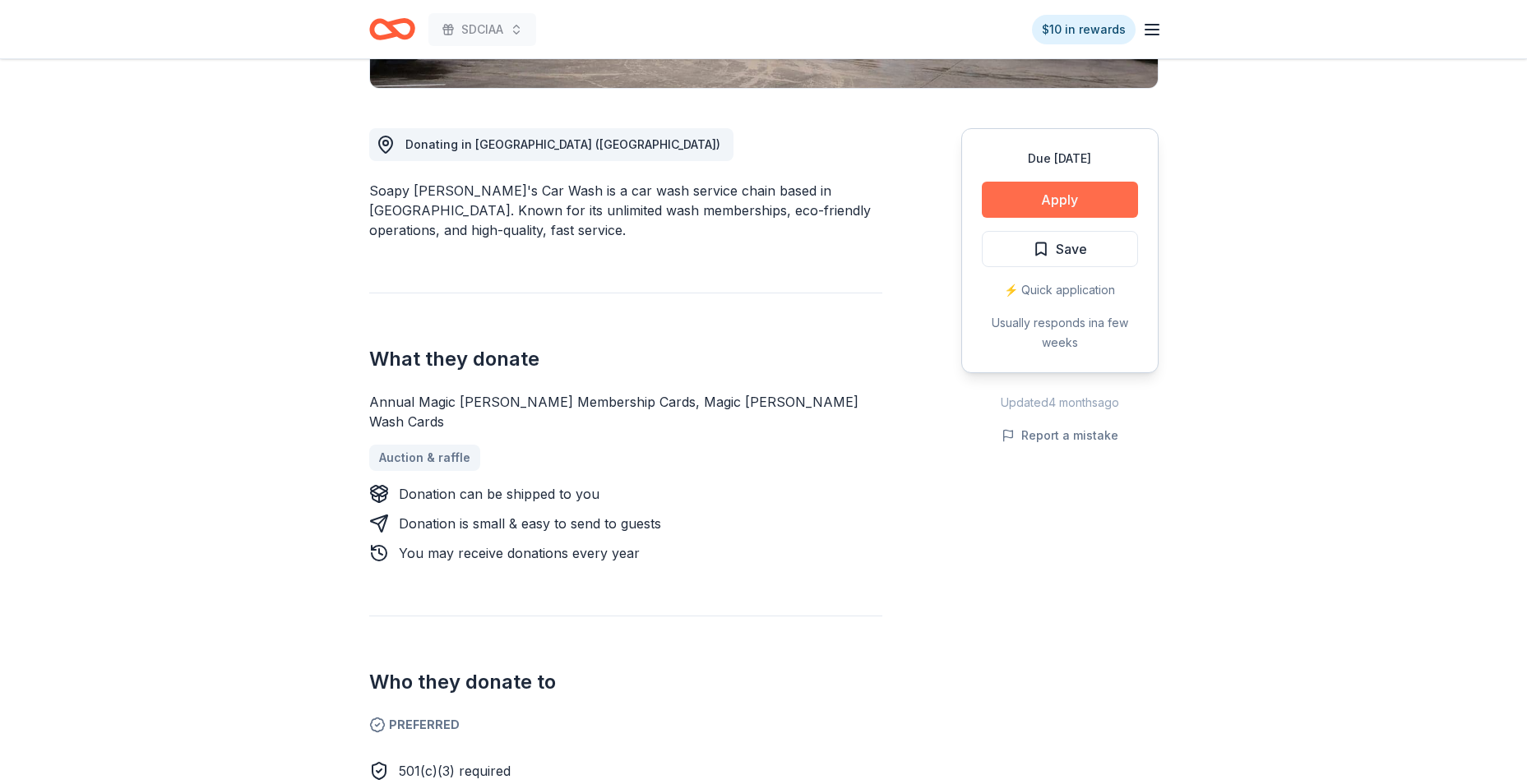
click at [1012, 205] on button "Apply" at bounding box center [1060, 200] width 156 height 37
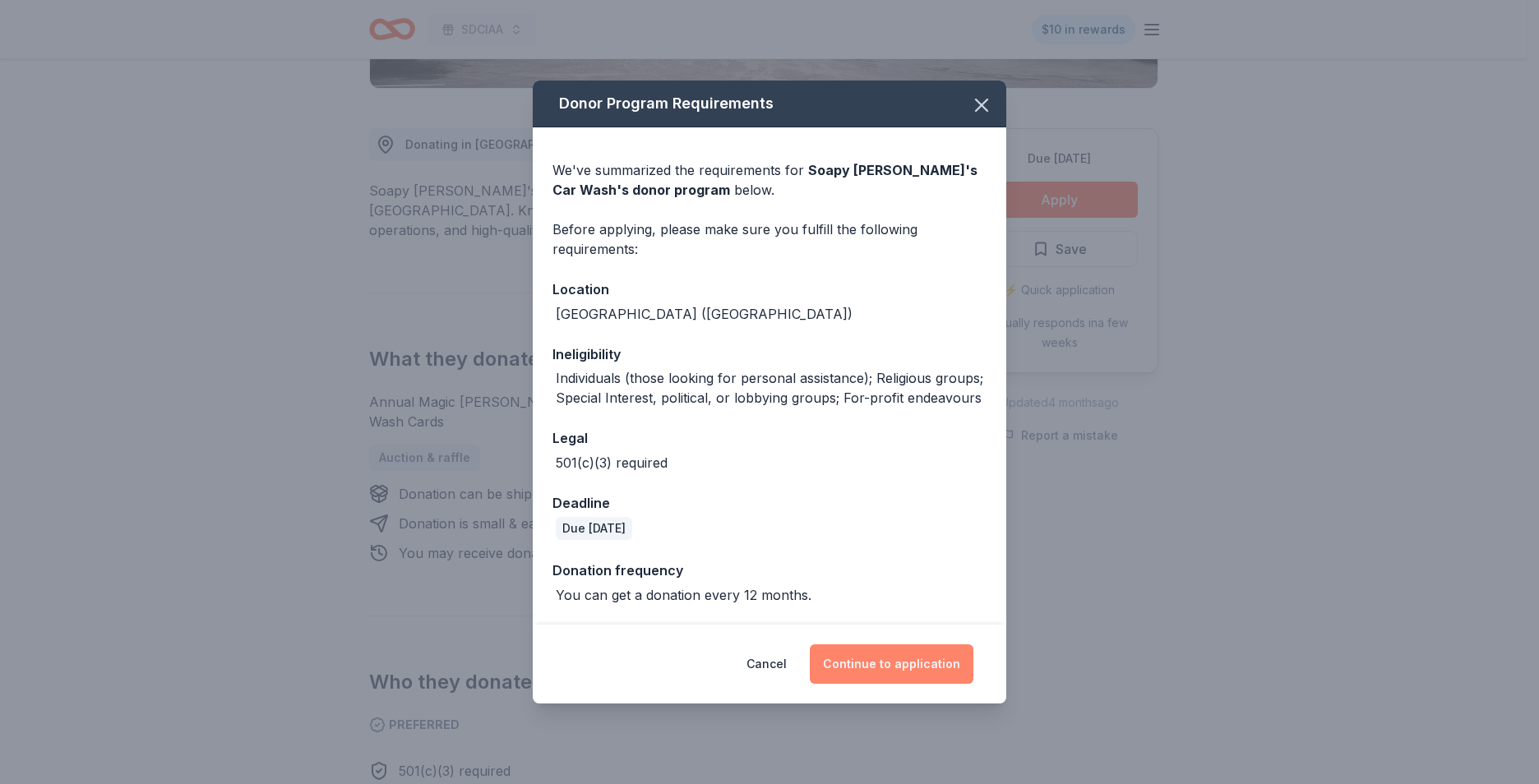
click at [889, 649] on button "Continue to application" at bounding box center [891, 665] width 163 height 40
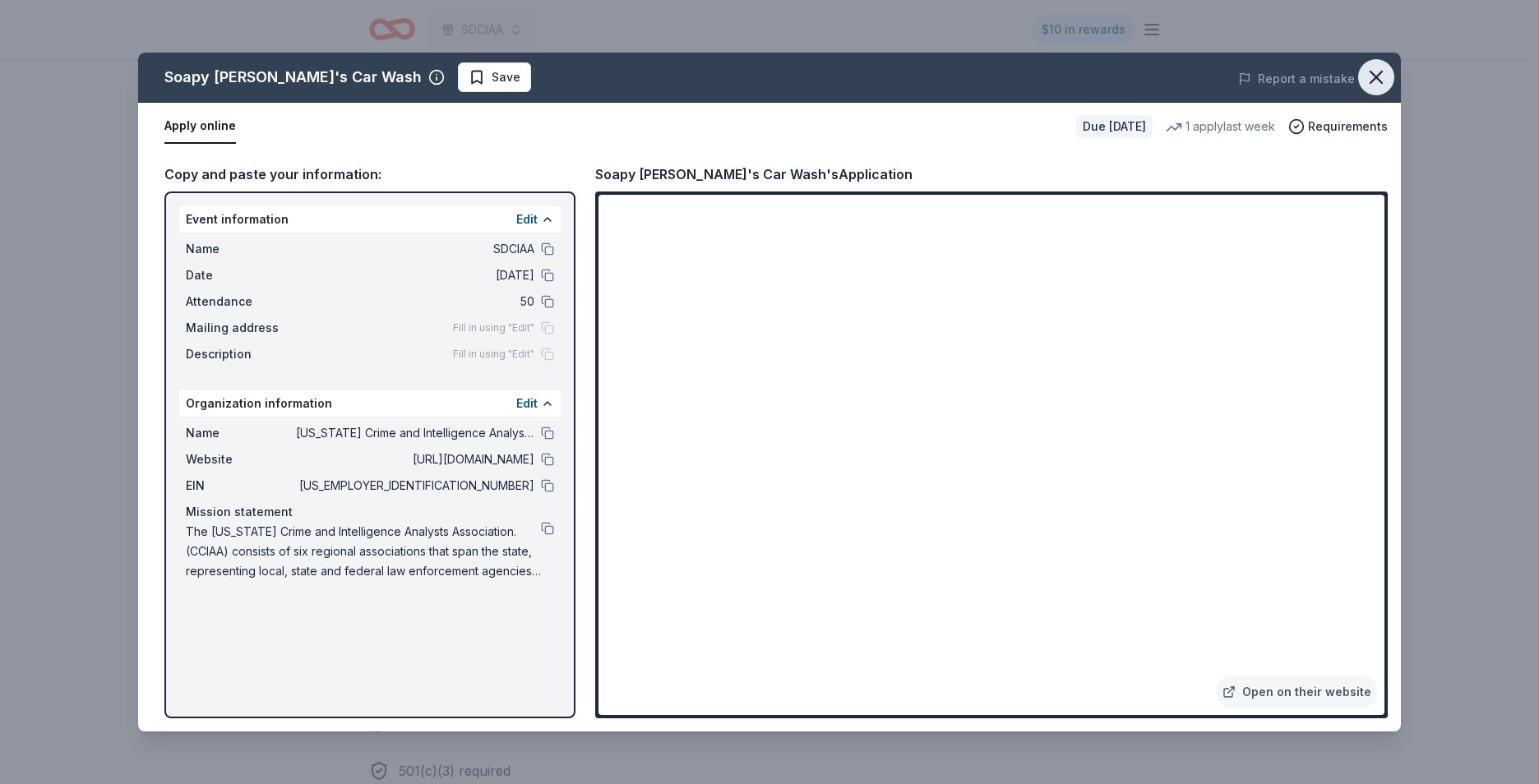
click at [1382, 83] on icon "button" at bounding box center [1376, 77] width 12 height 12
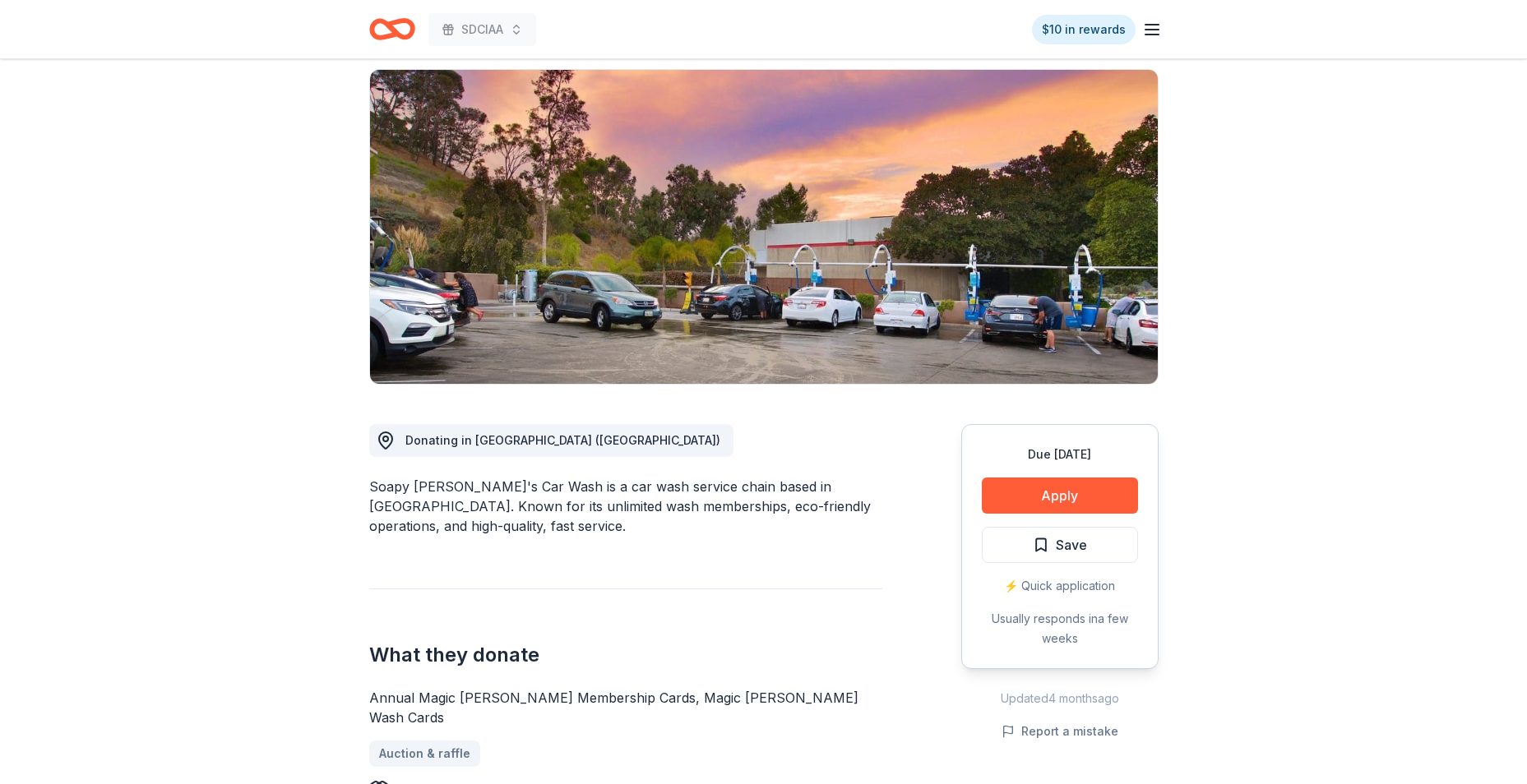
scroll to position [0, 0]
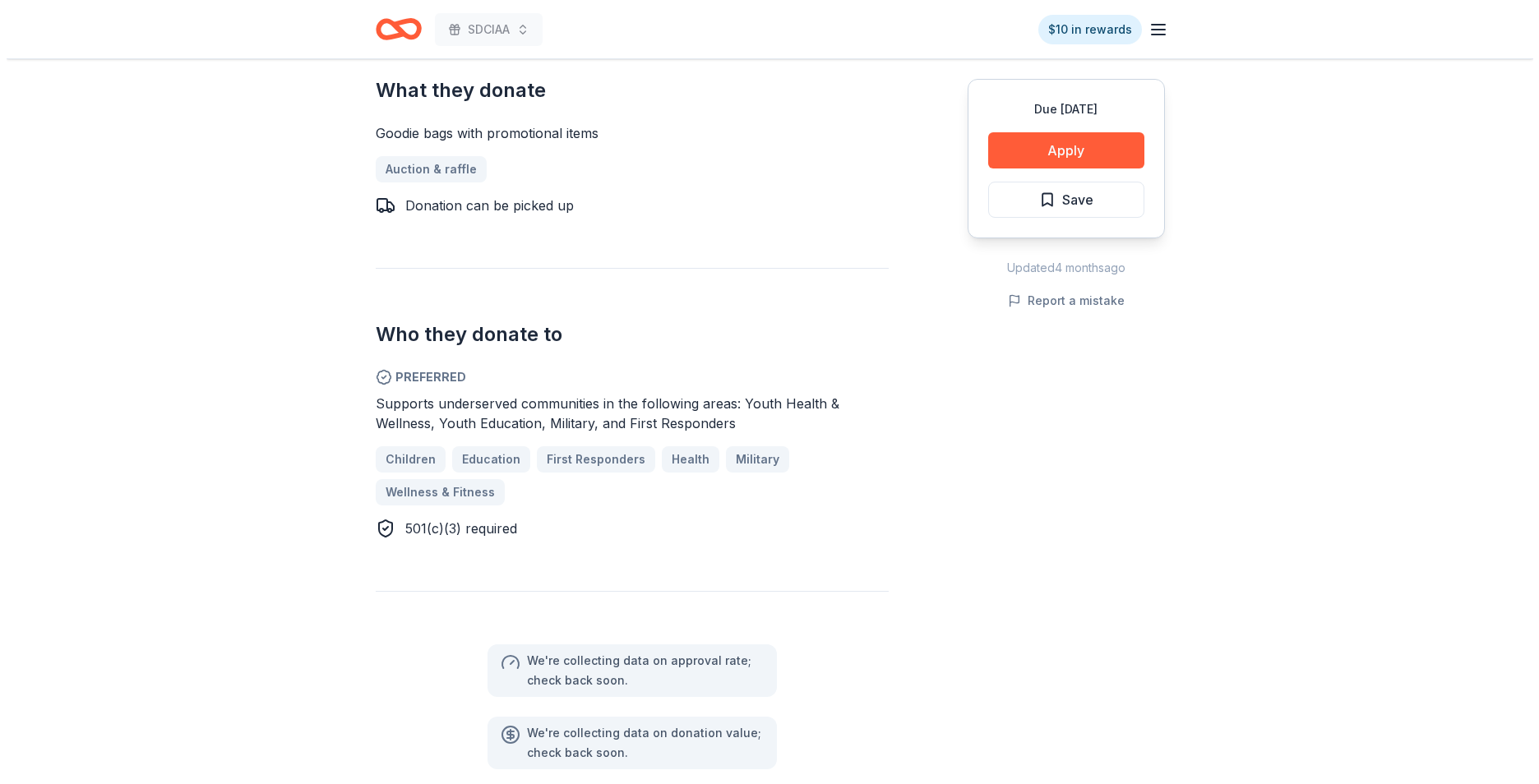
scroll to position [658, 0]
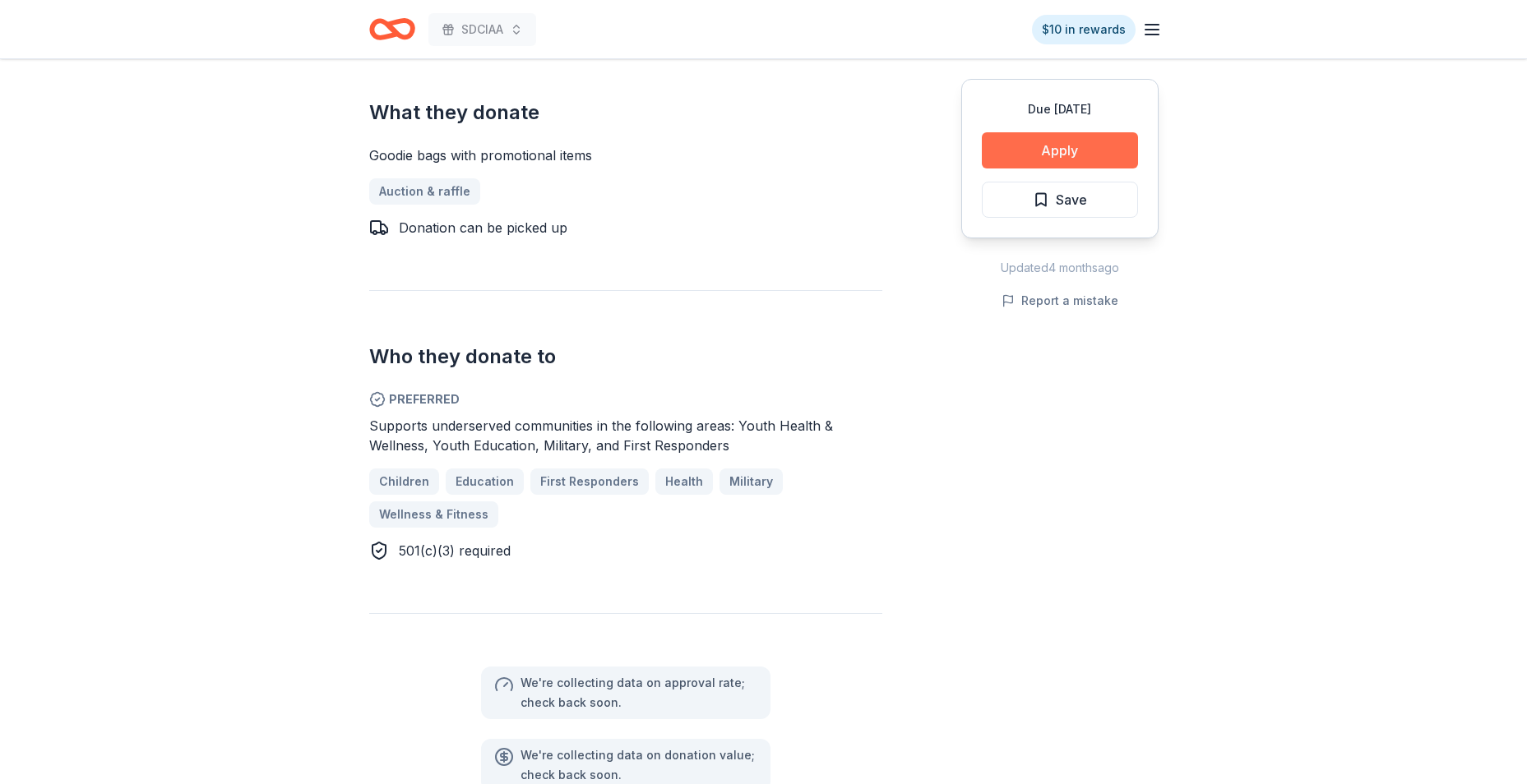
click at [1078, 155] on button "Apply" at bounding box center [1060, 151] width 156 height 37
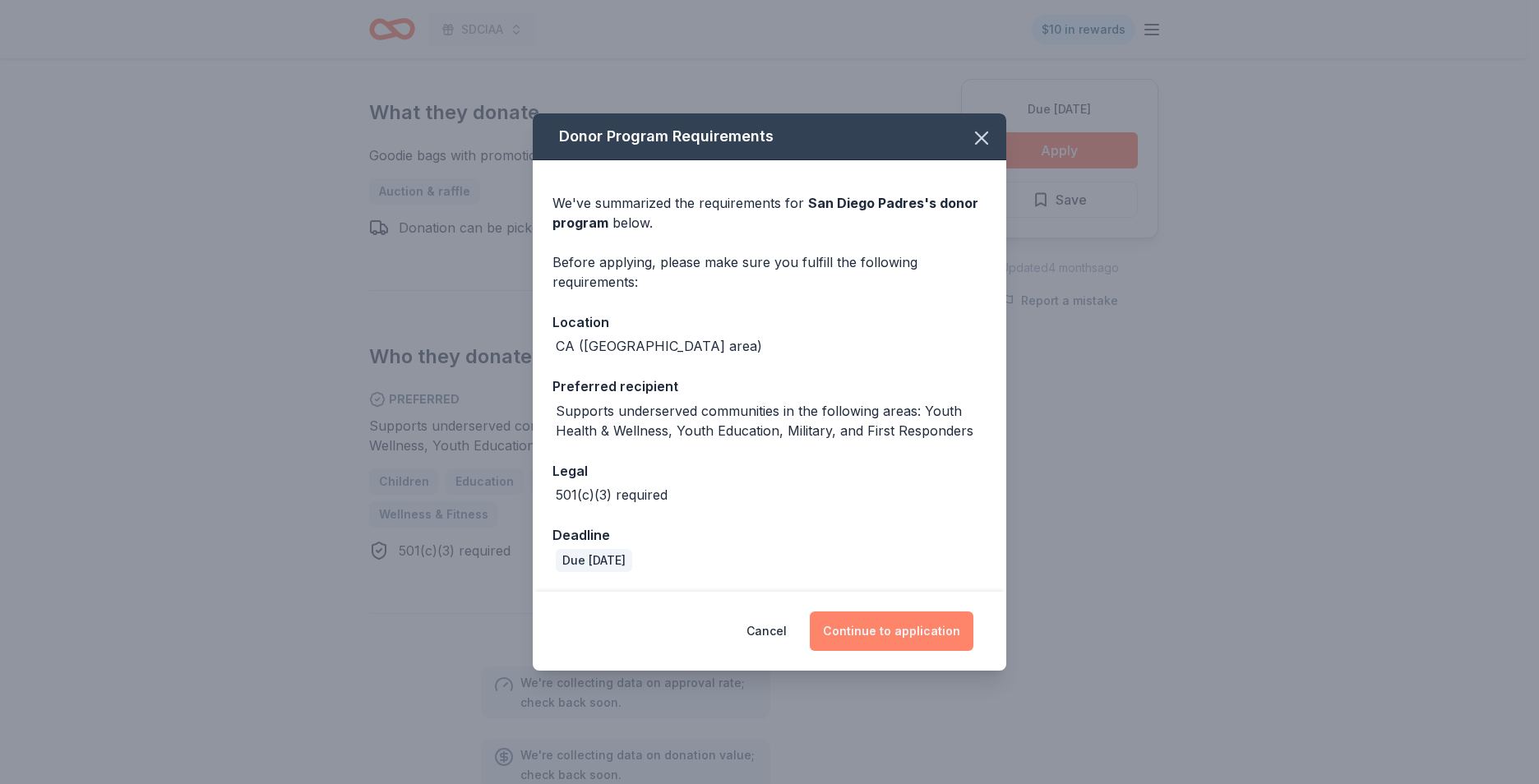
click at [880, 635] on button "Continue to application" at bounding box center [891, 631] width 163 height 40
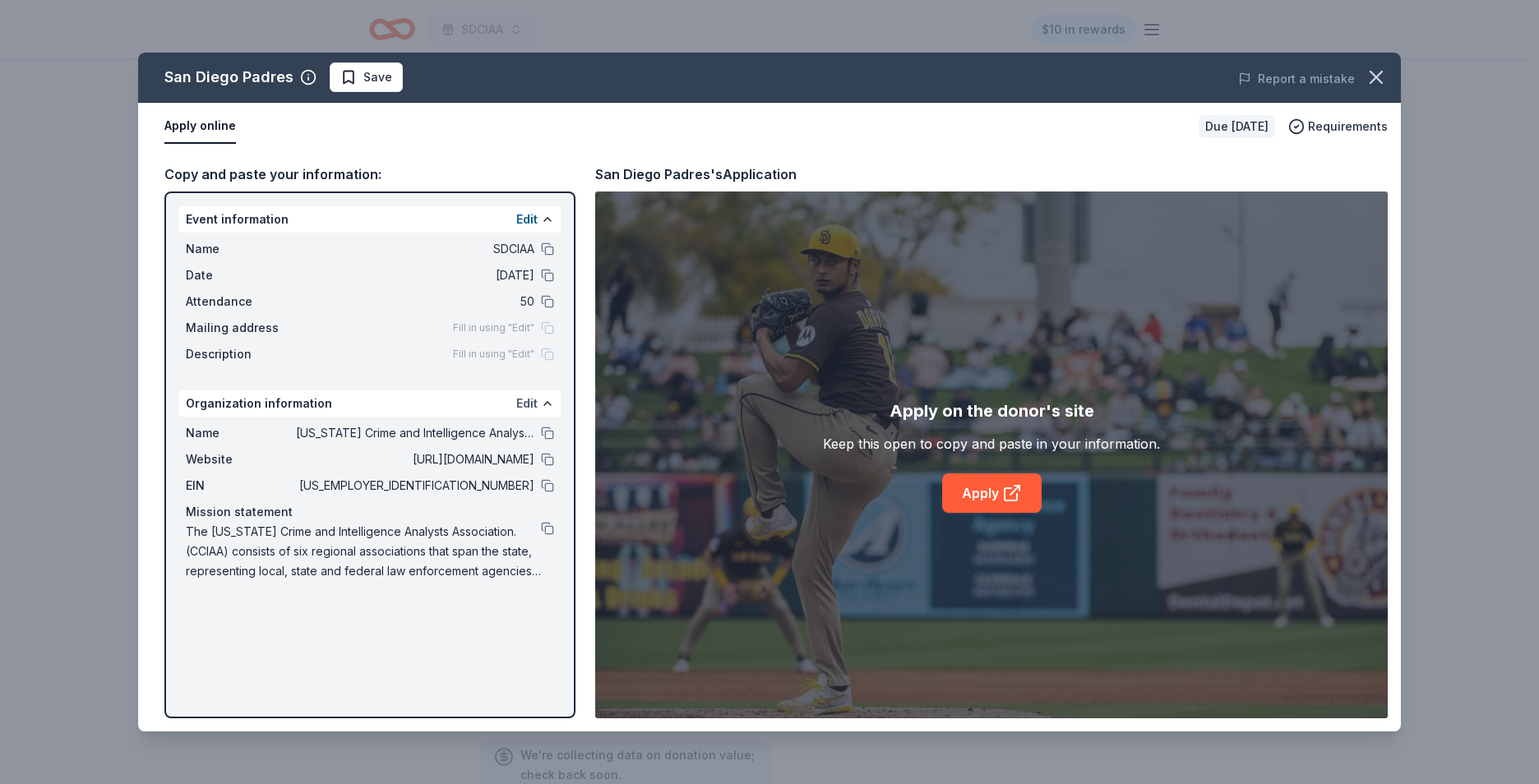
click at [533, 404] on button "Edit" at bounding box center [527, 404] width 22 height 20
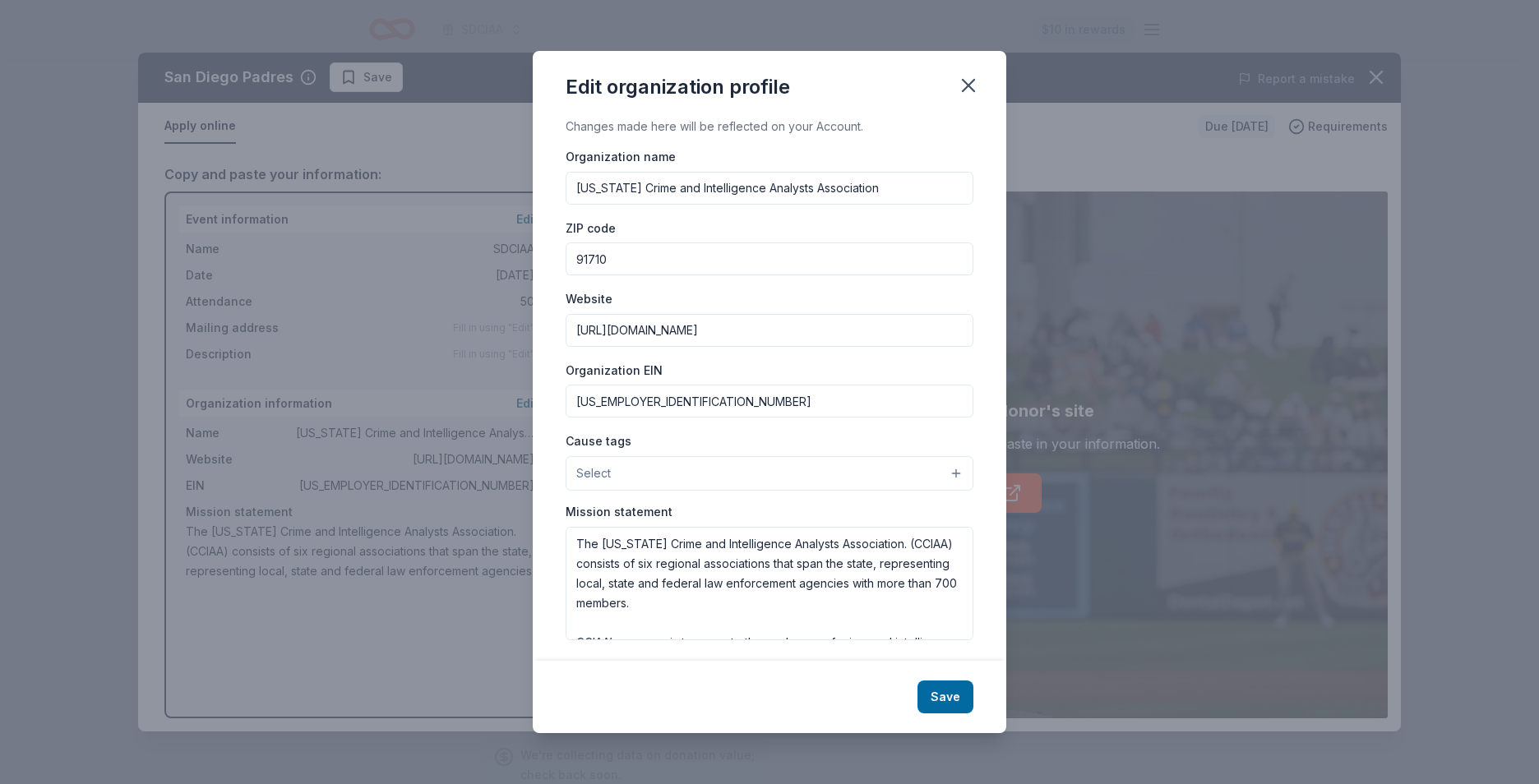
drag, startPoint x: 776, startPoint y: 329, endPoint x: 528, endPoint y: 333, distance: 248.0
click at [528, 333] on div "Edit organization profile Changes made here will be reflected on your Account. …" at bounding box center [769, 392] width 1539 height 784
paste input "sd"
type input "https://sdciaa.wildapricot.org/"
drag, startPoint x: 899, startPoint y: 187, endPoint x: 529, endPoint y: 186, distance: 370.0
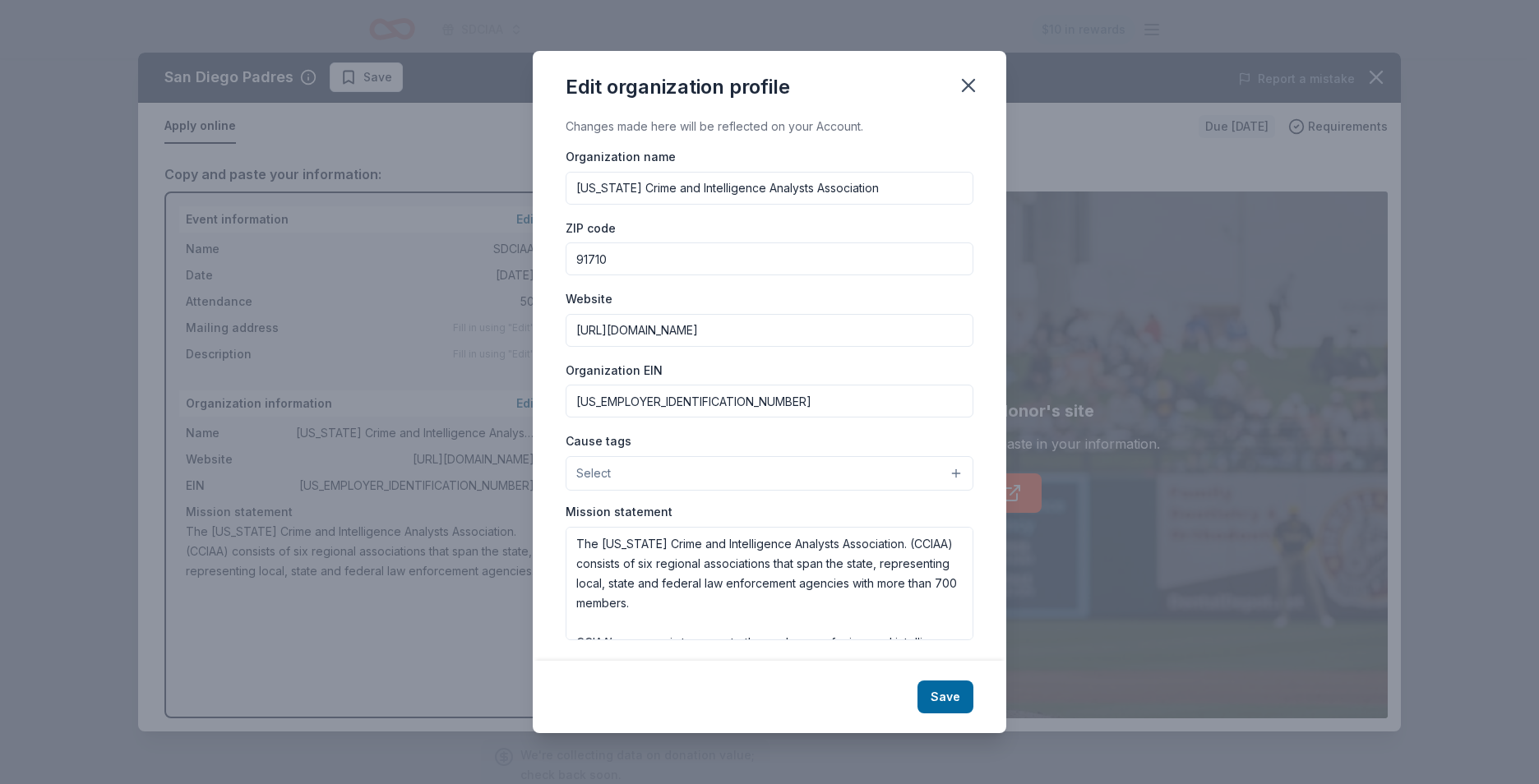
click at [529, 186] on div "Edit organization profile Changes made here will be reflected on your Account. …" at bounding box center [769, 392] width 1539 height 784
paste input "San Diego Crime and Intelligence Analysi"
type input "San Diego Crime and Intelligence Analysis Association"
drag, startPoint x: 559, startPoint y: 264, endPoint x: 481, endPoint y: 270, distance: 78.2
click at [539, 264] on div "Changes made here will be reflected on your Account. Organization name San Dieg…" at bounding box center [769, 389] width 474 height 544
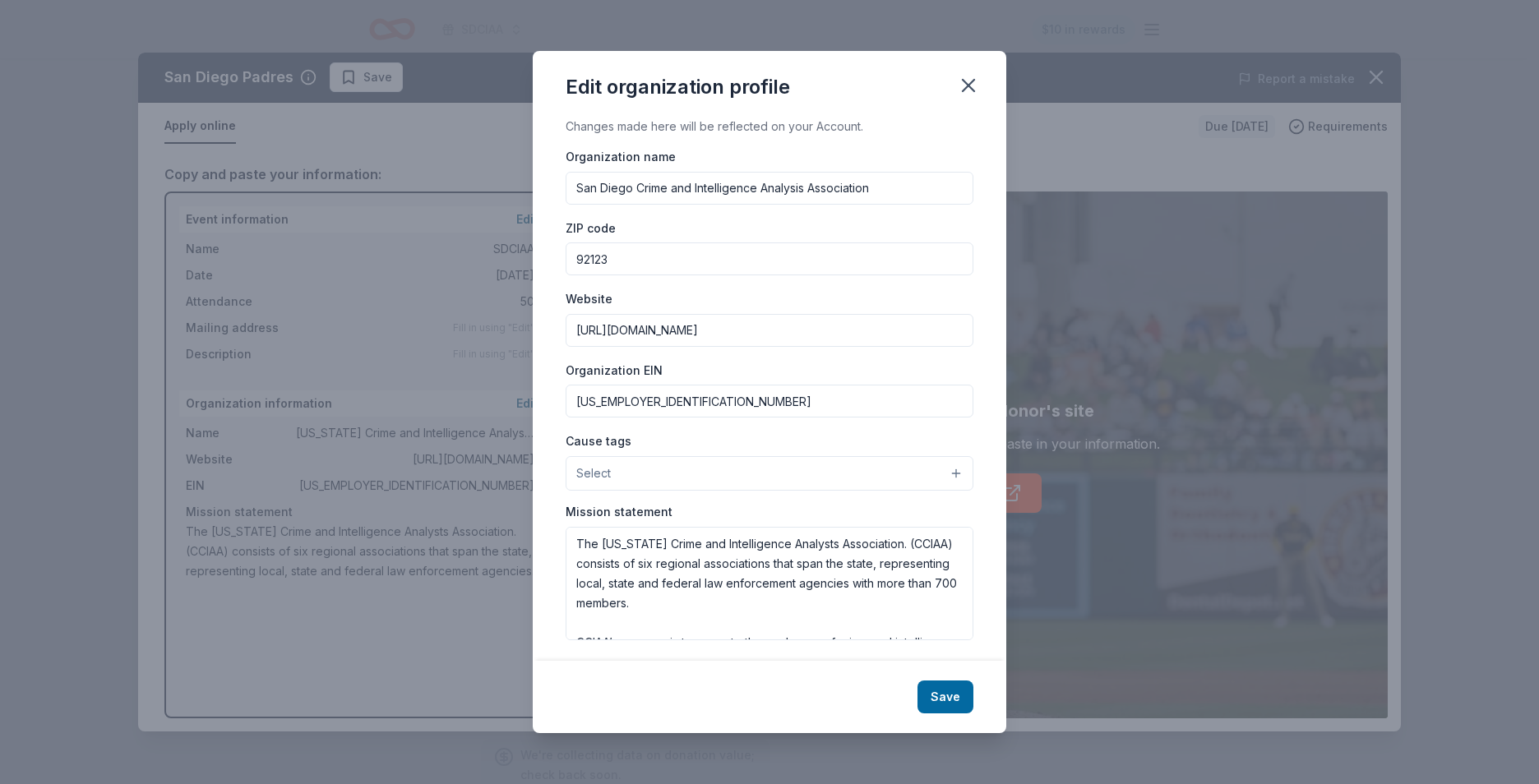
type input "92123"
click at [548, 290] on div "Changes made here will be reflected on your Account. Organization name San Dieg…" at bounding box center [769, 389] width 474 height 544
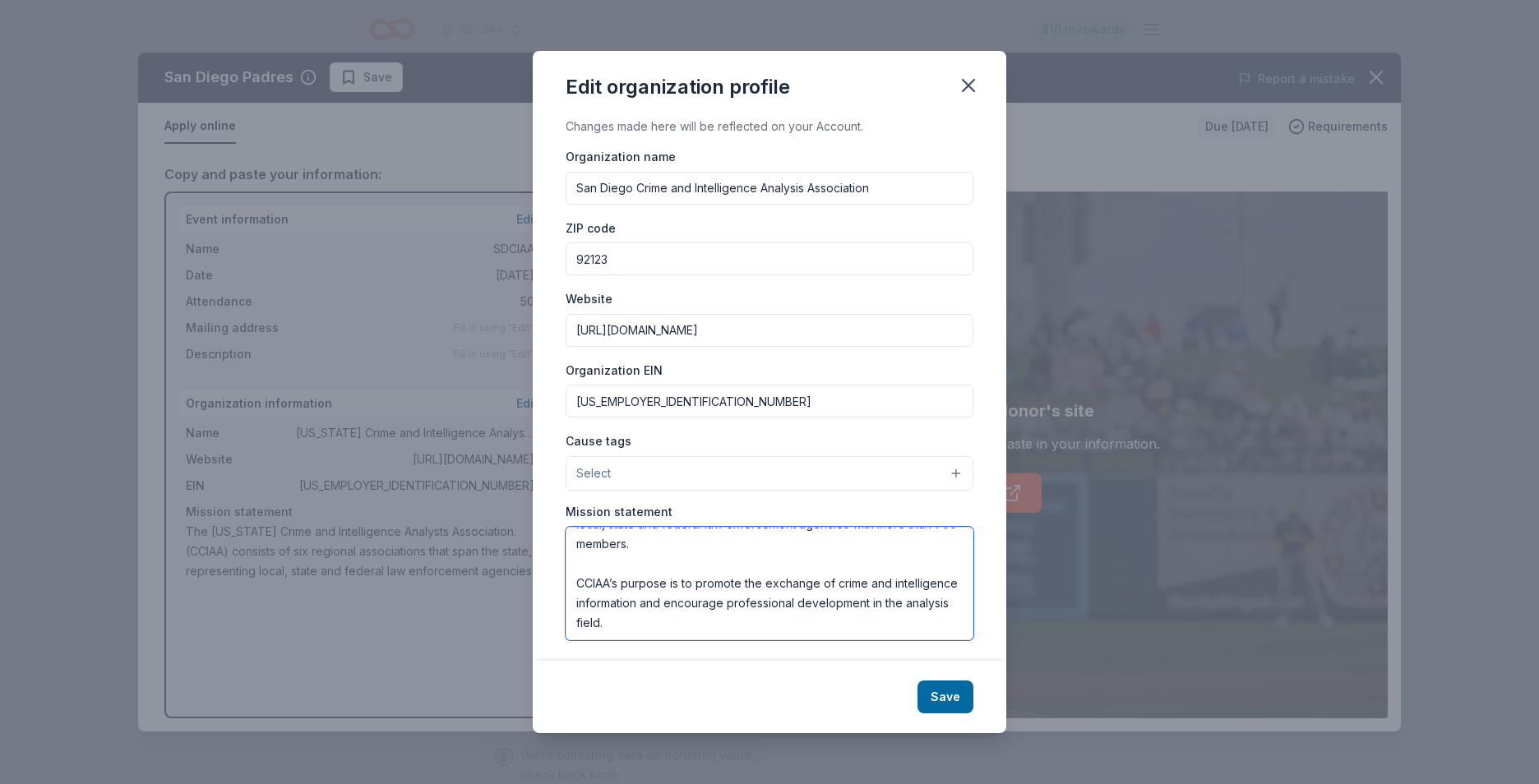
scroll to position [6, 0]
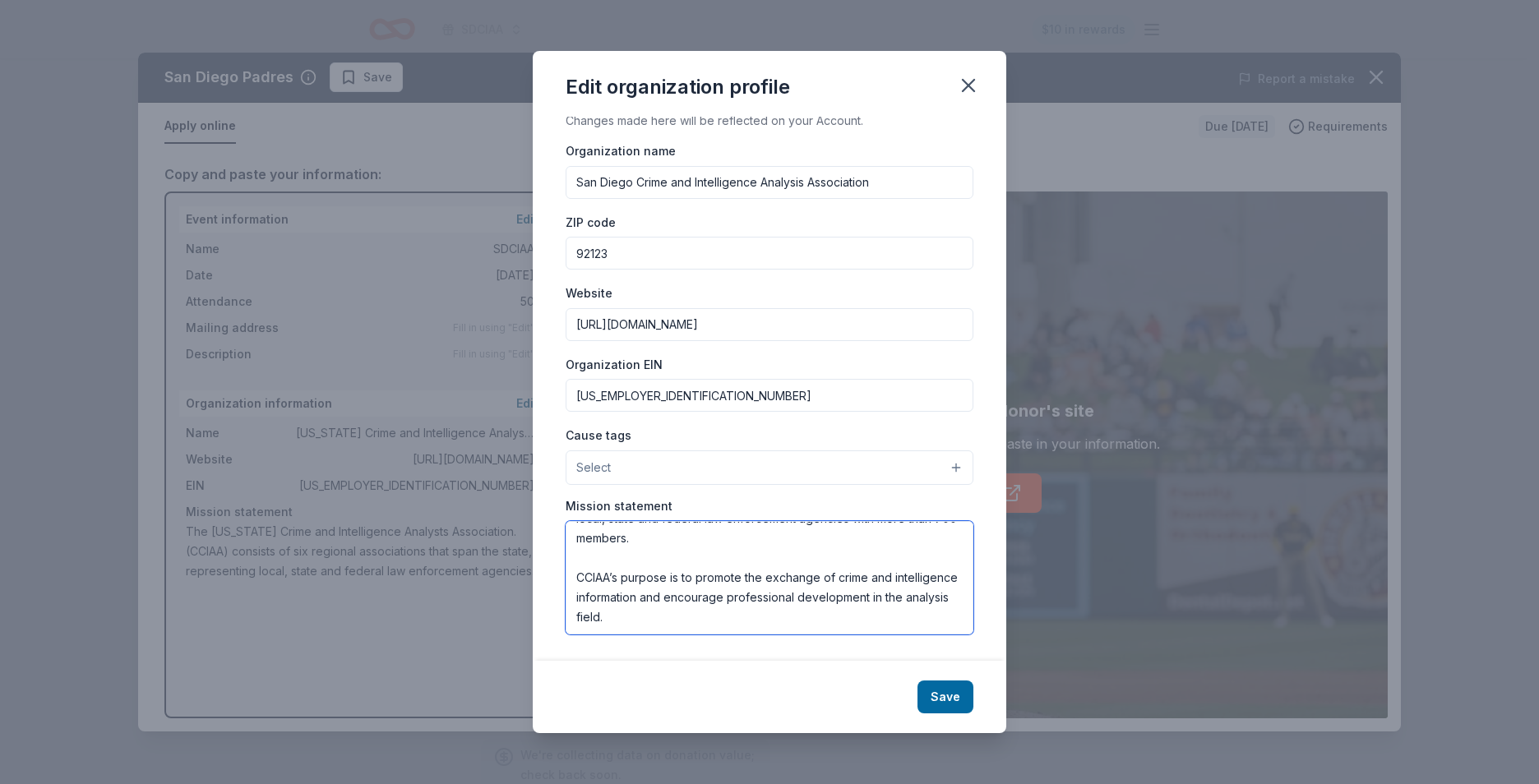
drag, startPoint x: 577, startPoint y: 542, endPoint x: 861, endPoint y: 631, distance: 297.6
click at [861, 631] on textarea "The [US_STATE] Crime and Intelligence Analysts Association. (CCIAA) consists of…" at bounding box center [769, 577] width 407 height 114
paste textarea "San Diego Crime and Intelligence Analysis Association (SDCIAA), established in …"
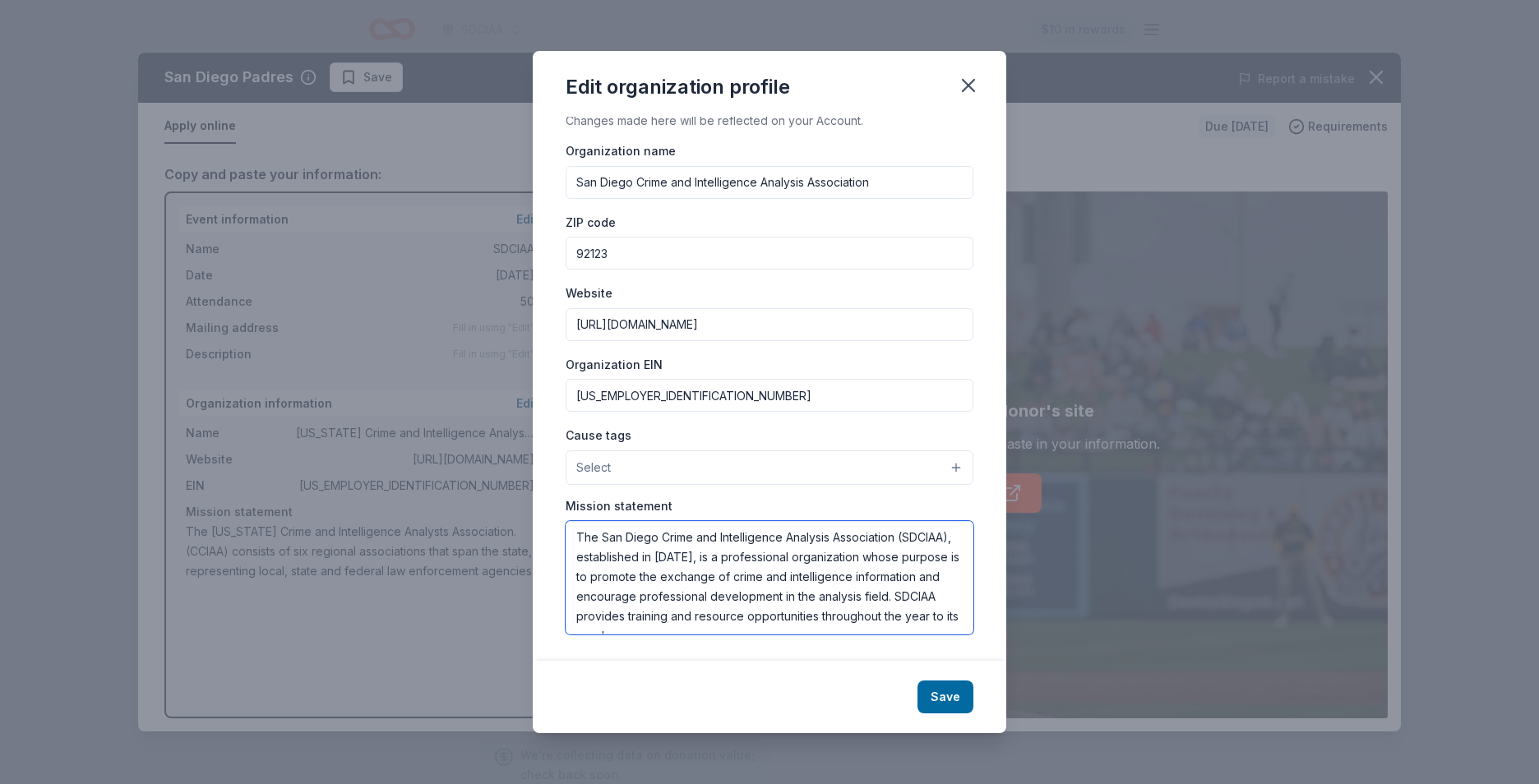
scroll to position [0, 0]
type textarea "The San Diego Crime and Intelligence Analysis Association (SDCIAA), established…"
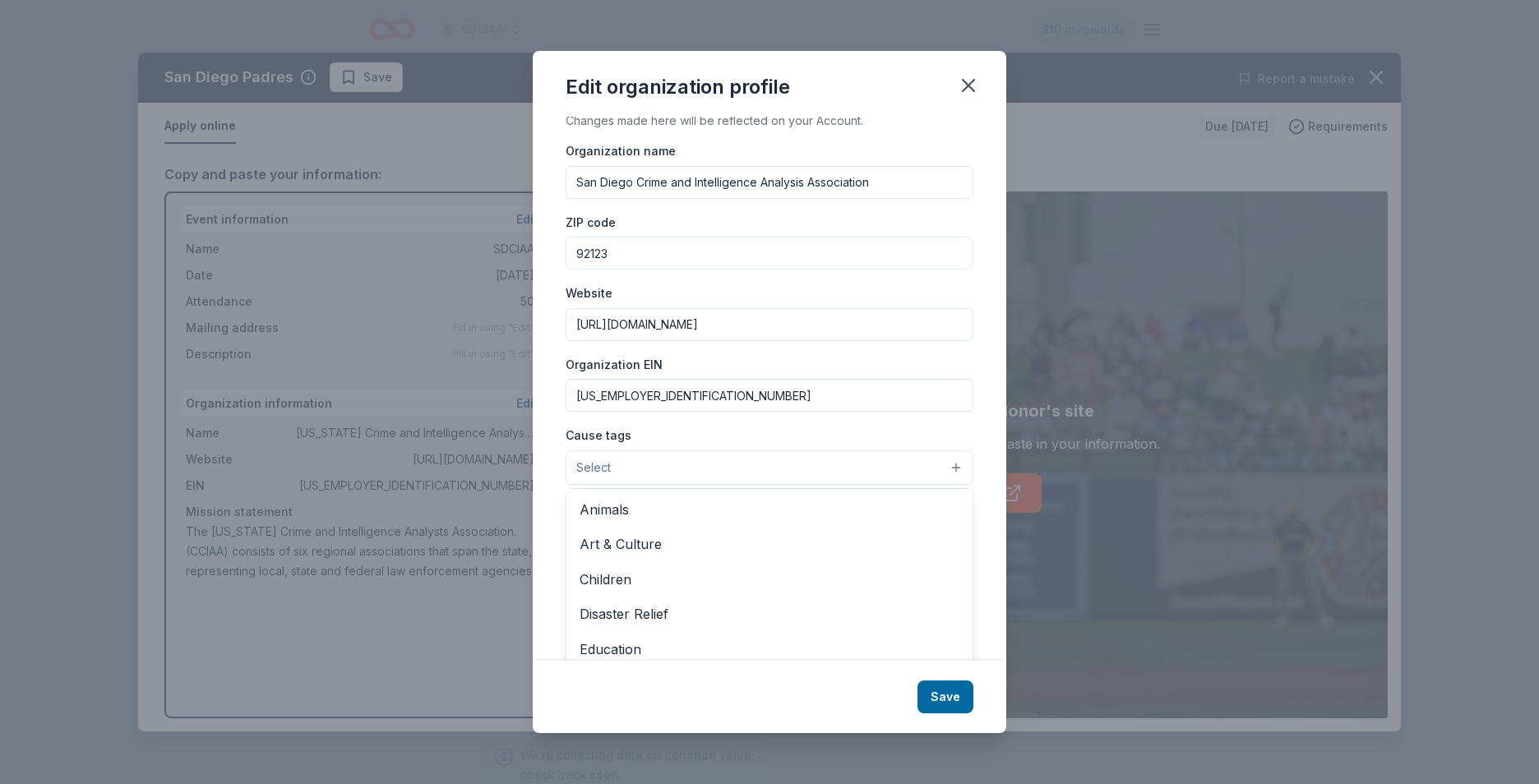
click at [945, 467] on button "Select" at bounding box center [769, 468] width 407 height 35
click at [978, 448] on div "Changes made here will be reflected on your Account. Organization name San Dieg…" at bounding box center [769, 389] width 474 height 544
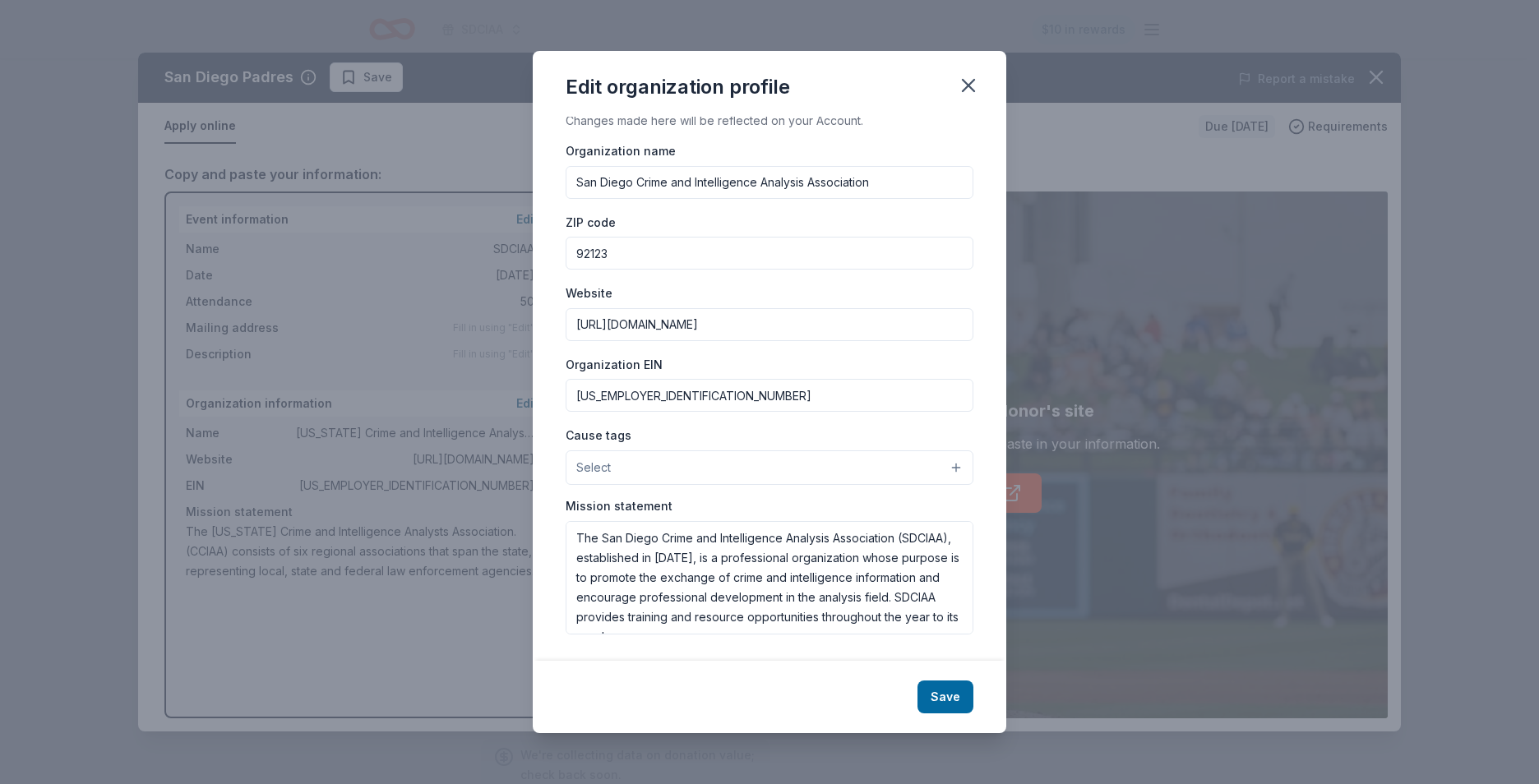
drag, startPoint x: 619, startPoint y: 399, endPoint x: 542, endPoint y: 398, distance: 77.0
click at [552, 398] on div "Changes made here will be reflected on your Account. Organization name San Dieg…" at bounding box center [769, 389] width 474 height 544
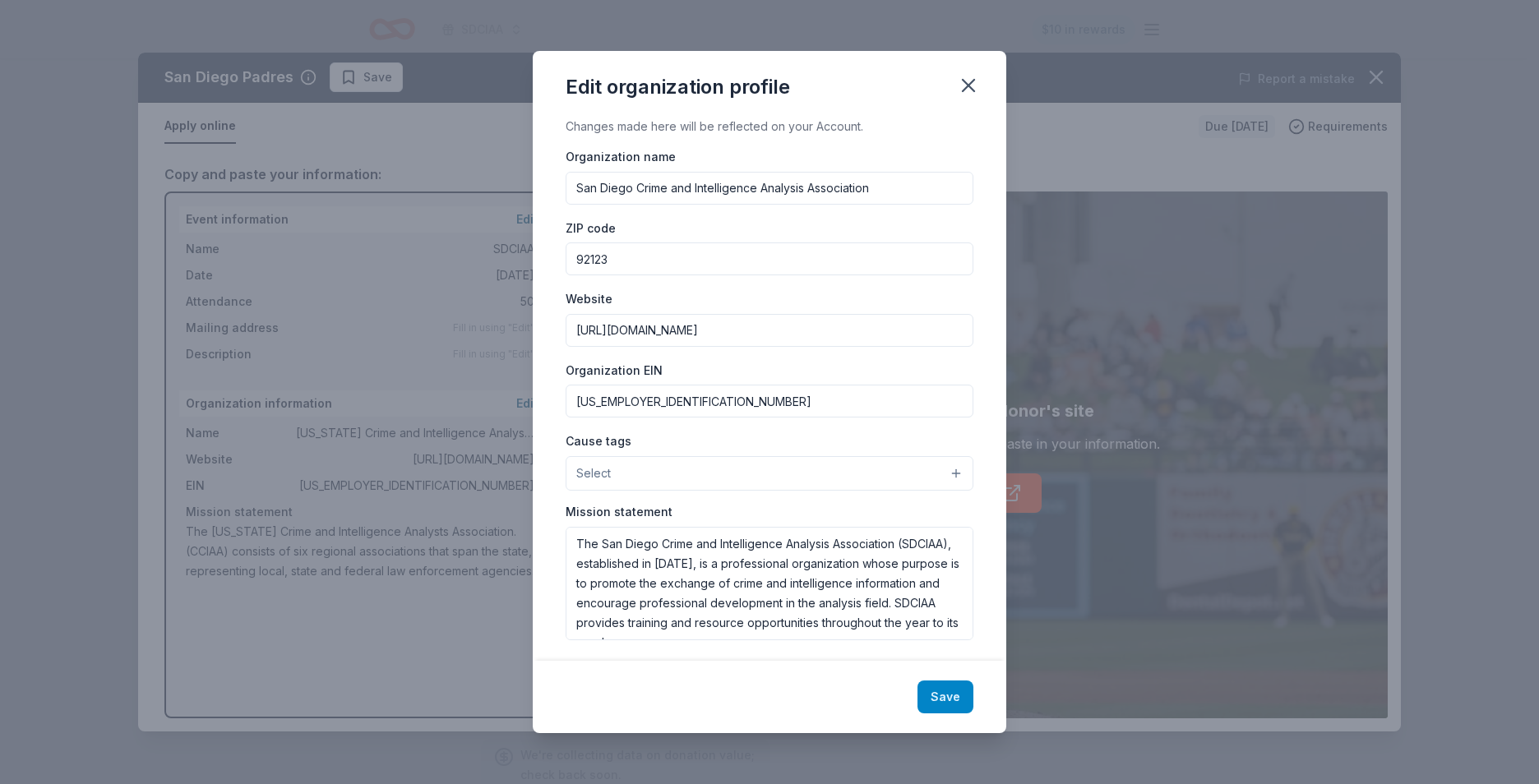
type input "33-0429775"
click at [945, 701] on button "Save" at bounding box center [945, 697] width 56 height 33
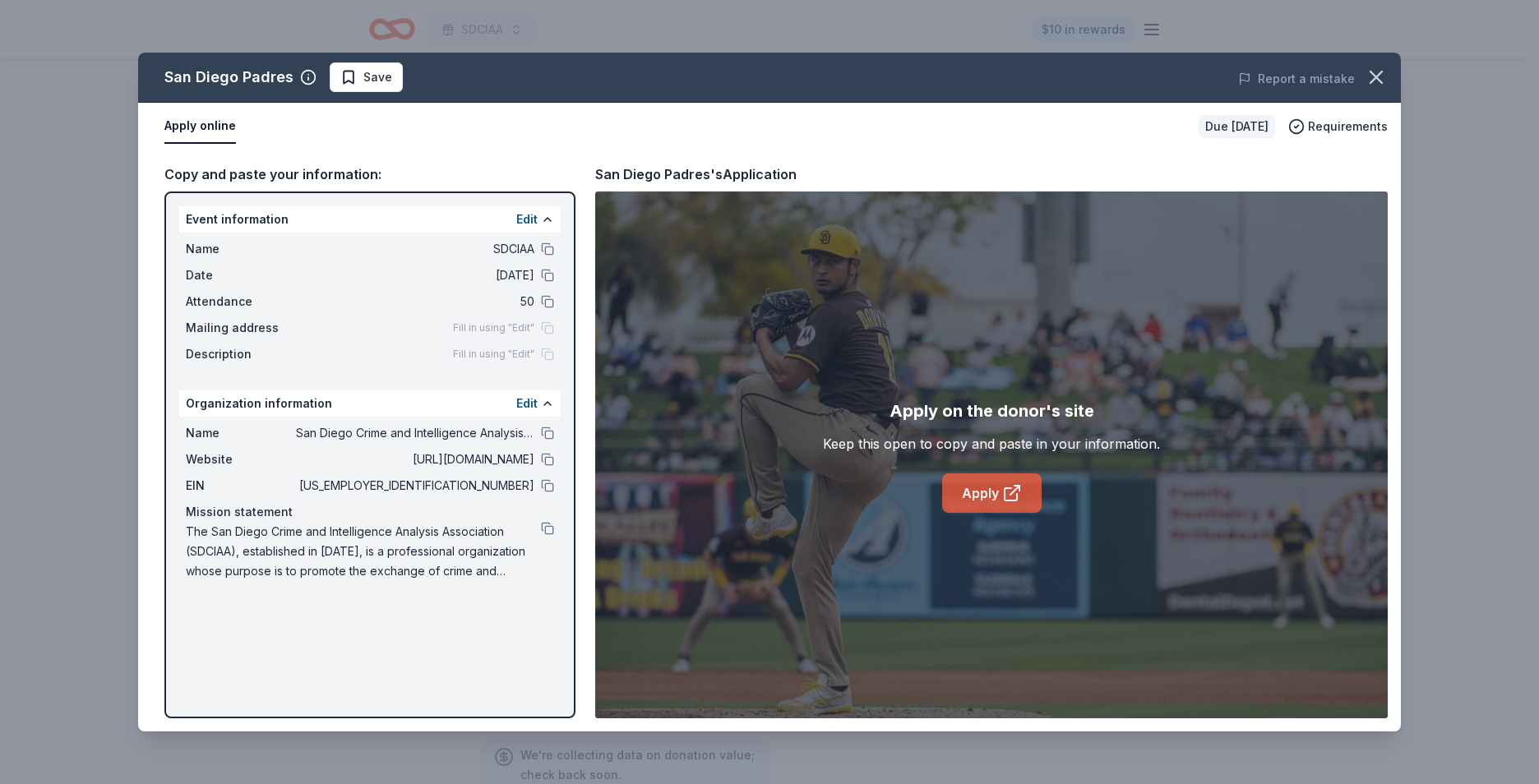
click at [979, 494] on link "Apply" at bounding box center [992, 494] width 100 height 40
